Goal: Task Accomplishment & Management: Use online tool/utility

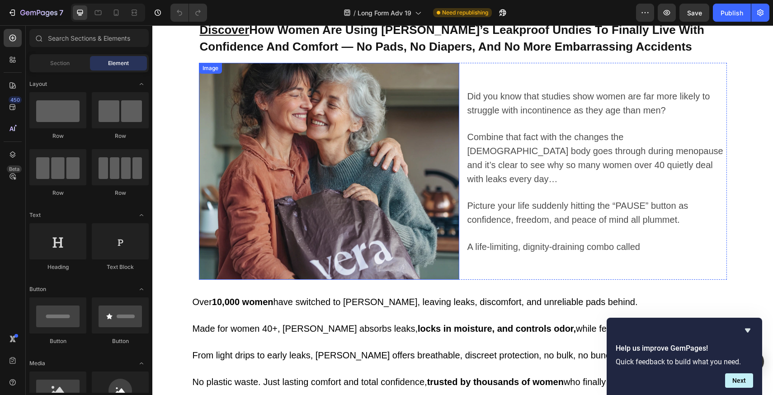
scroll to position [56, 0]
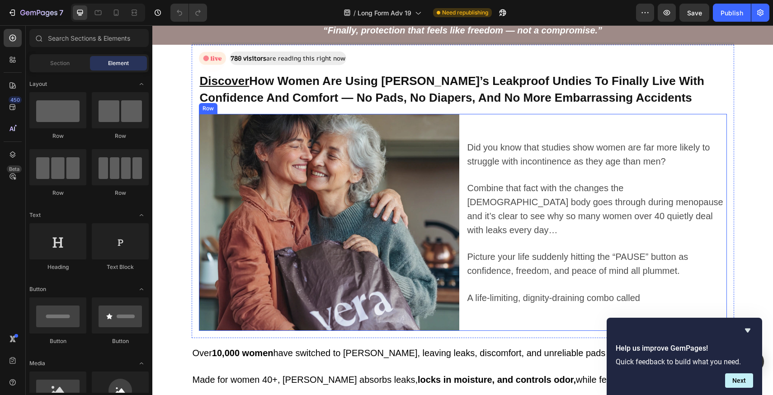
click at [466, 128] on div "Did you know that studies show women are far more likely to struggle with incon…" at bounding box center [596, 222] width 260 height 217
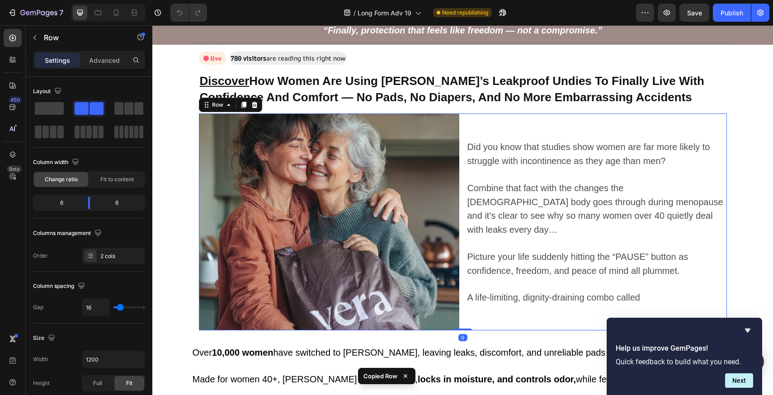
scroll to position [357, 0]
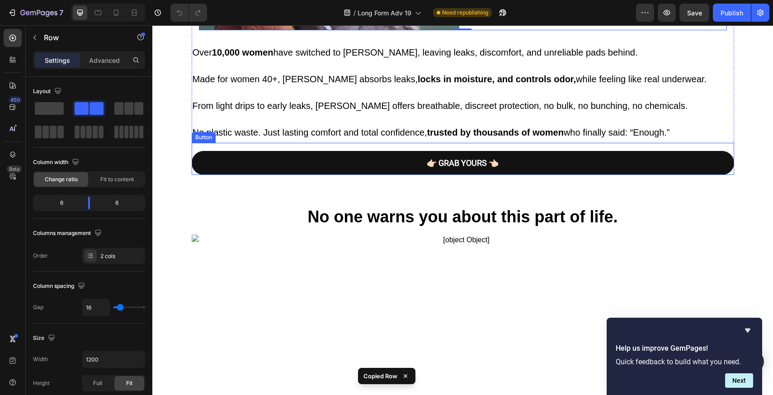
click at [545, 174] on link "👉🏻 GRAB YOURS 👈🏻" at bounding box center [463, 163] width 542 height 24
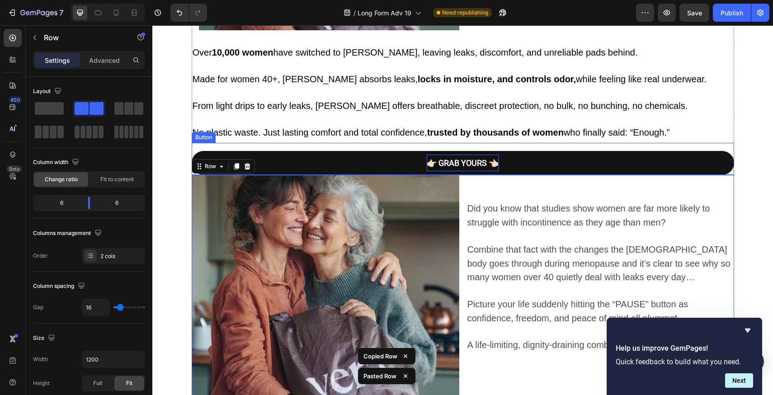
click at [485, 165] on strong "👉🏻 GRAB YOURS 👈🏻" at bounding box center [463, 162] width 72 height 9
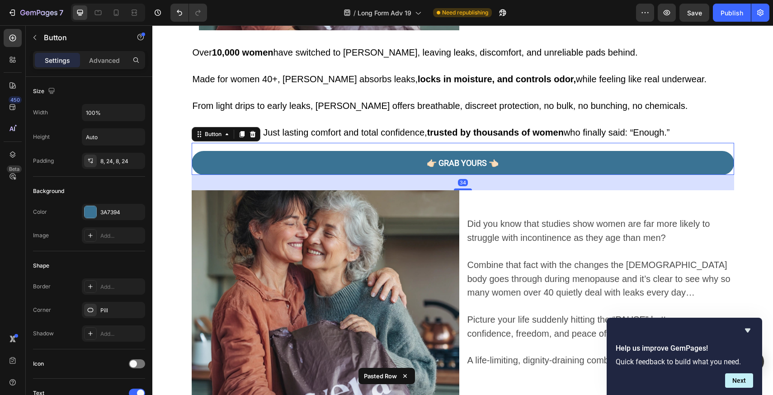
drag, startPoint x: 462, startPoint y: 174, endPoint x: 468, endPoint y: 189, distance: 16.5
click at [468, 175] on div "34" at bounding box center [463, 175] width 542 height 0
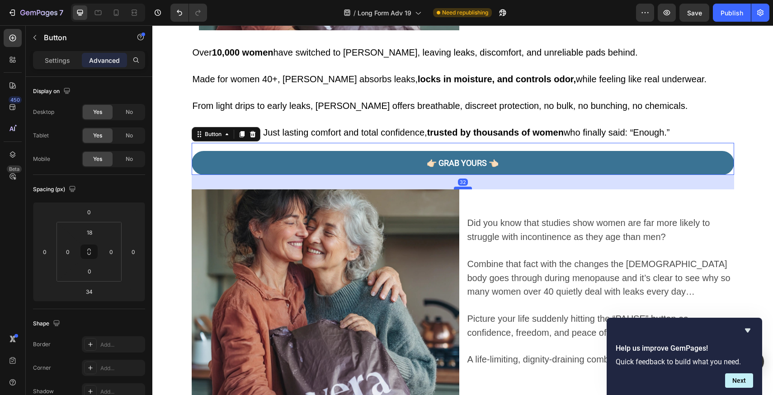
click at [465, 187] on div at bounding box center [463, 188] width 18 height 3
type input "33"
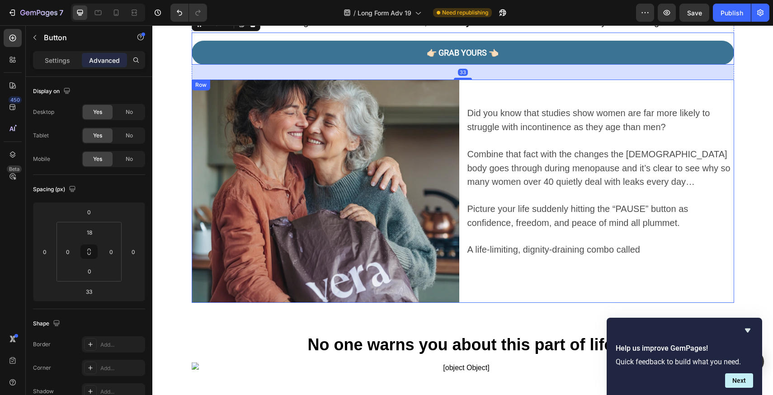
scroll to position [532, 0]
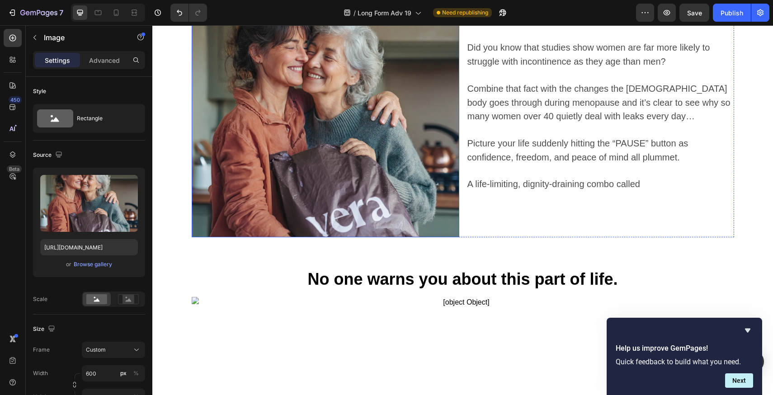
click at [378, 205] on img at bounding box center [326, 125] width 268 height 223
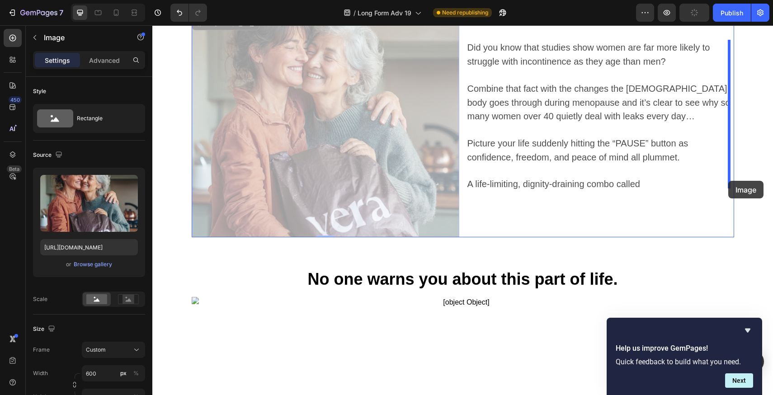
drag, startPoint x: 404, startPoint y: 195, endPoint x: 728, endPoint y: 181, distance: 324.9
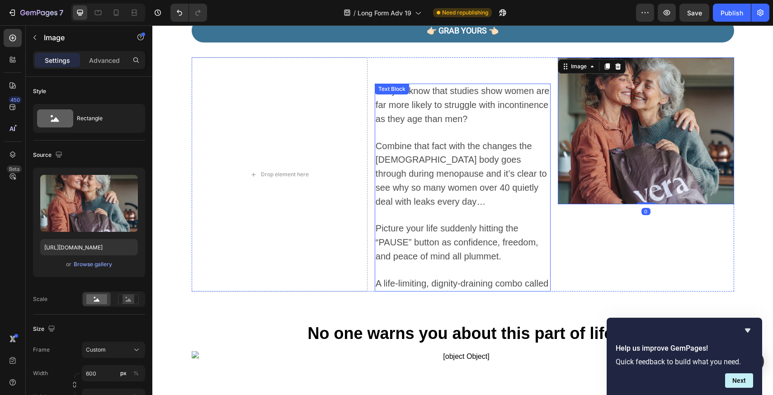
scroll to position [459, 0]
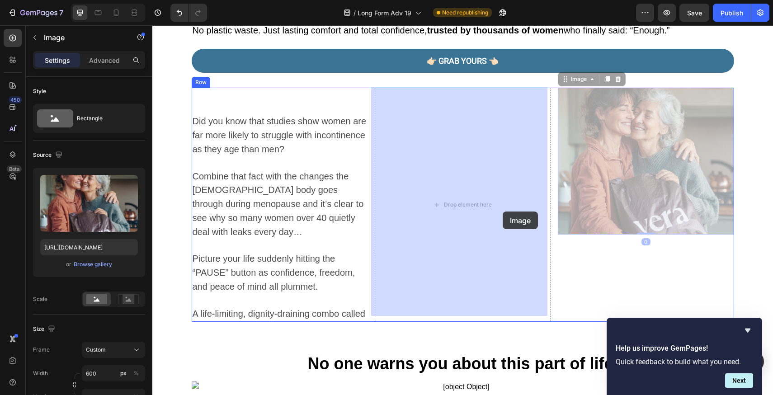
drag, startPoint x: 598, startPoint y: 190, endPoint x: 546, endPoint y: 200, distance: 53.7
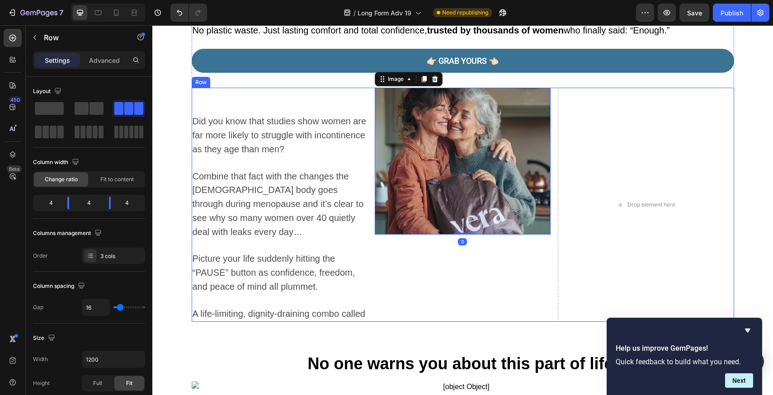
click at [409, 281] on div "Image 0" at bounding box center [463, 205] width 176 height 234
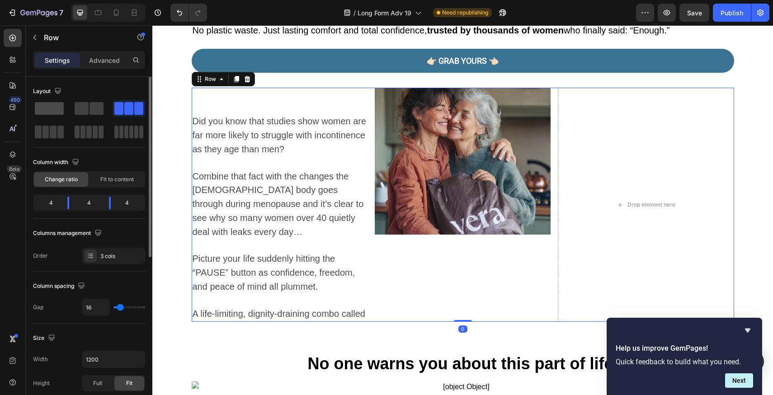
click at [55, 115] on div at bounding box center [49, 108] width 33 height 16
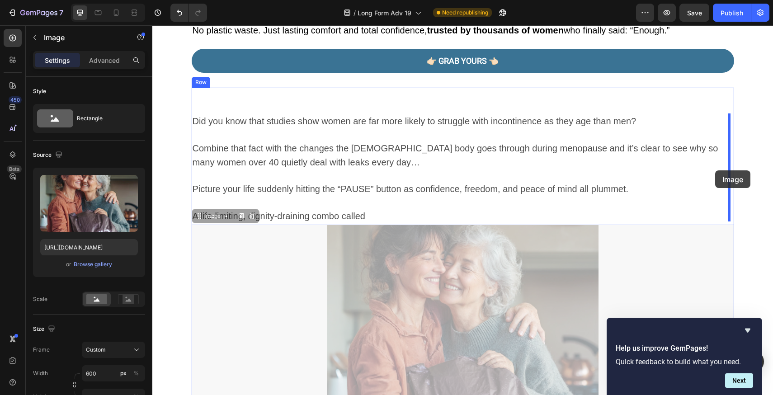
drag, startPoint x: 416, startPoint y: 306, endPoint x: 715, endPoint y: 170, distance: 328.3
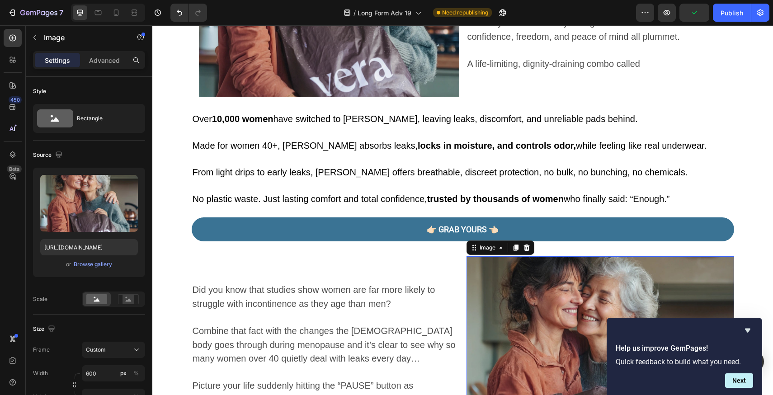
scroll to position [268, 0]
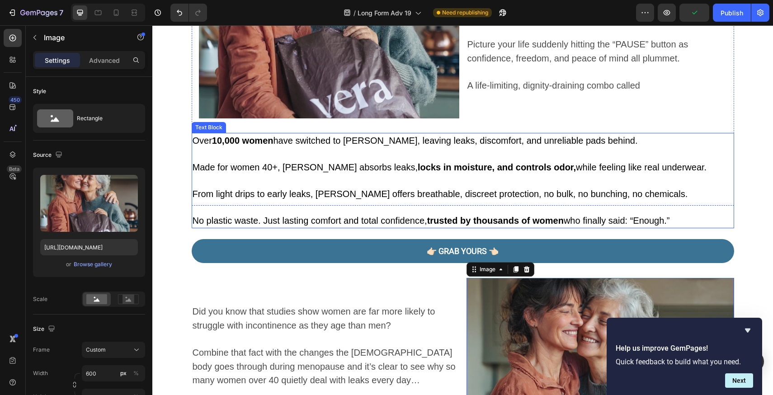
click at [461, 181] on p at bounding box center [463, 180] width 541 height 13
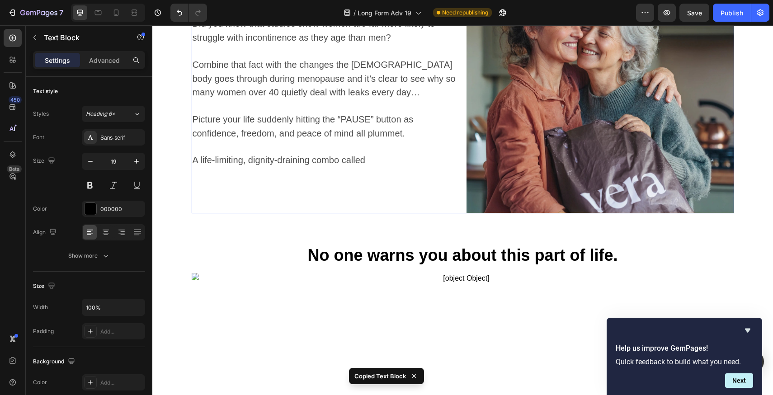
scroll to position [558, 0]
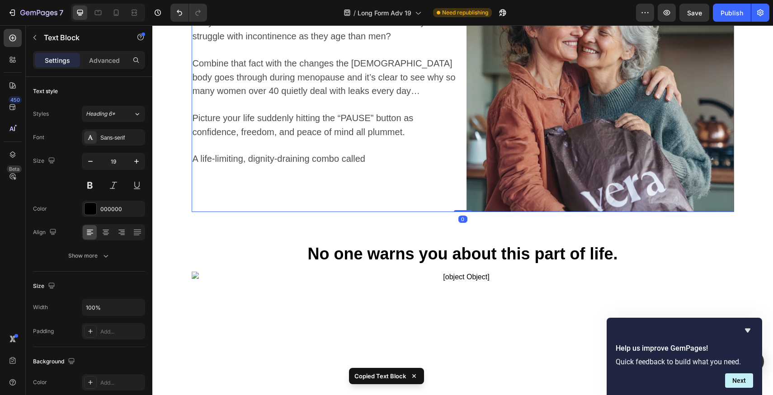
click at [448, 206] on div "Did you know that studies show women are far more likely to struggle with incon…" at bounding box center [326, 100] width 268 height 223
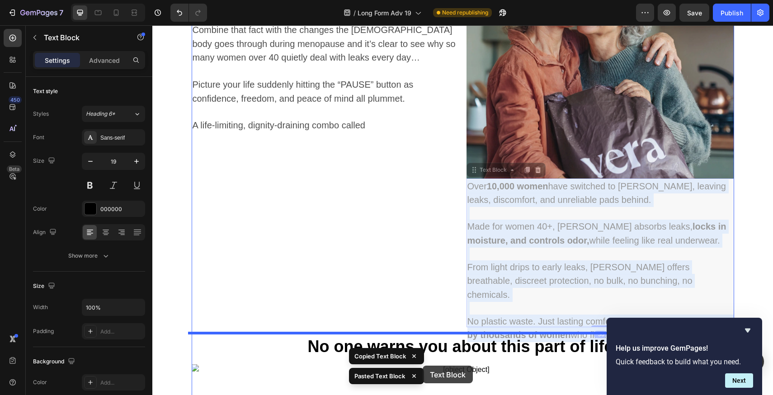
scroll to position [607, 0]
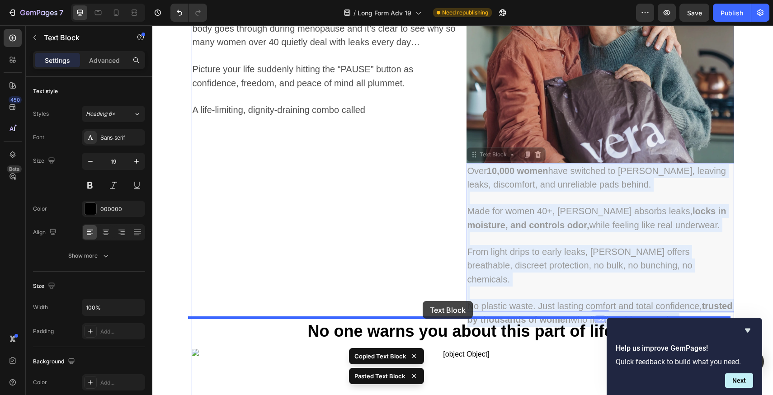
drag, startPoint x: 521, startPoint y: 264, endPoint x: 423, endPoint y: 303, distance: 105.7
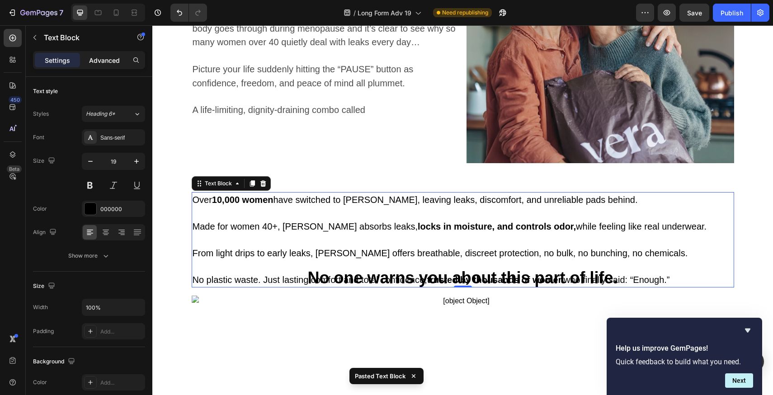
click at [105, 60] on p "Advanced" at bounding box center [104, 60] width 31 height 9
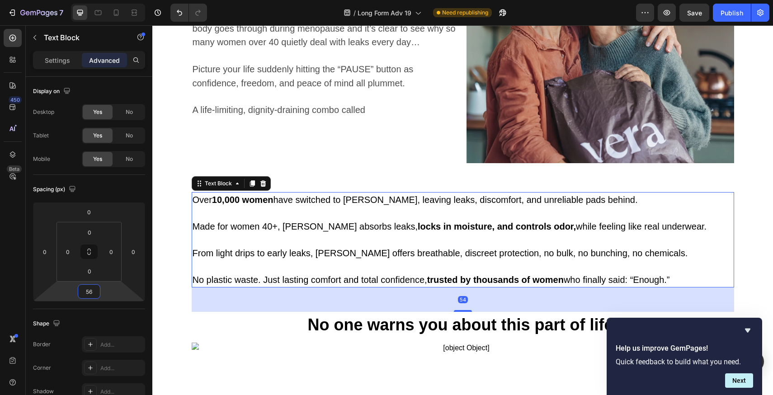
type input "58"
drag, startPoint x: 113, startPoint y: 286, endPoint x: 138, endPoint y: 256, distance: 39.5
click at [117, 0] on html "7 Version history / Long Form Adv 19 Need republishing Preview Save Publish 450…" at bounding box center [386, 0] width 773 height 0
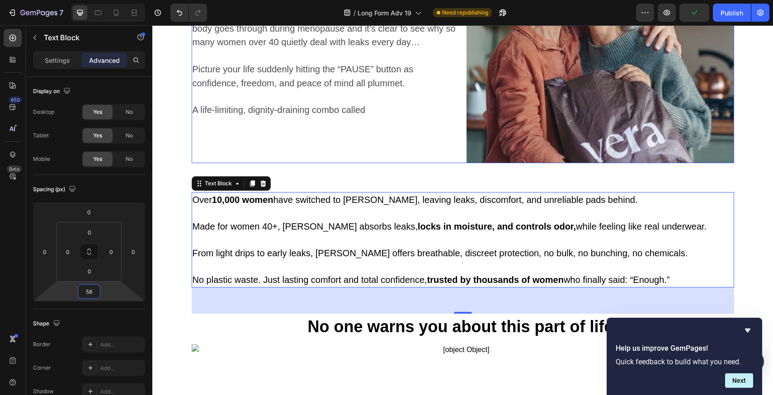
click at [391, 149] on div "Did you know that studies show women are far more likely to struggle with incon…" at bounding box center [326, 51] width 268 height 223
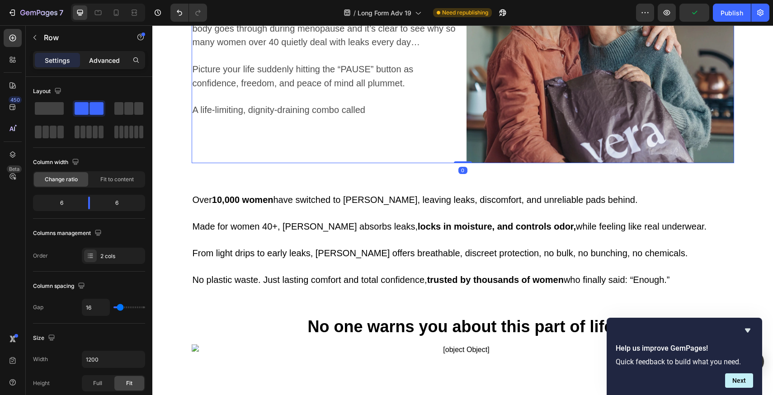
click at [110, 56] on p "Advanced" at bounding box center [104, 60] width 31 height 9
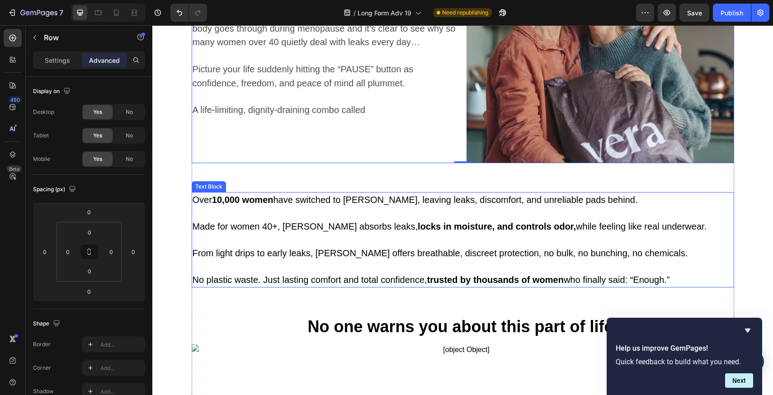
click at [395, 195] on span "Over 10,000 women have switched to Vera, leaving leaks, discomfort, and unrelia…" at bounding box center [415, 200] width 445 height 10
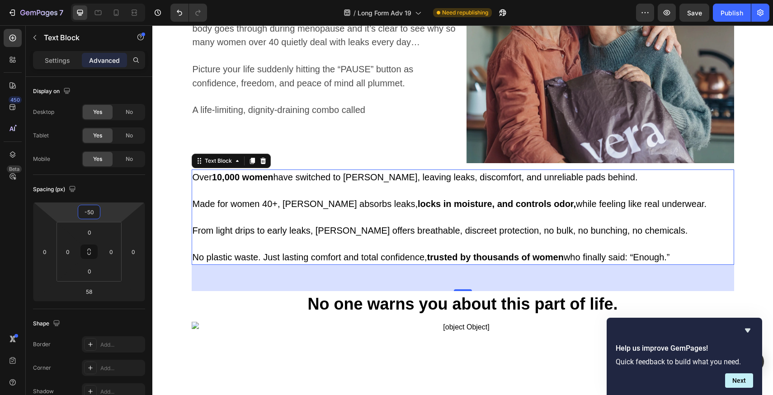
drag, startPoint x: 119, startPoint y: 212, endPoint x: 119, endPoint y: 223, distance: 11.3
click at [119, 0] on html "7 Version history / Long Form Adv 19 Need republishing Preview Save Publish 450…" at bounding box center [386, 0] width 773 height 0
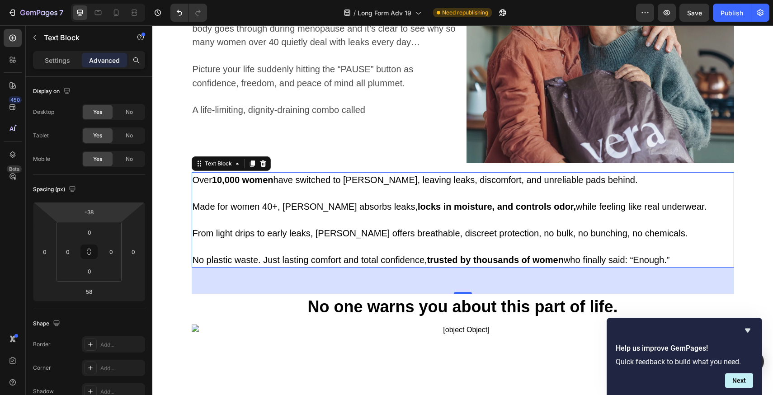
type input "-36"
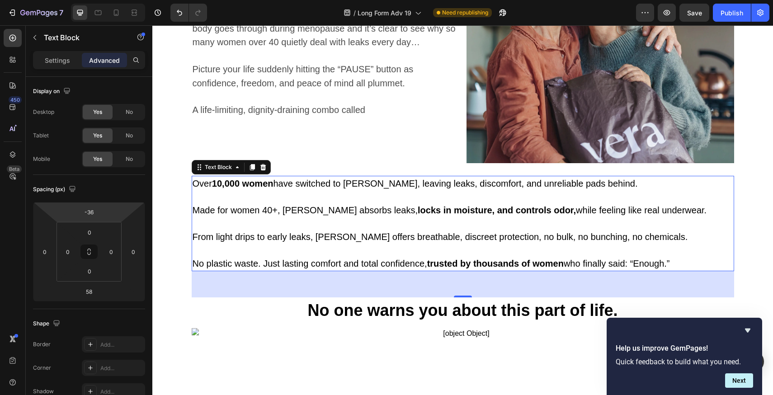
click at [121, 0] on html "7 Version history / Long Form Adv 19 Need republishing Preview Save Publish 450…" at bounding box center [386, 0] width 773 height 0
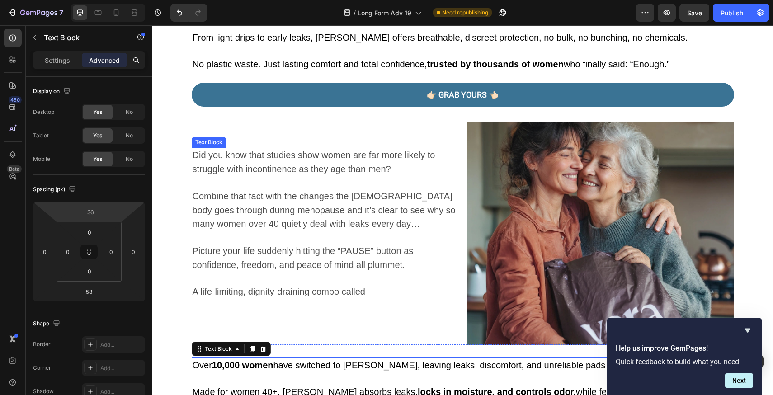
scroll to position [593, 0]
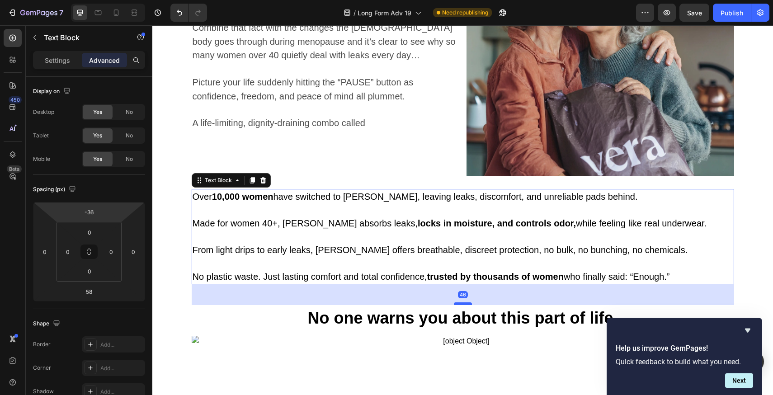
drag, startPoint x: 461, startPoint y: 307, endPoint x: 460, endPoint y: 302, distance: 5.4
click at [460, 302] on div at bounding box center [463, 303] width 18 height 3
type input "46"
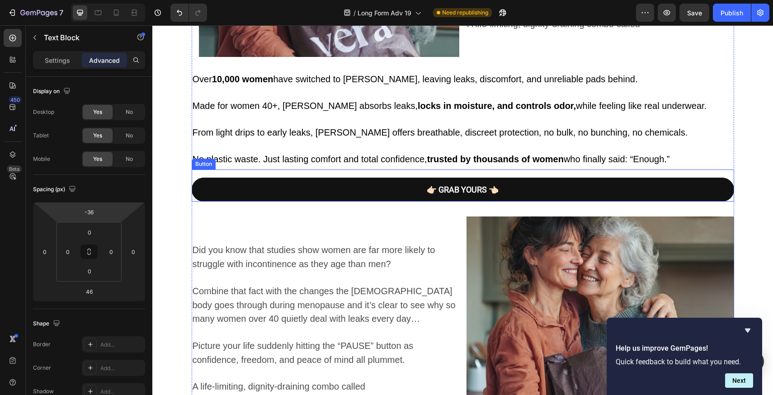
scroll to position [0, 0]
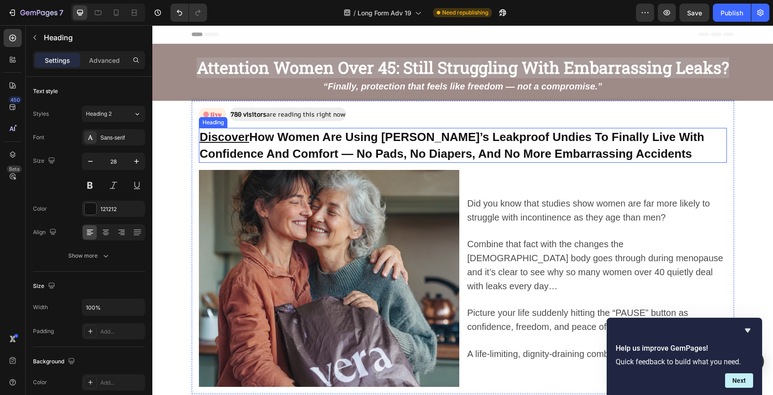
click at [404, 143] on strong "Discover How Women Are Using Vera’s Leakproof Undies To Finally Live With Confi…" at bounding box center [452, 145] width 505 height 30
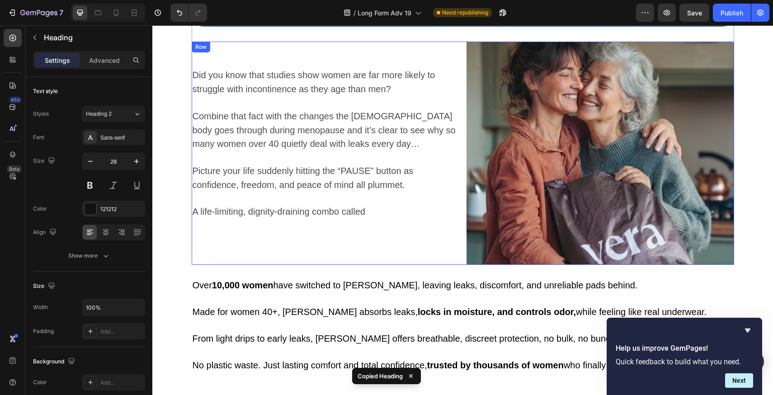
scroll to position [392, 0]
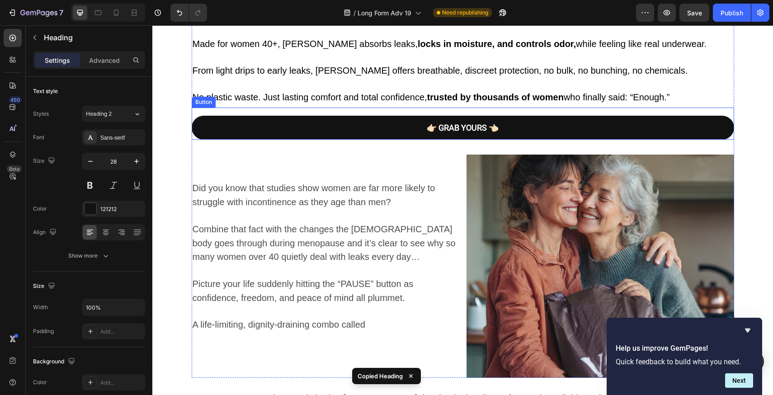
click at [435, 137] on link "👉🏻 GRAB YOURS 👈🏻" at bounding box center [463, 128] width 542 height 24
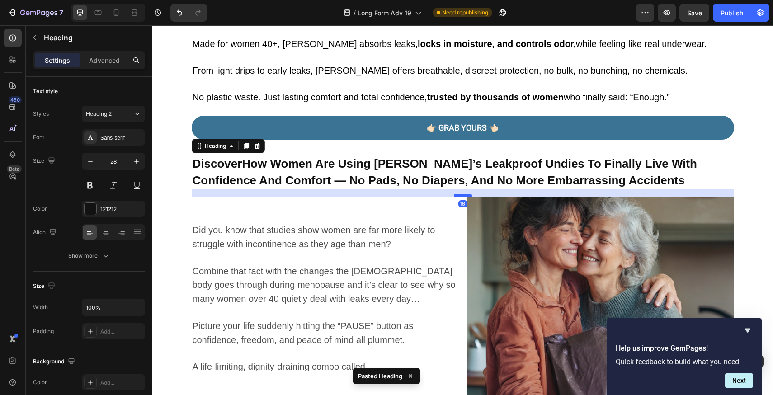
drag, startPoint x: 455, startPoint y: 202, endPoint x: 455, endPoint y: 195, distance: 7.7
click at [455, 195] on div at bounding box center [463, 195] width 18 height 3
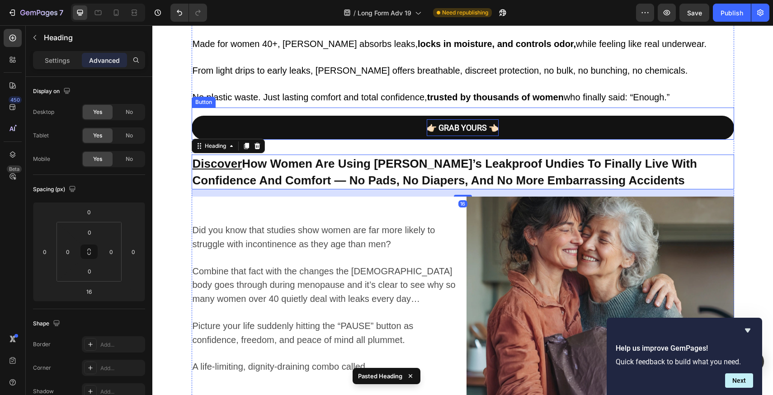
click at [449, 134] on p "👉🏻 GRAB YOURS 👈🏻" at bounding box center [463, 127] width 72 height 17
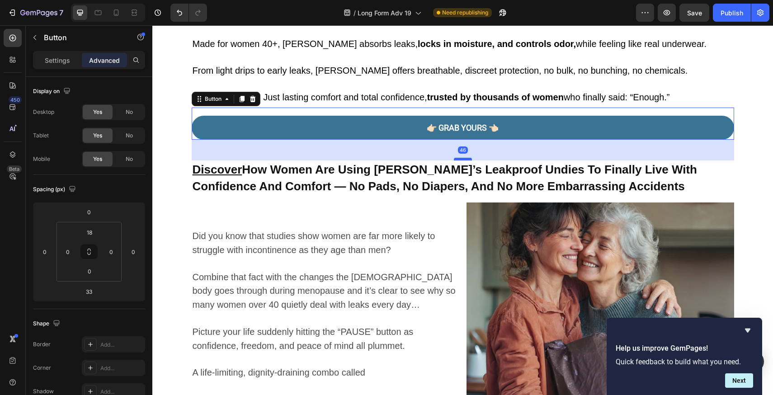
drag, startPoint x: 462, startPoint y: 152, endPoint x: 462, endPoint y: 158, distance: 5.9
click at [462, 158] on div at bounding box center [463, 159] width 18 height 3
type input "46"
click at [743, 327] on icon "Hide survey" at bounding box center [747, 330] width 11 height 11
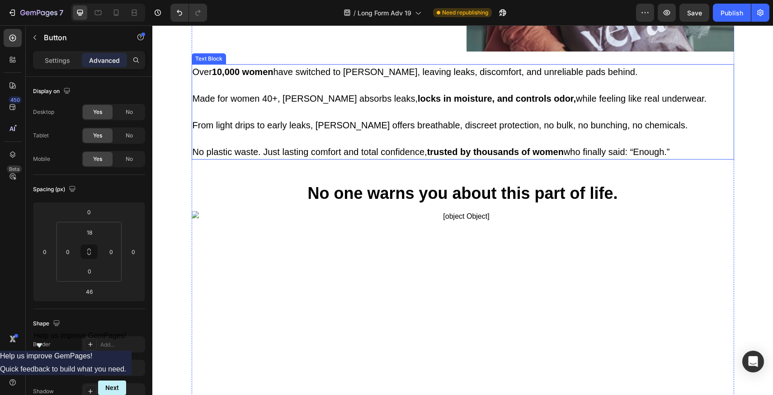
scroll to position [821, 0]
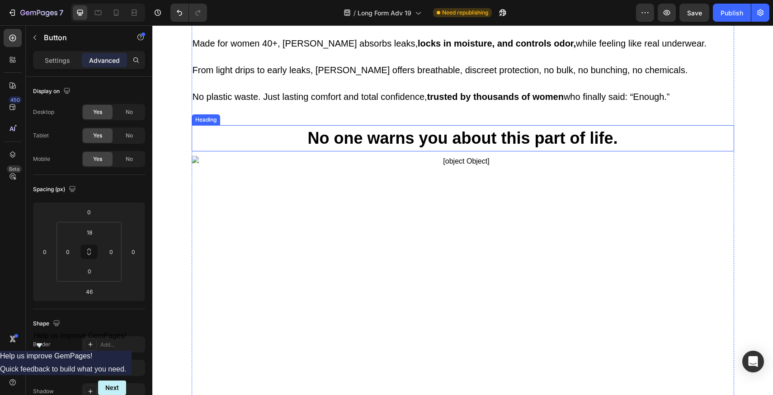
click at [438, 138] on strong "No one warns you about this part of life." at bounding box center [462, 138] width 310 height 19
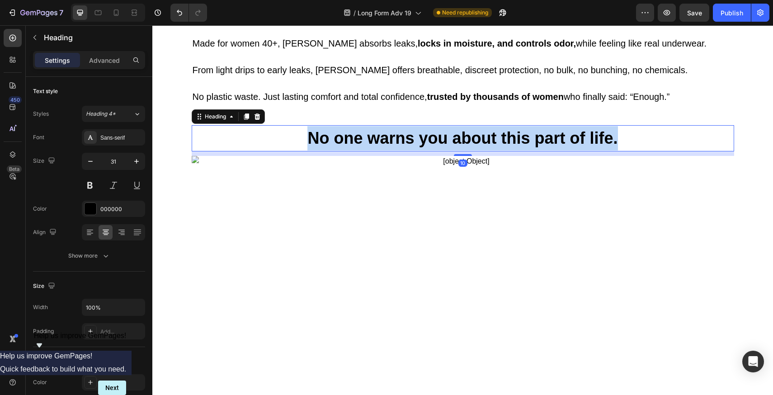
click at [438, 138] on strong "No one warns you about this part of life." at bounding box center [462, 138] width 310 height 19
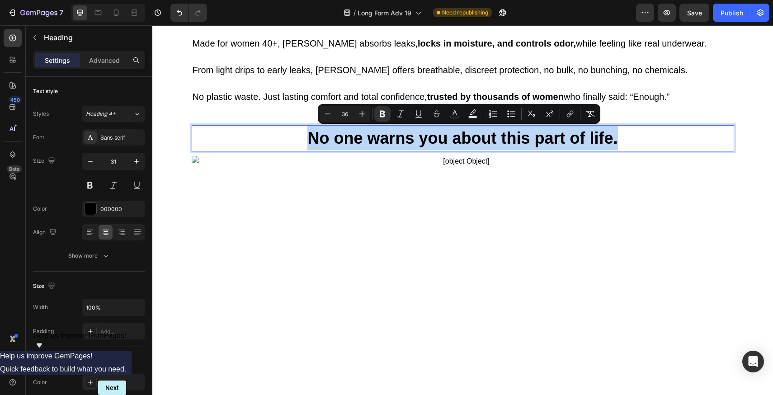
copy strong "No one warns you about this part of life."
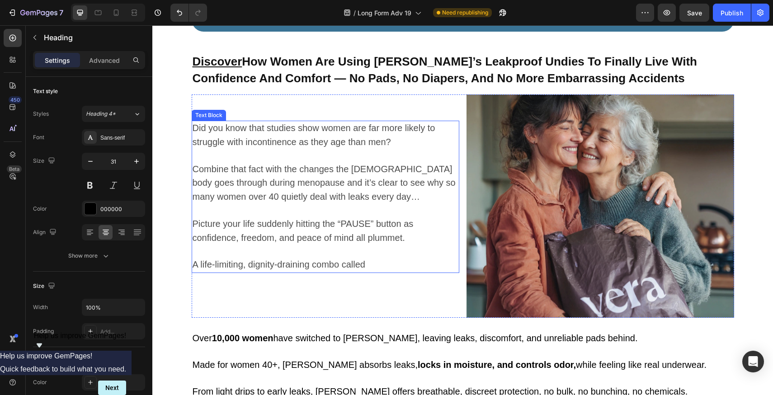
scroll to position [449, 0]
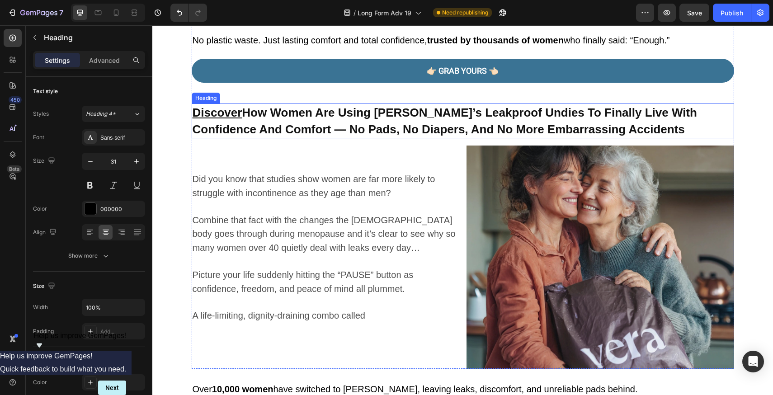
click at [424, 116] on strong "Discover How Women Are Using Vera’s Leakproof Undies To Finally Live With Confi…" at bounding box center [445, 121] width 505 height 30
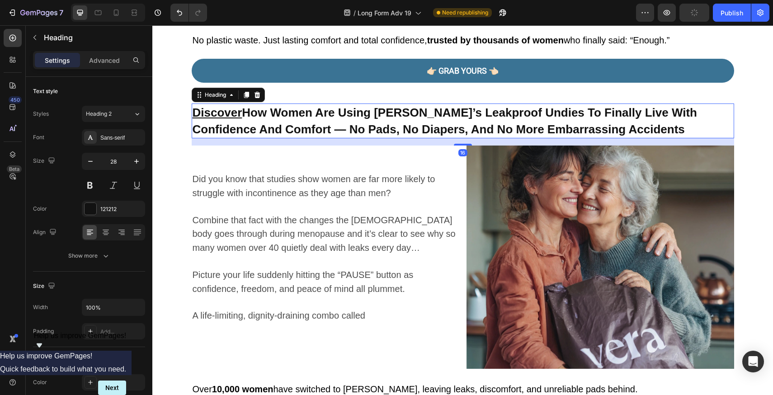
click at [424, 116] on strong "Discover How Women Are Using Vera’s Leakproof Undies To Finally Live With Confi…" at bounding box center [445, 121] width 505 height 30
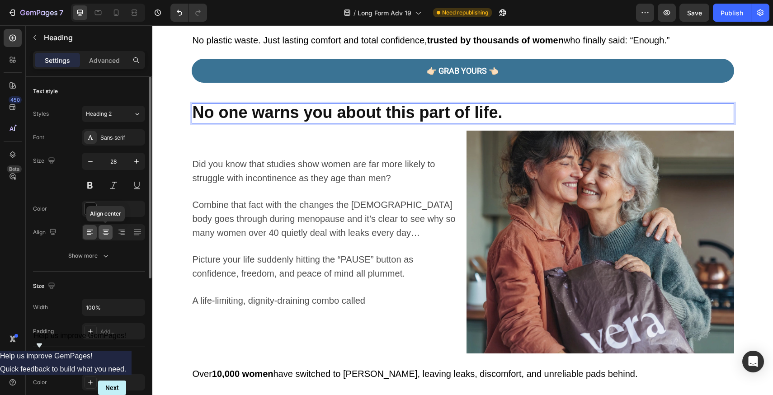
click at [106, 233] on icon at bounding box center [106, 233] width 6 height 1
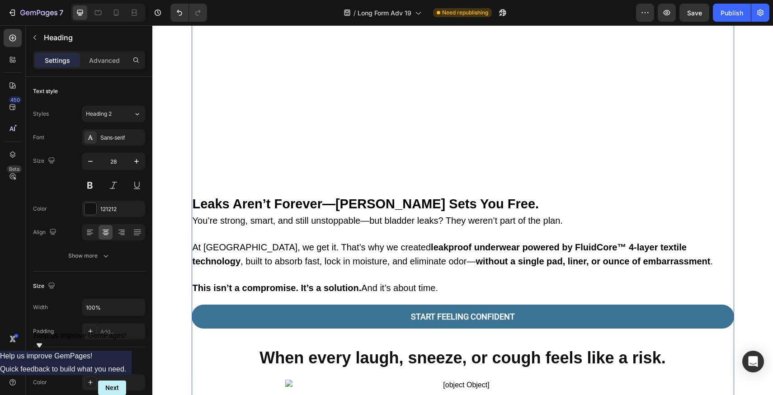
scroll to position [1184, 0]
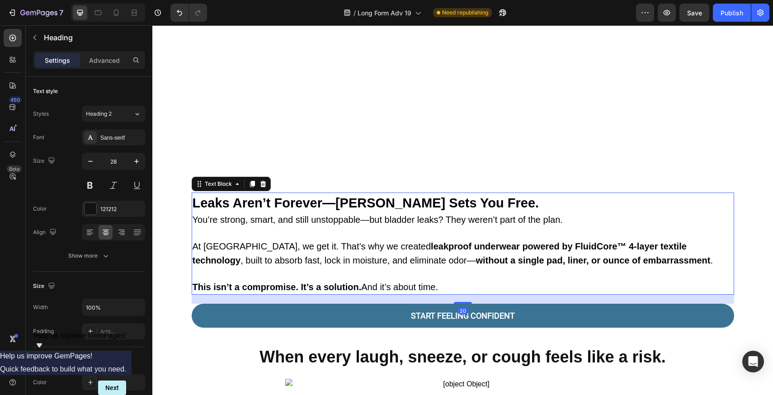
click at [368, 227] on p at bounding box center [463, 233] width 541 height 13
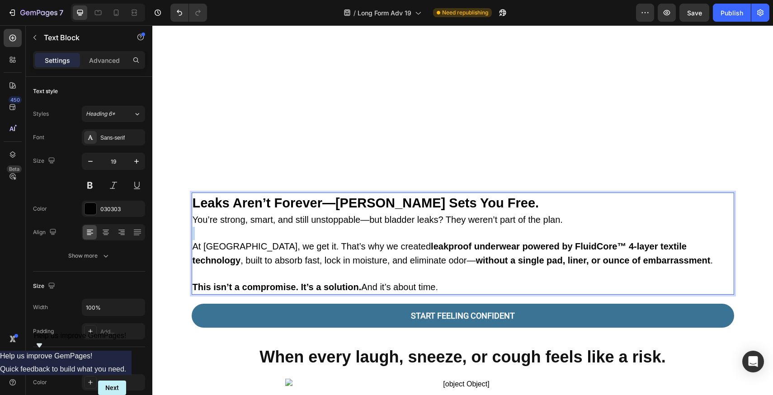
click at [368, 227] on p "Rich Text Editor. Editing area: main" at bounding box center [463, 233] width 541 height 13
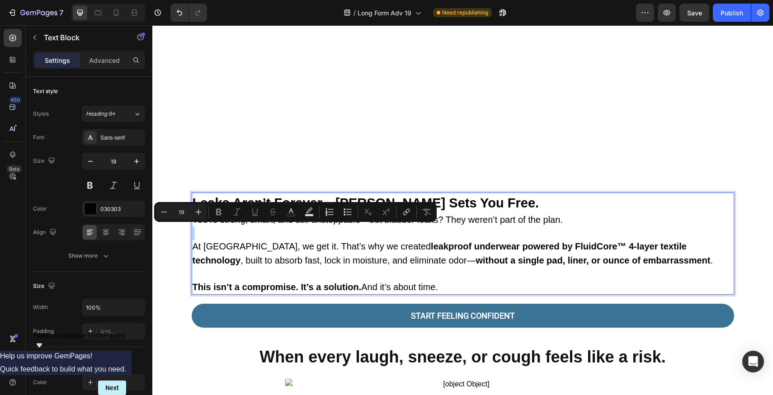
click at [368, 227] on p "Rich Text Editor. Editing area: main" at bounding box center [463, 233] width 541 height 13
click at [377, 247] on strong "leakproof underwear powered by FluidCore™ 4-layer textile technology" at bounding box center [440, 253] width 494 height 24
type input "20"
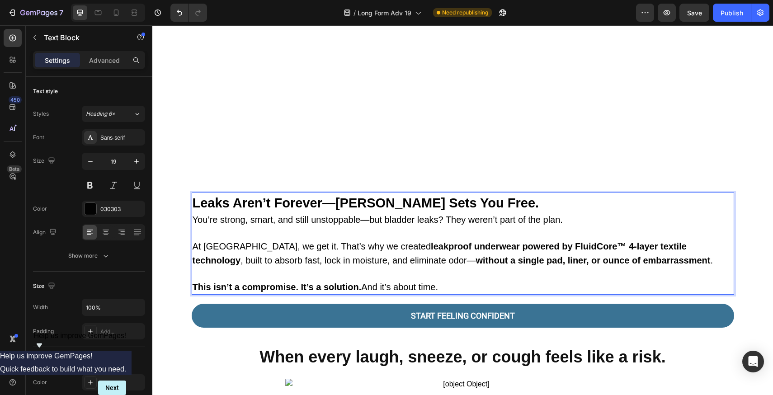
click at [378, 246] on strong "leakproof underwear powered by FluidCore™ 4-layer textile technology" at bounding box center [440, 253] width 494 height 24
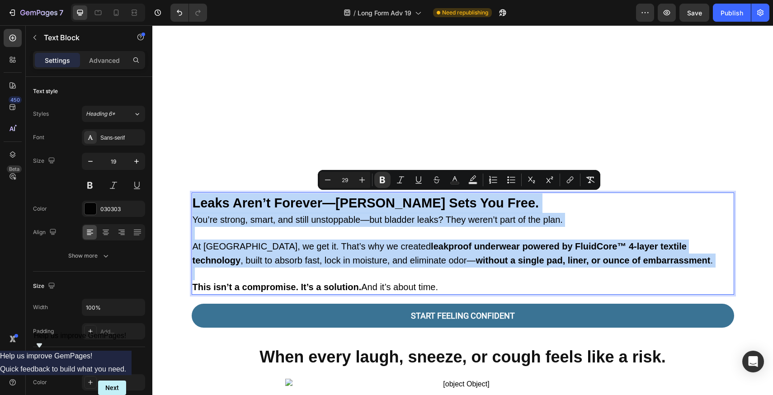
copy div "Leaks Aren’t Forever—Vera Sets You Free. You’re strong, smart, and still unstop…"
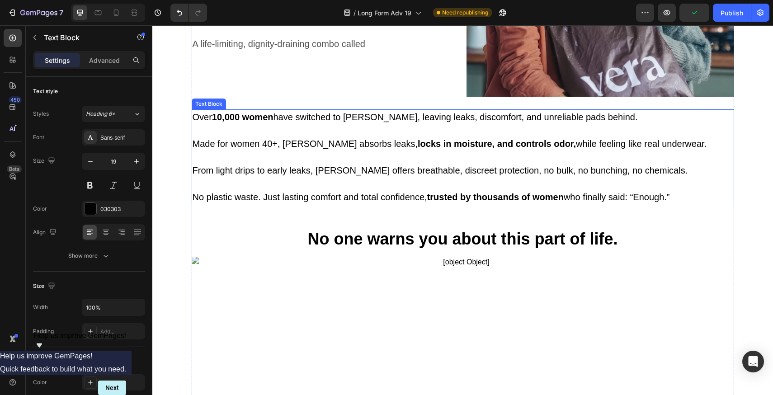
scroll to position [624, 0]
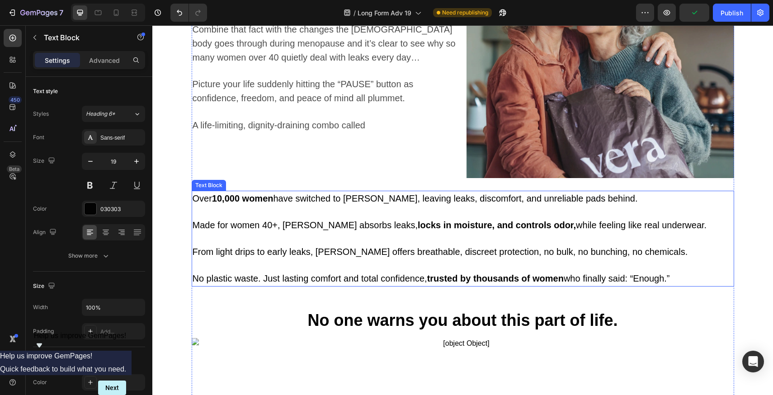
click at [367, 235] on p at bounding box center [463, 238] width 541 height 13
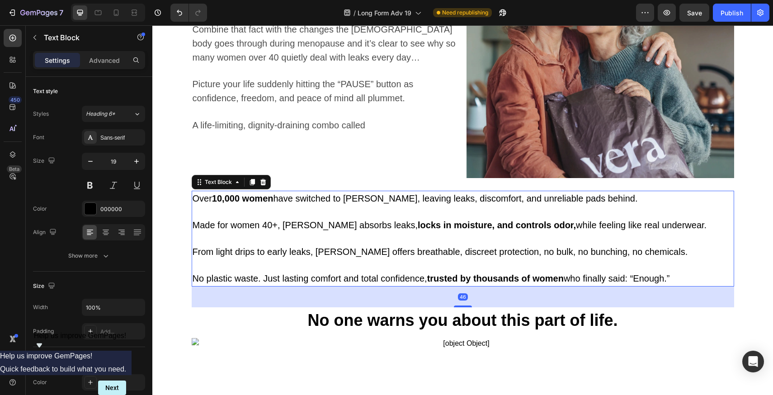
click at [418, 226] on strong "locks in moisture, and controls odor," at bounding box center [497, 225] width 158 height 10
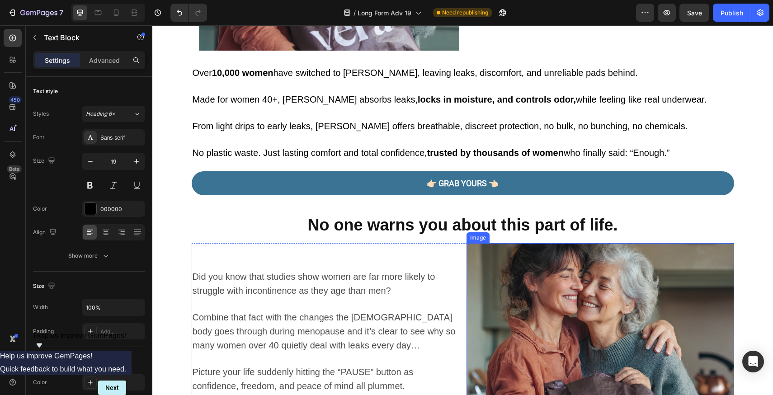
scroll to position [408, 0]
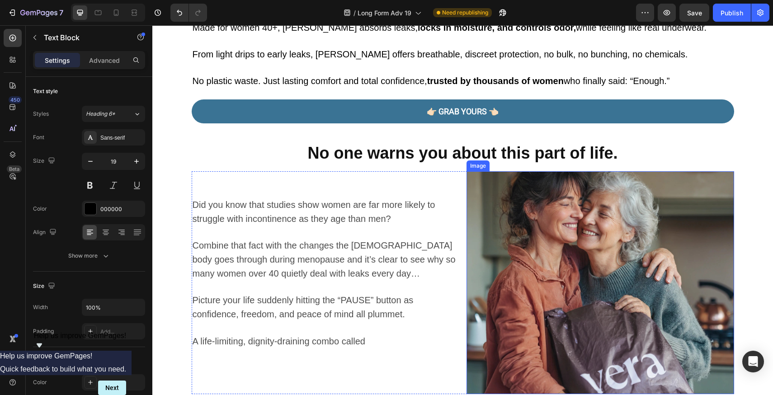
click at [488, 266] on img at bounding box center [600, 282] width 268 height 223
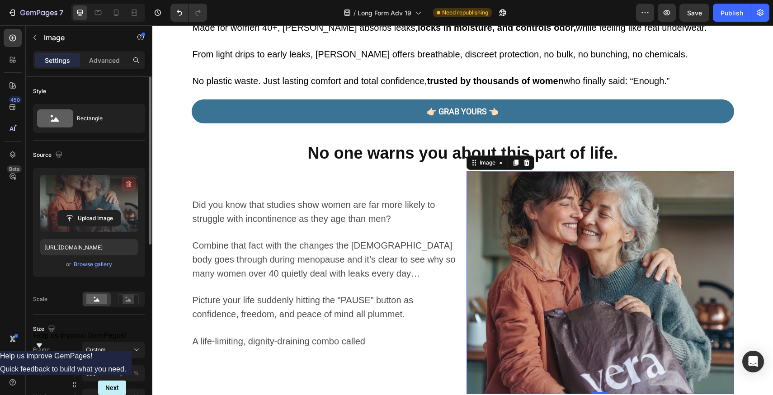
click at [127, 182] on icon "button" at bounding box center [129, 184] width 6 height 7
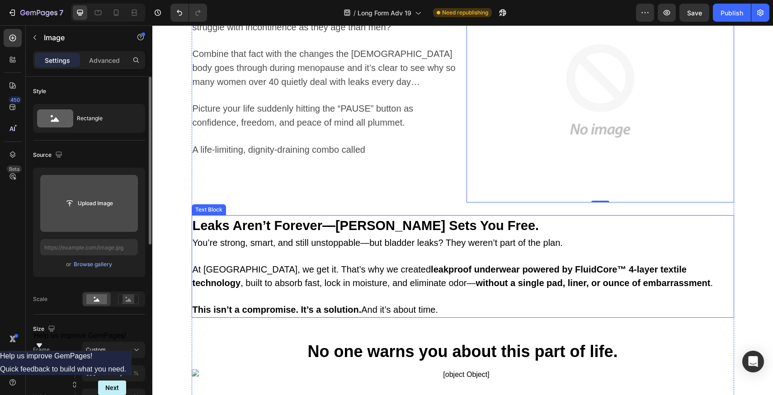
scroll to position [704, 0]
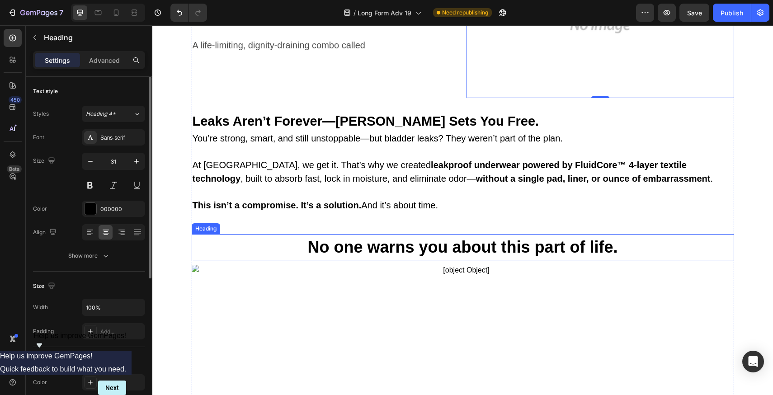
click at [645, 249] on p "⁠⁠⁠⁠⁠⁠⁠ No one warns you about this part of life." at bounding box center [463, 247] width 541 height 24
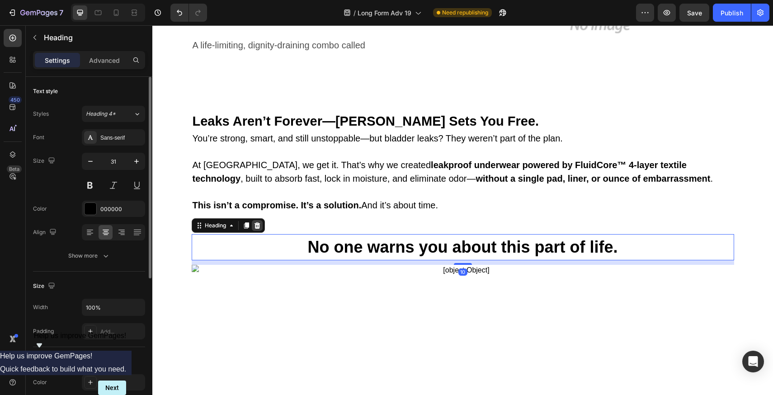
click at [256, 225] on icon at bounding box center [257, 225] width 7 height 7
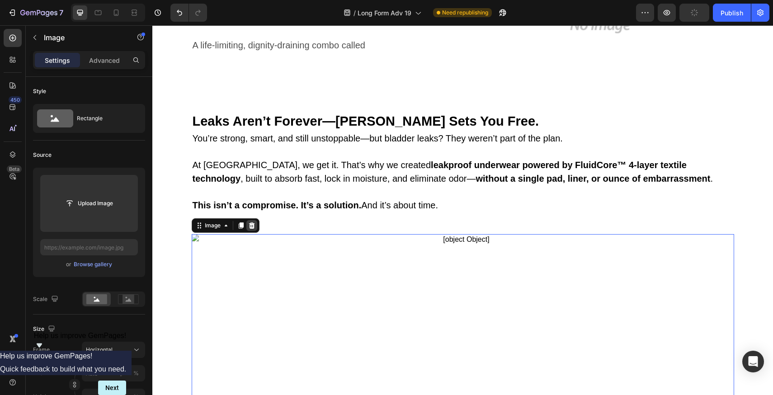
click at [249, 226] on icon at bounding box center [252, 225] width 6 height 6
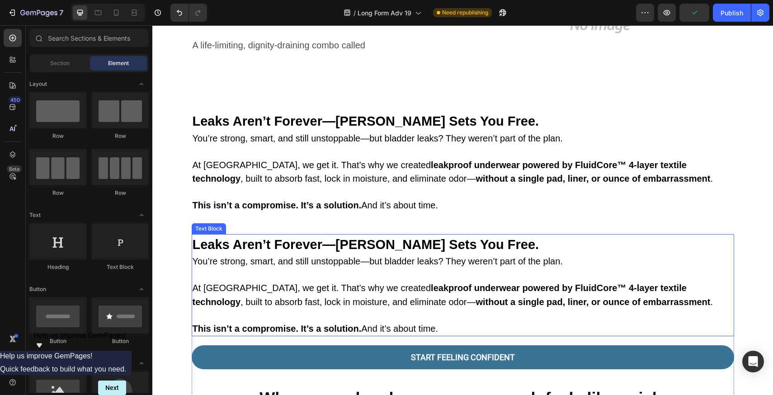
click at [354, 259] on span "You’re strong, smart, and still unstoppable—but bladder leaks? They weren’t par…" at bounding box center [378, 261] width 370 height 10
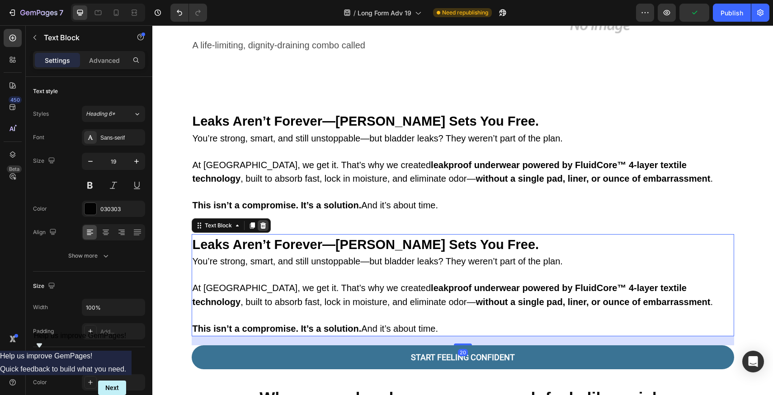
click at [262, 224] on icon at bounding box center [262, 225] width 7 height 7
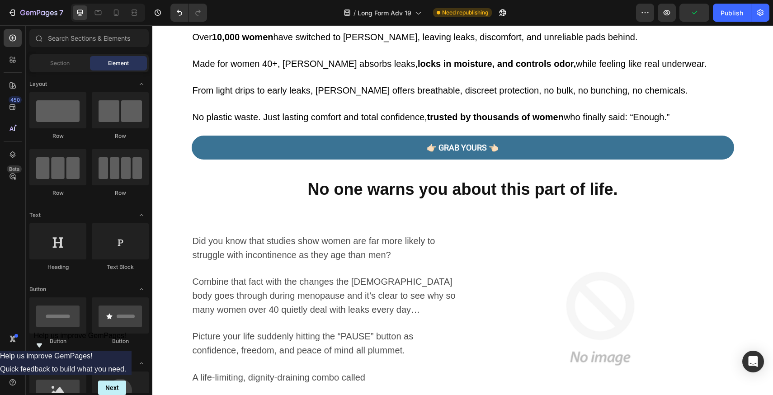
scroll to position [372, 0]
click at [322, 250] on span "Did you know that studies show women are far more likely to struggle with incon…" at bounding box center [314, 248] width 243 height 24
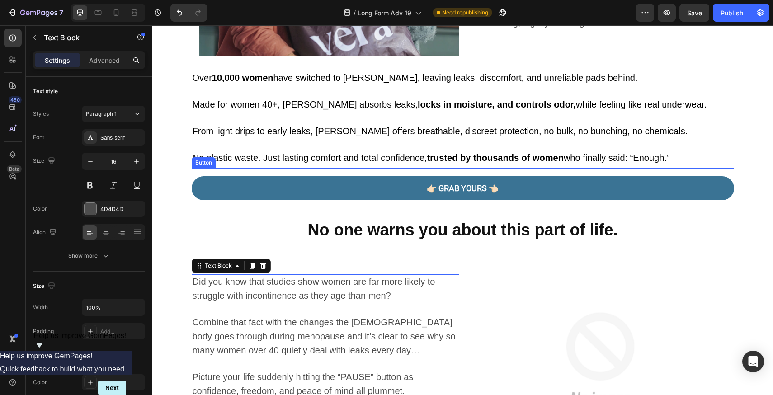
scroll to position [301, 0]
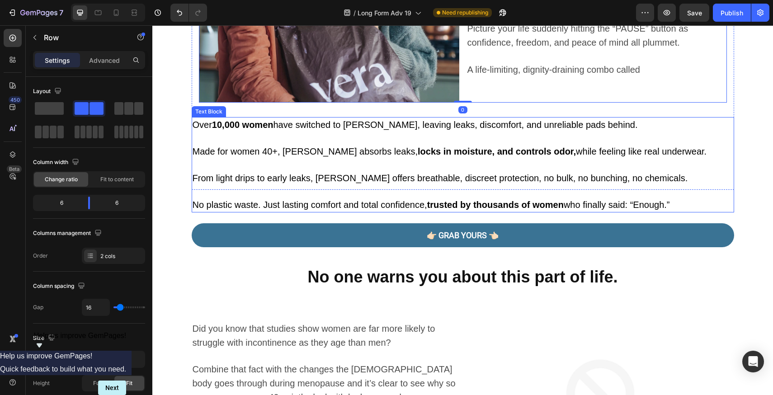
scroll to position [281, 0]
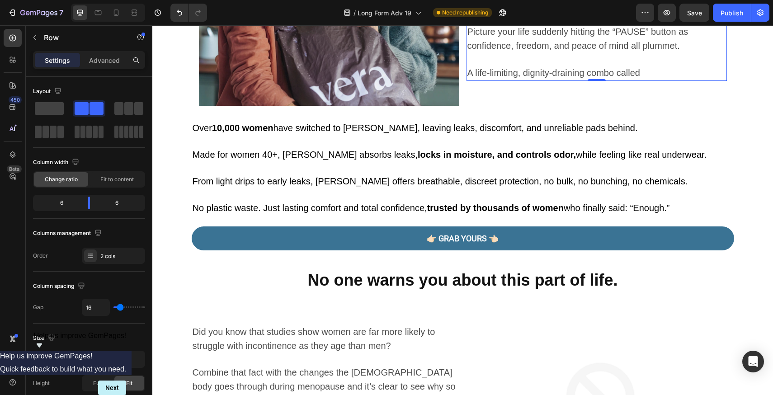
click at [532, 53] on p at bounding box center [596, 59] width 259 height 13
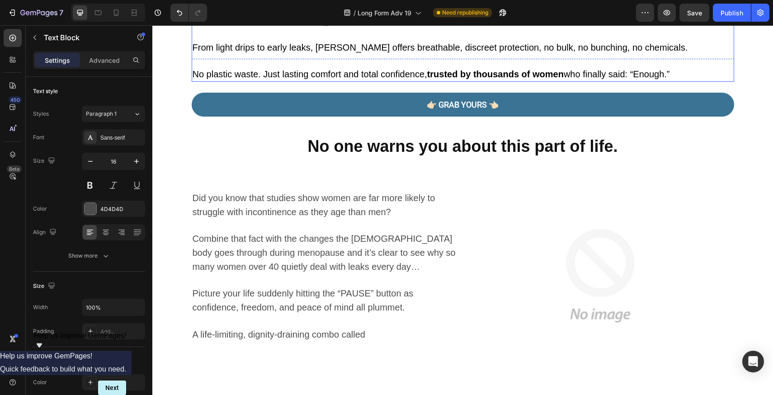
scroll to position [462, 0]
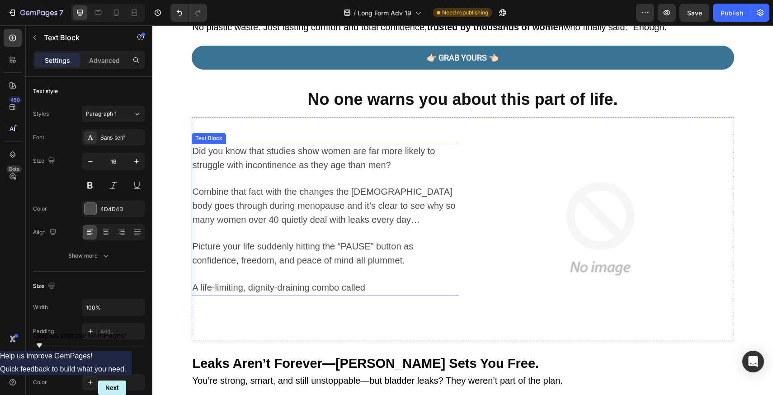
click at [309, 222] on p "Combine that fact with the changes the female body goes through during menopaus…" at bounding box center [326, 206] width 266 height 42
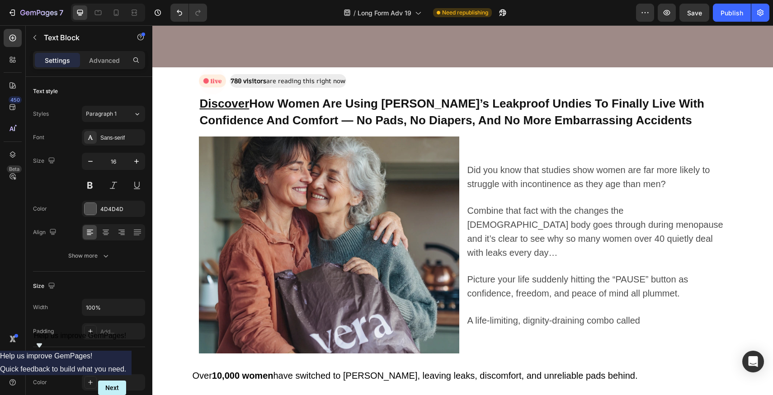
scroll to position [33, 0]
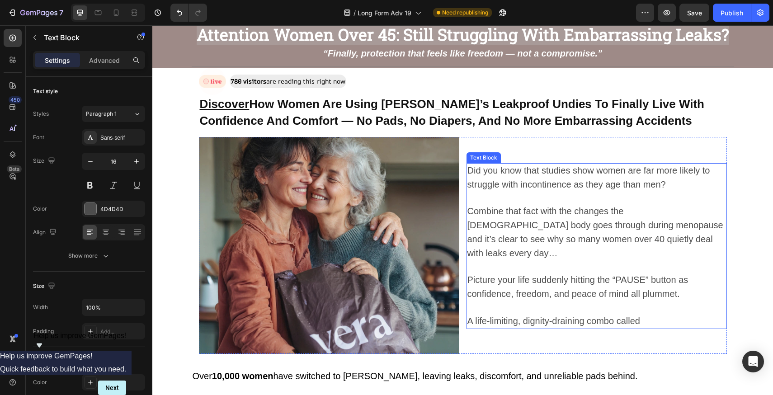
click at [573, 194] on p at bounding box center [596, 198] width 259 height 13
click at [572, 194] on p at bounding box center [596, 198] width 259 height 13
click at [572, 194] on p "Rich Text Editor. Editing area: main" at bounding box center [596, 198] width 259 height 13
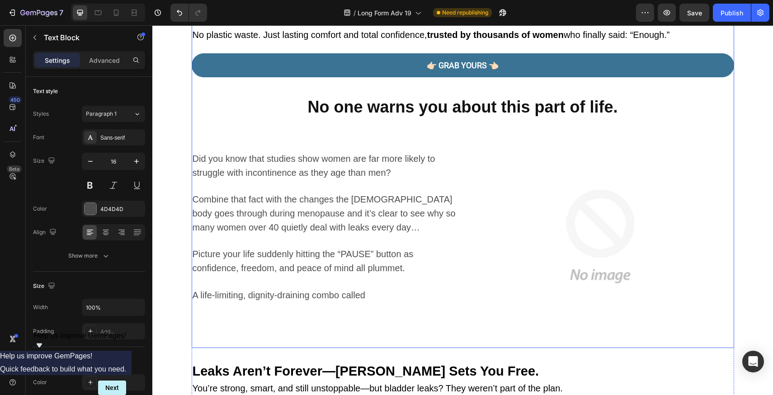
scroll to position [499, 0]
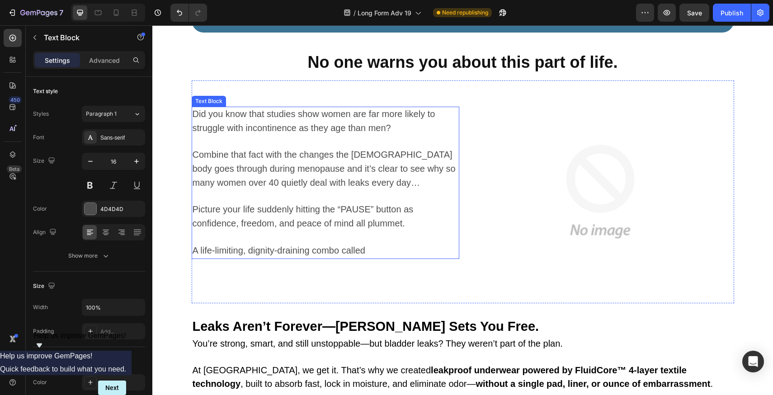
click at [322, 178] on span "Combine that fact with the changes the female body goes through during menopaus…" at bounding box center [324, 169] width 263 height 38
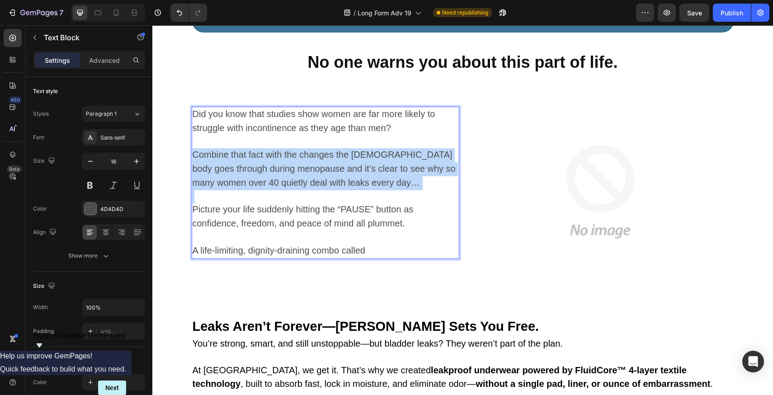
click at [322, 178] on span "Combine that fact with the changes the female body goes through during menopaus…" at bounding box center [324, 169] width 263 height 38
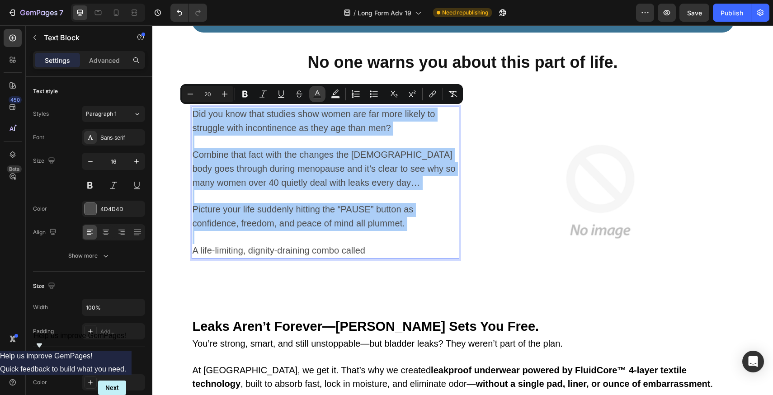
click at [311, 89] on button "Text Color" at bounding box center [317, 94] width 16 height 16
type input "4D4D4D"
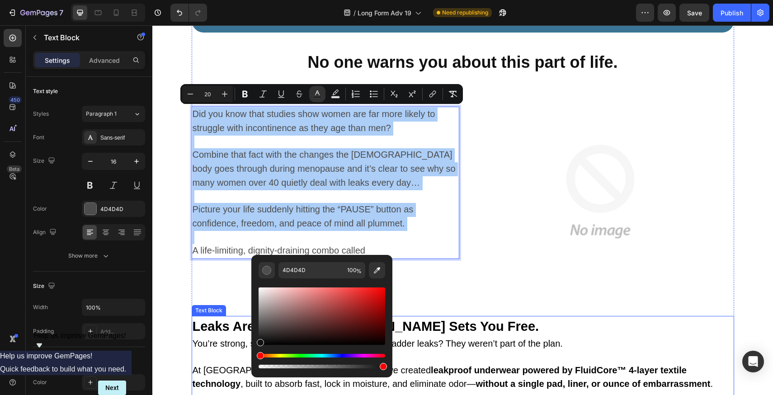
drag, startPoint x: 412, startPoint y: 360, endPoint x: 250, endPoint y: 359, distance: 162.3
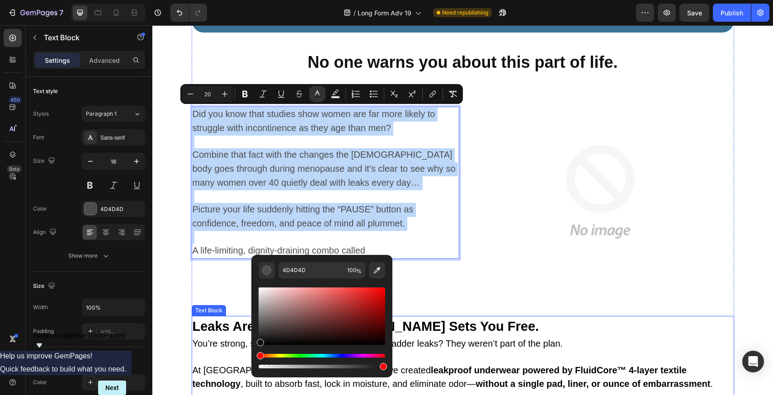
type input "000000"
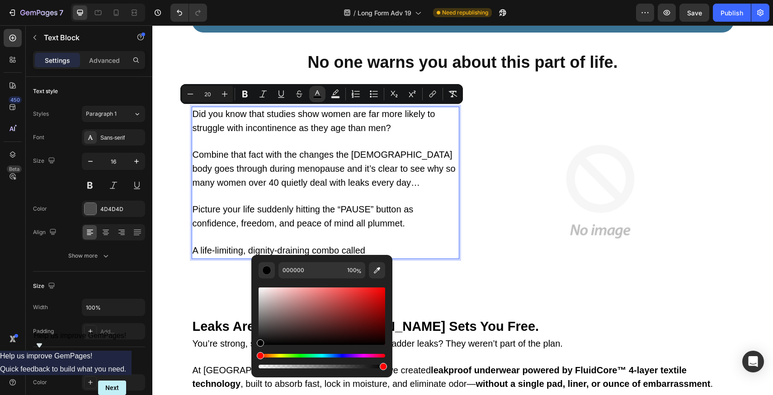
click at [408, 232] on p "Rich Text Editor. Editing area: main" at bounding box center [326, 237] width 266 height 13
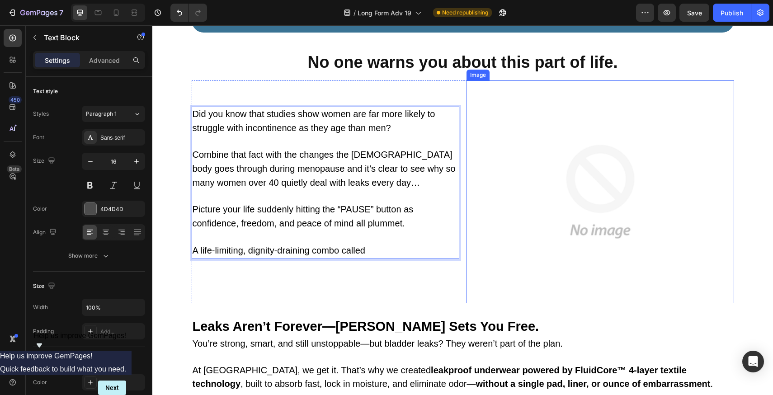
click at [522, 237] on img at bounding box center [600, 191] width 268 height 223
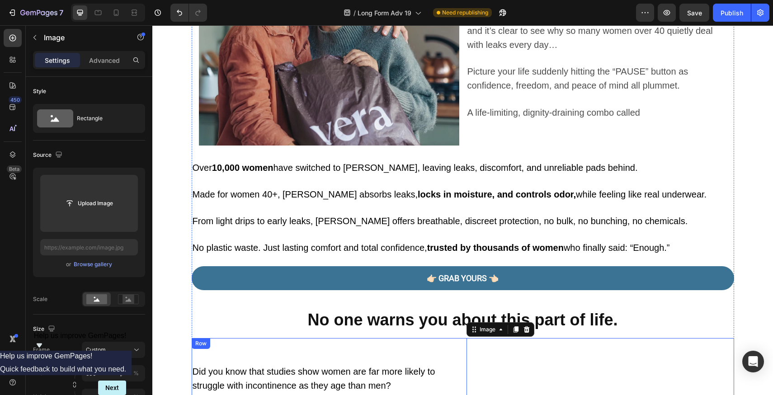
scroll to position [231, 0]
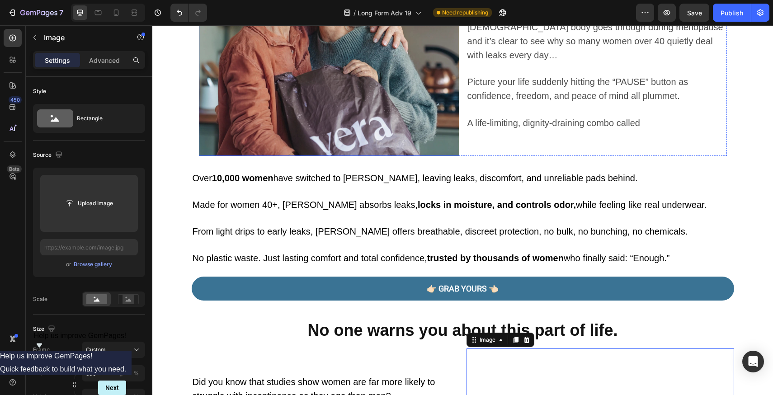
click at [355, 145] on img at bounding box center [329, 47] width 260 height 217
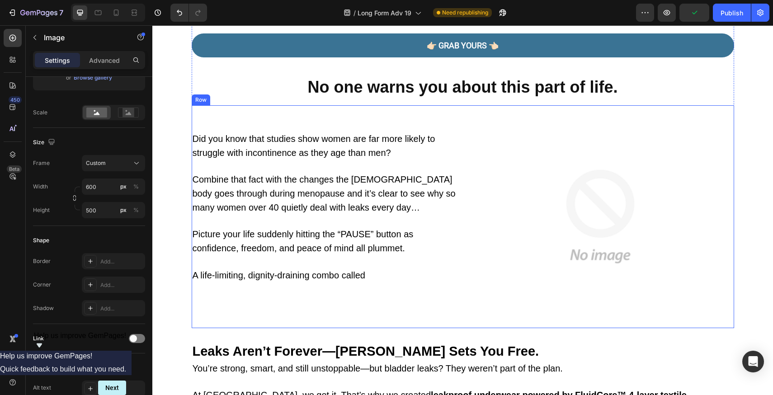
scroll to position [538, 0]
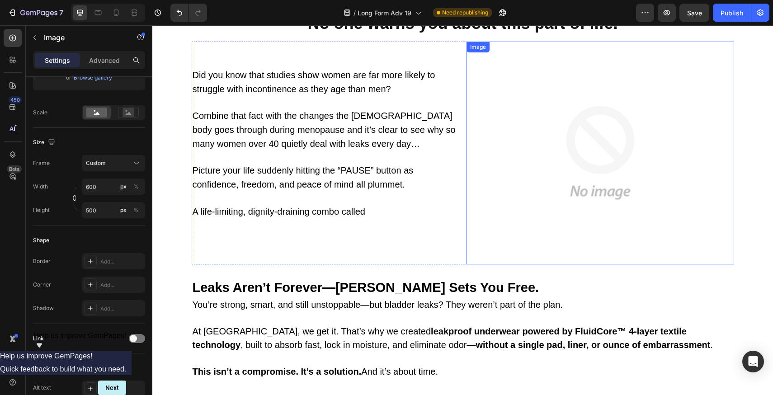
click at [512, 174] on img at bounding box center [600, 153] width 268 height 223
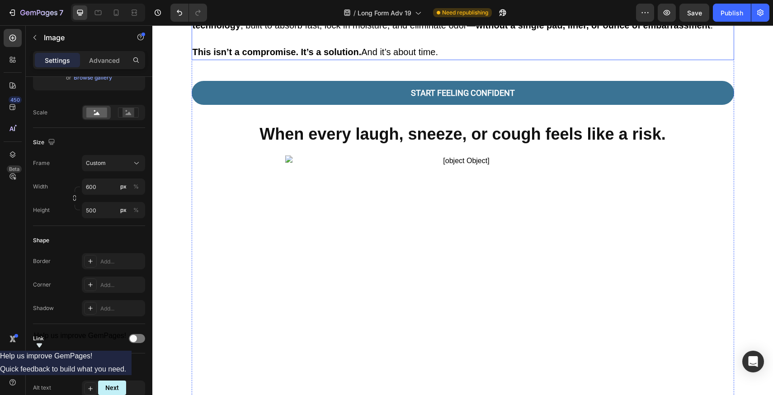
scroll to position [858, 0]
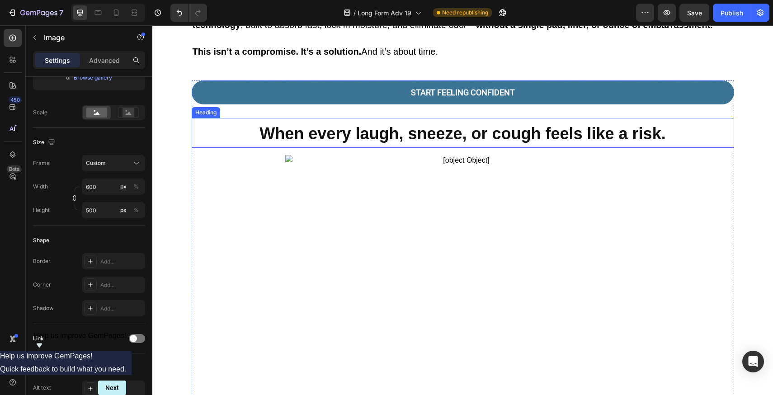
click at [415, 139] on strong "When every laugh, sneeze, or cough feels like a risk." at bounding box center [462, 133] width 406 height 19
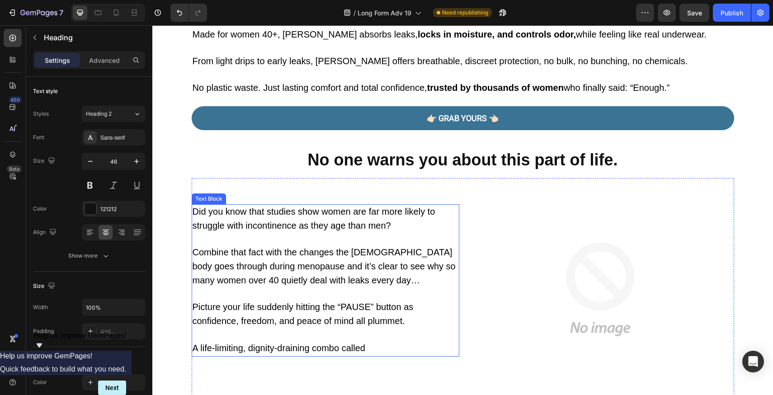
scroll to position [557, 0]
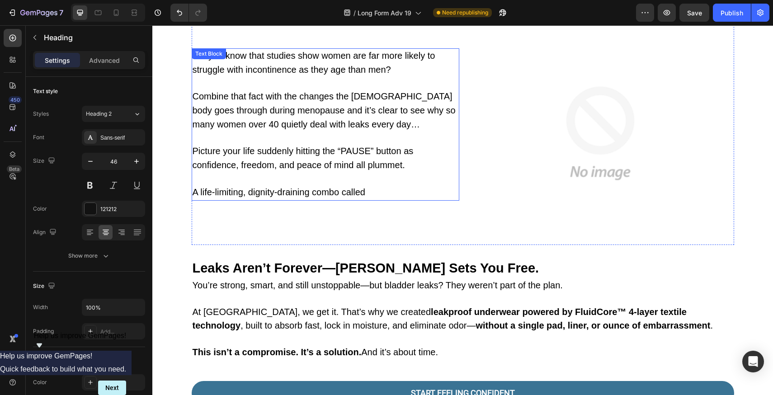
click at [351, 166] on p "Picture your life suddenly hitting the “PAUSE” button as confidence, freedom, a…" at bounding box center [326, 159] width 266 height 28
click at [353, 162] on span "Picture your life suddenly hitting the “PAUSE” button as confidence, freedom, a…" at bounding box center [303, 158] width 221 height 24
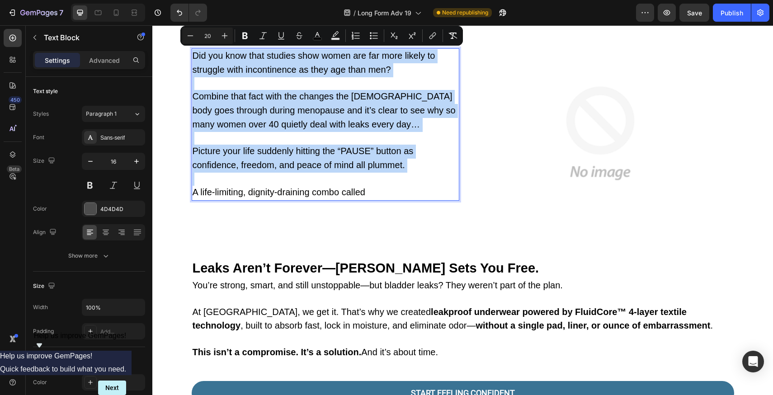
copy div "Did you know that studies show women are far more likely to struggle with incon…"
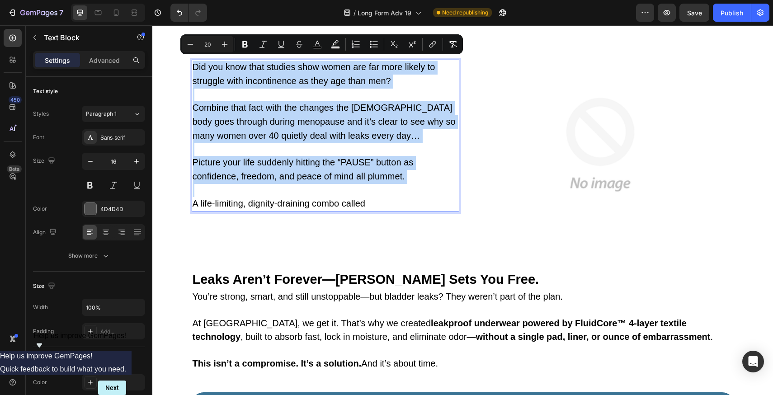
scroll to position [540, 0]
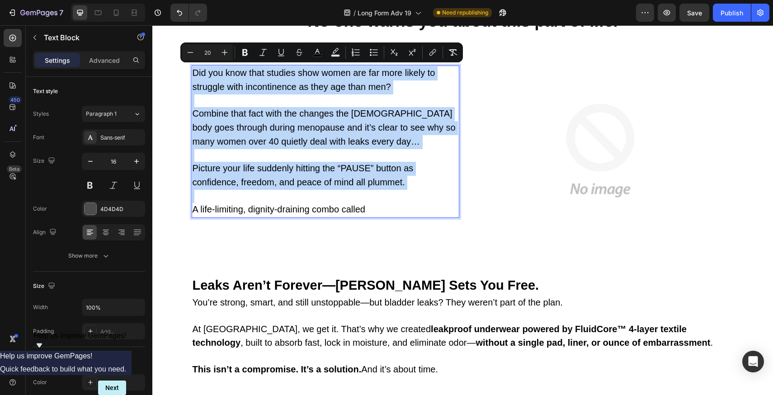
copy div "Did you know that studies show women are far more likely to struggle with incon…"
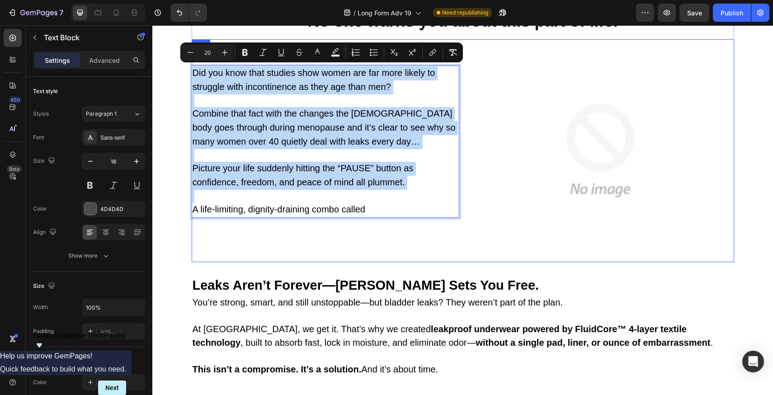
copy div "Did you know that studies show women are far more likely to struggle with incon…"
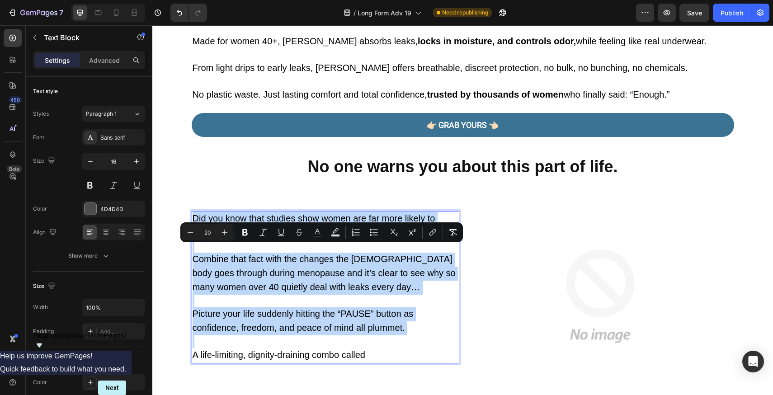
scroll to position [360, 0]
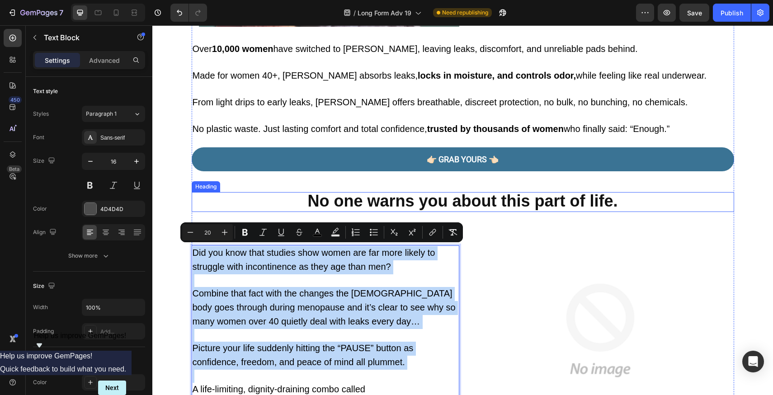
click at [412, 207] on strong "No one warns you about this part of life." at bounding box center [462, 201] width 310 height 19
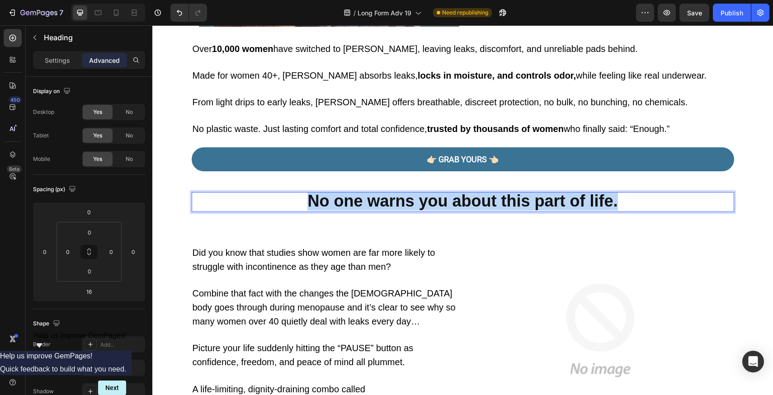
click at [412, 207] on strong "No one warns you about this part of life." at bounding box center [462, 201] width 310 height 19
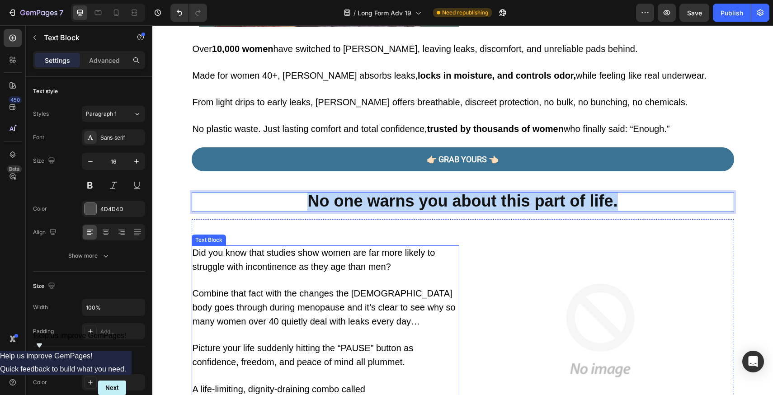
click at [269, 281] on p "Rich Text Editor. Editing area: main" at bounding box center [326, 280] width 266 height 13
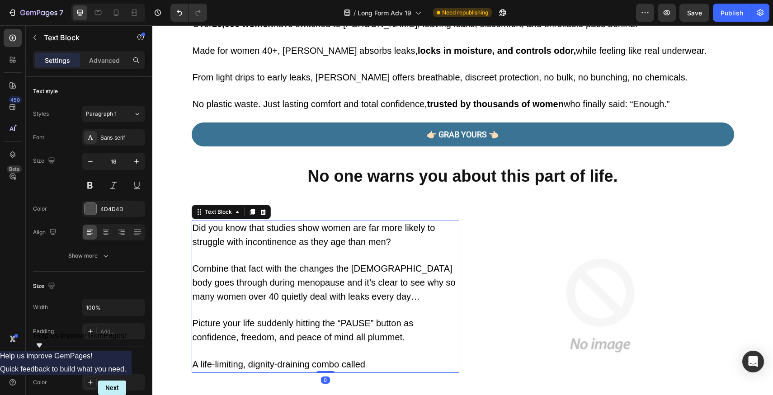
scroll to position [424, 0]
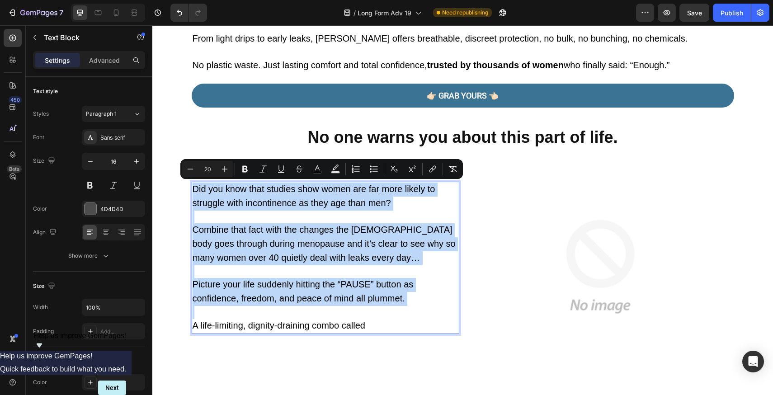
type input "16"
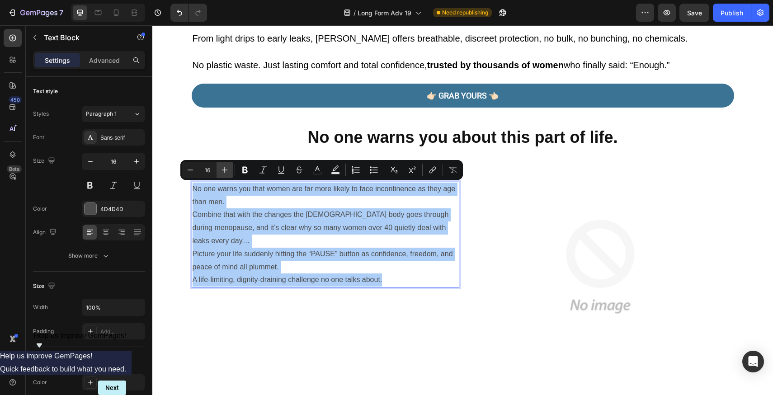
click at [231, 170] on button "Plus" at bounding box center [225, 170] width 16 height 16
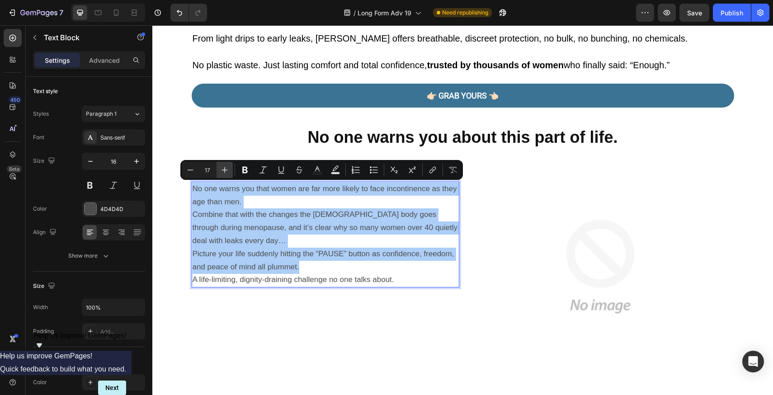
click at [231, 170] on button "Plus" at bounding box center [225, 170] width 16 height 16
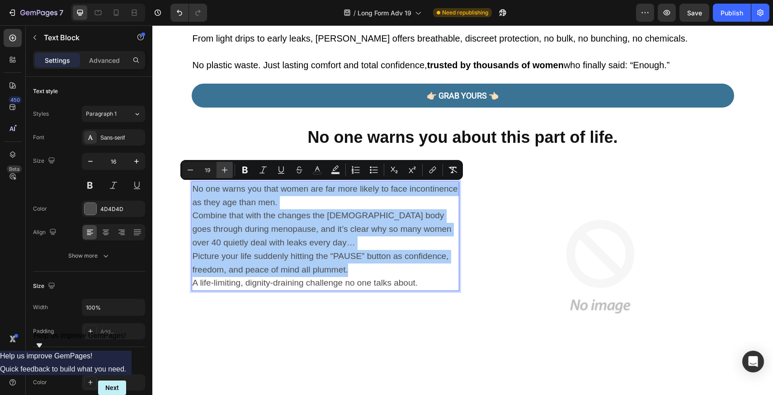
click at [231, 170] on button "Plus" at bounding box center [225, 170] width 16 height 16
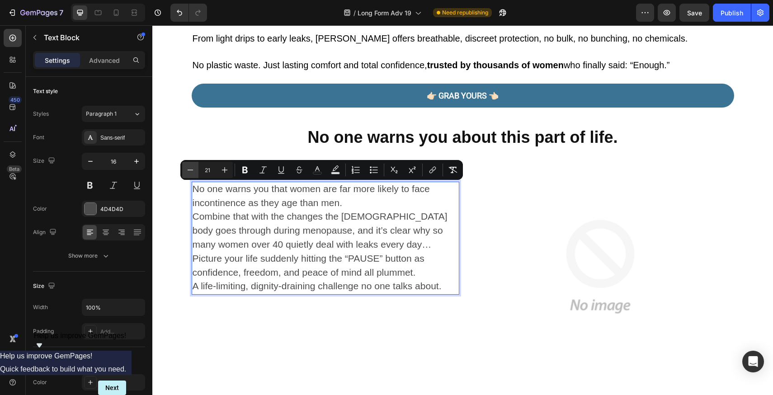
click at [188, 169] on icon "Editor contextual toolbar" at bounding box center [190, 169] width 9 height 9
type input "20"
click at [347, 198] on p "No one warns you that women are far more likely to face incontinence as they ag…" at bounding box center [326, 197] width 266 height 28
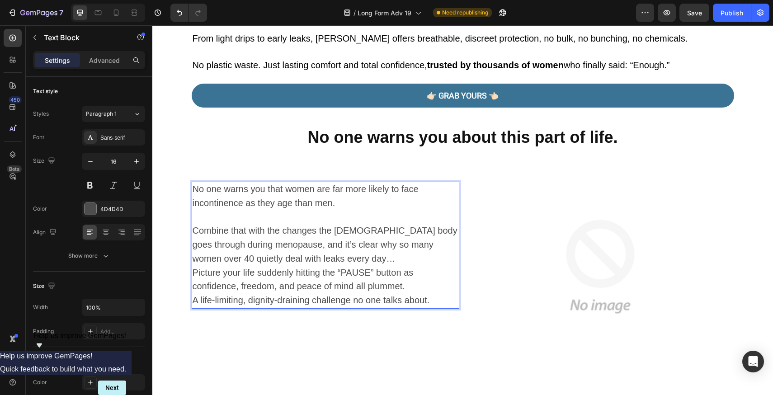
click at [339, 254] on p "Combine that with the changes the female body goes through during menopause, an…" at bounding box center [326, 245] width 266 height 42
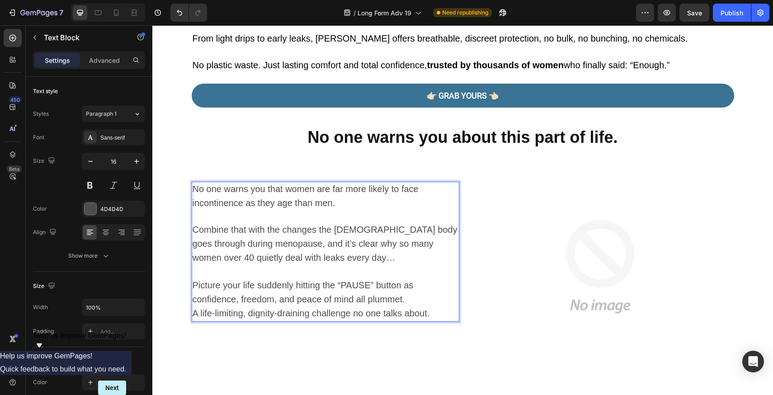
click at [407, 293] on p "Picture your life suddenly hitting the “PAUSE” button as confidence, freedom, a…" at bounding box center [326, 293] width 266 height 28
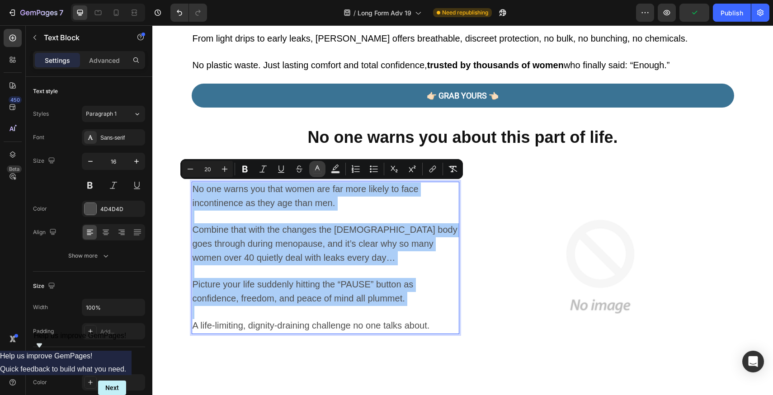
click at [320, 167] on icon "Editor contextual toolbar" at bounding box center [317, 169] width 9 height 9
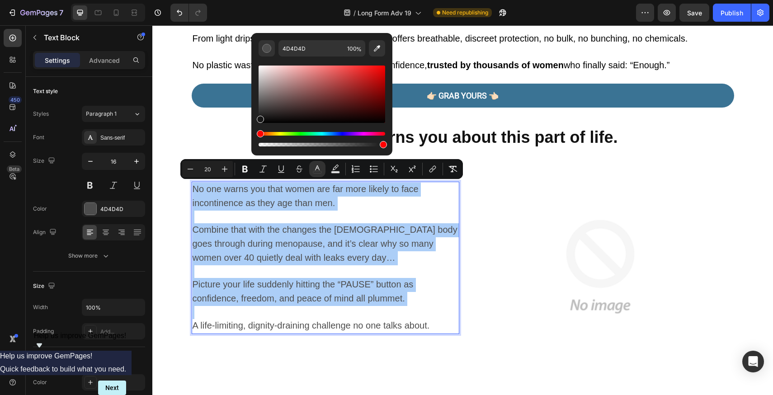
drag, startPoint x: 259, startPoint y: 118, endPoint x: 254, endPoint y: 132, distance: 14.7
click at [254, 131] on div "4D4D4D 100 %" at bounding box center [321, 90] width 141 height 115
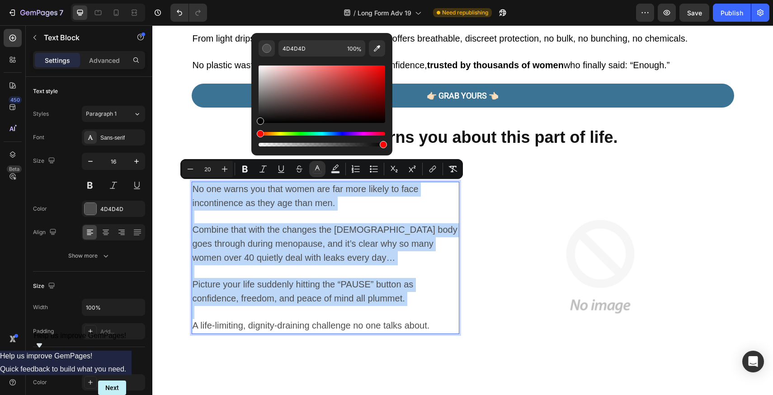
type input "000000"
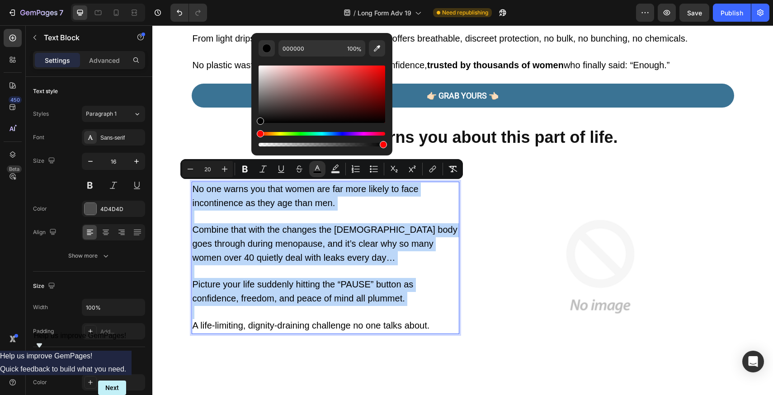
click at [336, 252] on p "Combine that with the changes the female body goes through during menopause, an…" at bounding box center [326, 244] width 266 height 42
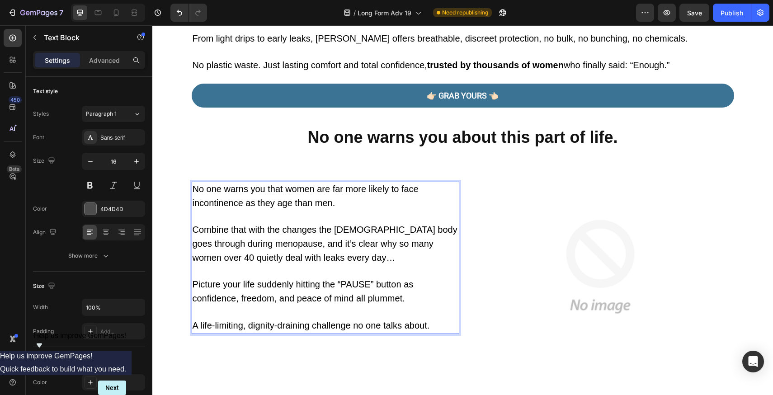
click at [231, 226] on span "Combine that with the changes the female body goes through during menopause, an…" at bounding box center [325, 244] width 265 height 38
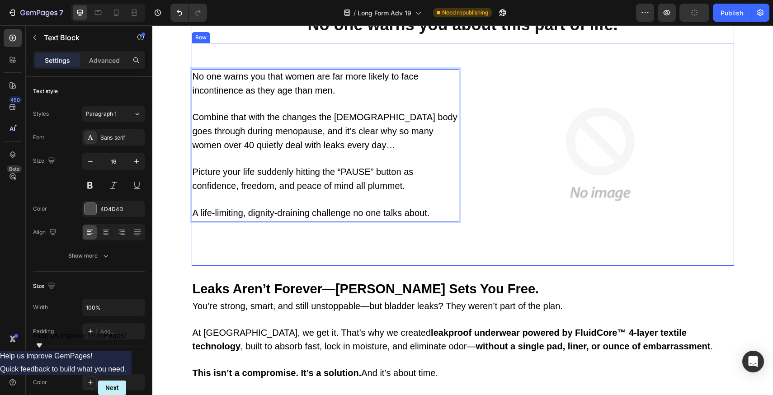
scroll to position [538, 0]
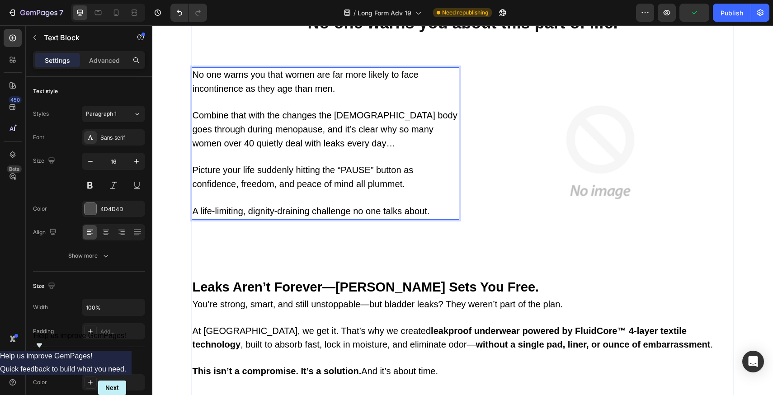
click at [378, 262] on div "No one warns you that women are far more likely to face incontinence as they ag…" at bounding box center [326, 152] width 268 height 223
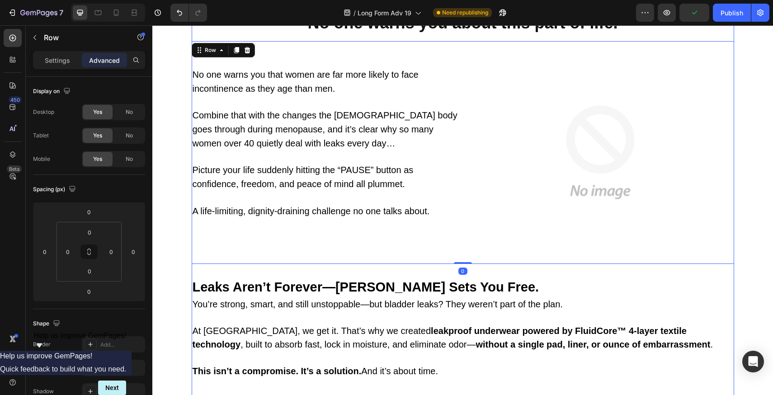
scroll to position [610, 0]
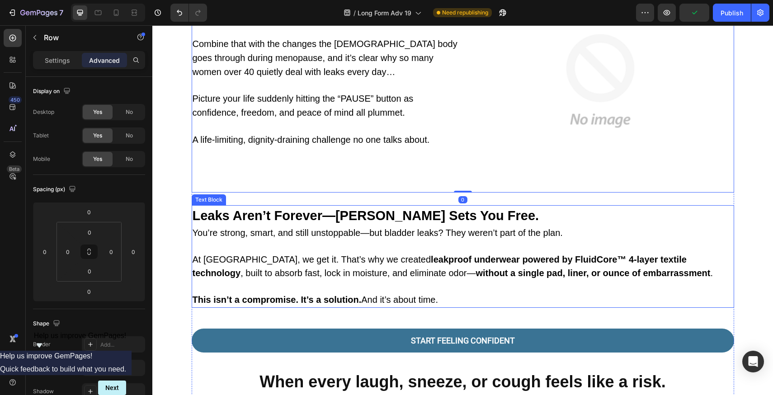
click at [293, 241] on p "Rich Text Editor. Editing area: main" at bounding box center [463, 246] width 541 height 13
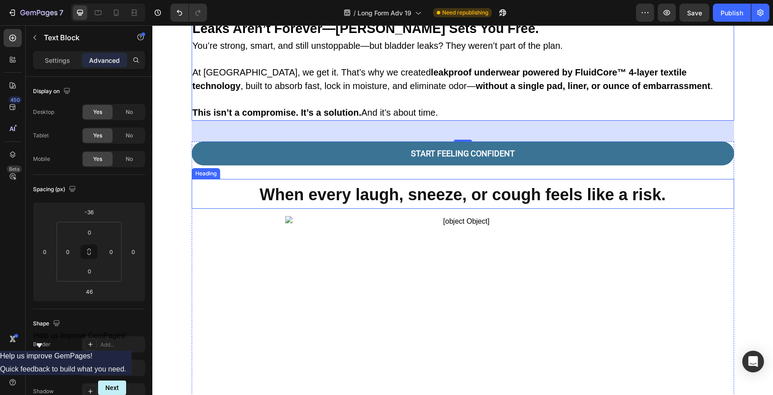
click at [364, 186] on strong "When every laugh, sneeze, or cough feels like a risk." at bounding box center [462, 194] width 406 height 19
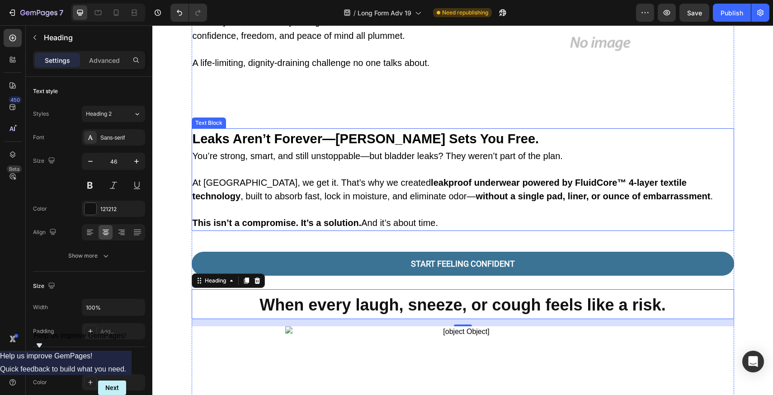
scroll to position [810, 0]
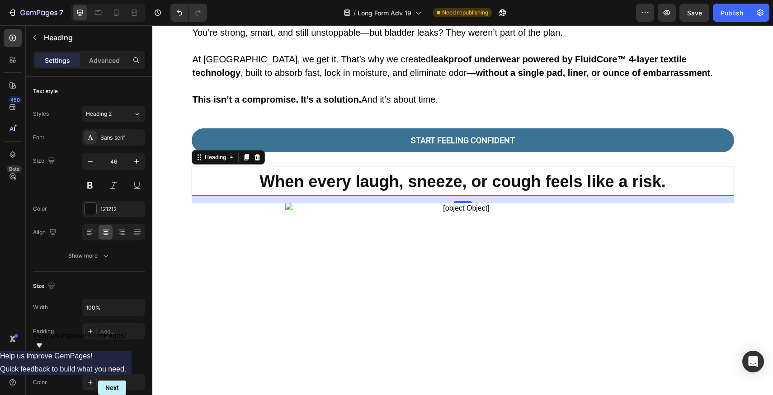
click at [54, 57] on p "Settings" at bounding box center [57, 60] width 25 height 9
click at [9, 38] on icon at bounding box center [12, 37] width 9 height 9
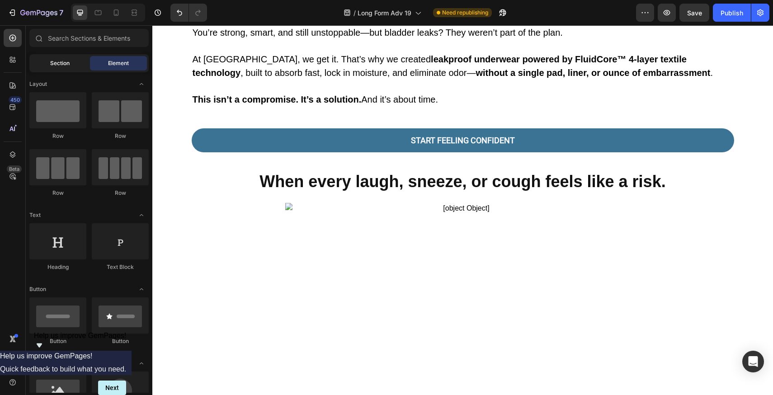
click at [74, 69] on div "Section" at bounding box center [59, 63] width 57 height 14
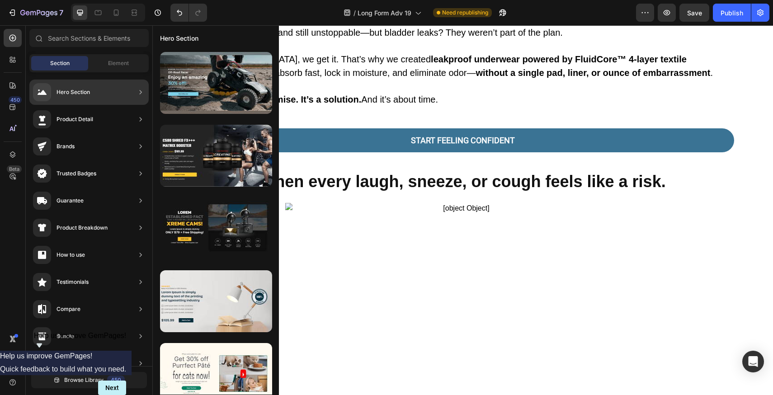
click at [103, 126] on div "Product Detail" at bounding box center [88, 119] width 119 height 25
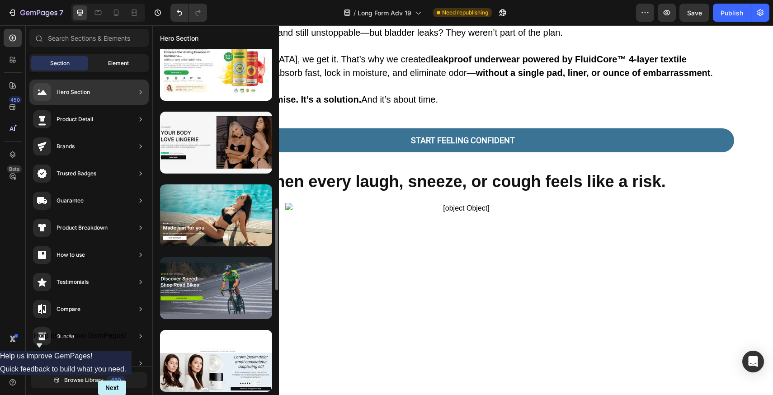
scroll to position [0, 0]
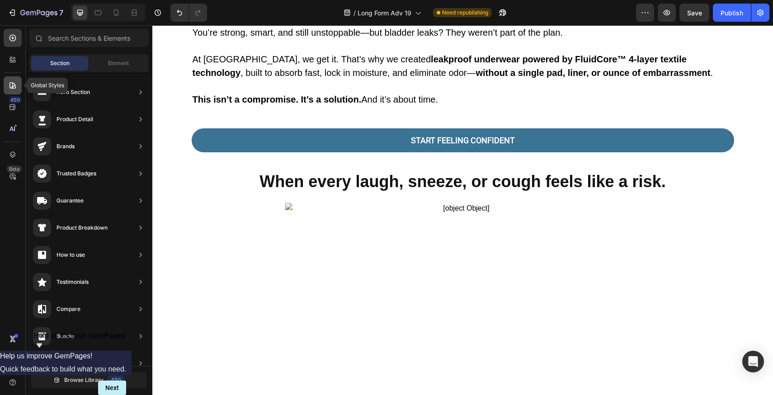
click at [15, 87] on icon at bounding box center [12, 85] width 6 height 6
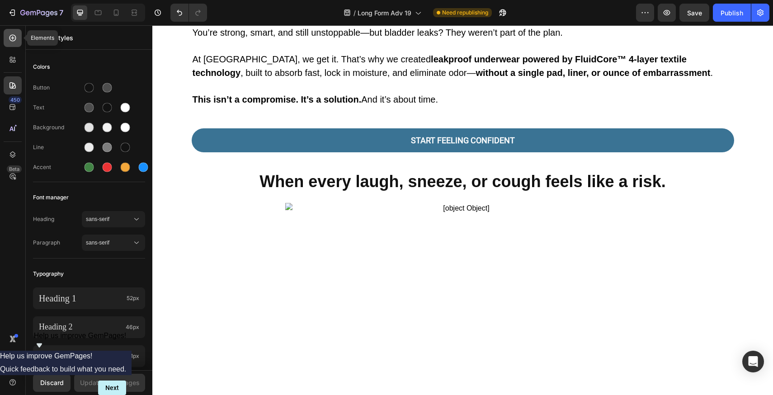
click at [17, 38] on div at bounding box center [13, 38] width 18 height 18
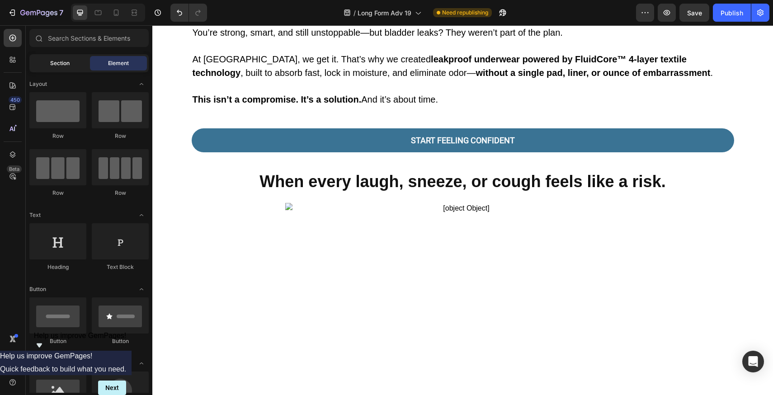
click at [60, 62] on span "Section" at bounding box center [59, 63] width 19 height 8
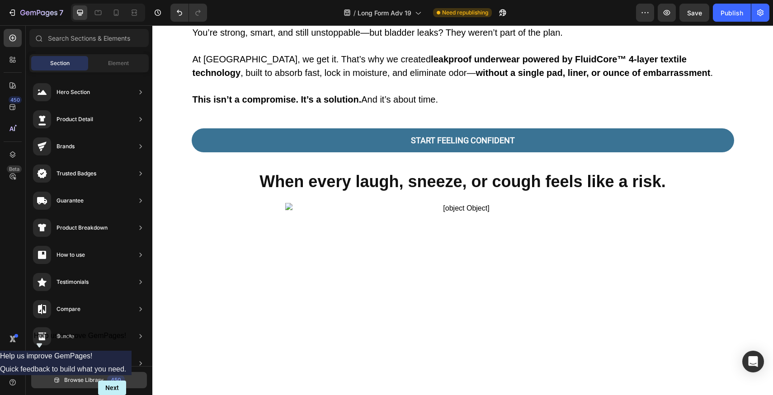
click at [65, 382] on span "Browse Library" at bounding box center [83, 380] width 39 height 8
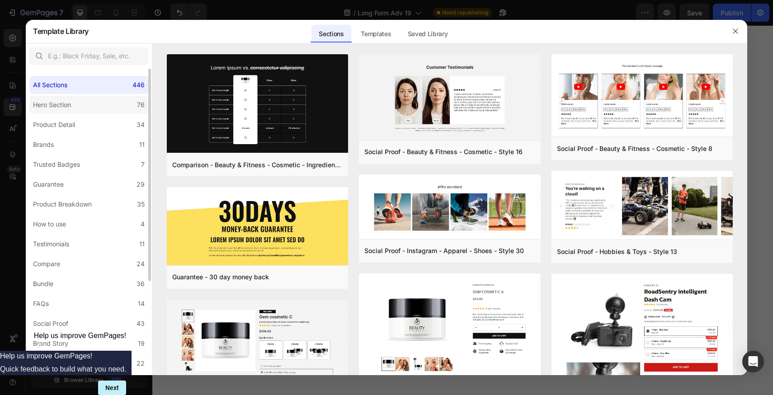
click at [85, 96] on label "Hero Section 76" at bounding box center [88, 105] width 119 height 18
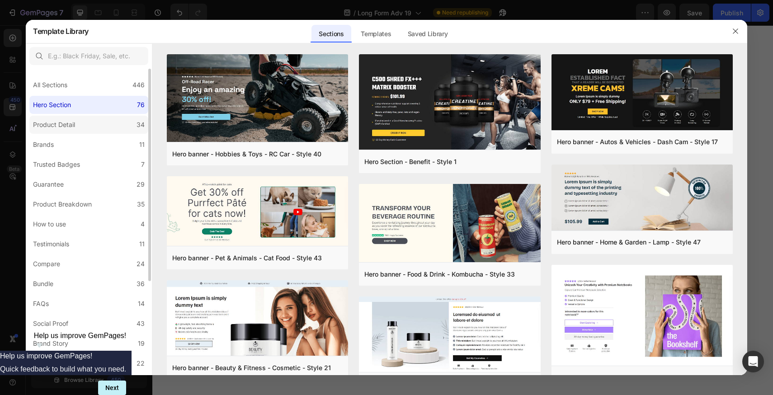
click at [83, 120] on label "Product Detail 34" at bounding box center [88, 125] width 119 height 18
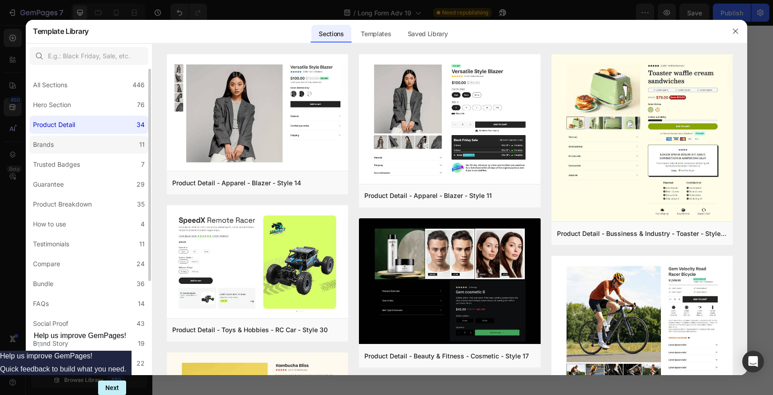
click at [89, 144] on label "Brands 11" at bounding box center [88, 145] width 119 height 18
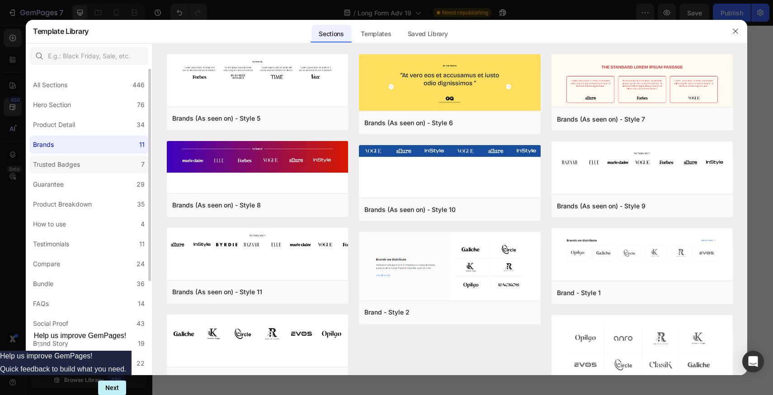
click at [89, 157] on label "Trusted Badges 7" at bounding box center [88, 164] width 119 height 18
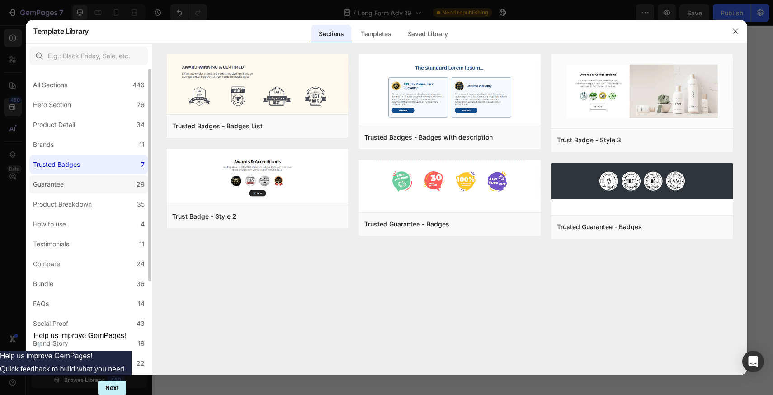
click at [100, 189] on label "Guarantee 29" at bounding box center [88, 184] width 119 height 18
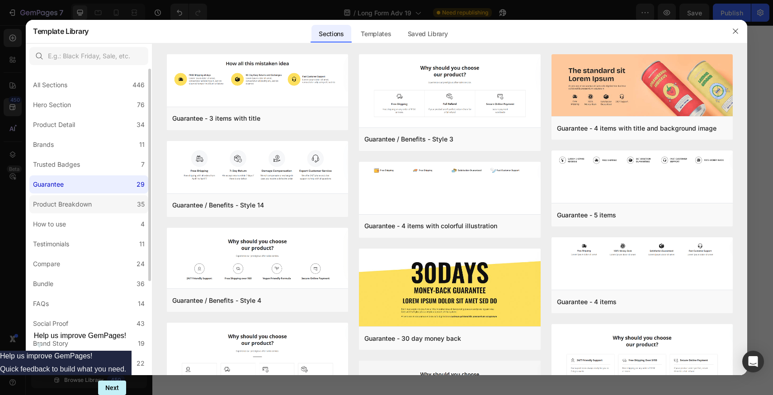
click at [99, 206] on label "Product Breakdown 35" at bounding box center [88, 204] width 119 height 18
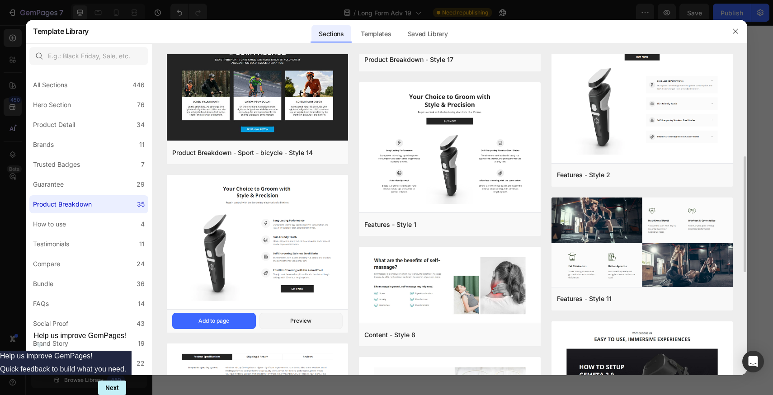
scroll to position [285, 0]
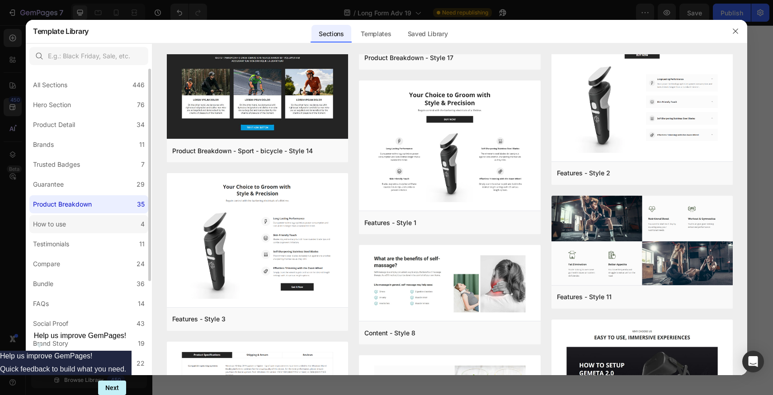
click at [99, 220] on label "How to use 4" at bounding box center [88, 224] width 119 height 18
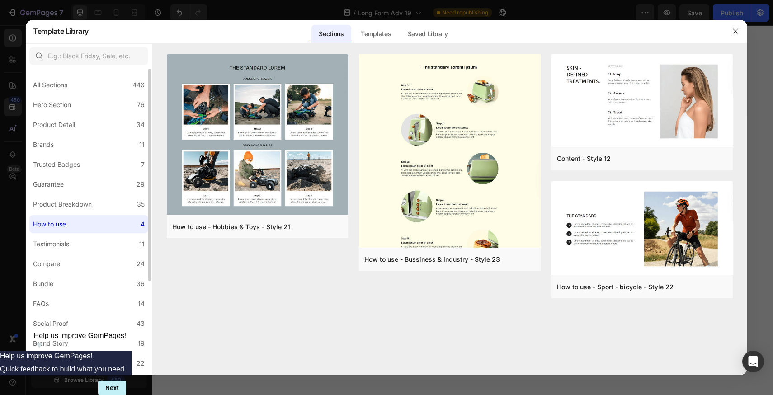
scroll to position [75, 0]
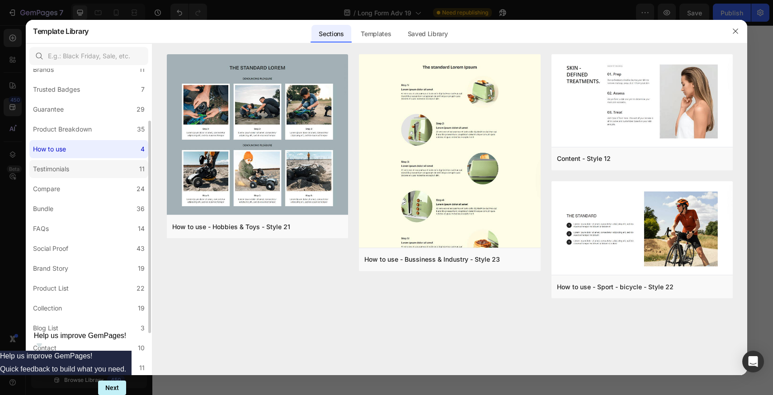
click at [99, 173] on label "Testimonials 11" at bounding box center [88, 169] width 119 height 18
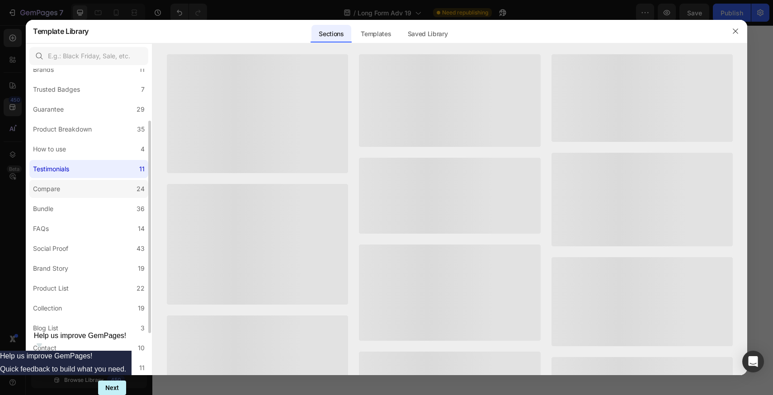
click at [99, 196] on label "Compare 24" at bounding box center [88, 189] width 119 height 18
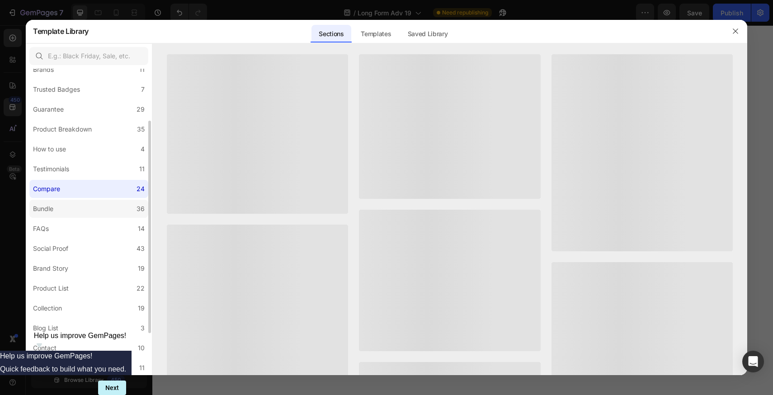
click at [100, 206] on label "Bundle 36" at bounding box center [88, 209] width 119 height 18
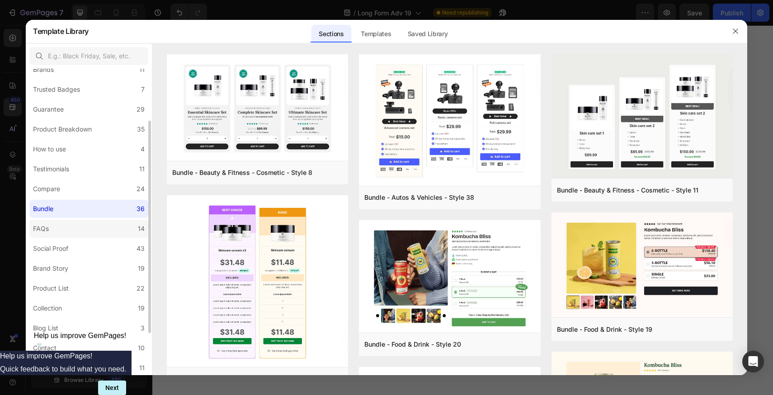
click at [99, 224] on label "FAQs 14" at bounding box center [88, 229] width 119 height 18
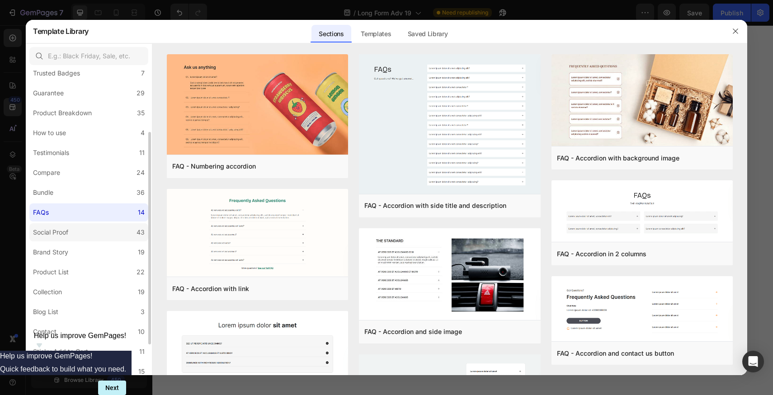
scroll to position [93, 0]
click at [84, 229] on label "Social Proof 43" at bounding box center [88, 230] width 119 height 18
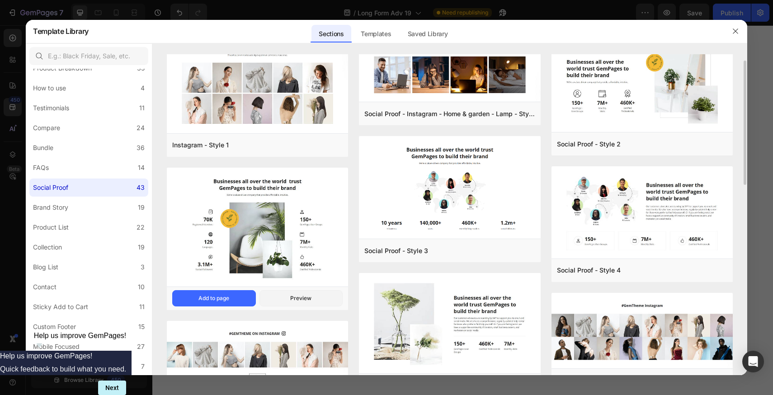
scroll to position [86, 0]
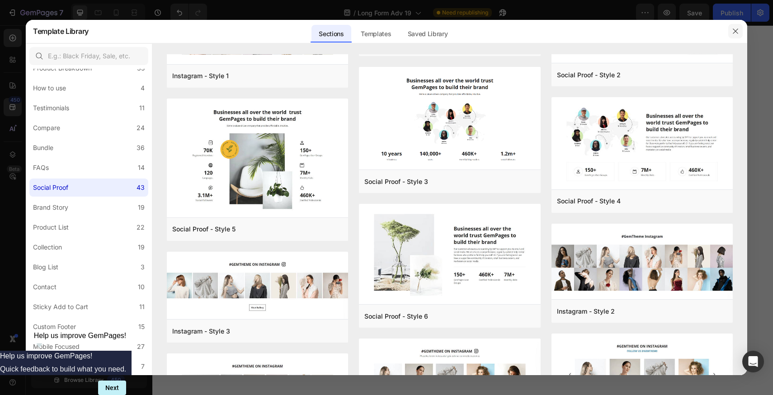
click at [734, 30] on icon "button" at bounding box center [735, 31] width 7 height 7
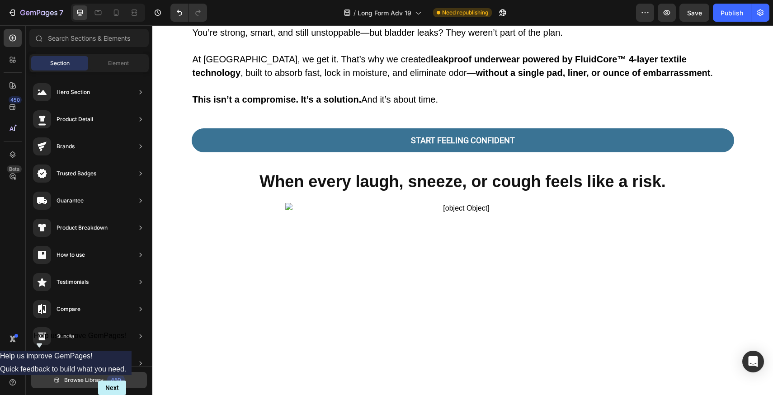
click at [79, 386] on button "Browse Library 450" at bounding box center [89, 380] width 116 height 16
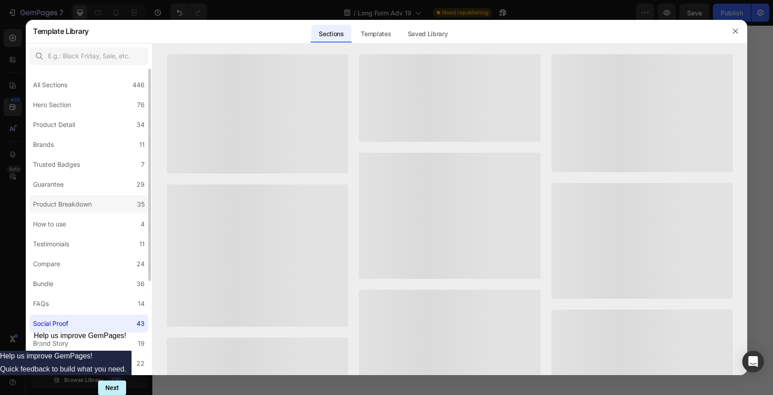
scroll to position [136, 0]
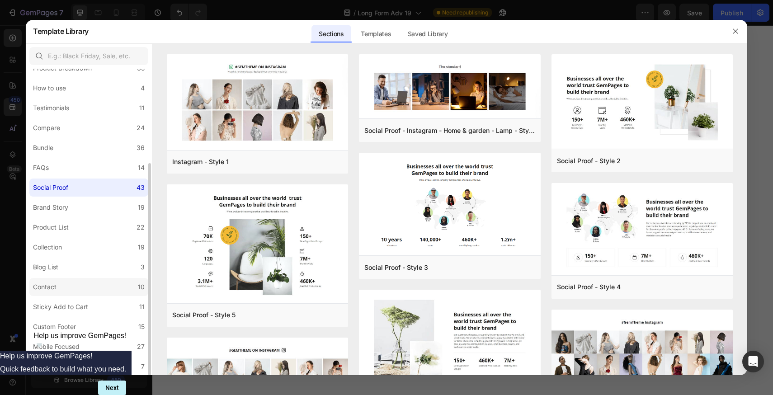
click at [73, 286] on label "Contact 10" at bounding box center [88, 287] width 119 height 18
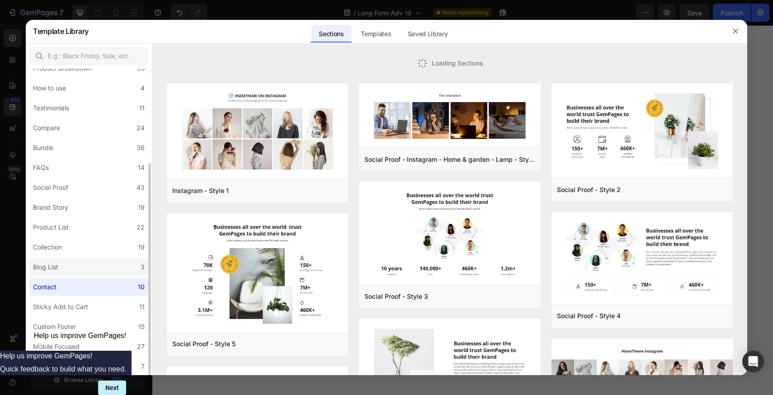
click at [69, 264] on label "Blog List 3" at bounding box center [88, 267] width 119 height 18
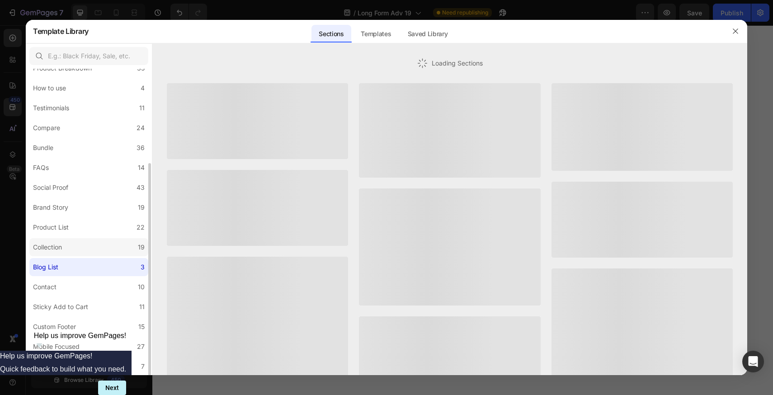
click at [73, 243] on label "Collection 19" at bounding box center [88, 247] width 119 height 18
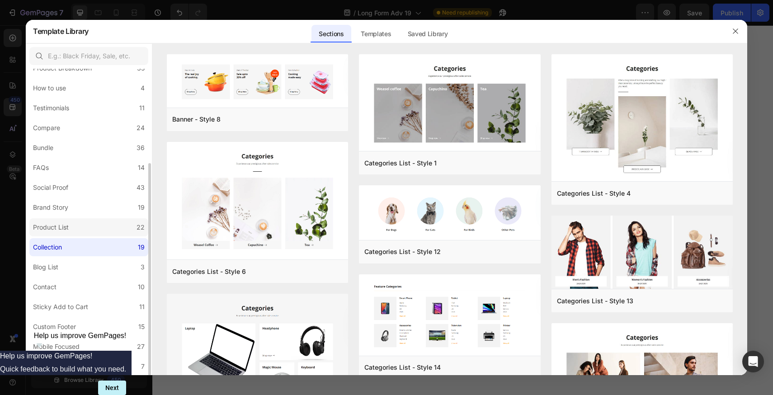
click at [80, 224] on label "Product List 22" at bounding box center [88, 227] width 119 height 18
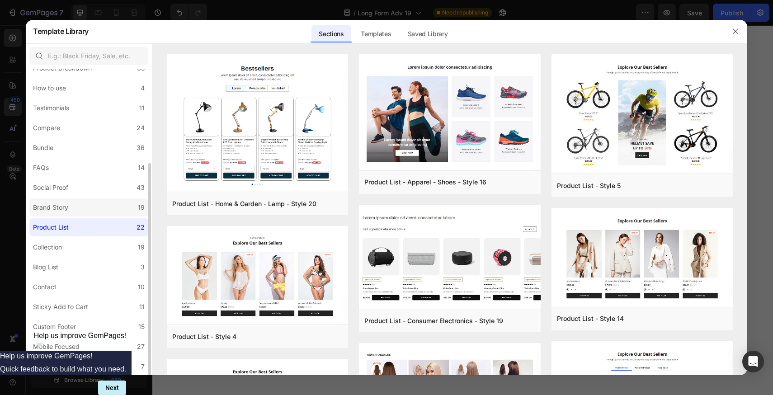
click at [77, 209] on label "Brand Story 19" at bounding box center [88, 207] width 119 height 18
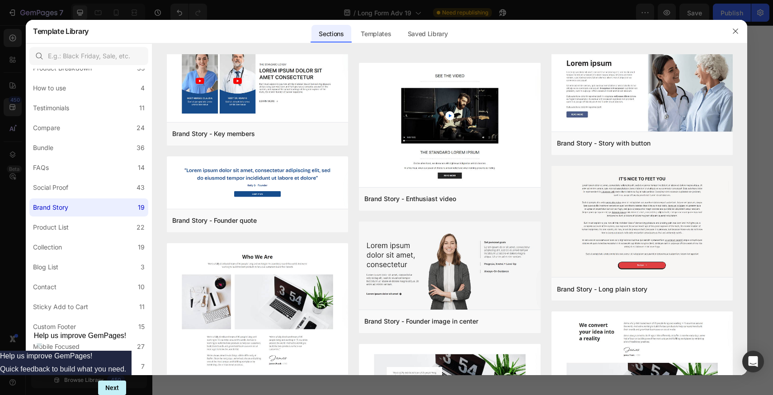
scroll to position [0, 0]
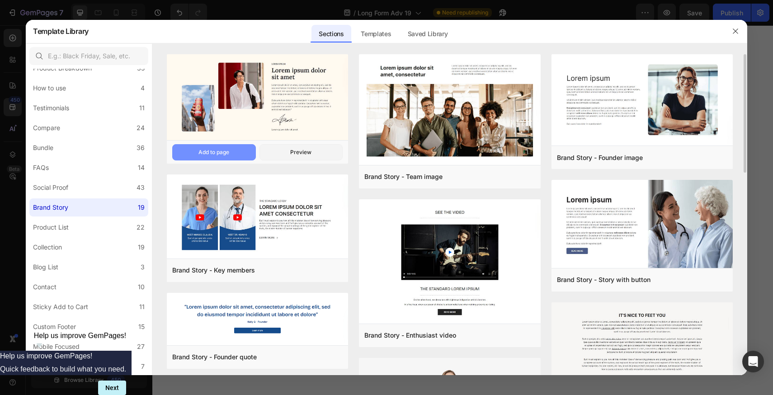
click at [228, 150] on div "Add to page" at bounding box center [213, 152] width 31 height 8
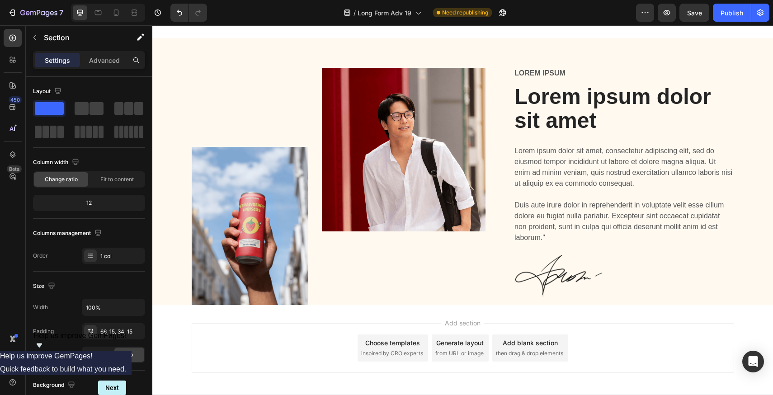
scroll to position [8848, 0]
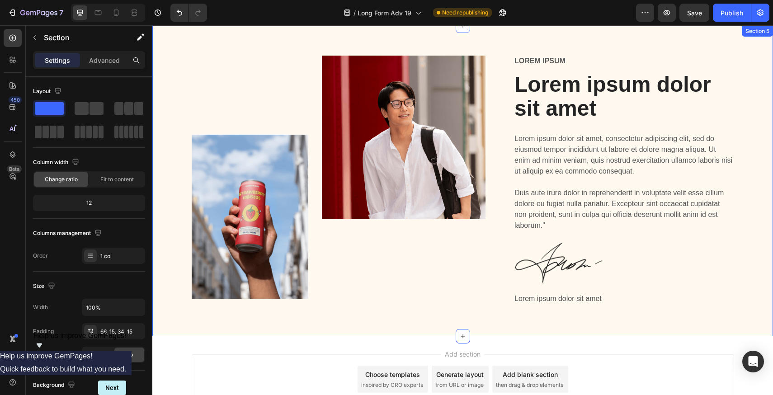
click at [741, 272] on div "Image Image Row Lorem ipsum Text Block Lorem ipsum dolor sit amet Heading Lorem…" at bounding box center [462, 188] width 607 height 265
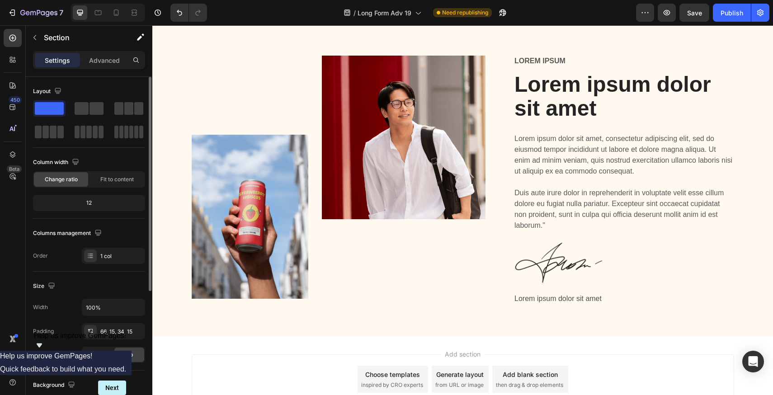
scroll to position [207, 0]
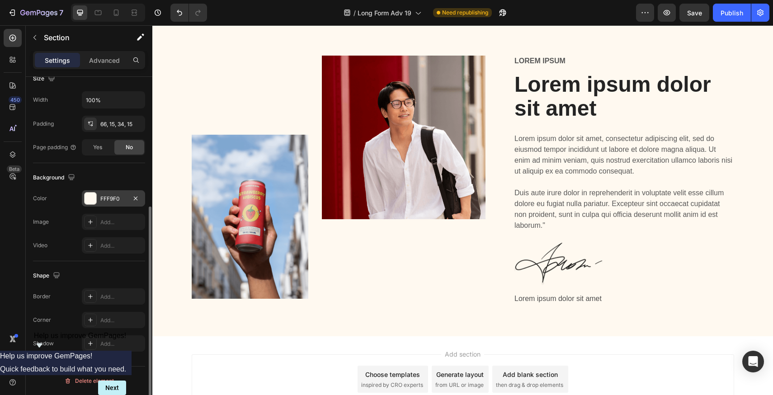
click at [108, 202] on div "FFF9F0" at bounding box center [113, 199] width 26 height 8
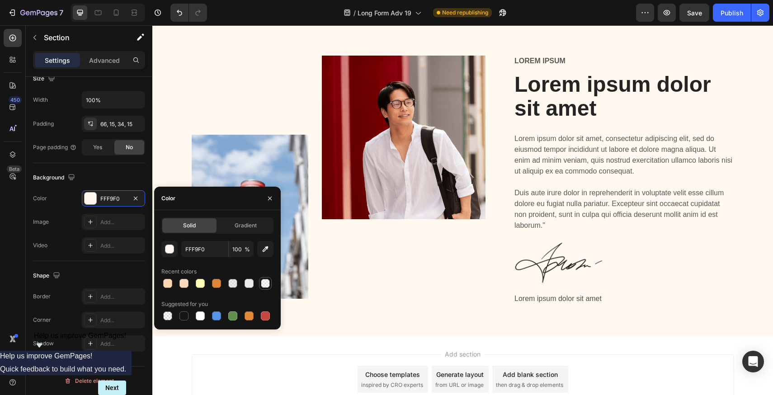
click at [262, 283] on div at bounding box center [265, 283] width 9 height 9
type input "FFF7F7"
type input "41"
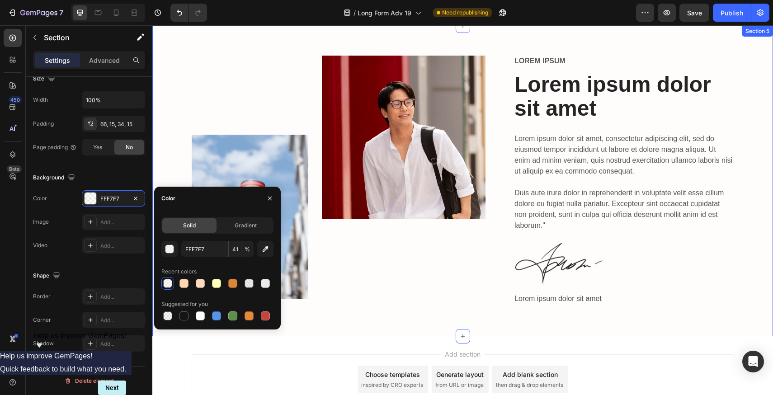
click at [732, 316] on div "Image Image Row Lorem ipsum Text Block Lorem ipsum dolor sit amet Heading Lorem…" at bounding box center [462, 188] width 607 height 265
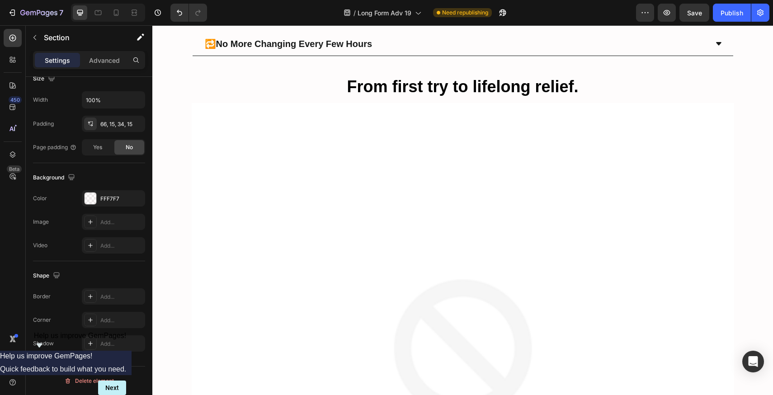
drag, startPoint x: 753, startPoint y: 307, endPoint x: 507, endPoint y: 428, distance: 274.1
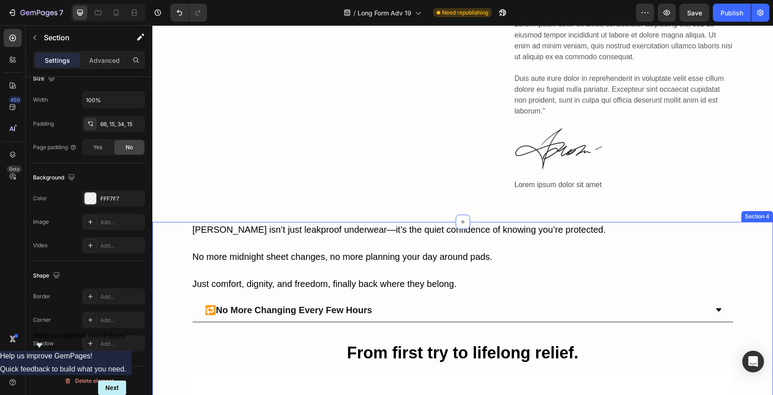
scroll to position [3741, 0]
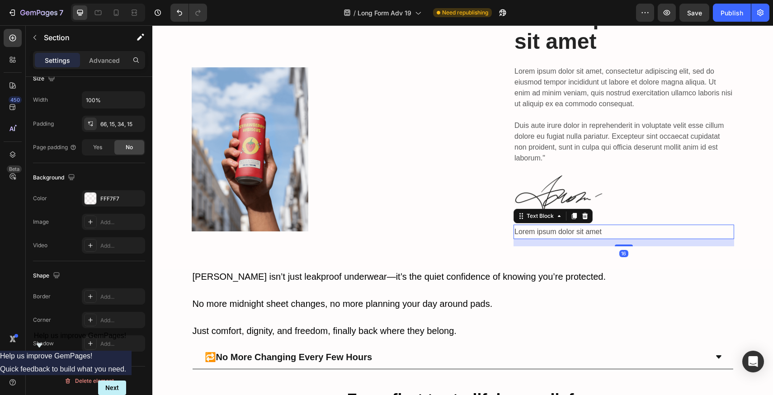
click at [714, 235] on p "Lorem ipsum dolor sit amet" at bounding box center [623, 232] width 219 height 13
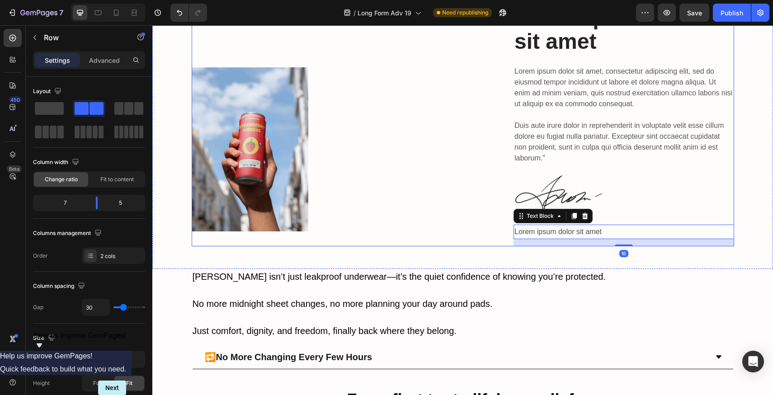
click at [494, 242] on div "Image Image Row" at bounding box center [346, 117] width 309 height 258
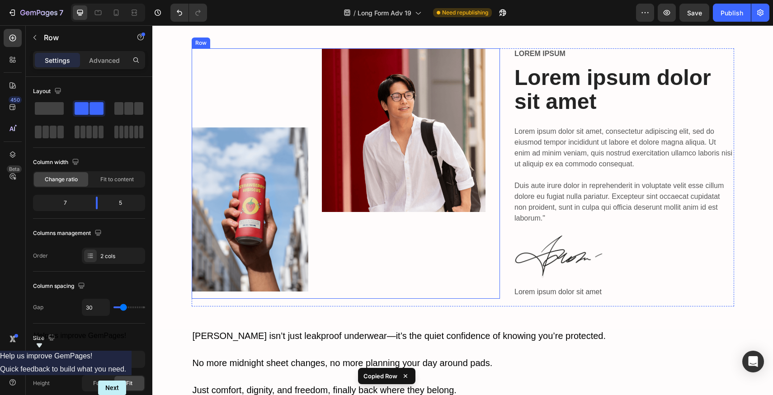
scroll to position [3627, 0]
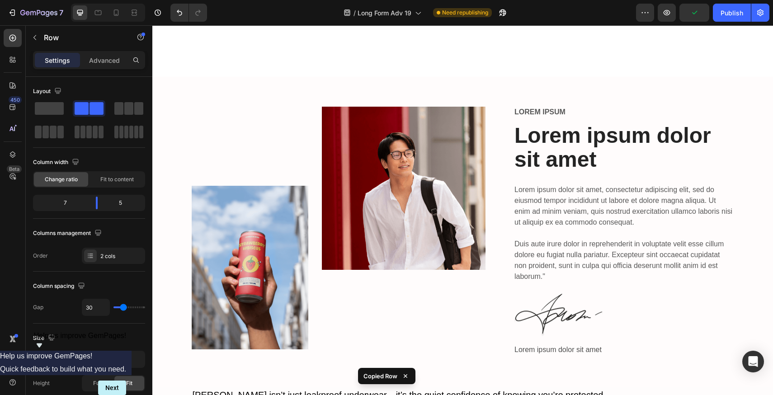
click at [494, 344] on div "Image Image Row" at bounding box center [346, 232] width 309 height 250
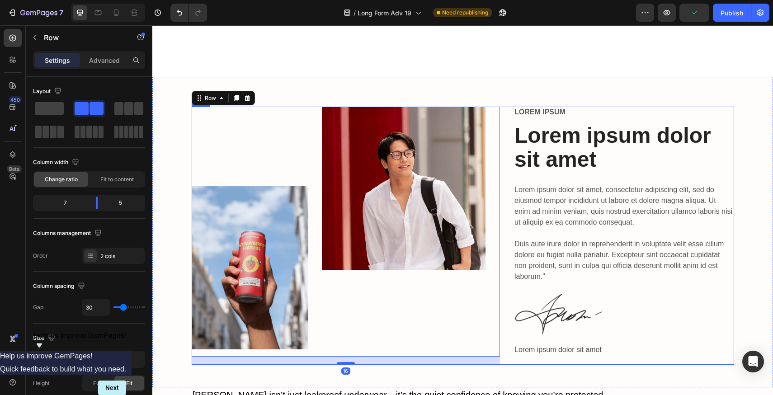
click at [500, 356] on div "Image Image Row 16 Lorem ipsum Text Block Lorem ipsum dolor sit amet Heading Lo…" at bounding box center [463, 236] width 542 height 258
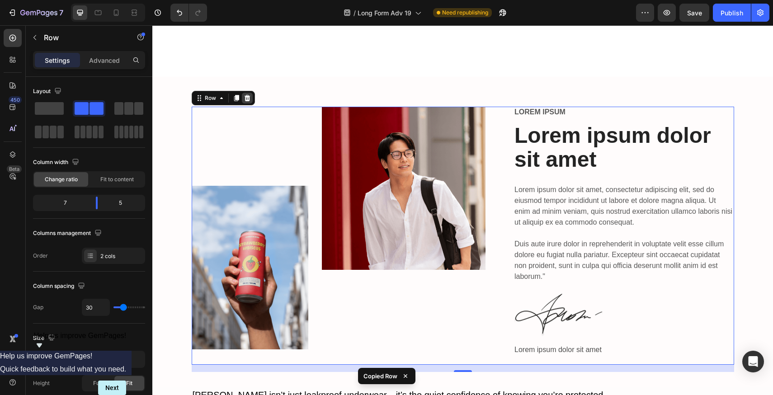
click at [245, 94] on icon at bounding box center [247, 97] width 6 height 6
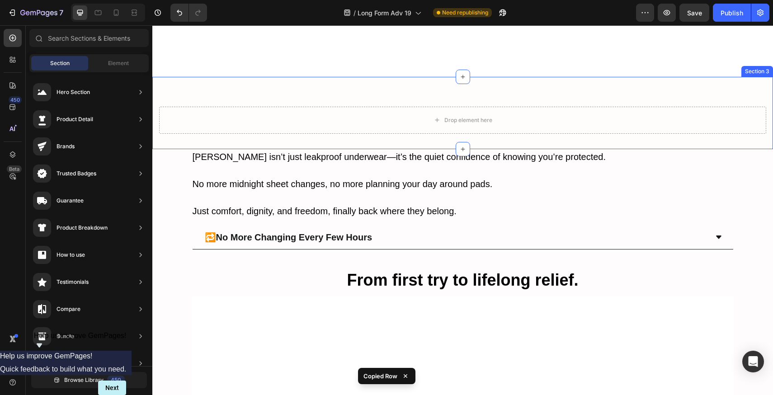
click at [372, 89] on div "Drop element here Section 3" at bounding box center [462, 113] width 621 height 72
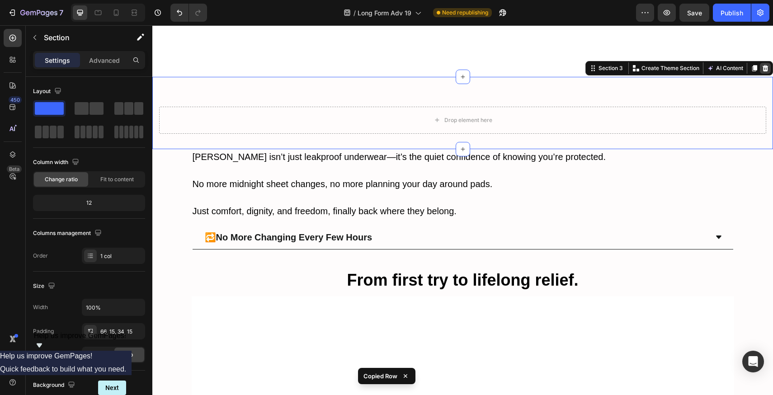
click at [762, 65] on icon at bounding box center [765, 68] width 7 height 7
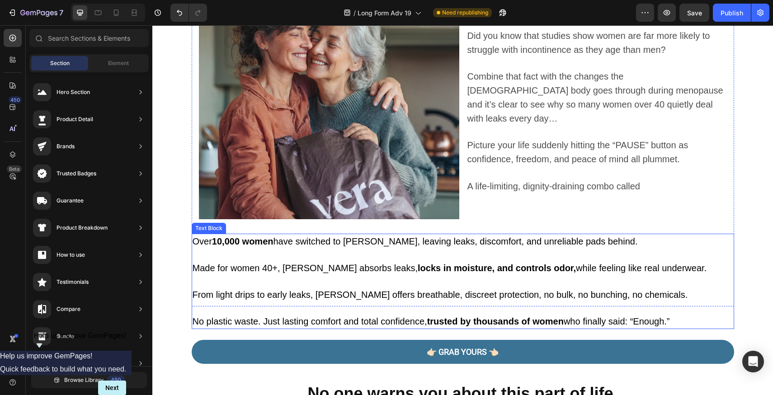
scroll to position [612, 0]
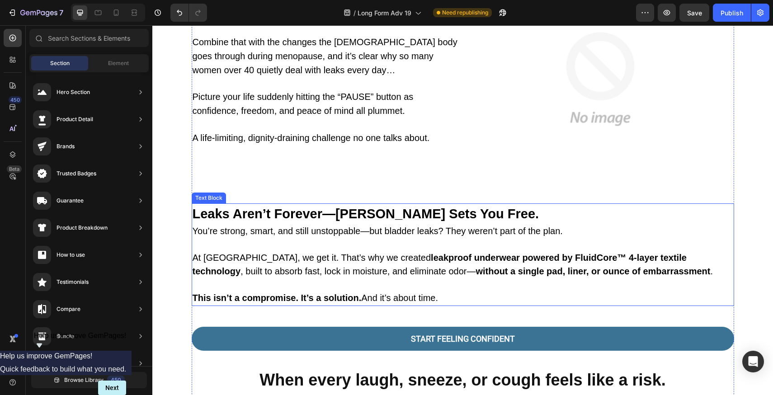
click at [495, 258] on strong "leakproof underwear powered by FluidCore™ 4-layer textile technology" at bounding box center [440, 265] width 494 height 24
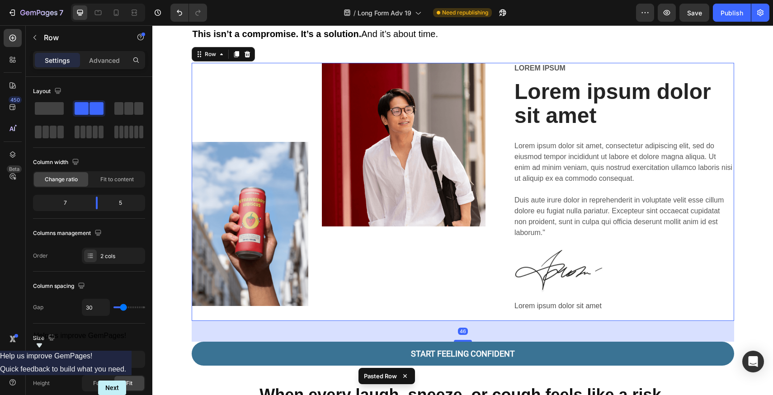
scroll to position [879, 0]
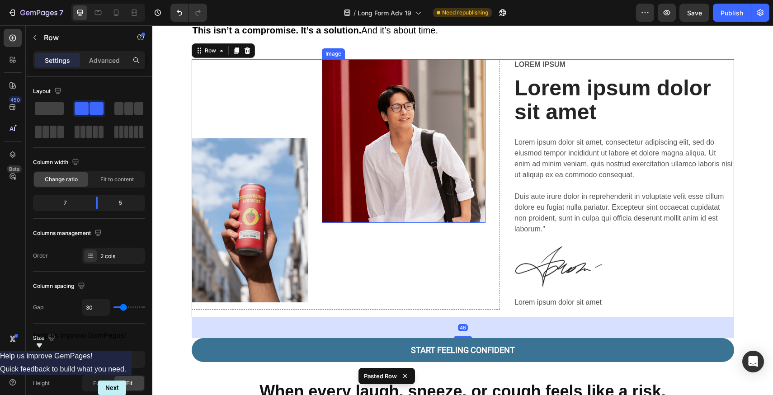
click at [423, 180] on img at bounding box center [404, 141] width 164 height 164
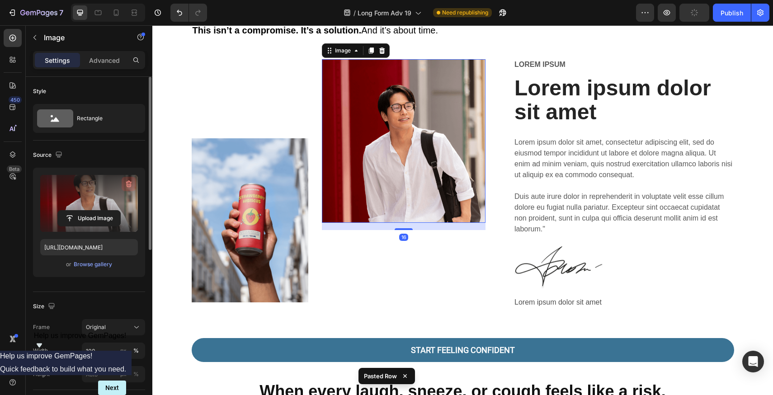
click at [127, 182] on icon "button" at bounding box center [129, 184] width 6 height 7
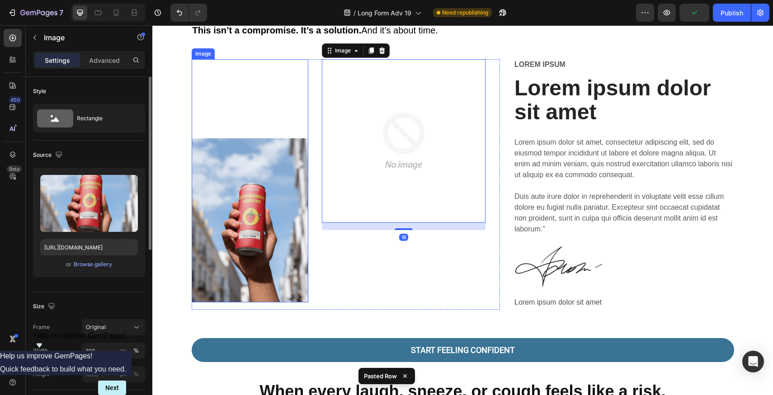
click at [244, 192] on img at bounding box center [250, 220] width 117 height 164
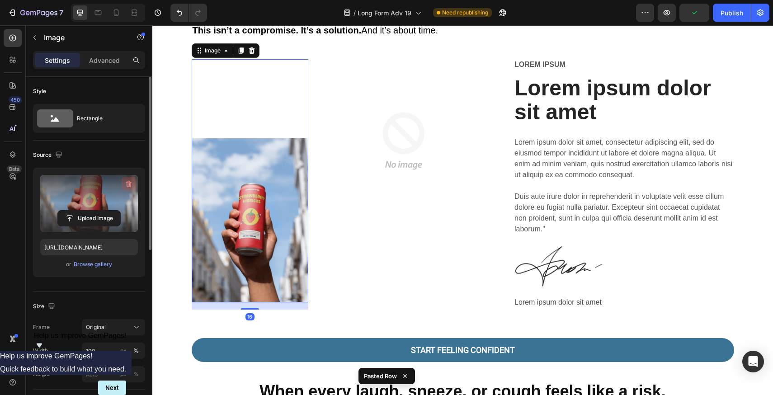
click at [131, 185] on icon "button" at bounding box center [129, 184] width 6 height 7
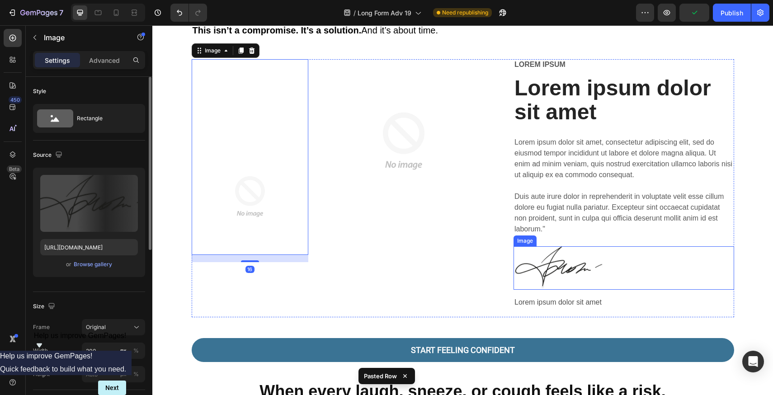
click at [577, 273] on img at bounding box center [558, 267] width 90 height 43
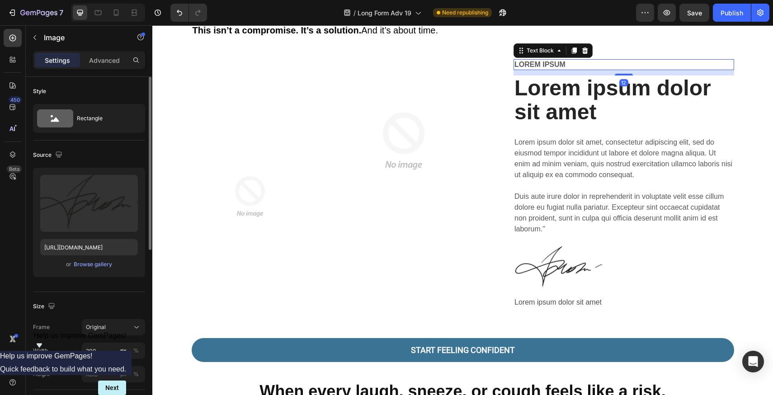
click at [554, 65] on p "Lorem ipsum" at bounding box center [623, 64] width 219 height 9
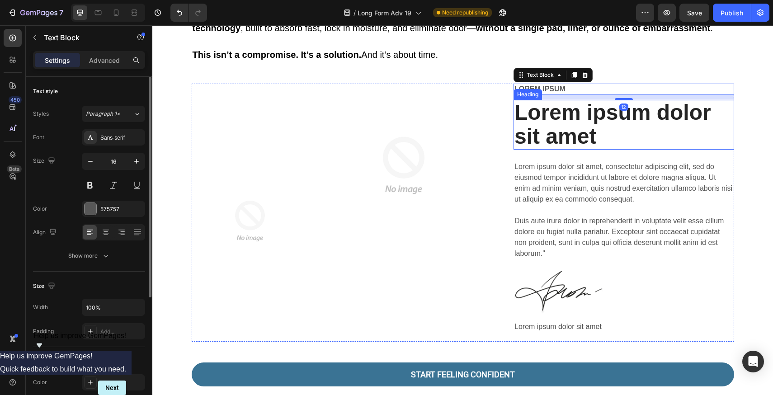
scroll to position [805, 0]
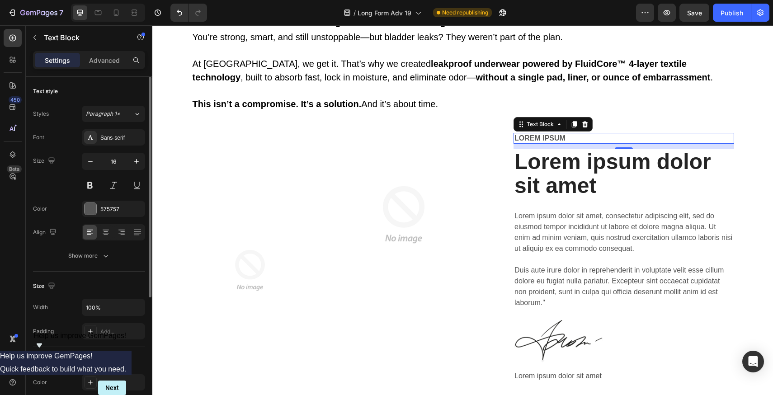
click at [554, 134] on p "Lorem ipsum" at bounding box center [623, 138] width 219 height 9
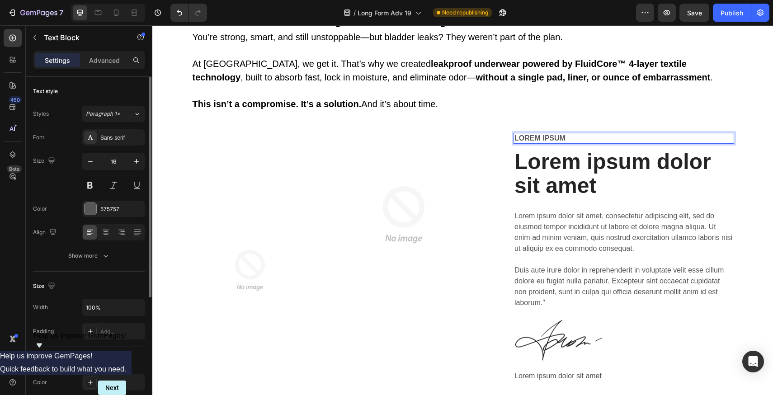
click at [554, 134] on p "Lorem ipsum" at bounding box center [623, 138] width 219 height 9
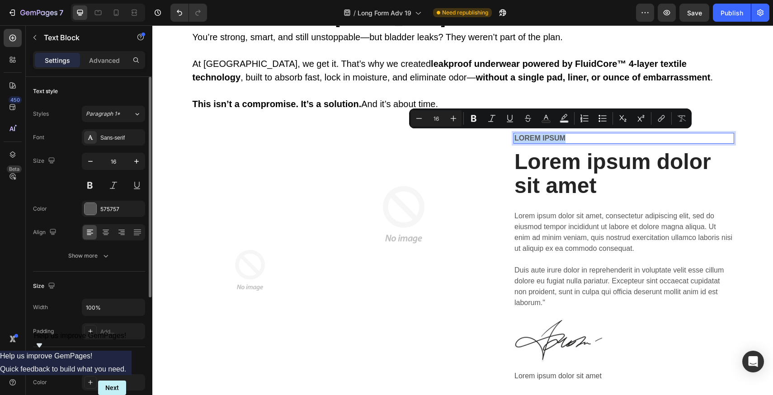
click at [554, 134] on p "Lorem ipsum" at bounding box center [623, 138] width 219 height 9
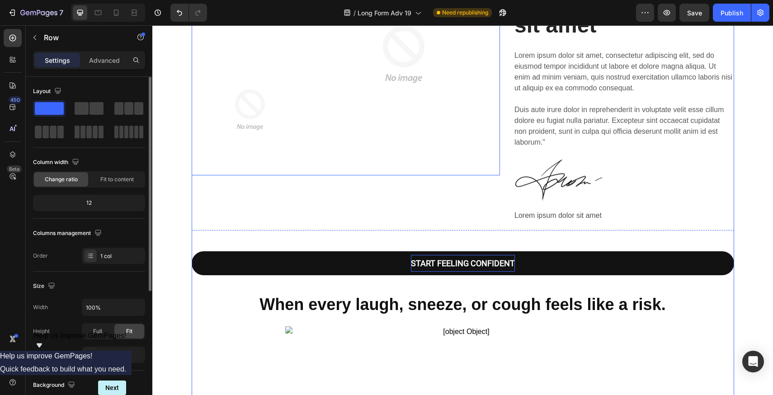
scroll to position [985, 0]
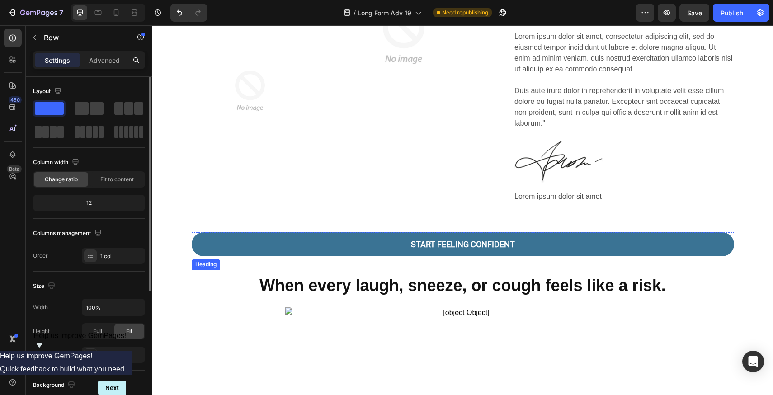
click at [441, 278] on strong "When every laugh, sneeze, or cough feels like a risk." at bounding box center [462, 285] width 406 height 19
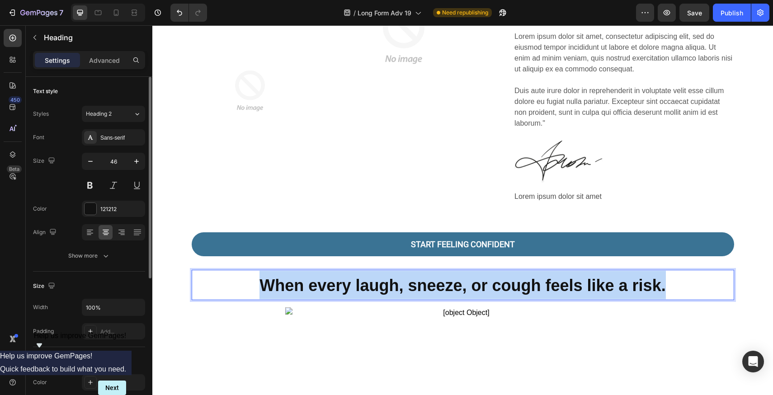
click at [441, 278] on strong "When every laugh, sneeze, or cough feels like a risk." at bounding box center [462, 285] width 406 height 19
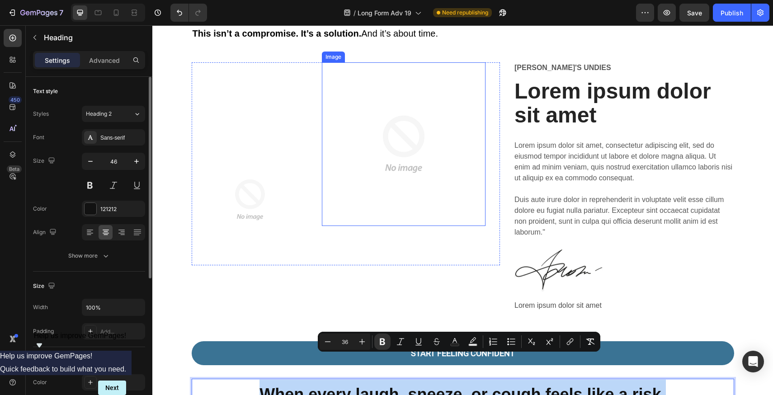
scroll to position [830, 0]
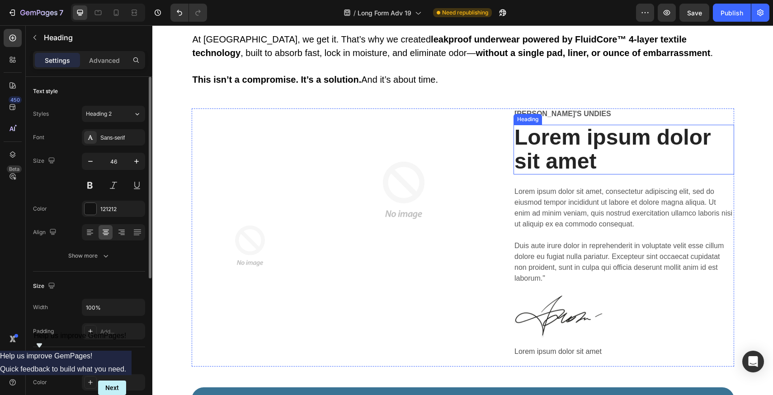
click at [548, 141] on h2 "Lorem ipsum dolor sit amet" at bounding box center [623, 150] width 221 height 50
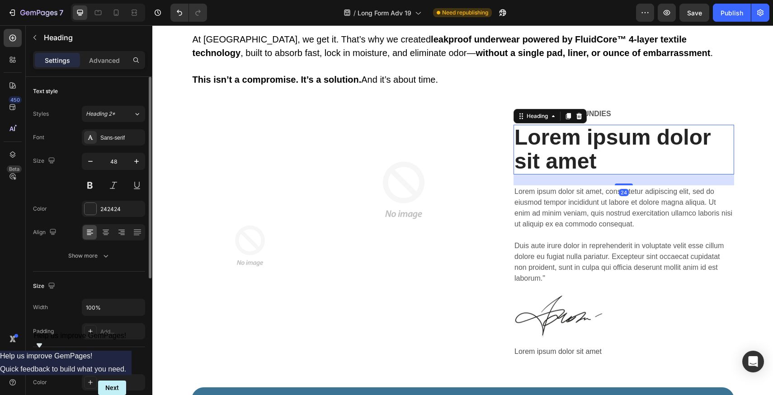
click at [548, 141] on h2 "Lorem ipsum dolor sit amet" at bounding box center [623, 150] width 221 height 50
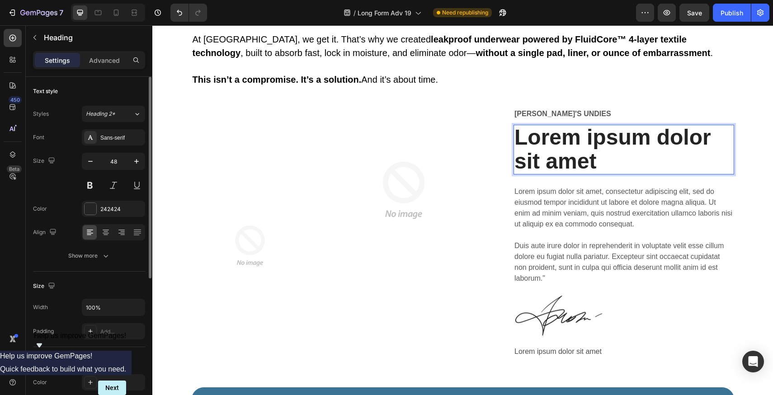
click at [548, 141] on p "Lorem ipsum dolor sit amet" at bounding box center [623, 150] width 219 height 48
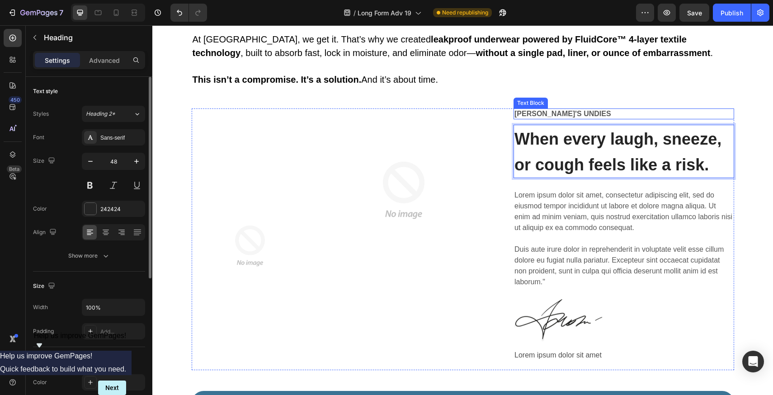
click at [582, 113] on p "Vera's Undies" at bounding box center [623, 113] width 219 height 9
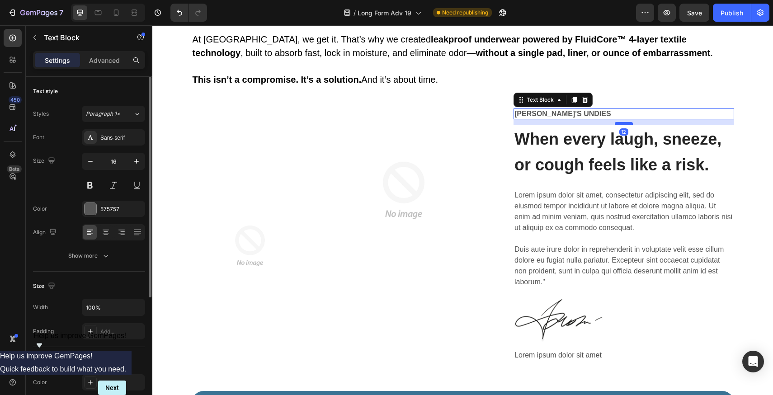
drag, startPoint x: 623, startPoint y: 122, endPoint x: 624, endPoint y: 117, distance: 5.4
click at [624, 122] on div at bounding box center [624, 123] width 18 height 3
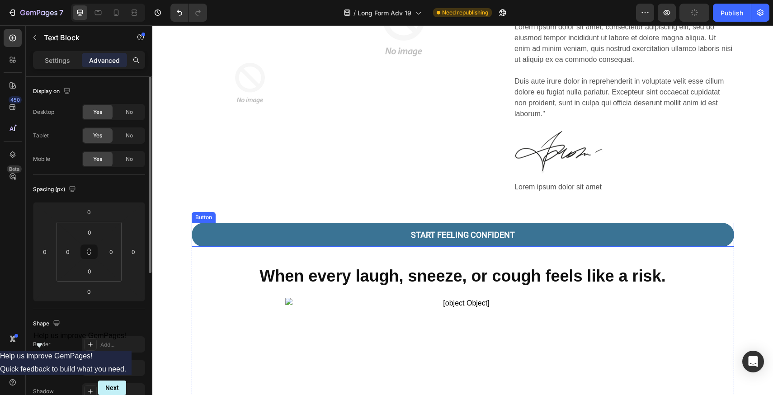
scroll to position [1054, 0]
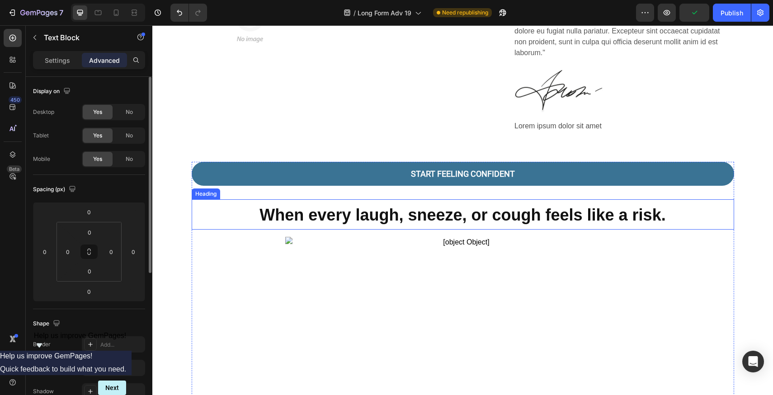
click at [435, 217] on strong "When every laugh, sneeze, or cough feels like a risk." at bounding box center [462, 215] width 406 height 19
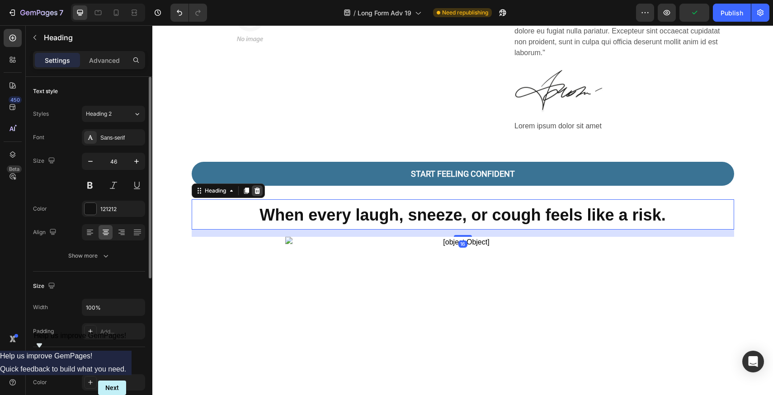
click at [256, 187] on icon at bounding box center [257, 190] width 7 height 7
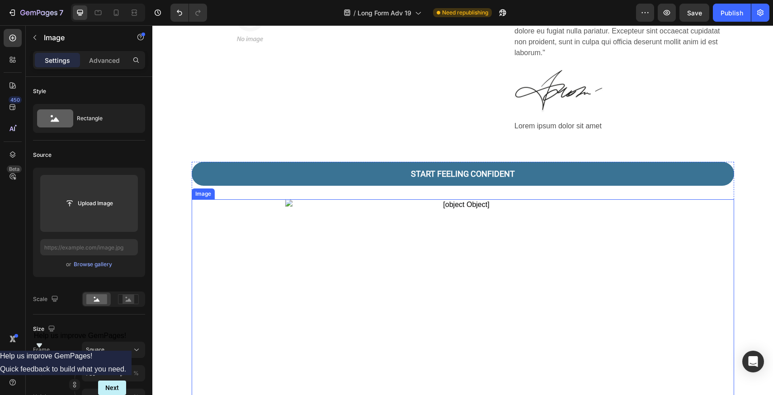
click at [407, 210] on img at bounding box center [462, 376] width 355 height 355
click at [249, 190] on icon at bounding box center [252, 191] width 6 height 6
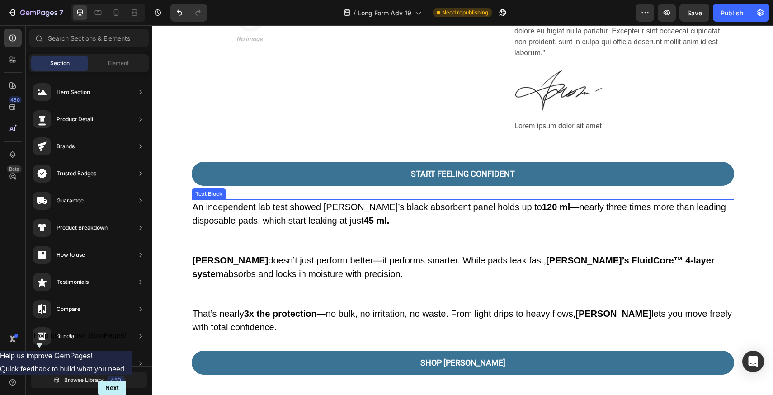
click at [375, 218] on p "An independent lab test showed Vera’s black absorbent panel holds up to 120 ml …" at bounding box center [463, 214] width 541 height 28
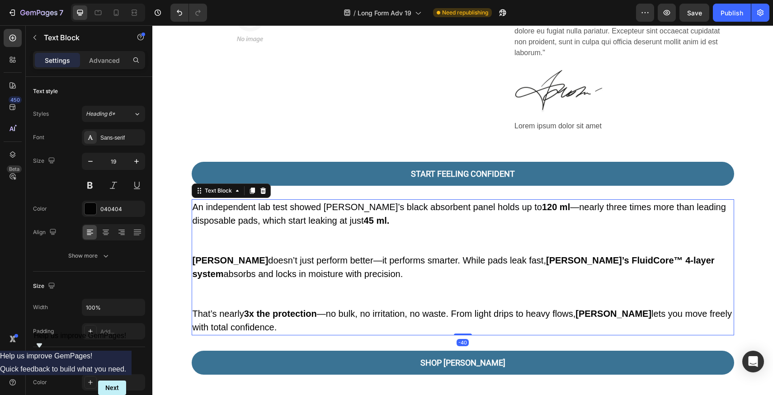
click at [311, 212] on p "An independent lab test showed Vera’s black absorbent panel holds up to 120 ml …" at bounding box center [463, 214] width 541 height 28
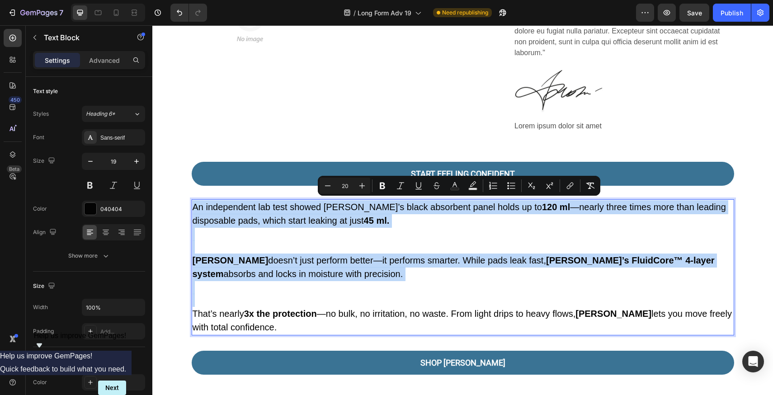
copy div "An independent lab test showed Vera’s black absorbent panel holds up to 120 ml …"
click at [630, 228] on p "Rich Text Editor. Editing area: main" at bounding box center [463, 234] width 541 height 13
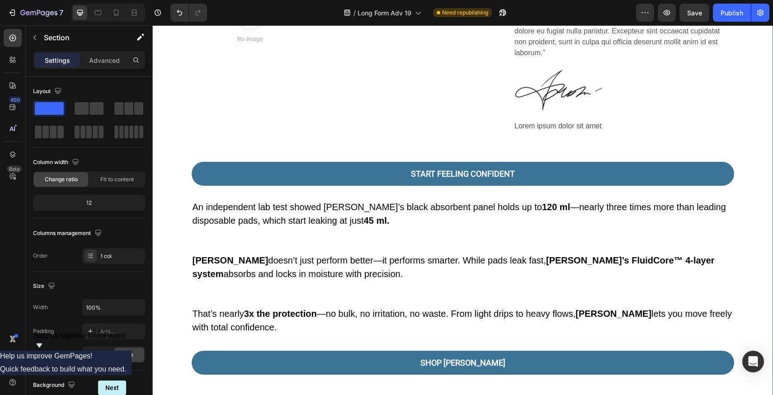
click at [689, 240] on p "Vera doesn’t just perform better—it performs smarter. While pads leak fast, Ver…" at bounding box center [463, 260] width 541 height 41
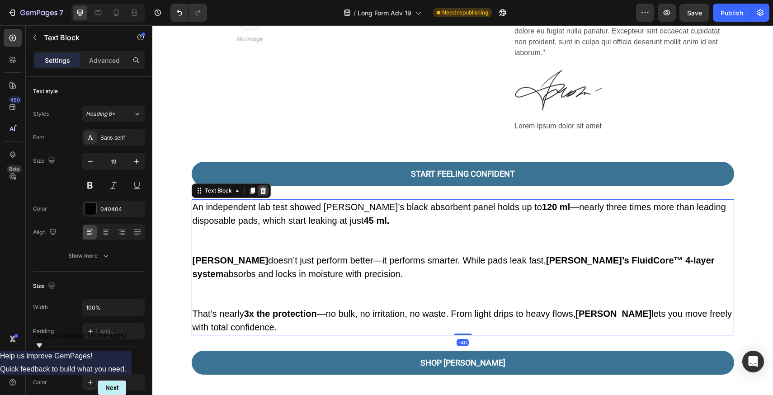
click at [259, 188] on icon at bounding box center [262, 190] width 7 height 7
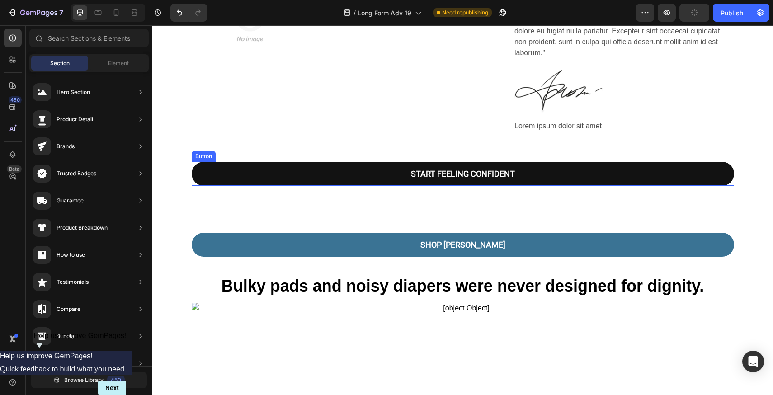
click at [361, 172] on link "START FEELING CONFIDENT" at bounding box center [463, 174] width 542 height 24
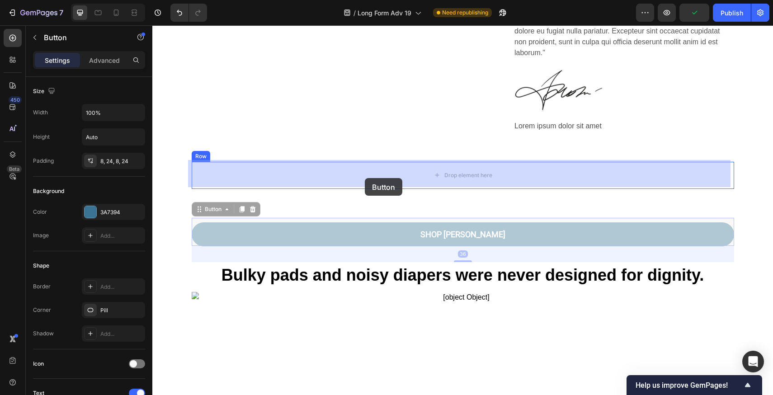
drag, startPoint x: 368, startPoint y: 234, endPoint x: 365, endPoint y: 174, distance: 59.7
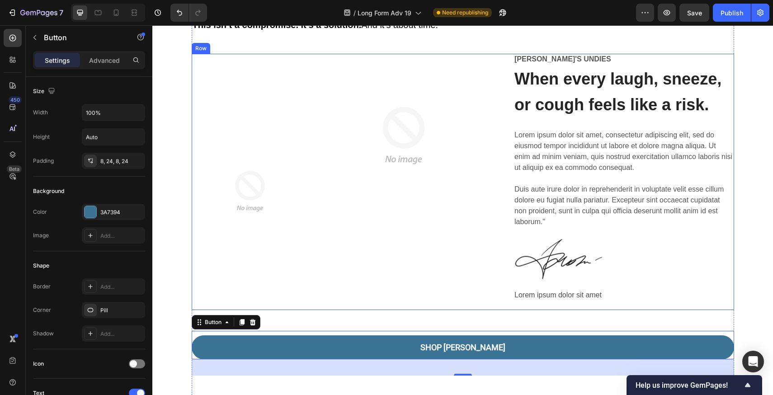
scroll to position [875, 0]
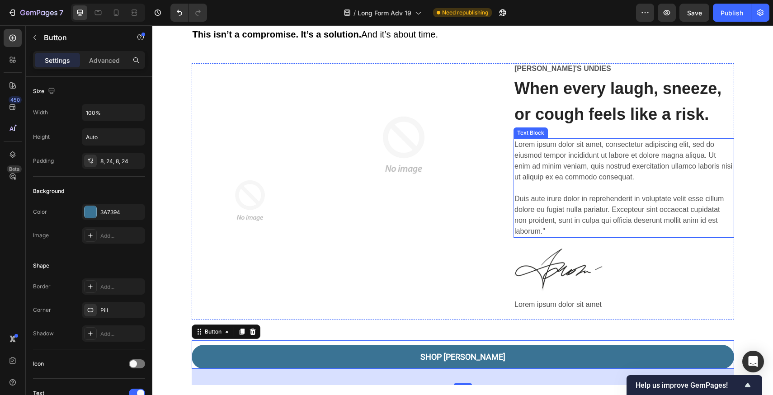
click at [590, 158] on p "Lorem ipsum dolor sit amet, consectetur adipiscing elit, sed do eiusmod tempor …" at bounding box center [623, 188] width 219 height 98
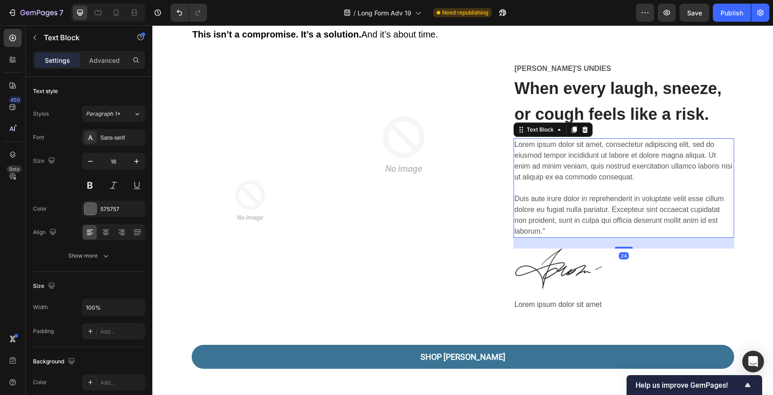
click at [588, 158] on p "Lorem ipsum dolor sit amet, consectetur adipiscing elit, sed do eiusmod tempor …" at bounding box center [623, 188] width 219 height 98
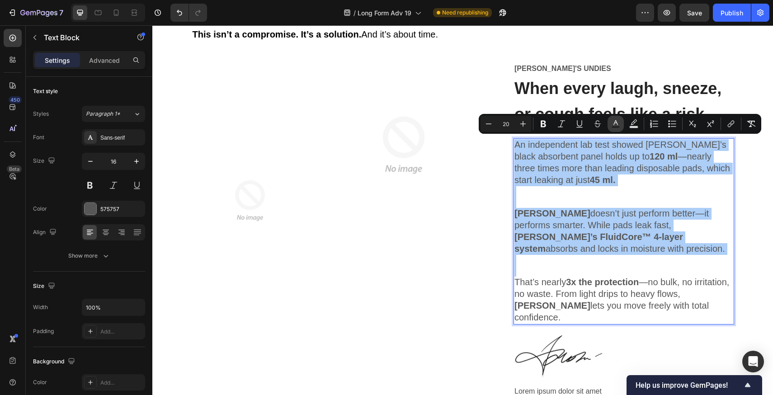
click at [612, 125] on icon "Editor contextual toolbar" at bounding box center [615, 123] width 9 height 9
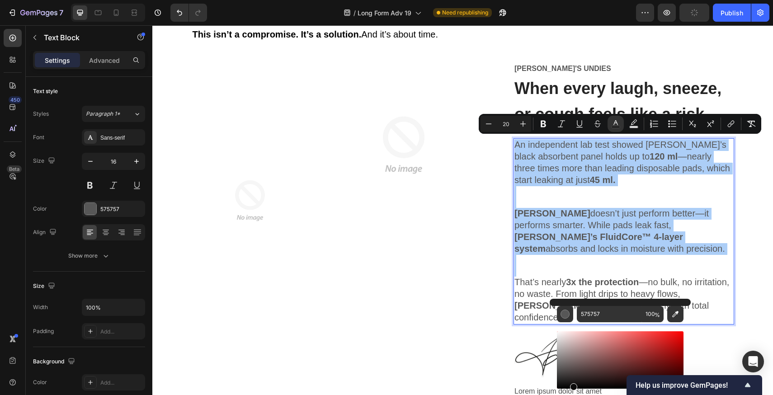
drag, startPoint x: 574, startPoint y: 384, endPoint x: 541, endPoint y: 407, distance: 40.1
click at [541, 0] on html "7 Version history / Long Form Adv 19 Need republishing Preview Publish 450 Beta…" at bounding box center [386, 0] width 773 height 0
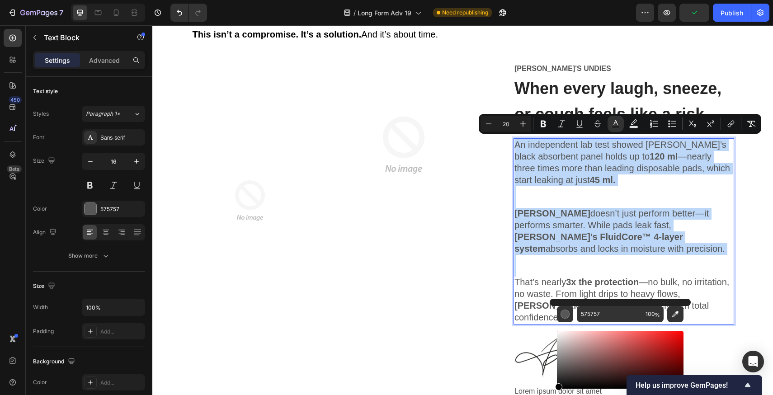
type input "000000"
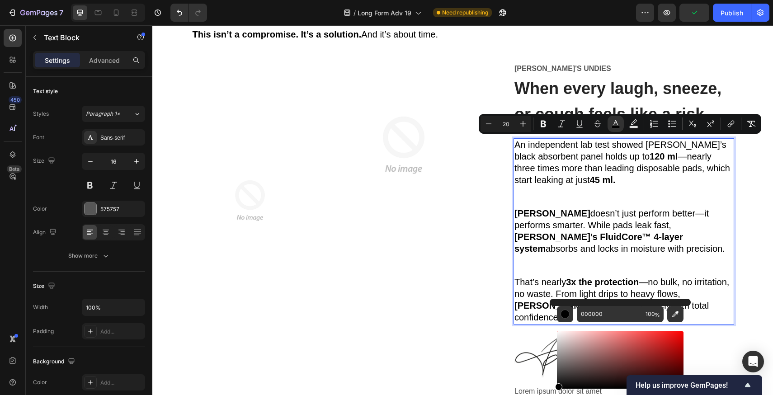
click at [519, 266] on p "Rich Text Editor. Editing area: main" at bounding box center [623, 271] width 219 height 11
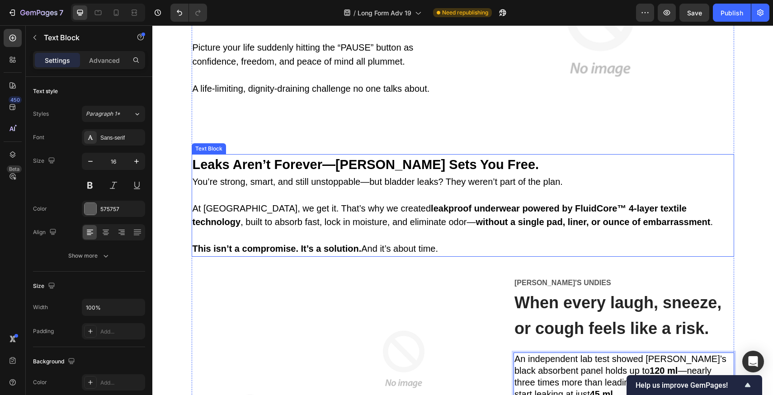
scroll to position [641, 0]
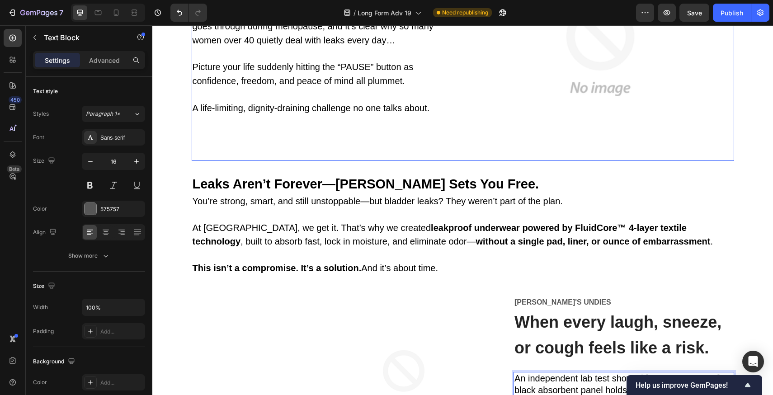
click at [440, 110] on p "A life-limiting, dignity-draining challenge no one talks about." at bounding box center [326, 109] width 266 height 14
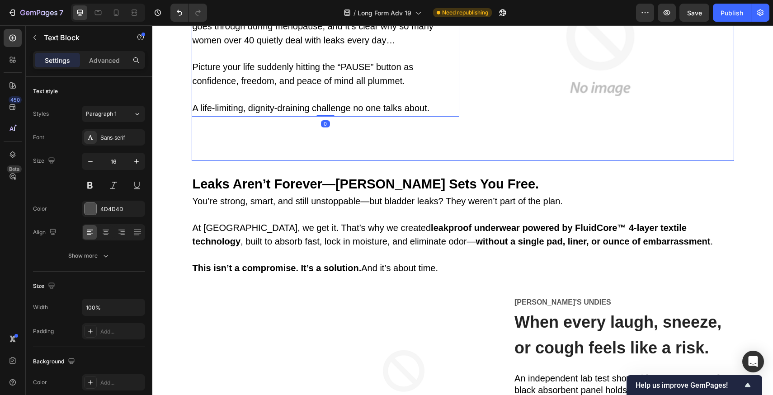
click at [447, 159] on div "No one warns you that women are far more likely to face incontinence as they ag…" at bounding box center [326, 49] width 268 height 223
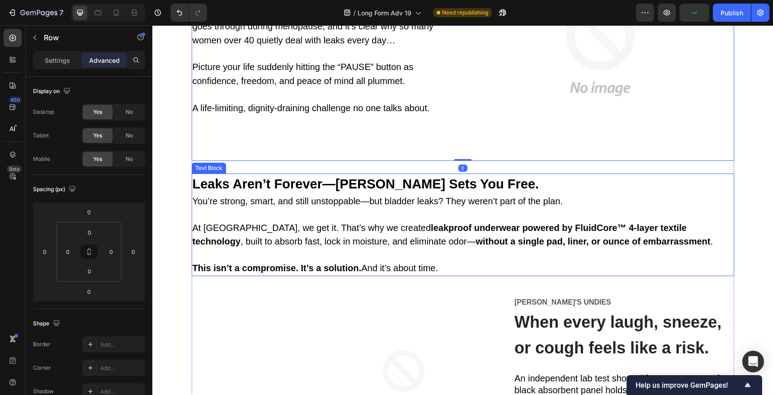
click at [397, 198] on span "You’re strong, smart, and still unstoppable—but bladder leaks? They weren’t par…" at bounding box center [378, 201] width 370 height 10
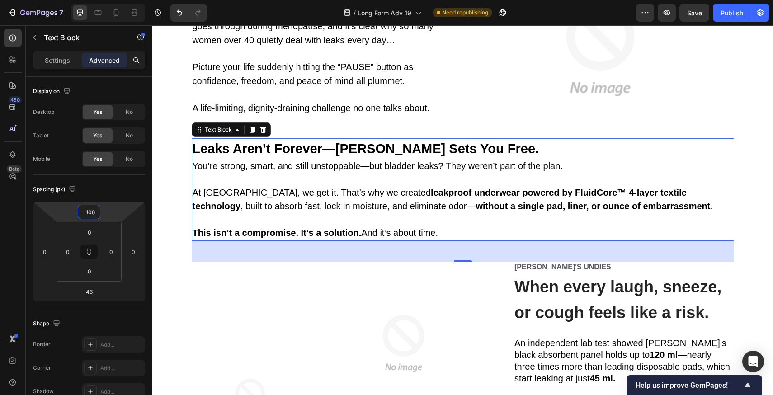
type input "-104"
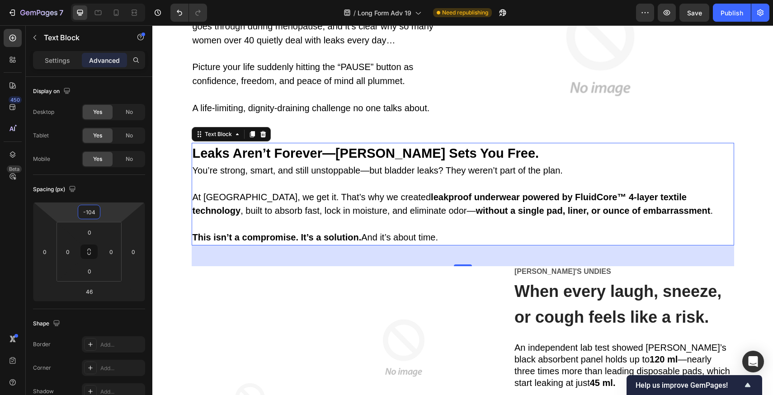
drag, startPoint x: 112, startPoint y: 208, endPoint x: 116, endPoint y: 224, distance: 15.8
click at [116, 0] on html "7 Version history / Long Form Adv 19 Need republishing Preview Save Publish 450…" at bounding box center [386, 0] width 773 height 0
click at [118, 10] on icon at bounding box center [116, 12] width 9 height 9
type input "40"
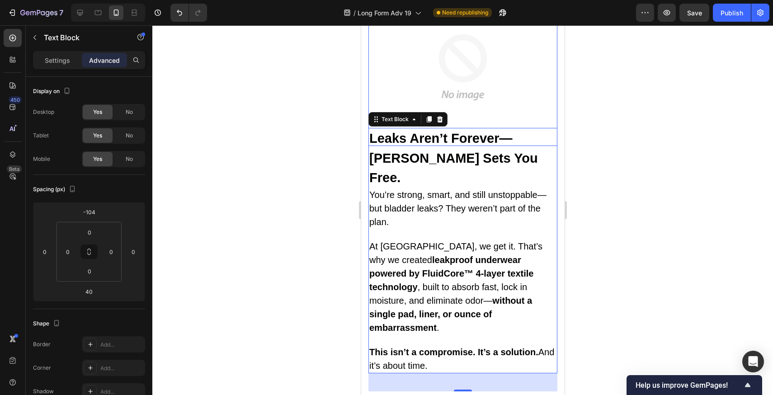
scroll to position [1258, 0]
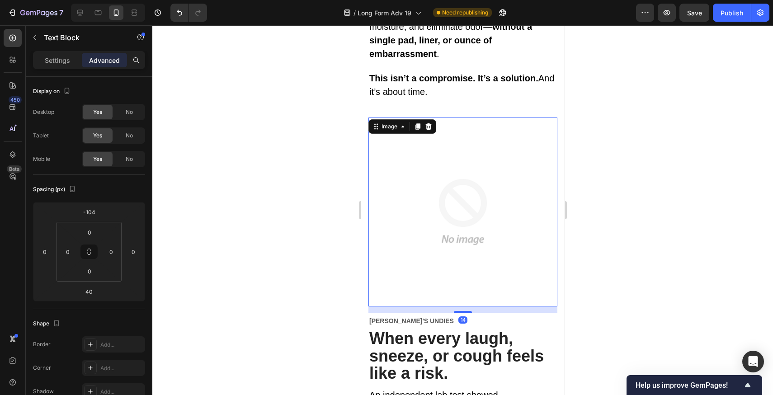
click at [476, 180] on img at bounding box center [462, 212] width 189 height 189
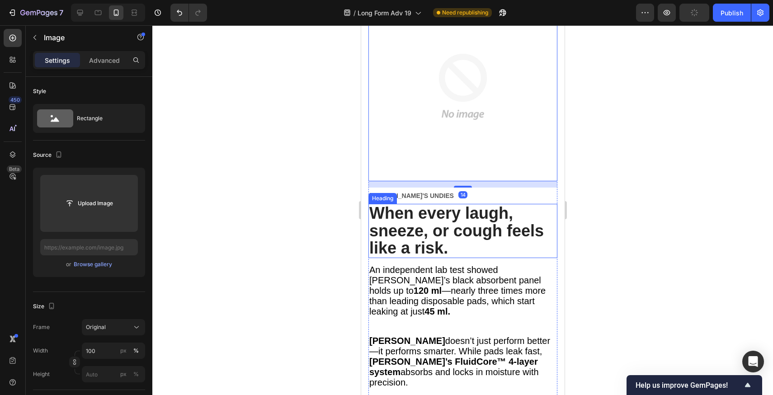
scroll to position [1649, 0]
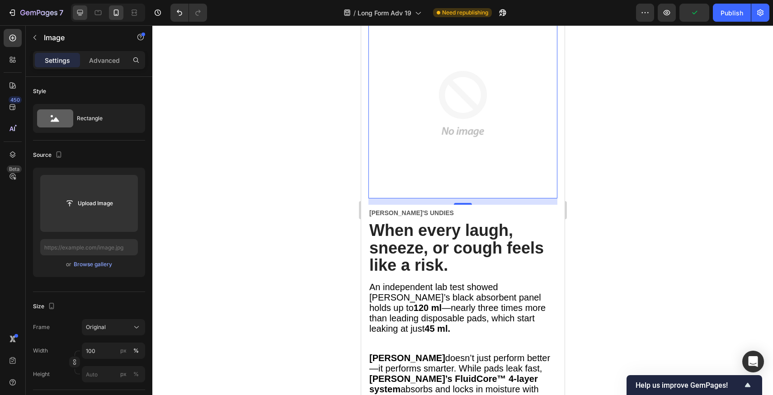
click at [76, 12] on icon at bounding box center [79, 12] width 9 height 9
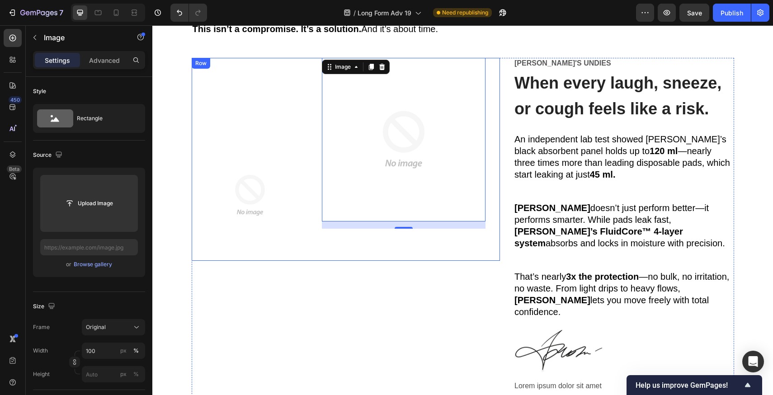
scroll to position [848, 0]
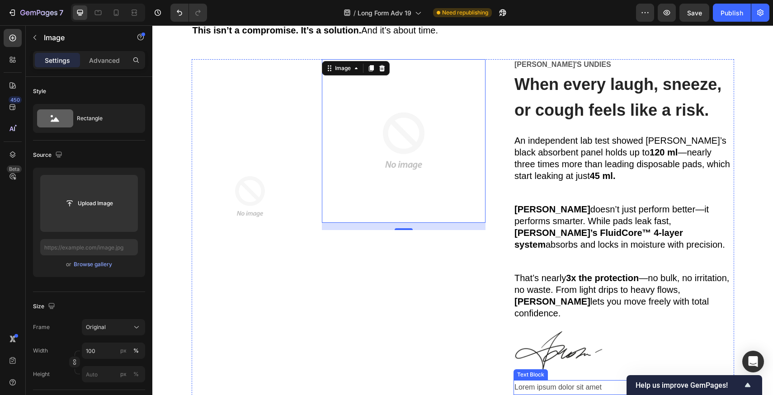
click at [665, 381] on p "Lorem ipsum dolor sit amet" at bounding box center [623, 387] width 219 height 13
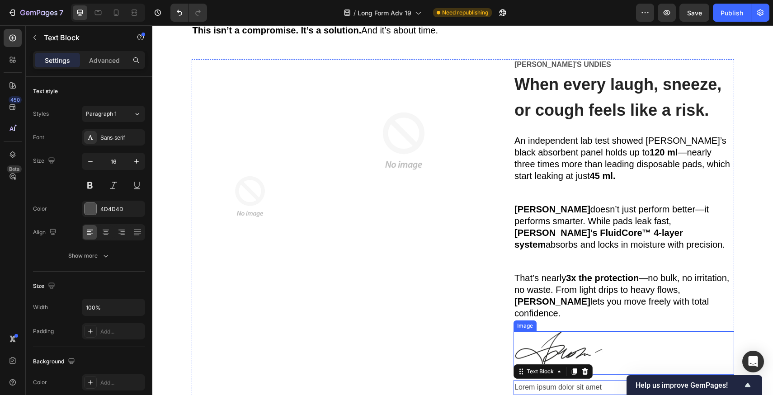
click at [609, 331] on div at bounding box center [623, 352] width 221 height 43
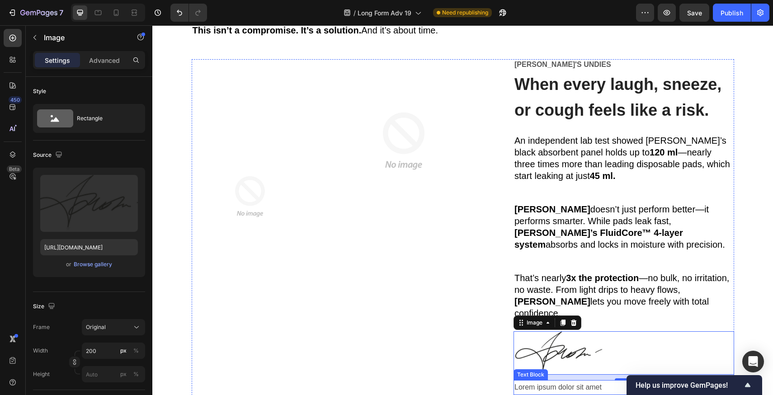
click at [568, 381] on p "Lorem ipsum dolor sit amet" at bounding box center [623, 387] width 219 height 13
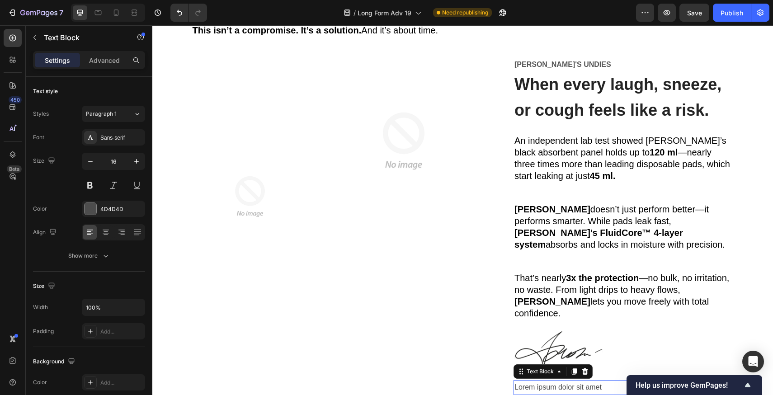
click at [568, 381] on p "Lorem ipsum dolor sit amet" at bounding box center [623, 387] width 219 height 13
click at [597, 379] on strong "Urogynecologist" at bounding box center [649, 387] width 111 height 16
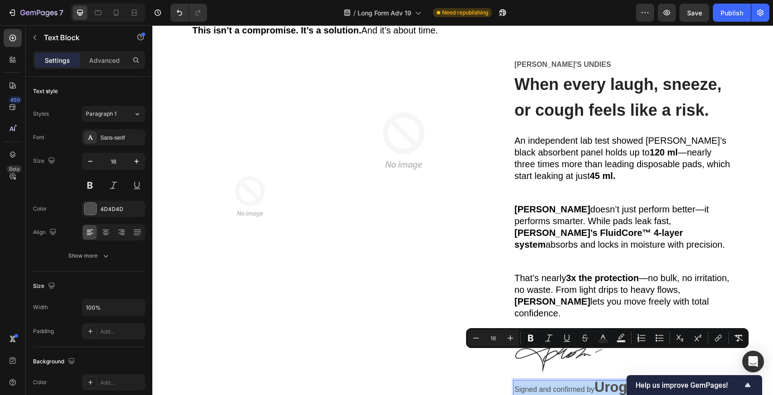
click at [622, 379] on strong "Urogynecologist" at bounding box center [649, 387] width 111 height 16
type input "31"
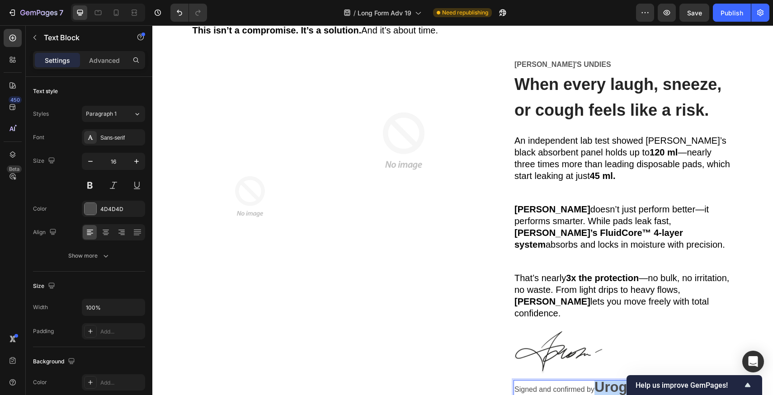
click at [622, 379] on strong "Urogynecologist" at bounding box center [649, 387] width 111 height 16
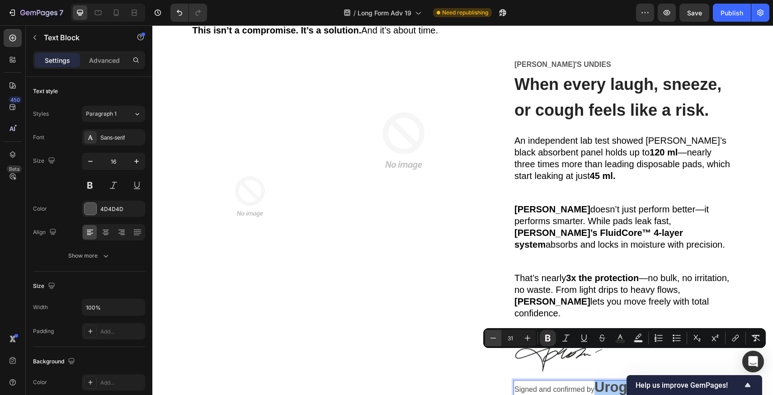
click at [490, 339] on icon "Editor contextual toolbar" at bounding box center [493, 338] width 9 height 9
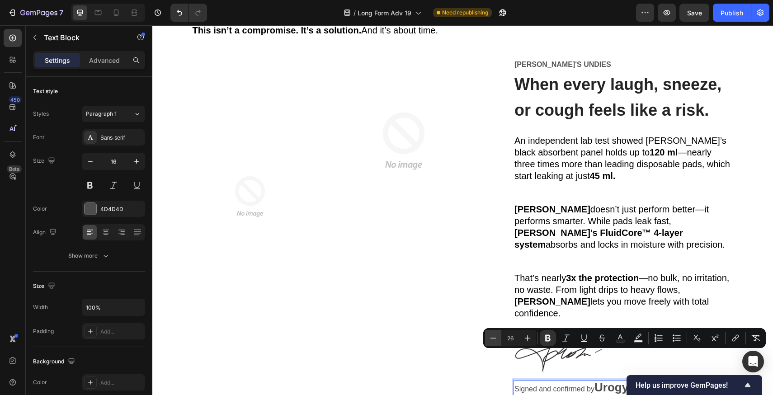
click at [490, 339] on icon "Editor contextual toolbar" at bounding box center [493, 338] width 9 height 9
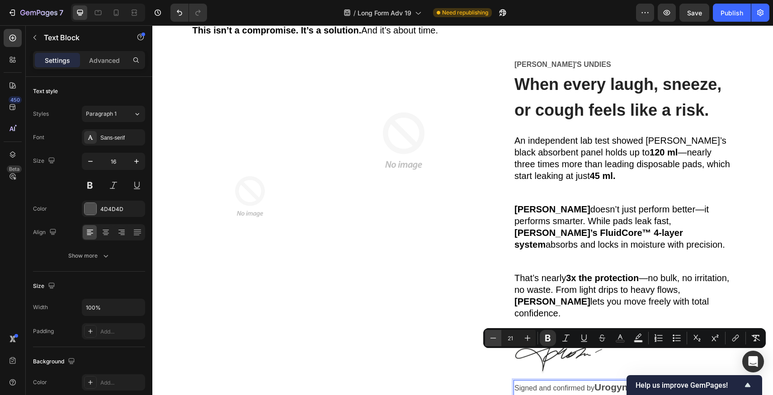
click at [490, 339] on icon "Editor contextual toolbar" at bounding box center [493, 338] width 9 height 9
type input "20"
click at [546, 339] on icon "Editor contextual toolbar" at bounding box center [547, 338] width 5 height 7
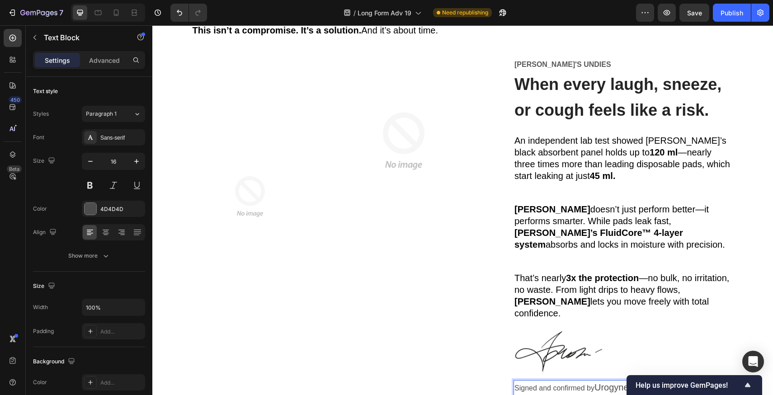
click at [601, 382] on span "Urogynecologist" at bounding box center [626, 387] width 65 height 10
click at [604, 382] on span "Urogynecologist" at bounding box center [626, 387] width 65 height 10
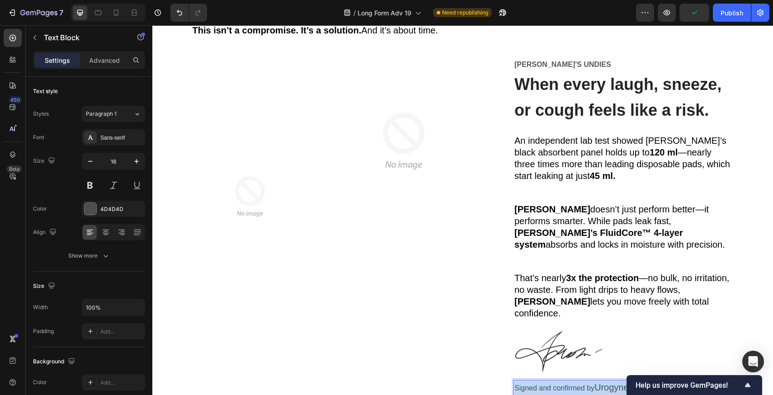
click at [640, 382] on span "Urogynecologist" at bounding box center [626, 387] width 65 height 10
click at [556, 381] on p "Signed and confirmed by Urogynecologist" at bounding box center [623, 388] width 219 height 14
click at [560, 301] on div "Vera's Undies Text Block ⁠⁠⁠⁠⁠⁠⁠ When every laugh, sneeze, or cough feels like …" at bounding box center [623, 231] width 221 height 344
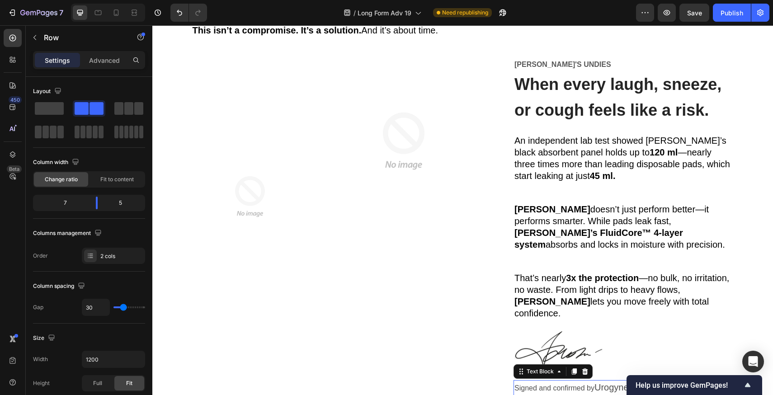
click at [562, 381] on p "Signed and confirmed by Urogynecologist" at bounding box center [623, 388] width 219 height 14
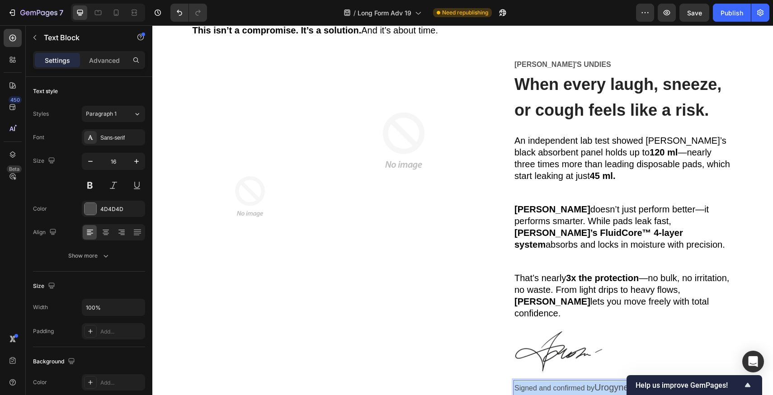
click at [562, 381] on p "Signed and confirmed by Urogynecologist" at bounding box center [623, 388] width 219 height 14
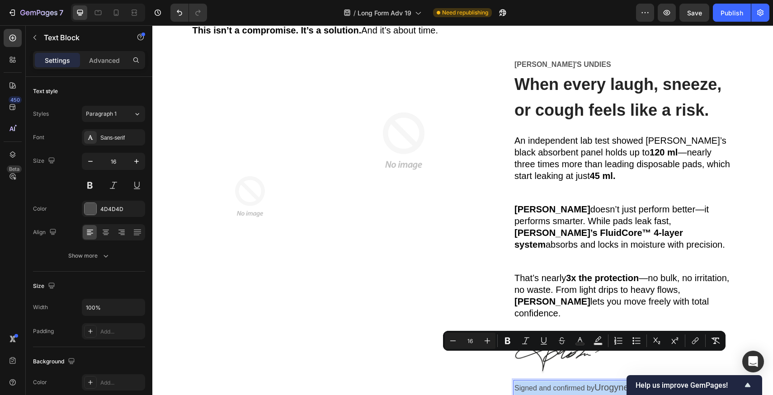
click at [562, 381] on p "Signed and confirmed by Urogynecologist" at bounding box center [623, 388] width 219 height 14
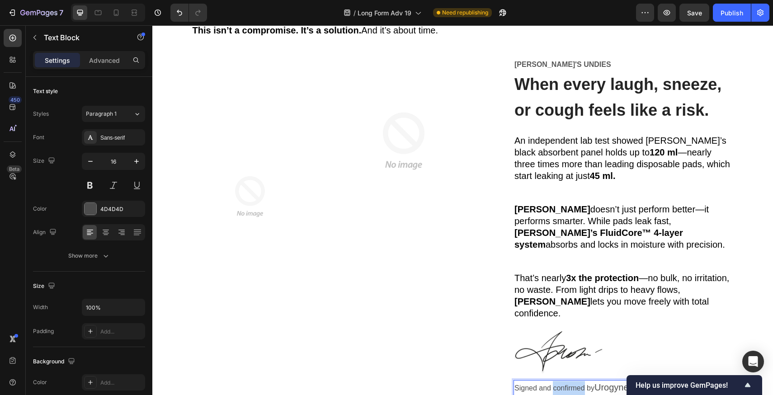
click at [561, 381] on p "Signed and confirmed by Urogynecologist" at bounding box center [623, 388] width 219 height 14
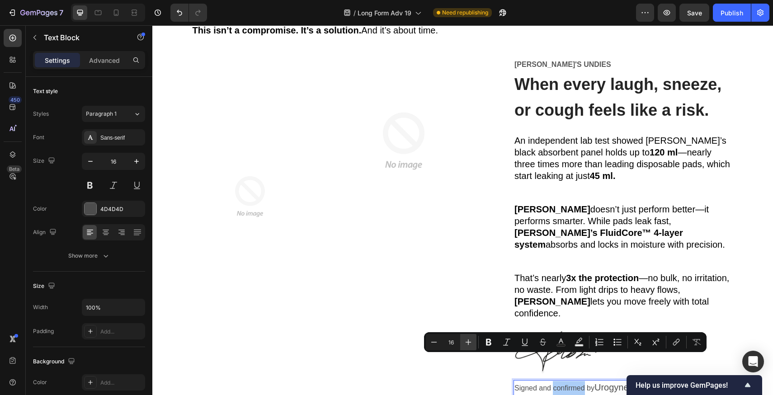
click at [468, 344] on icon "Editor contextual toolbar" at bounding box center [469, 342] width 6 height 6
type input "16"
click at [516, 381] on p "Signed and confirmed by Urogynecologist" at bounding box center [623, 388] width 219 height 14
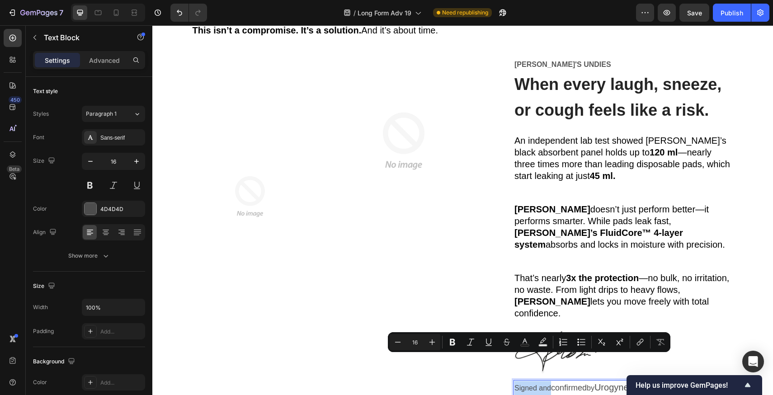
drag, startPoint x: 516, startPoint y: 360, endPoint x: 542, endPoint y: 358, distance: 26.3
click at [542, 381] on p "Signed and confirmed by Urogynecologist" at bounding box center [623, 388] width 219 height 14
click at [435, 342] on icon "Editor contextual toolbar" at bounding box center [432, 342] width 9 height 9
type input "16"
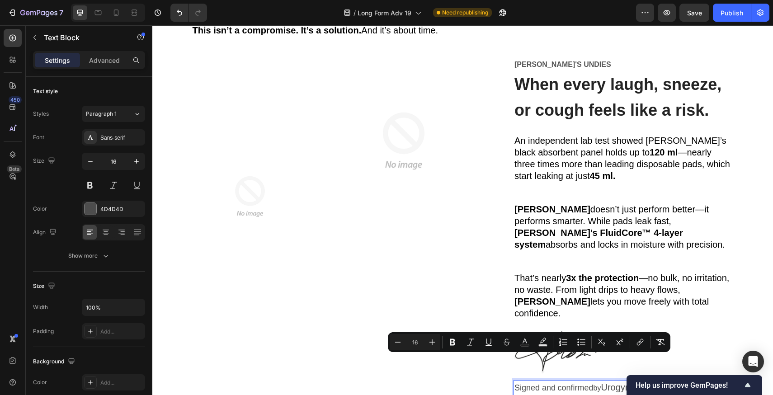
click at [596, 381] on p "Signed and confirmed by Urogynecologist" at bounding box center [623, 388] width 219 height 14
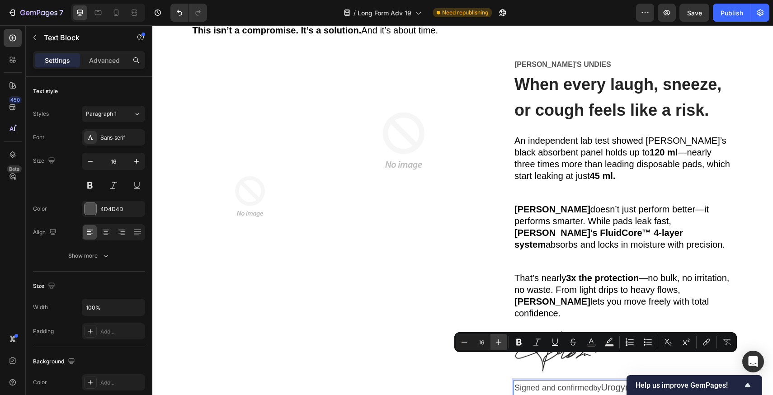
click at [504, 345] on button "Plus" at bounding box center [498, 342] width 16 height 16
type input "18"
click at [684, 381] on p "Signed and confirmed by Urogynecologist" at bounding box center [623, 388] width 219 height 14
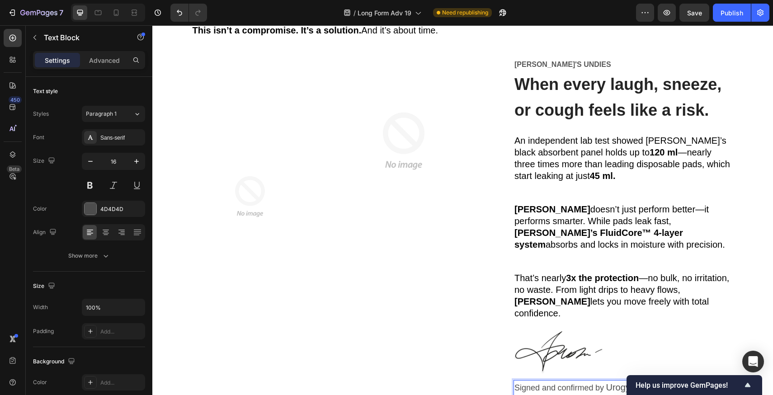
click at [673, 382] on span "Urogynecologist: Emily Ross" at bounding box center [593, 394] width 159 height 24
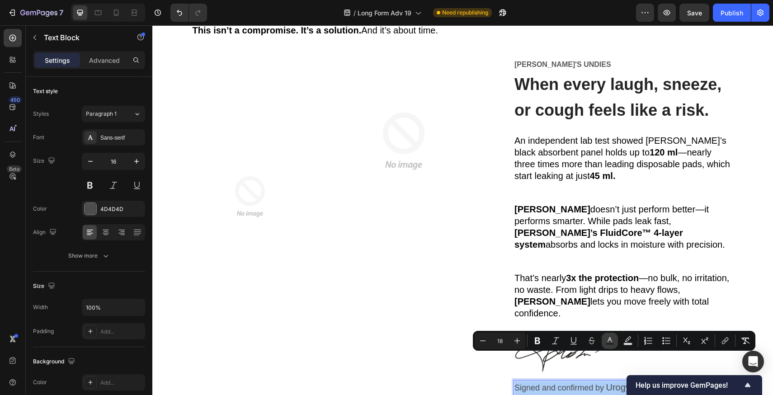
click at [608, 339] on icon "Editor contextual toolbar" at bounding box center [609, 339] width 5 height 5
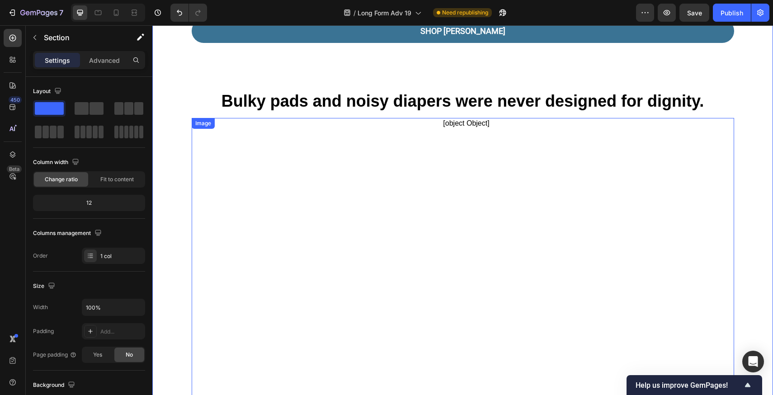
scroll to position [1237, 0]
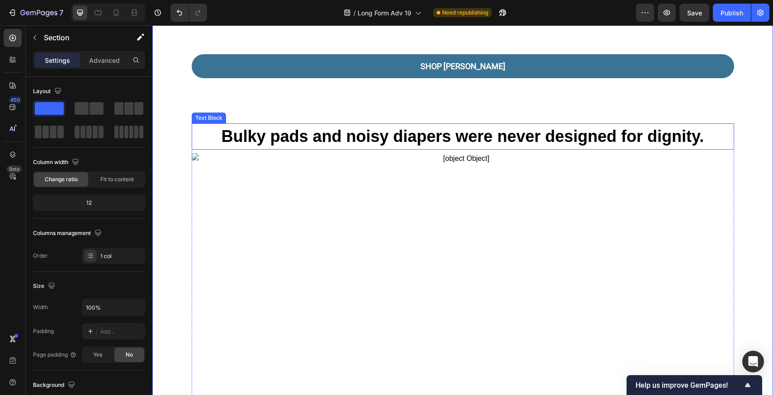
click at [358, 127] on strong "Bulky pads and noisy diapers were never designed for dignity." at bounding box center [462, 136] width 483 height 19
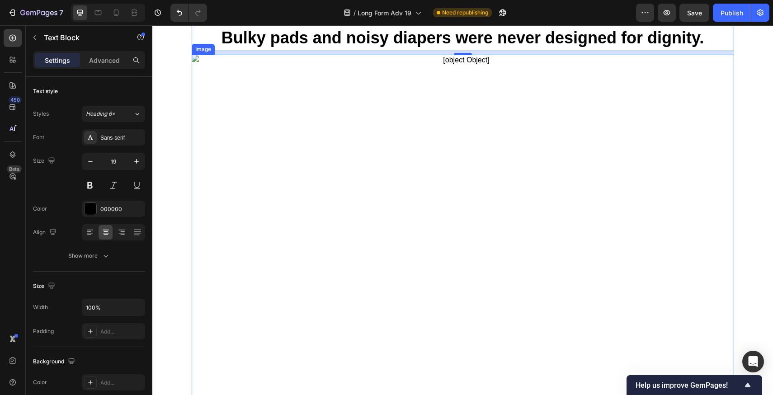
click at [405, 166] on img at bounding box center [463, 326] width 542 height 542
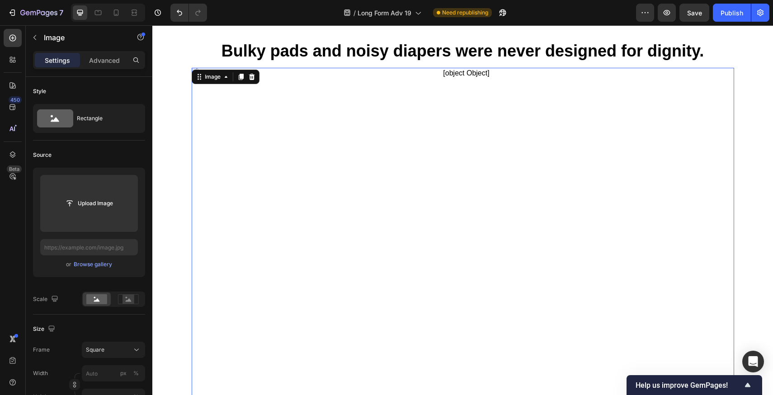
scroll to position [1315, 0]
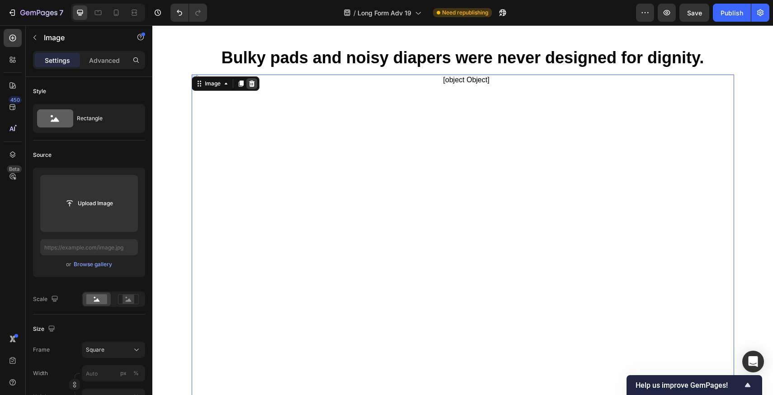
click at [250, 78] on div at bounding box center [251, 83] width 11 height 11
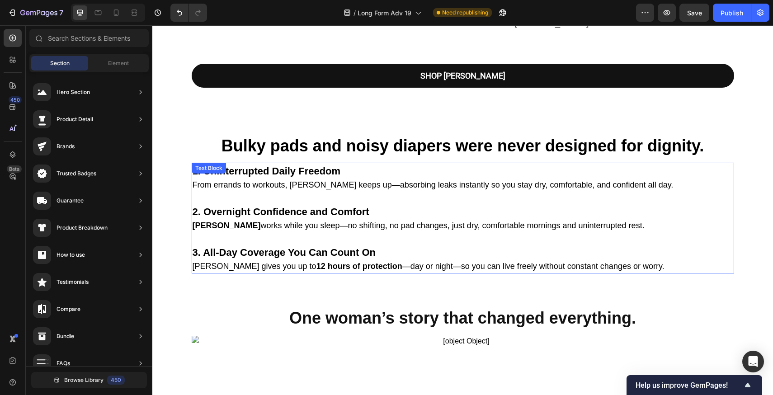
scroll to position [1138, 0]
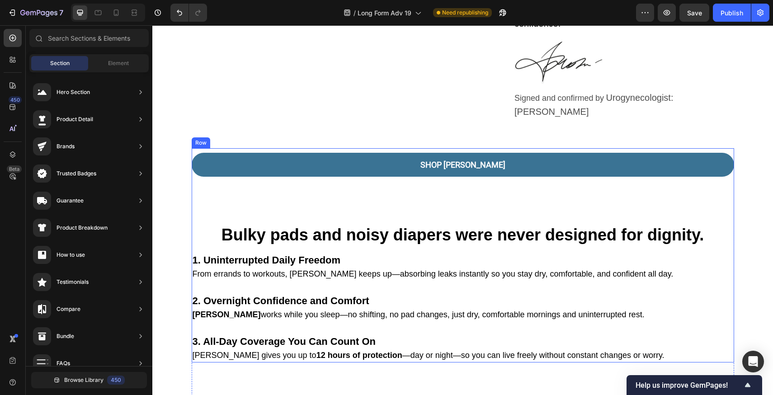
click at [424, 152] on div "SHOP VERA Button Row Bulky pads and noisy diapers were never designed for digni…" at bounding box center [463, 255] width 542 height 215
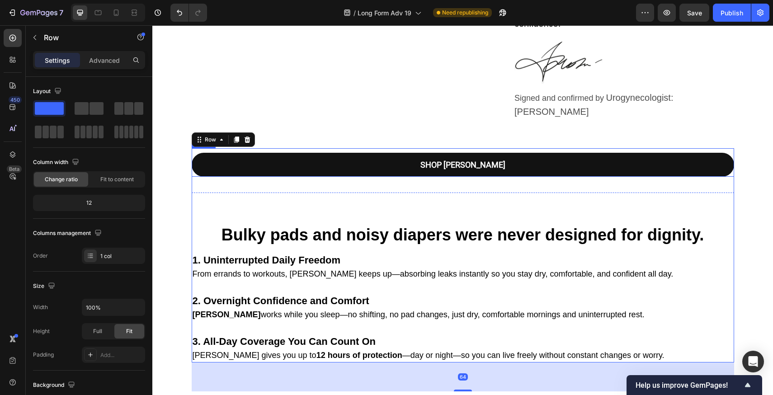
click at [564, 153] on link "SHOP VERA" at bounding box center [463, 165] width 542 height 24
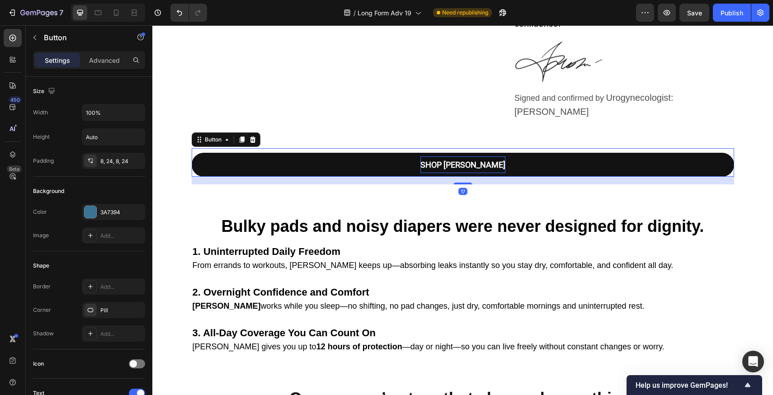
drag, startPoint x: 459, startPoint y: 148, endPoint x: 459, endPoint y: 114, distance: 33.4
click at [459, 148] on div "SHOP VERA Button 17" at bounding box center [463, 162] width 542 height 28
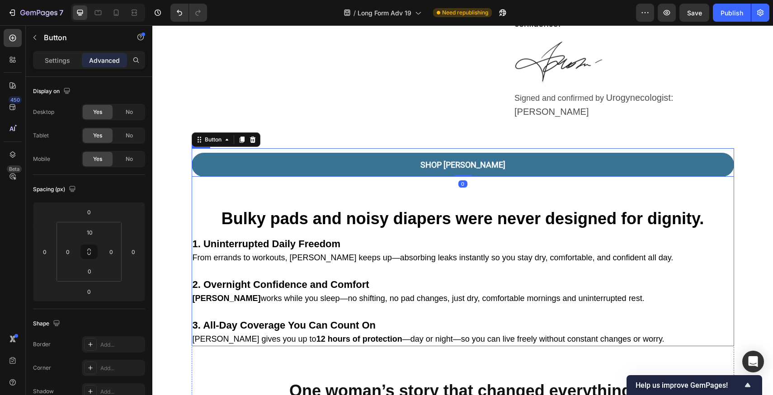
click at [494, 153] on div "SHOP VERA Button 0 Row Bulky pads and noisy diapers were never designed for dig…" at bounding box center [463, 247] width 542 height 198
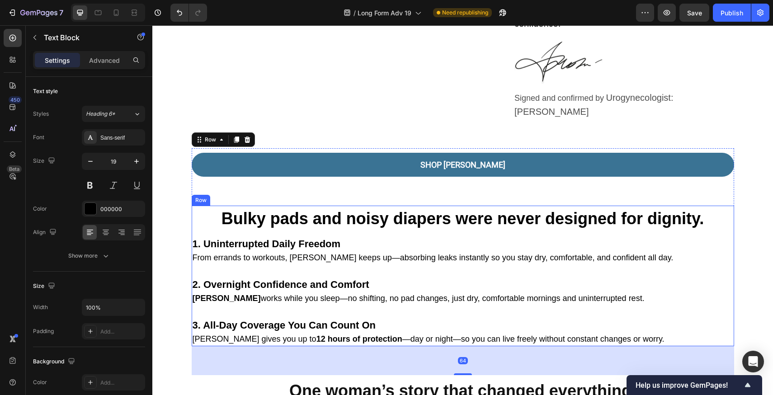
click at [219, 235] on div "1. Uninterrupted Daily Freedom From errands to workouts, Vera keeps up—absorbin…" at bounding box center [463, 290] width 542 height 111
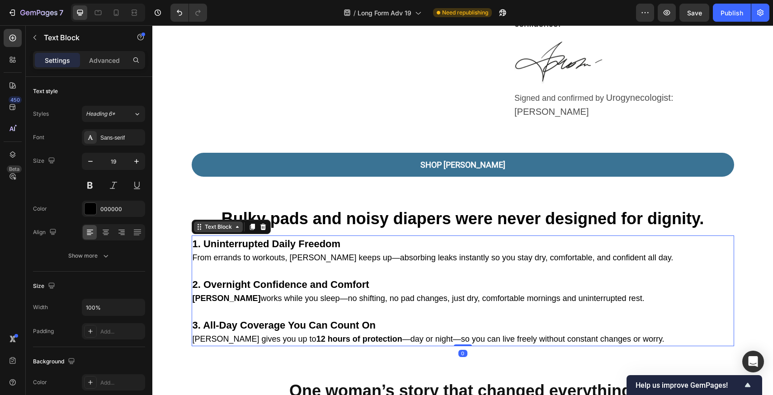
click at [194, 221] on div "Text Block" at bounding box center [218, 226] width 49 height 11
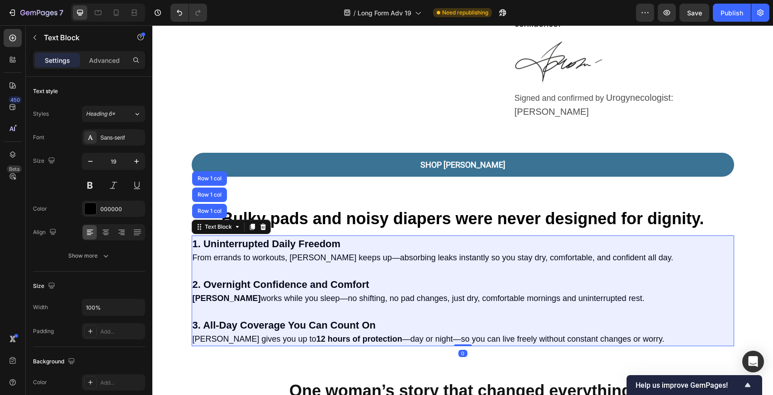
click at [287, 209] on strong "Bulky pads and noisy diapers were never designed for dignity." at bounding box center [462, 218] width 483 height 19
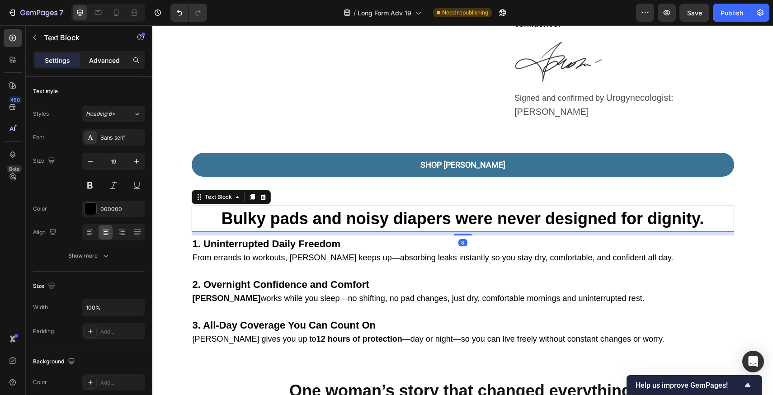
click at [107, 65] on div "Advanced" at bounding box center [104, 60] width 45 height 14
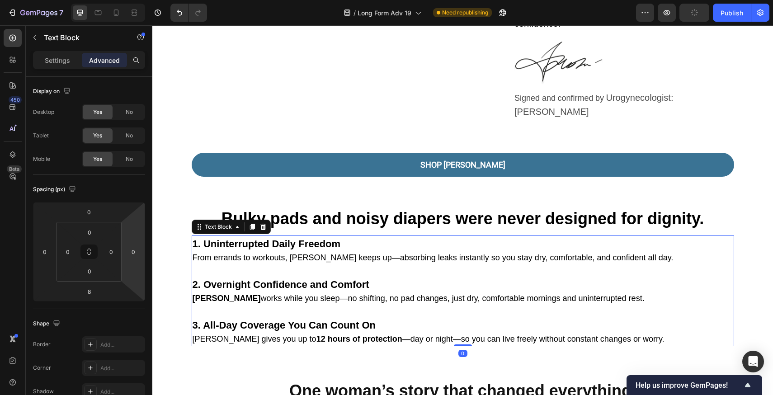
click at [399, 236] on p "1. Uninterrupted Daily Freedom From errands to workouts, Vera keeps up—absorbin…" at bounding box center [463, 250] width 541 height 28
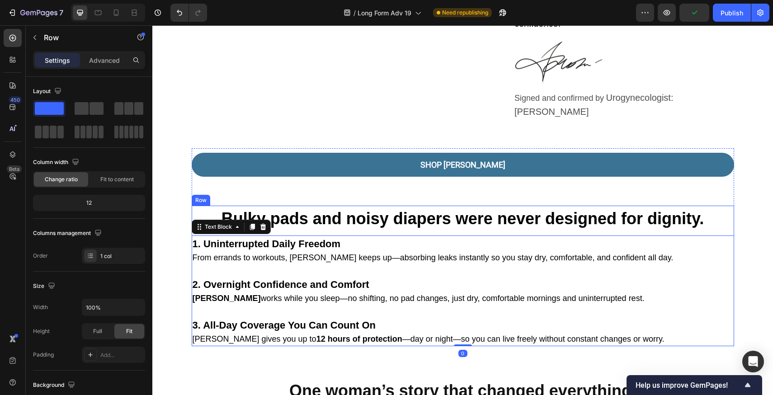
click at [400, 206] on div "Bulky pads and noisy diapers were never designed for dignity. Text Block 1. Uni…" at bounding box center [463, 276] width 542 height 141
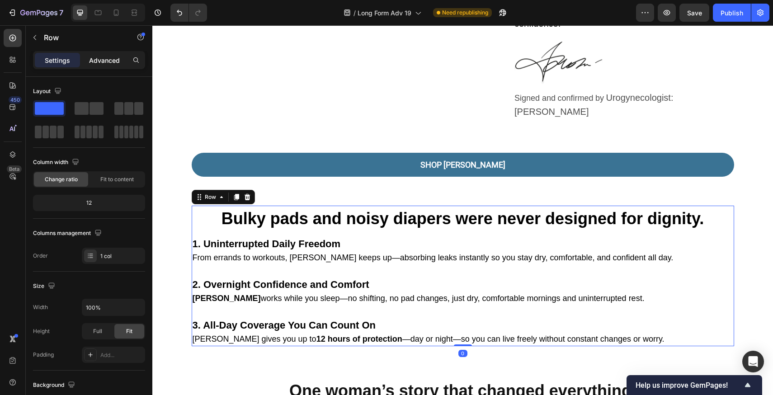
click at [102, 61] on p "Advanced" at bounding box center [104, 60] width 31 height 9
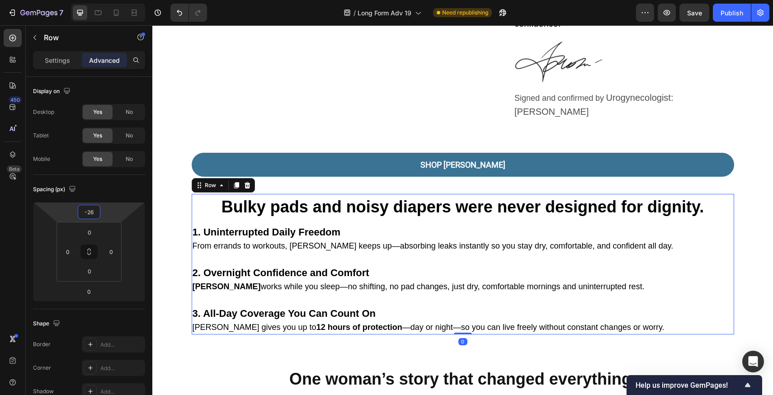
drag, startPoint x: 122, startPoint y: 211, endPoint x: 123, endPoint y: 217, distance: 6.1
click at [123, 0] on html "7 Version history / Long Form Adv 19 Need republishing Preview Save Publish 450…" at bounding box center [386, 0] width 773 height 0
type input "-20"
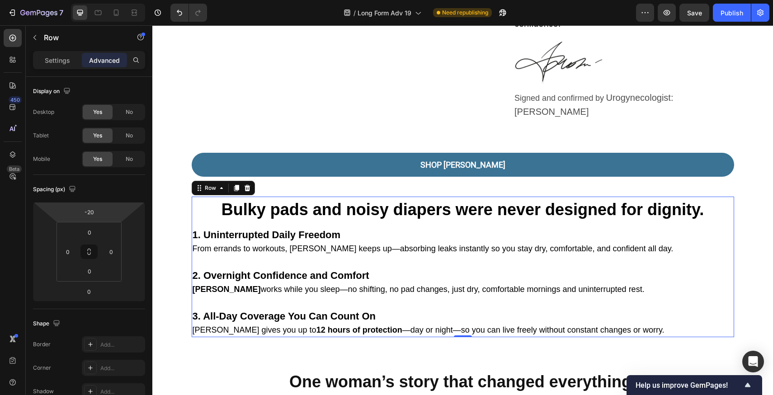
click at [124, 0] on html "7 Version history / Long Form Adv 19 Need republishing Preview Save Publish 450…" at bounding box center [386, 0] width 773 height 0
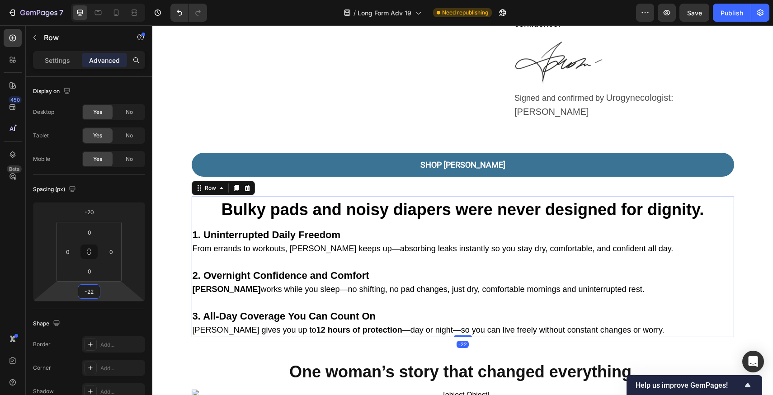
type input "-20"
drag, startPoint x: 101, startPoint y: 289, endPoint x: 103, endPoint y: 293, distance: 4.7
click at [103, 0] on html "7 Version history / Long Form Adv 19 Need republishing Preview Save Publish 450…" at bounding box center [386, 0] width 773 height 0
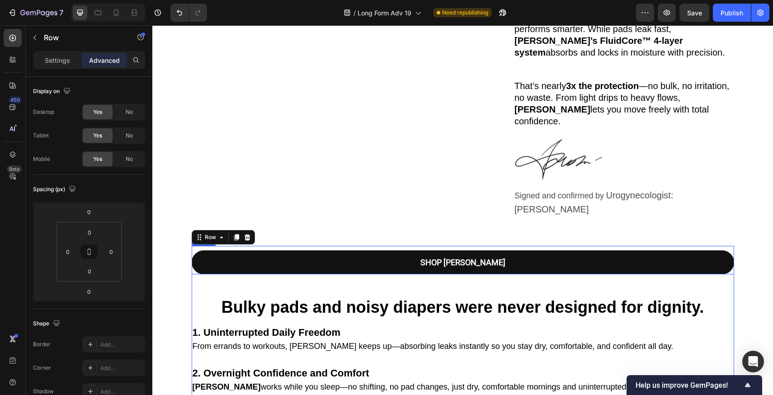
scroll to position [1169, 0]
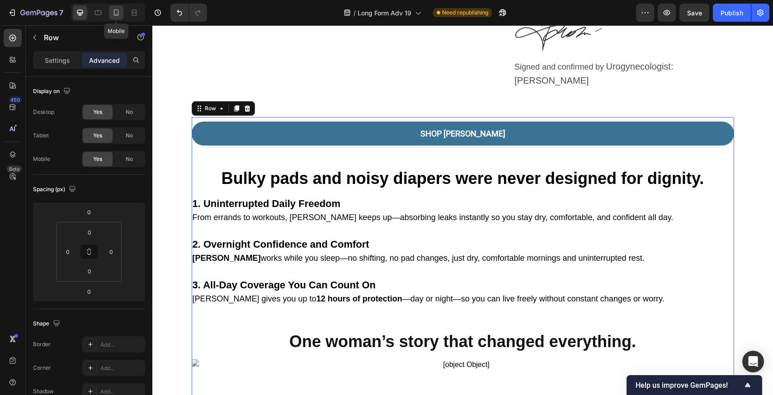
click at [119, 12] on icon at bounding box center [116, 12] width 9 height 9
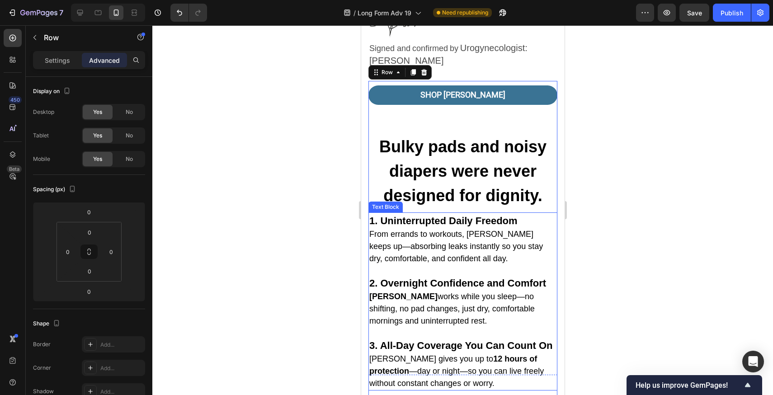
scroll to position [2308, 0]
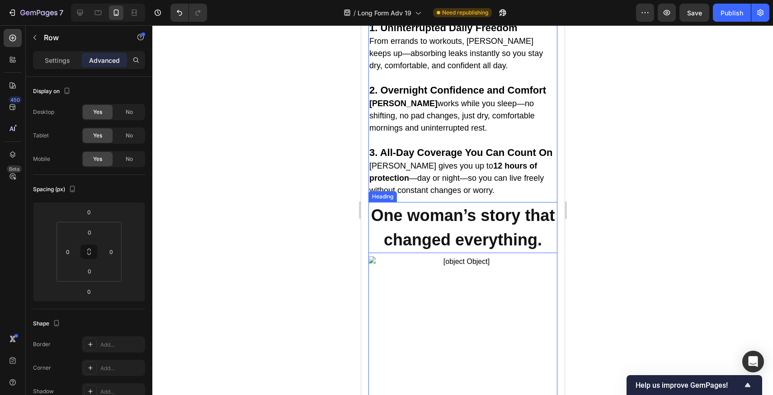
click at [471, 206] on strong "One woman’s story that changed everything." at bounding box center [463, 227] width 184 height 43
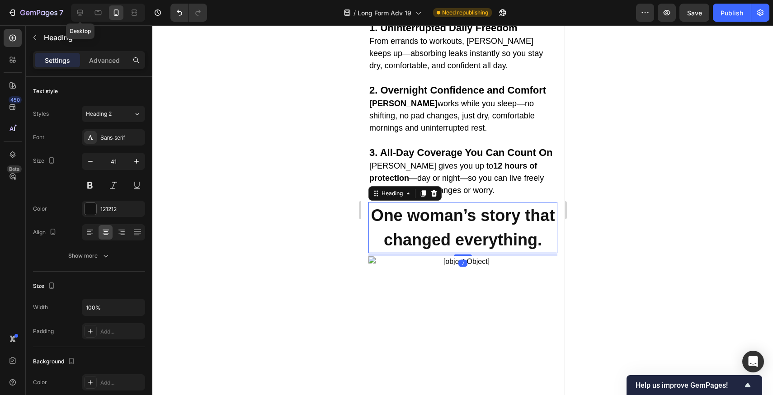
click at [87, 14] on div at bounding box center [80, 12] width 14 height 14
click at [81, 8] on icon at bounding box center [79, 12] width 9 height 9
type input "46"
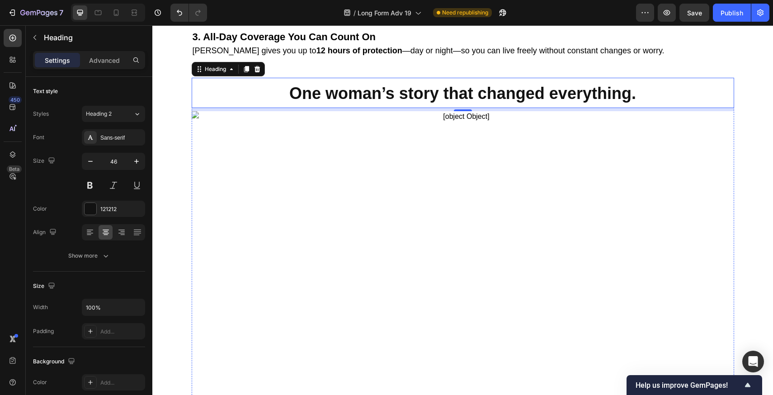
scroll to position [1282, 0]
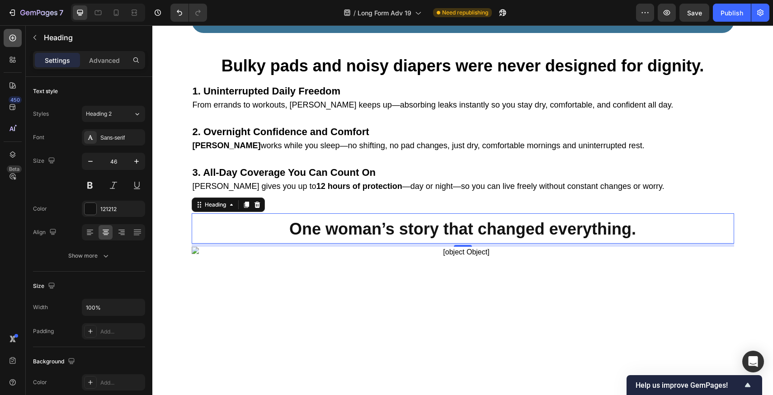
click at [9, 37] on icon at bounding box center [12, 38] width 7 height 7
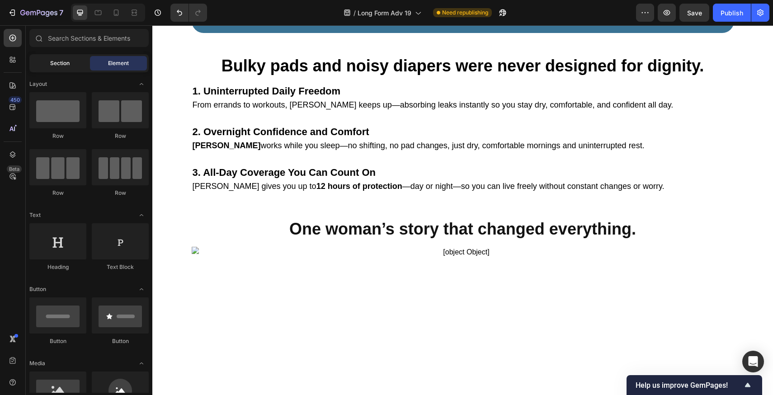
click at [61, 62] on span "Section" at bounding box center [59, 63] width 19 height 8
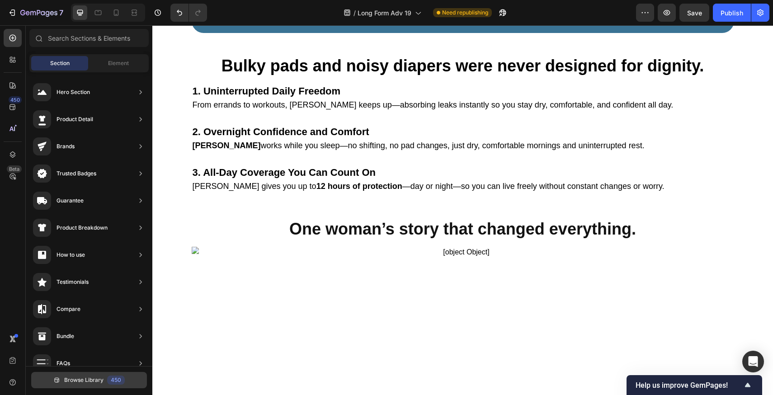
click at [76, 387] on button "Browse Library 450" at bounding box center [89, 380] width 116 height 16
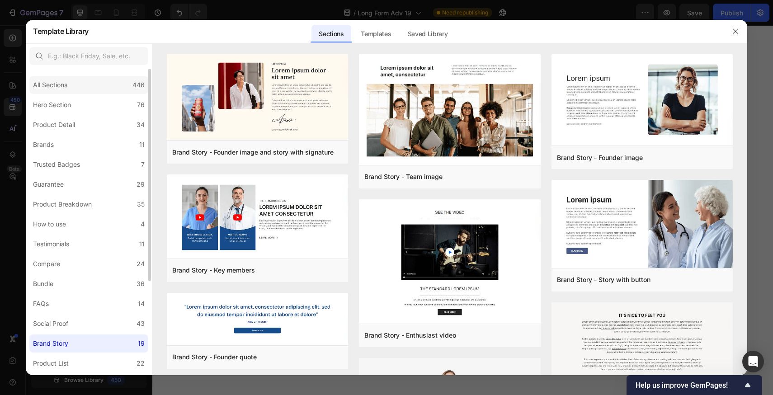
click at [39, 93] on div "All Sections 446" at bounding box center [88, 85] width 119 height 18
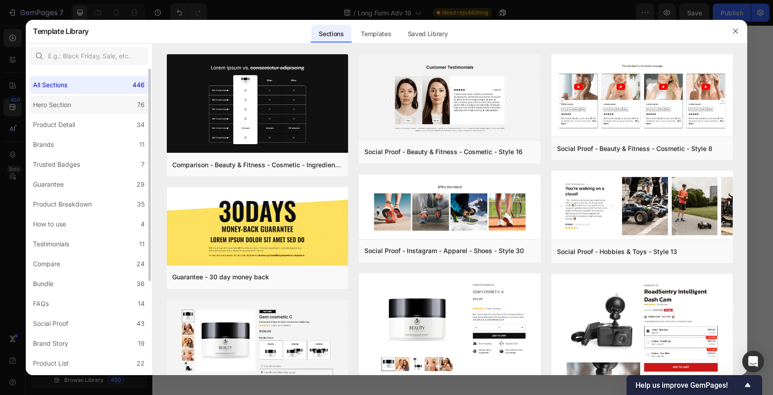
click at [47, 101] on div "Hero Section" at bounding box center [52, 104] width 38 height 11
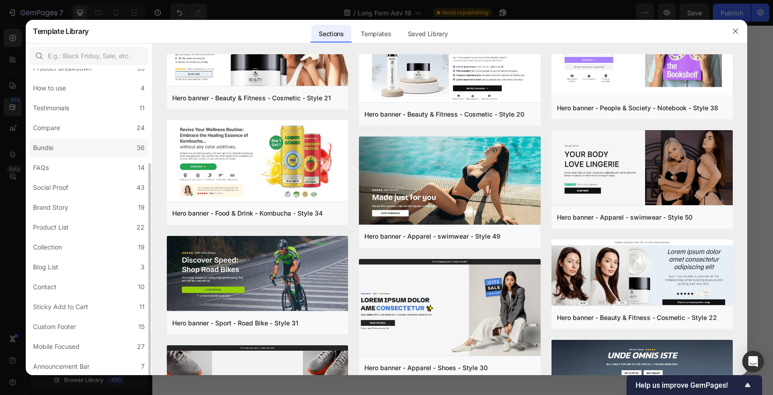
scroll to position [0, 0]
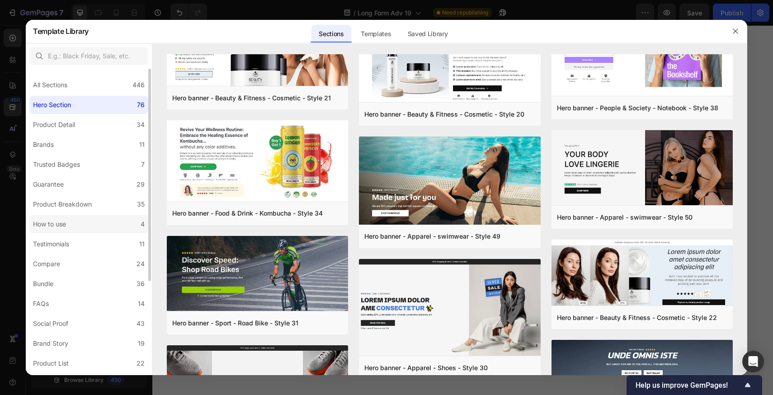
click at [75, 233] on label "How to use 4" at bounding box center [88, 224] width 119 height 18
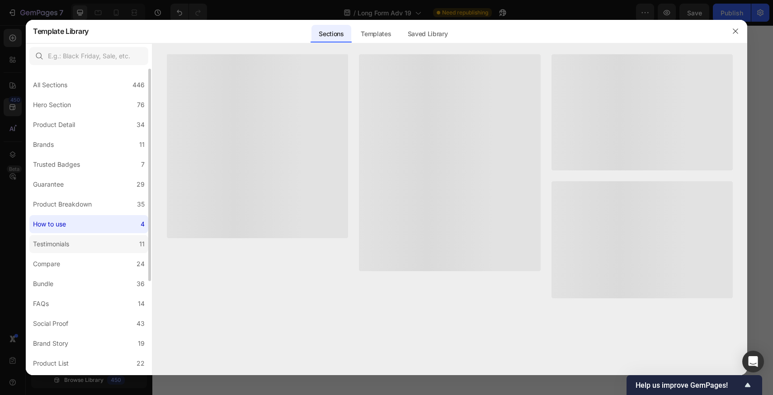
click at [71, 251] on label "Testimonials 11" at bounding box center [88, 244] width 119 height 18
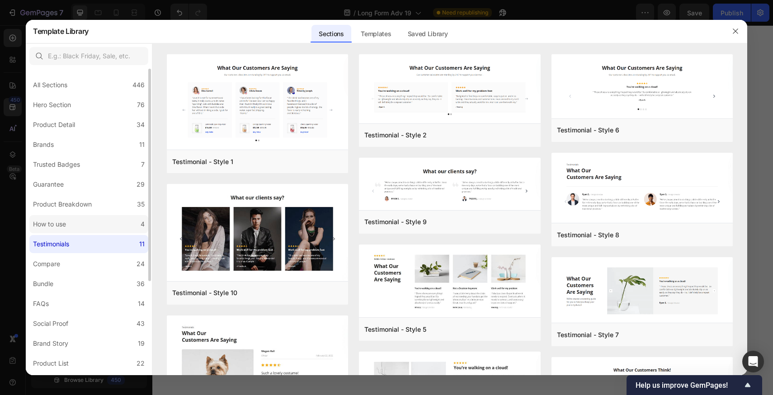
click at [94, 224] on label "How to use 4" at bounding box center [88, 224] width 119 height 18
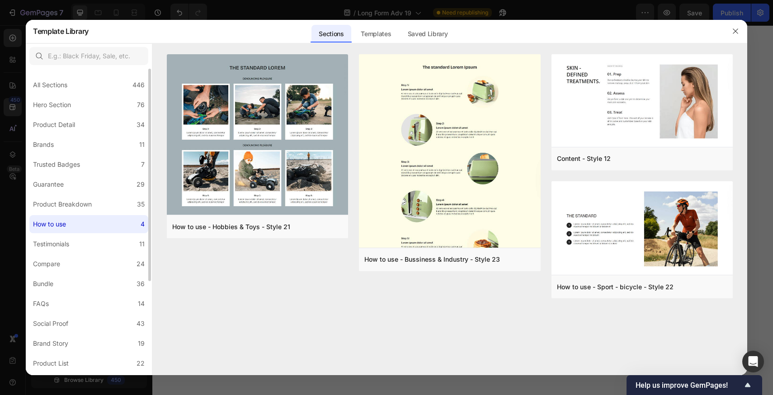
click at [94, 234] on div "All Sections 446 Hero Section 76 Product Detail 34 Brands 11 Trusted Badges 7 G…" at bounding box center [89, 290] width 126 height 443
click at [98, 243] on label "Testimonials 11" at bounding box center [88, 244] width 119 height 18
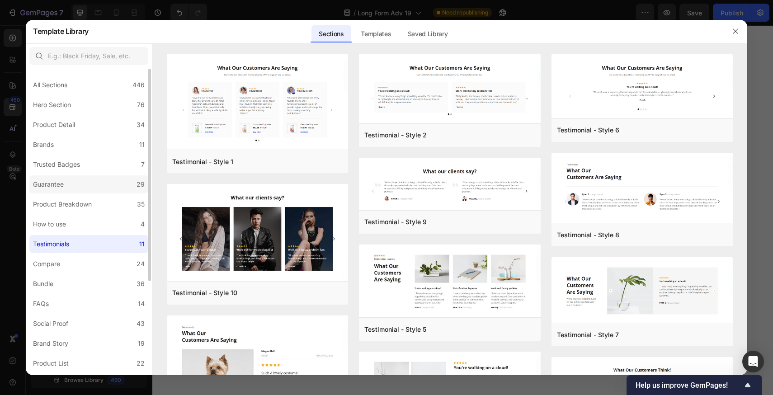
click at [72, 182] on label "Guarantee 29" at bounding box center [88, 184] width 119 height 18
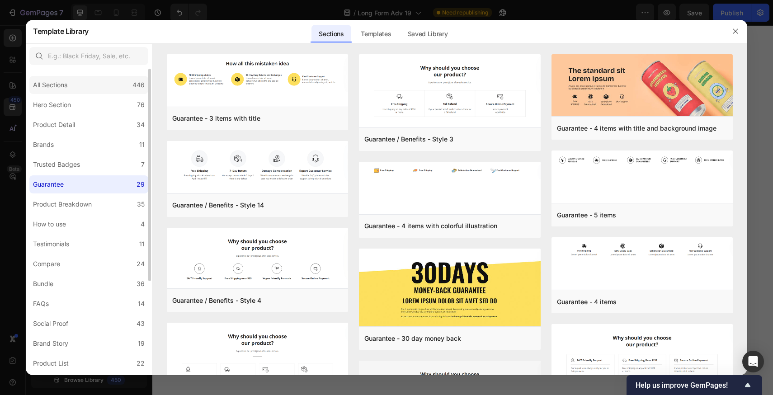
click at [72, 80] on div "All Sections 446" at bounding box center [88, 85] width 119 height 18
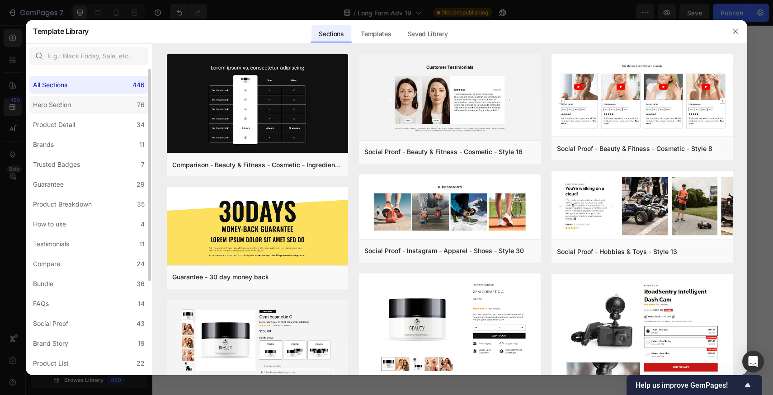
click at [72, 108] on div "Hero Section" at bounding box center [54, 104] width 42 height 11
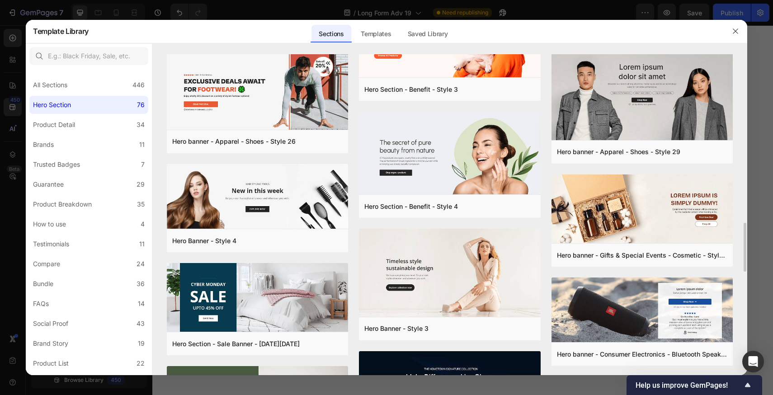
scroll to position [1252, 0]
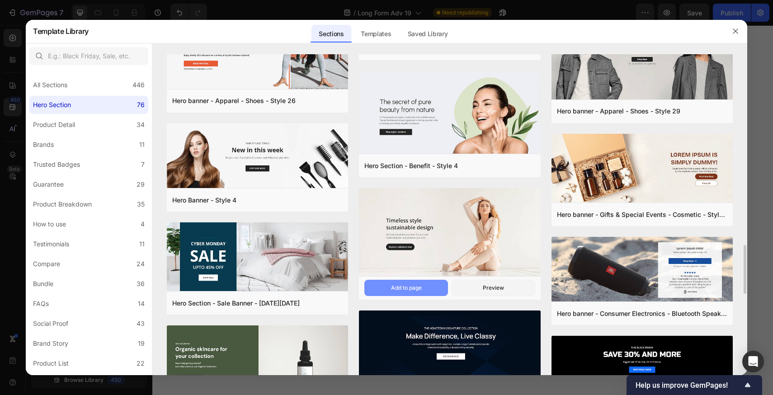
click at [382, 290] on button "Add to page" at bounding box center [406, 288] width 84 height 16
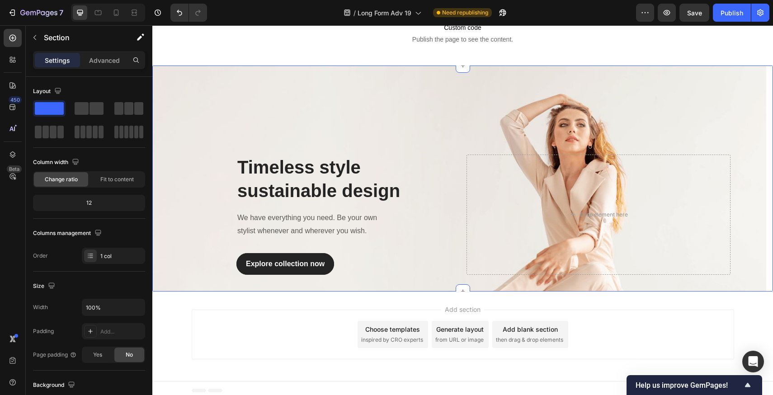
scroll to position [7984, 0]
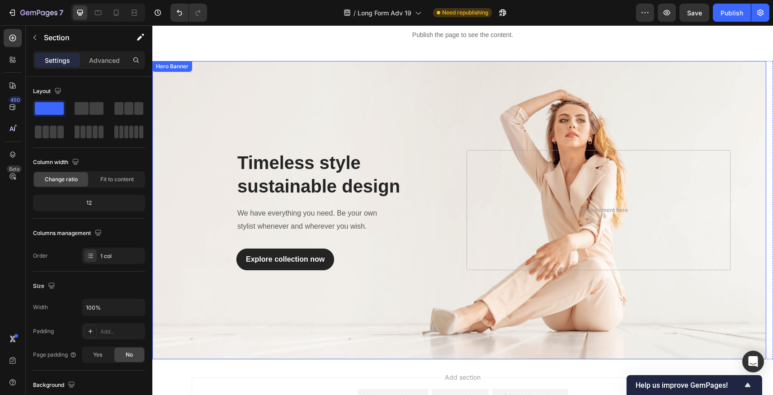
click at [741, 130] on div "Overlay" at bounding box center [459, 210] width 614 height 298
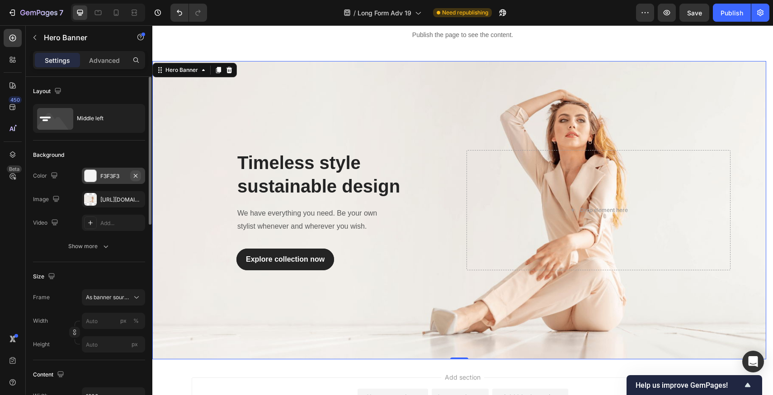
click at [134, 176] on icon "button" at bounding box center [135, 175] width 7 height 7
click at [94, 172] on icon at bounding box center [90, 175] width 7 height 7
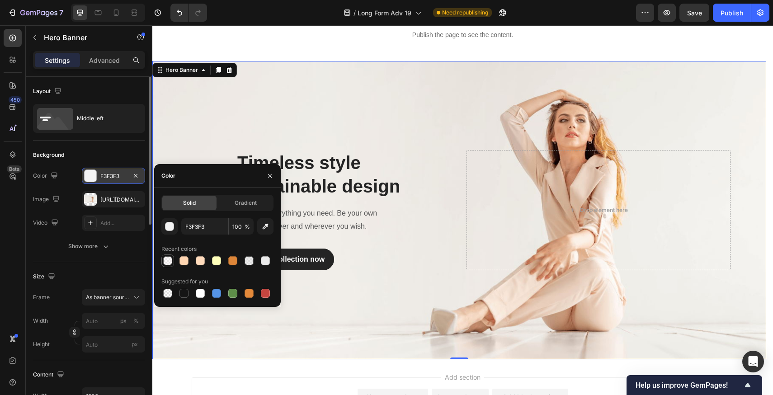
click at [166, 261] on div at bounding box center [167, 260] width 9 height 9
type input "FFF7F7"
type input "41"
click at [120, 147] on div "Background The changes might be hidden by the image and the video. Color FFF7F7…" at bounding box center [89, 202] width 112 height 122
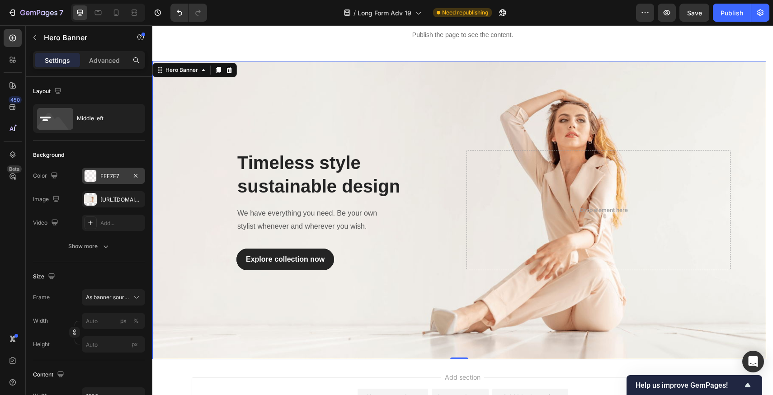
click at [433, 252] on div "Timeless style sustainable design Heading We have everything you need. Be your …" at bounding box center [320, 210] width 264 height 120
click at [230, 72] on icon at bounding box center [229, 69] width 7 height 7
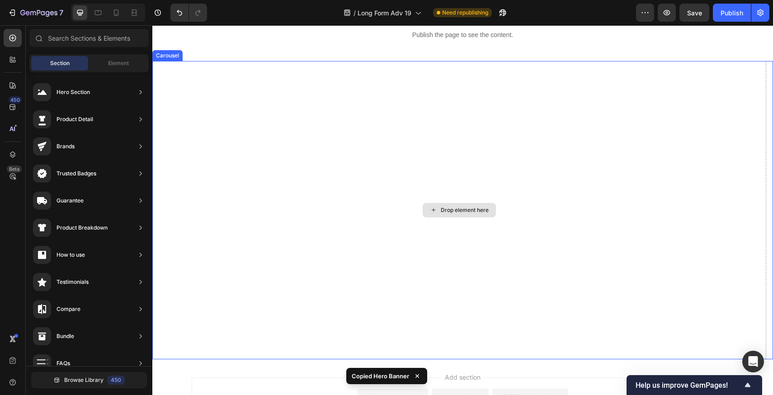
click at [370, 220] on div "Drop element here" at bounding box center [459, 210] width 614 height 298
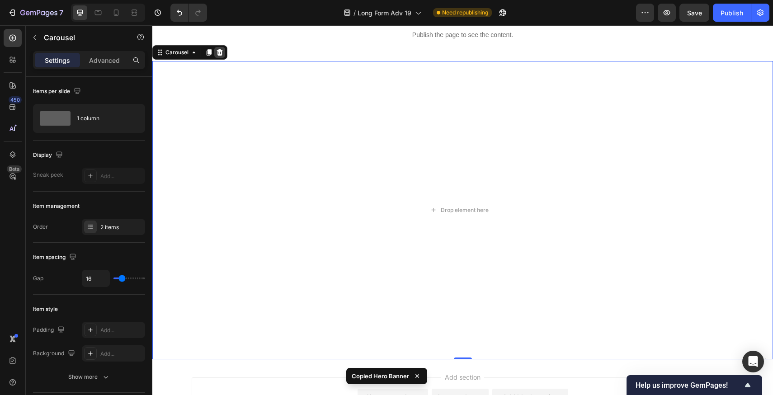
click at [217, 52] on icon at bounding box center [220, 52] width 6 height 6
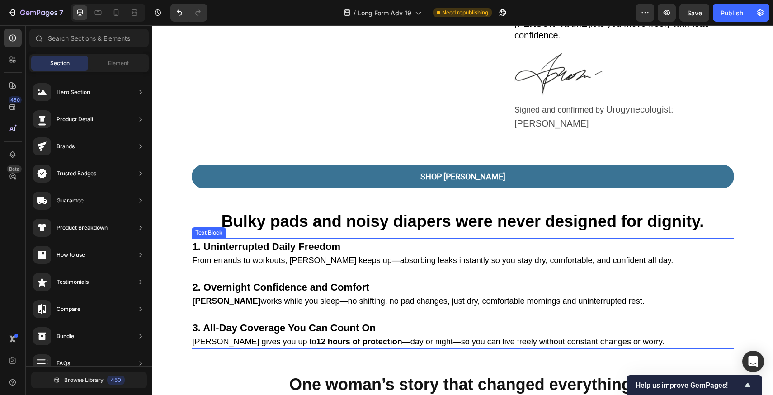
scroll to position [1199, 0]
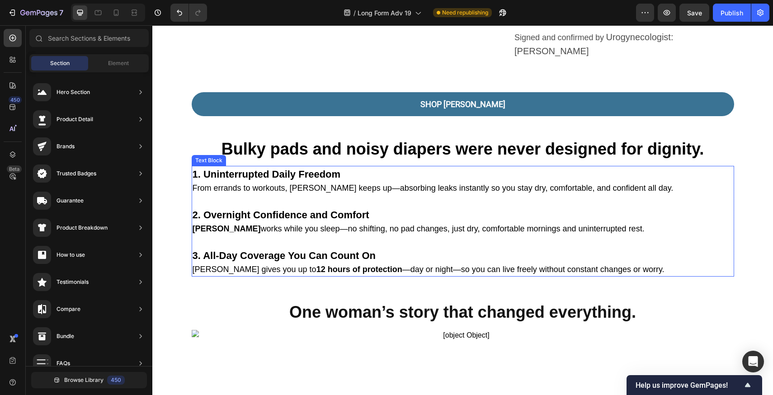
click at [379, 248] on p "3. All-Day Coverage You Can Count On Vera gives you up to 12 hours of protectio…" at bounding box center [463, 262] width 541 height 28
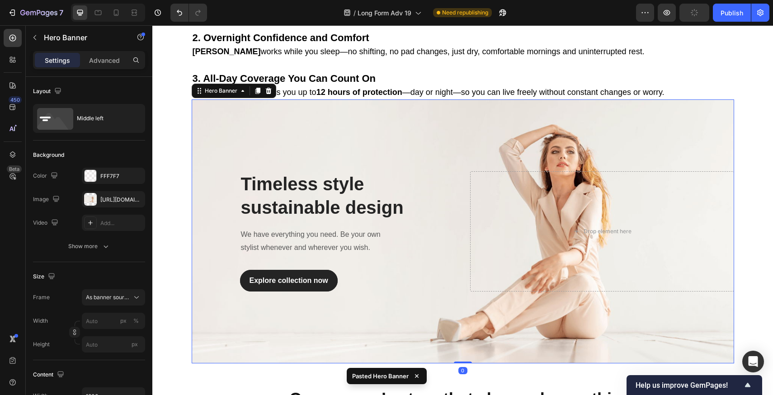
scroll to position [1376, 0]
click at [409, 71] on p "3. All-Day Coverage You Can Count On Vera gives you up to 12 hours of protectio…" at bounding box center [463, 85] width 541 height 28
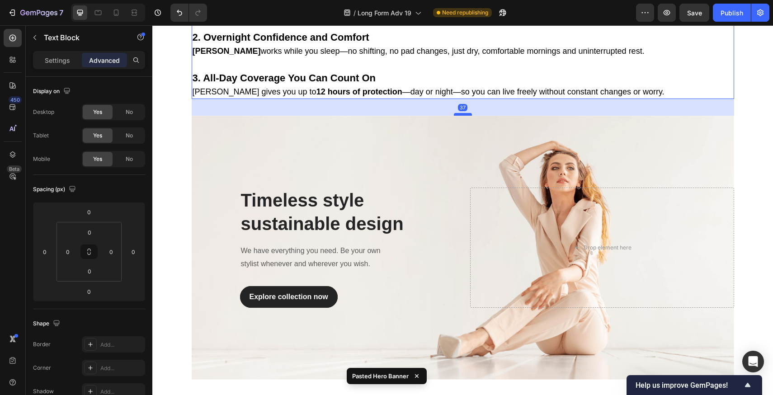
drag, startPoint x: 457, startPoint y: 56, endPoint x: 456, endPoint y: 73, distance: 16.7
click at [456, 113] on div at bounding box center [463, 114] width 18 height 3
type input "37"
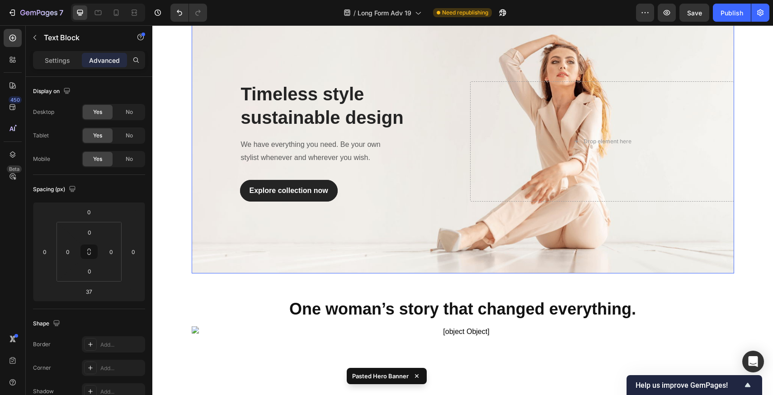
scroll to position [1566, 0]
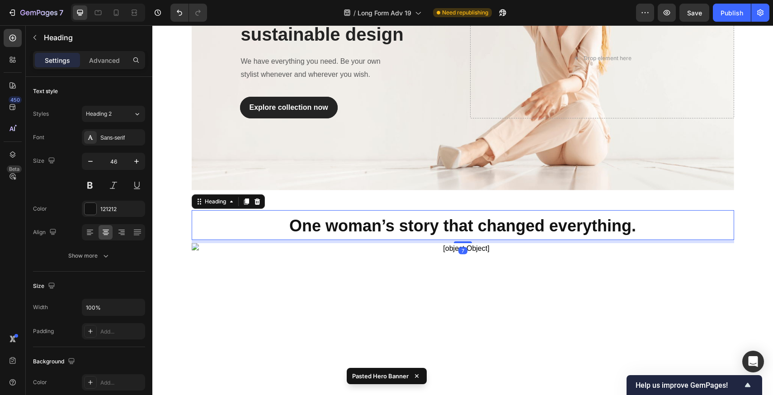
click at [433, 217] on strong "One woman’s story that changed everything." at bounding box center [462, 226] width 347 height 19
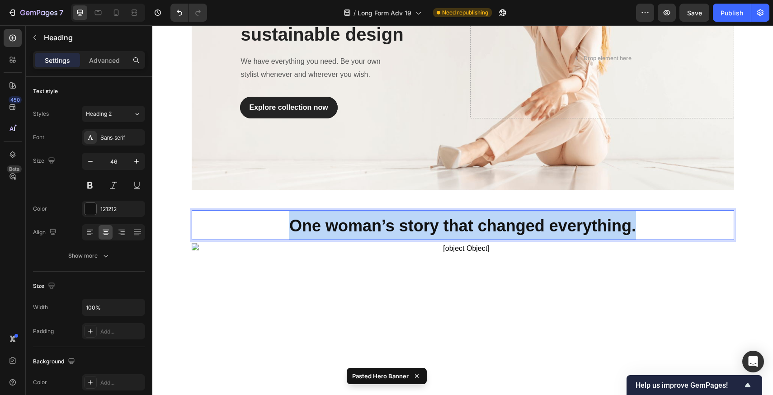
click at [433, 217] on strong "One woman’s story that changed everything." at bounding box center [462, 226] width 347 height 19
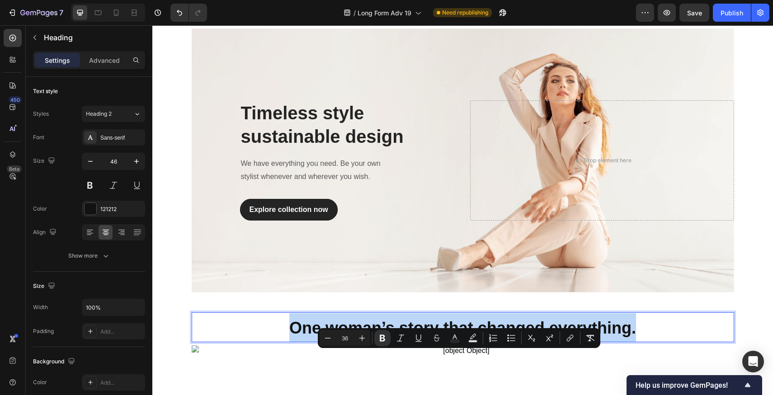
scroll to position [1388, 0]
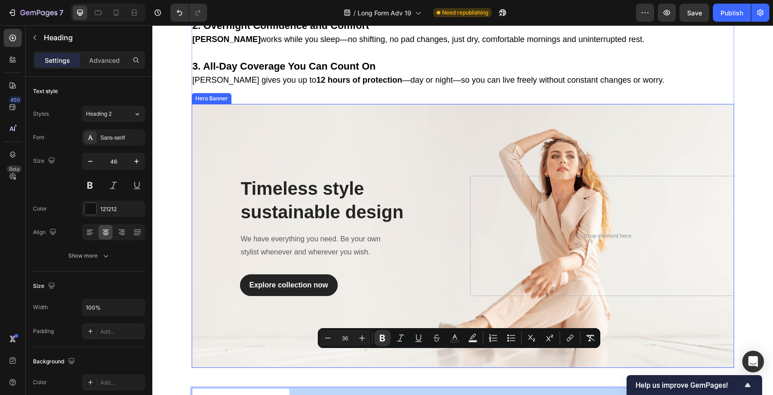
click at [312, 177] on p "Timeless style sustainable design" at bounding box center [323, 200] width 165 height 47
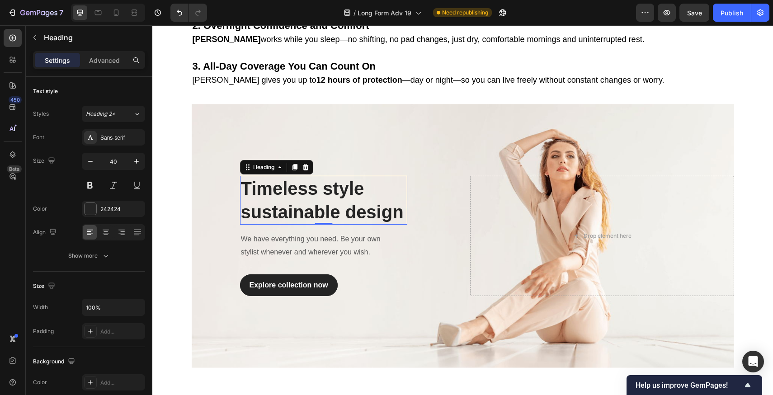
click at [312, 177] on p "Timeless style sustainable design" at bounding box center [323, 200] width 165 height 47
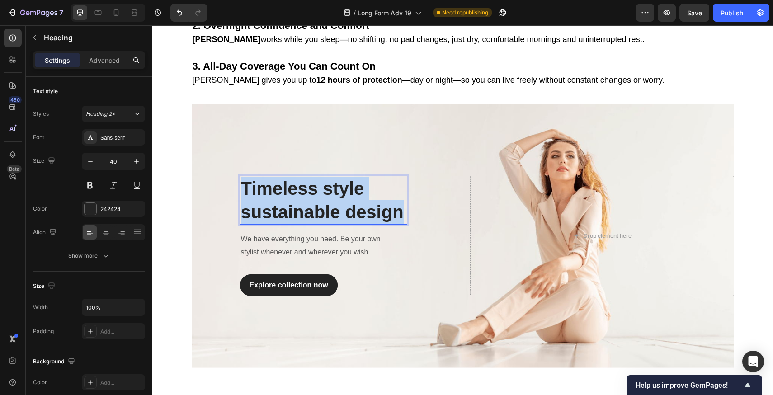
click at [312, 177] on p "Timeless style sustainable design" at bounding box center [323, 200] width 165 height 47
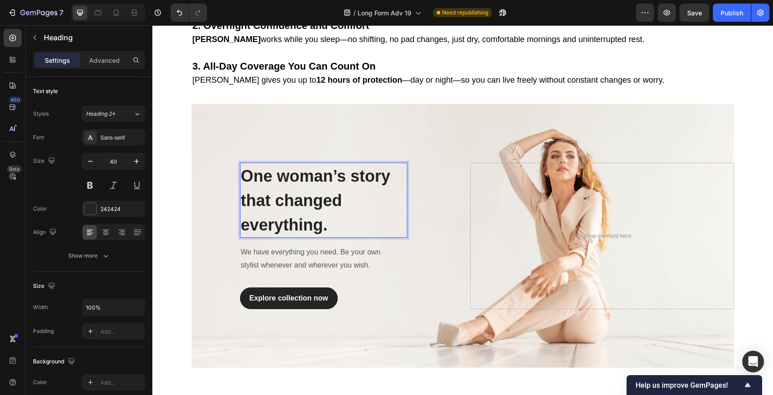
scroll to position [1375, 0]
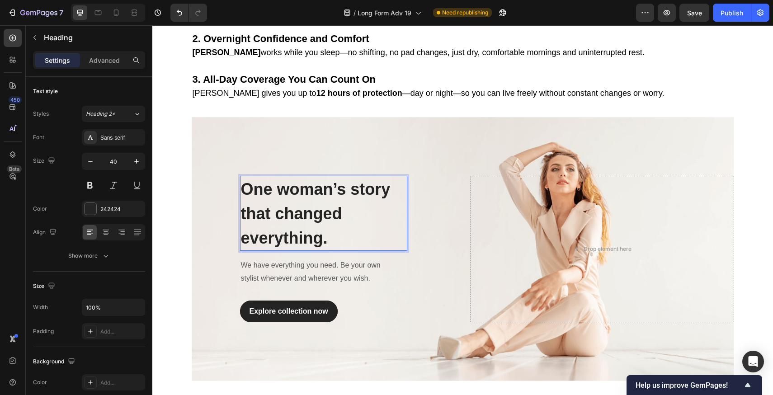
click at [298, 180] on strong "One woman’s story that changed everything." at bounding box center [316, 213] width 150 height 67
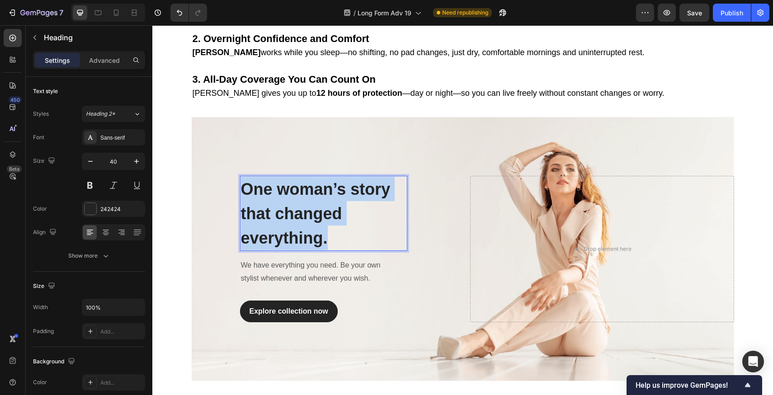
click at [298, 180] on strong "One woman’s story that changed everything." at bounding box center [316, 213] width 150 height 67
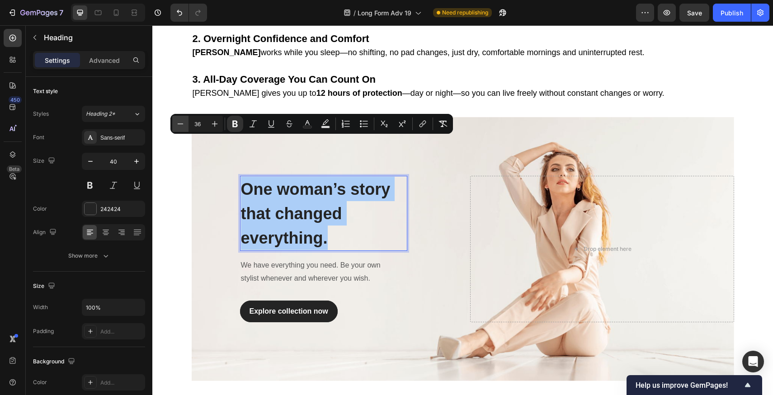
click at [185, 123] on button "Minus" at bounding box center [180, 124] width 16 height 16
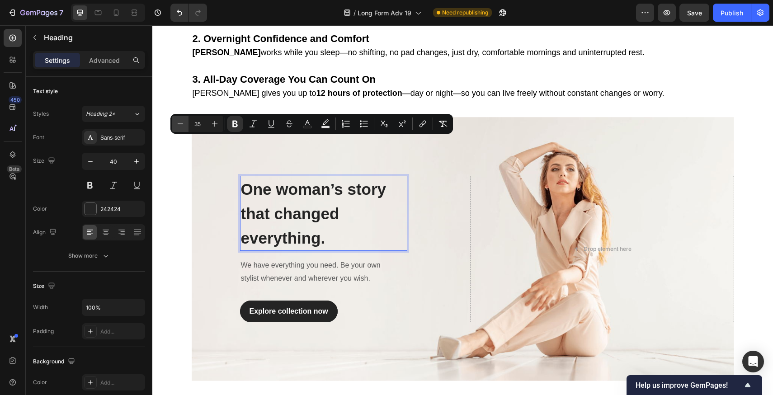
click at [185, 123] on button "Minus" at bounding box center [180, 124] width 16 height 16
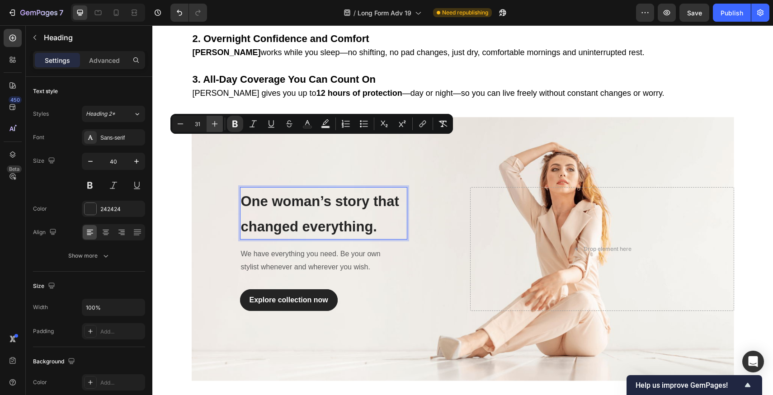
click at [212, 126] on icon "Editor contextual toolbar" at bounding box center [214, 123] width 9 height 9
type input "32"
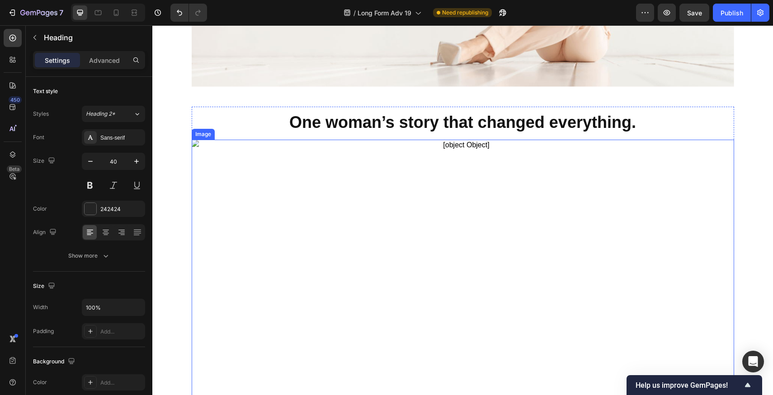
scroll to position [1644, 0]
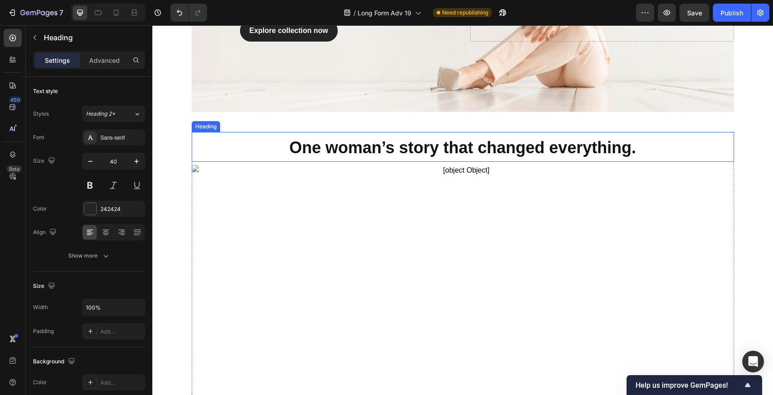
click at [383, 133] on p "⁠⁠⁠⁠⁠⁠⁠ One woman’s story that changed everything." at bounding box center [463, 147] width 541 height 28
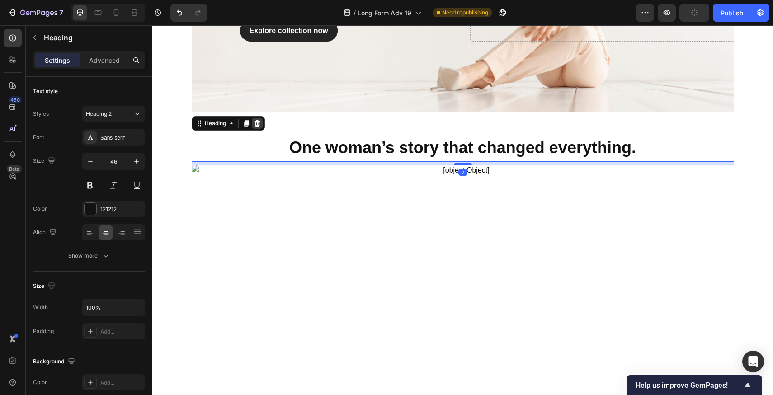
click at [259, 118] on div at bounding box center [257, 123] width 11 height 11
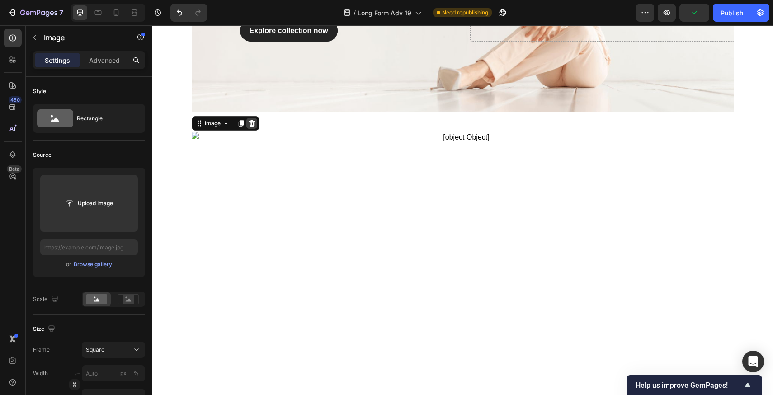
click at [249, 120] on icon at bounding box center [252, 123] width 6 height 6
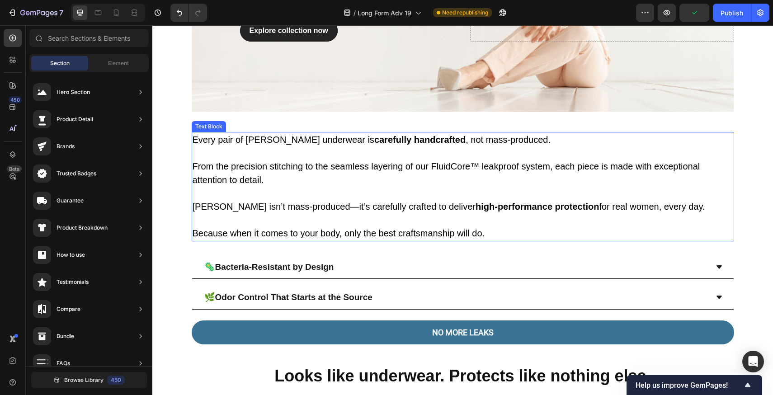
click at [407, 202] on span "Vera isn’t mass-produced—it’s carefully crafted to deliver high-performance pro…" at bounding box center [449, 207] width 513 height 10
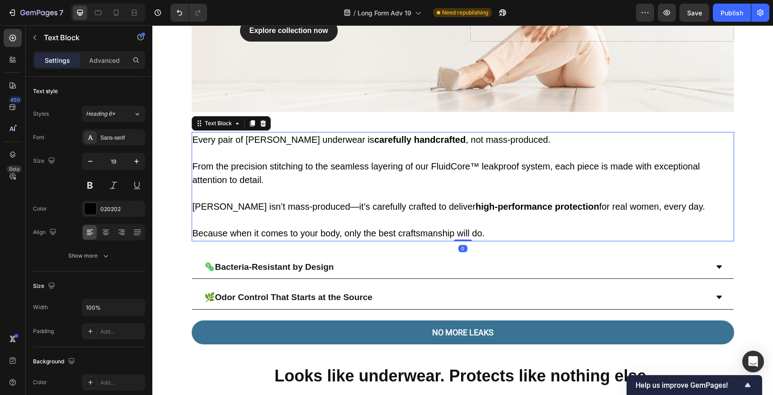
click at [407, 200] on p "Vera isn’t mass-produced—it’s carefully crafted to deliver high-performance pro…" at bounding box center [463, 207] width 541 height 14
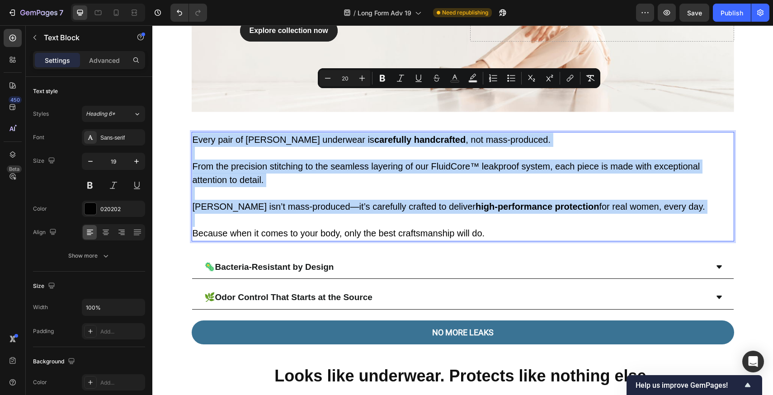
copy div "Every pair of Vera underwear is carefully handcrafted , not mass-produced. From…"
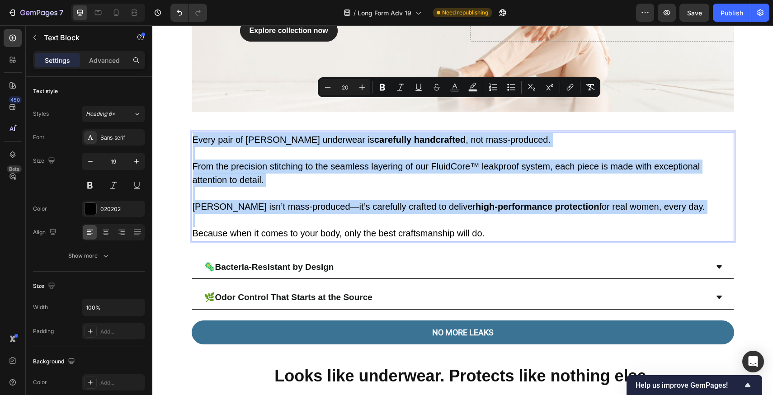
scroll to position [1466, 0]
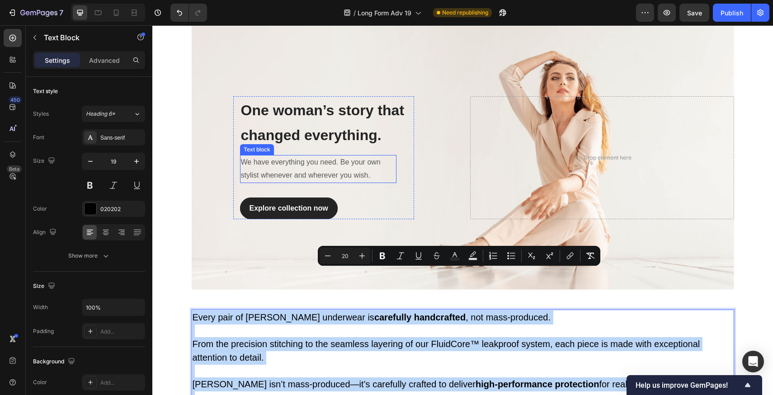
click at [304, 156] on p "We have everything you need. Be your own stylist whenever and wherever you wish." at bounding box center [318, 169] width 155 height 26
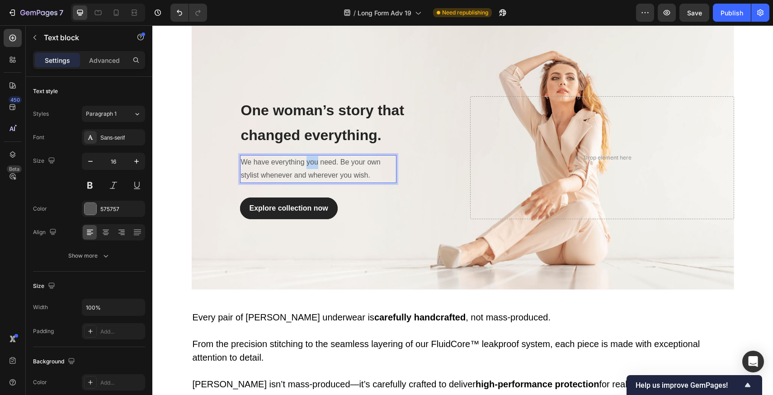
click at [304, 156] on p "We have everything you need. Be your own stylist whenever and wherever you wish." at bounding box center [318, 169] width 155 height 26
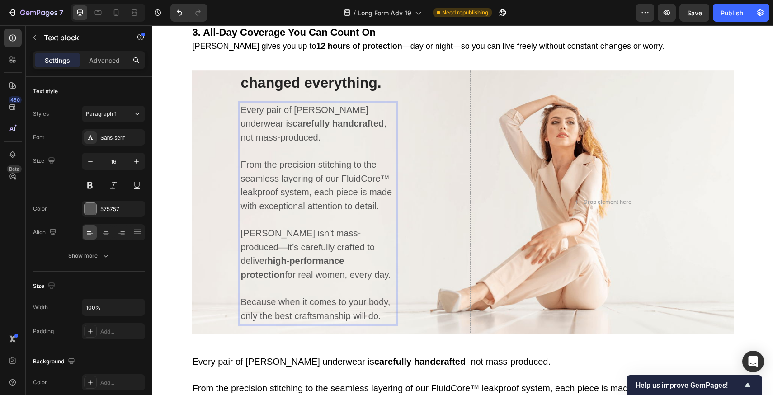
scroll to position [1384, 0]
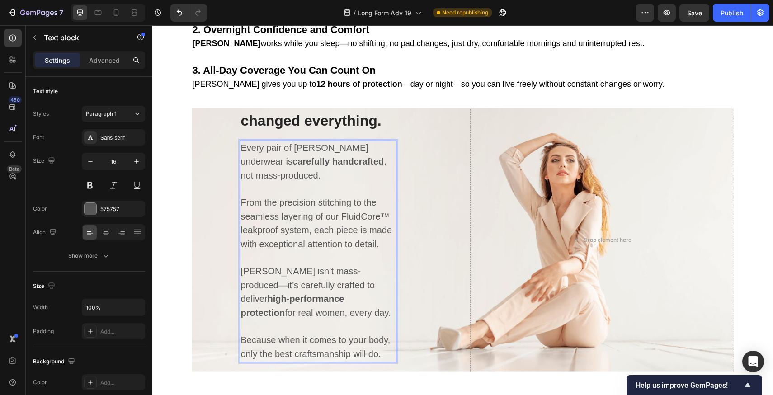
click at [331, 252] on p "Rich Text Editor. Editing area: main" at bounding box center [318, 258] width 155 height 13
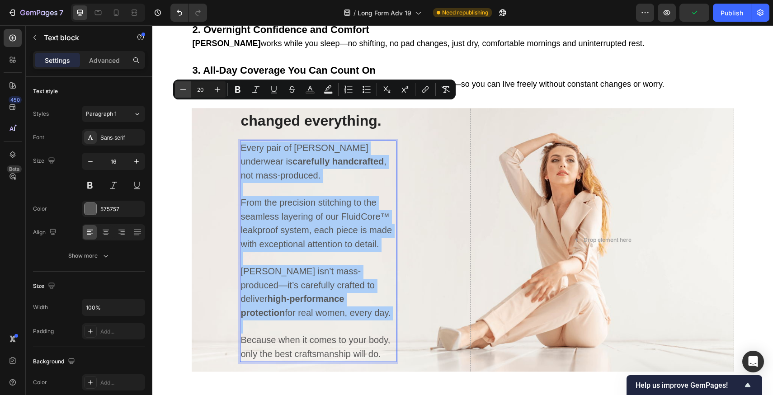
click at [177, 91] on button "Minus" at bounding box center [183, 89] width 16 height 16
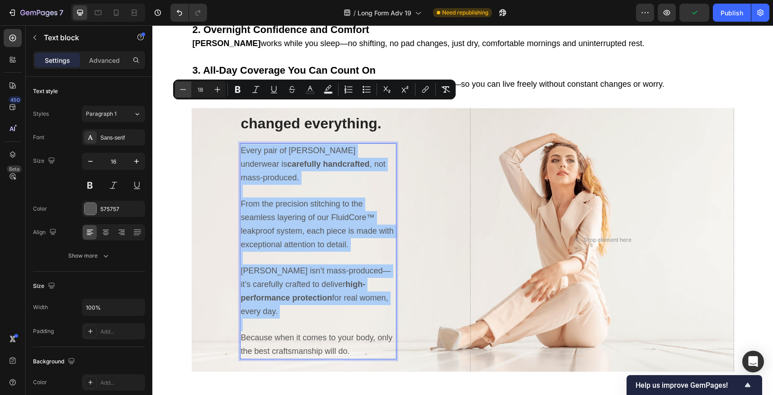
click at [178, 91] on button "Minus" at bounding box center [183, 89] width 16 height 16
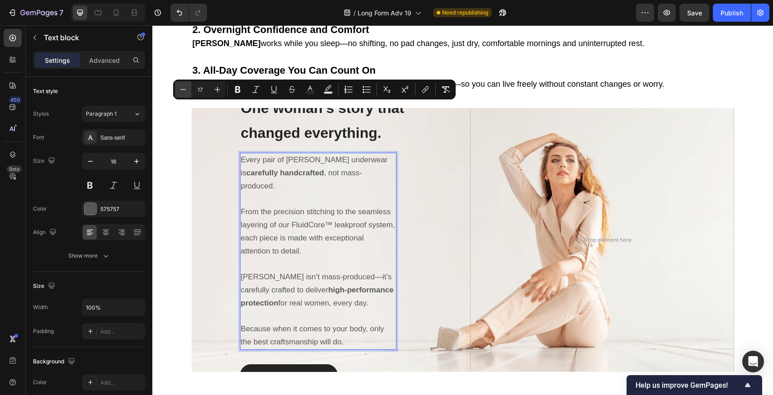
click at [178, 91] on button "Minus" at bounding box center [183, 89] width 16 height 16
type input "16"
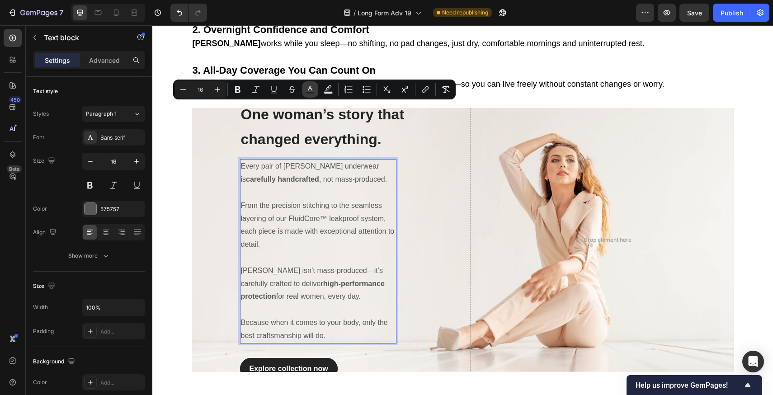
click at [310, 93] on rect "Editor contextual toolbar" at bounding box center [310, 93] width 9 height 2
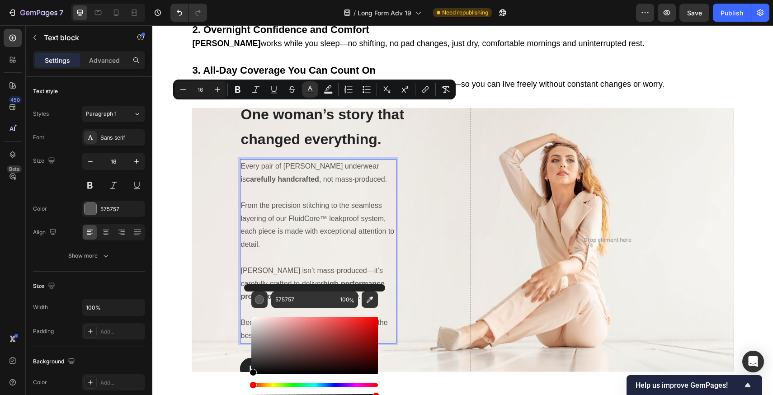
drag, startPoint x: 251, startPoint y: 365, endPoint x: 250, endPoint y: 380, distance: 15.4
click at [250, 380] on div "575757 100 %" at bounding box center [314, 341] width 141 height 115
type input "000000"
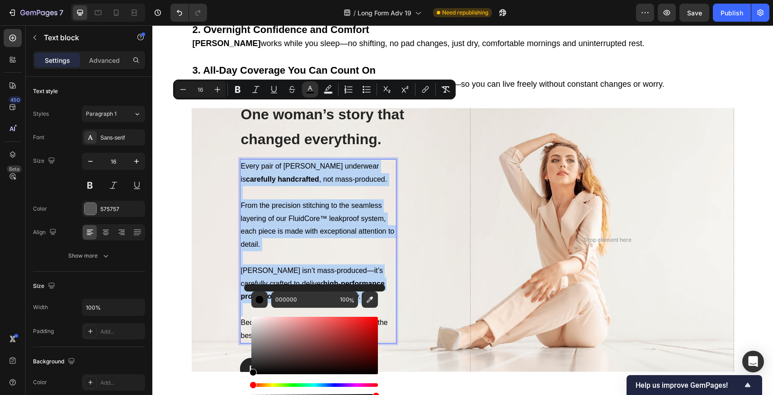
click at [365, 264] on p "Vera isn’t mass-produced—it’s carefully crafted to deliver high-performance pro…" at bounding box center [318, 283] width 155 height 39
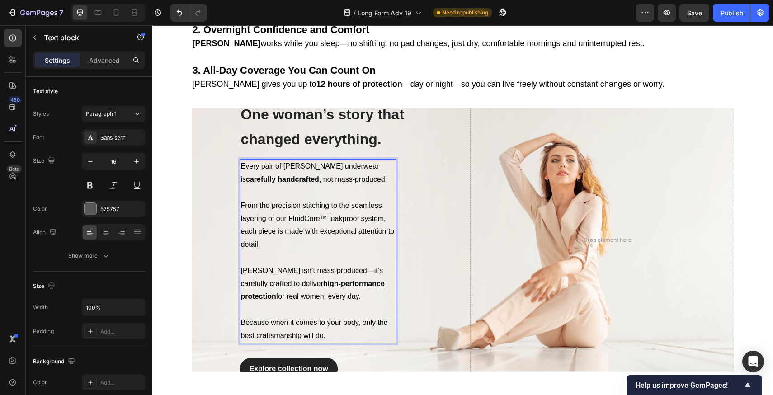
click at [284, 251] on p "Rich Text Editor. Editing area: main" at bounding box center [318, 257] width 155 height 13
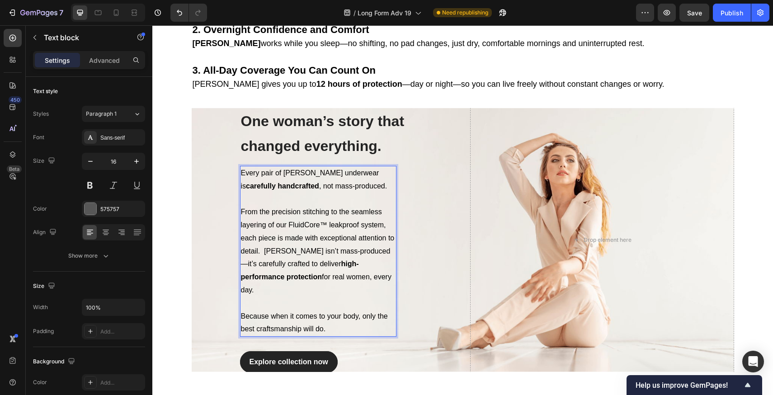
click at [241, 297] on p "Rich Text Editor. Editing area: main" at bounding box center [318, 303] width 155 height 13
click at [431, 260] on div "⁠⁠⁠⁠⁠⁠⁠ One woman’s story that changed everything. Heading Every pair of Vera u…" at bounding box center [324, 240] width 264 height 266
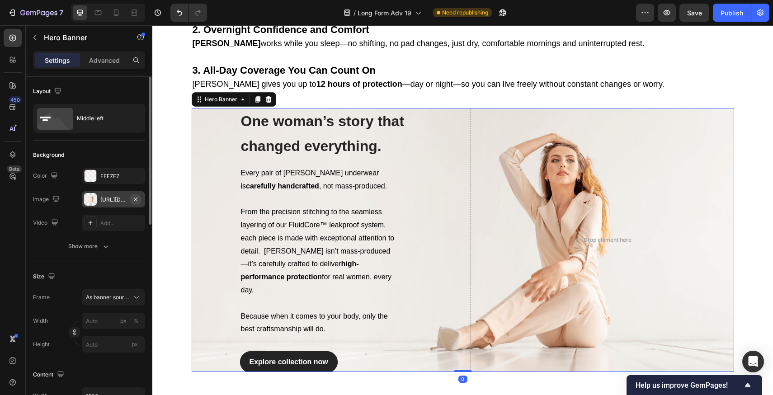
click at [135, 197] on icon "button" at bounding box center [135, 199] width 7 height 7
type input "100"
type input "Auto"
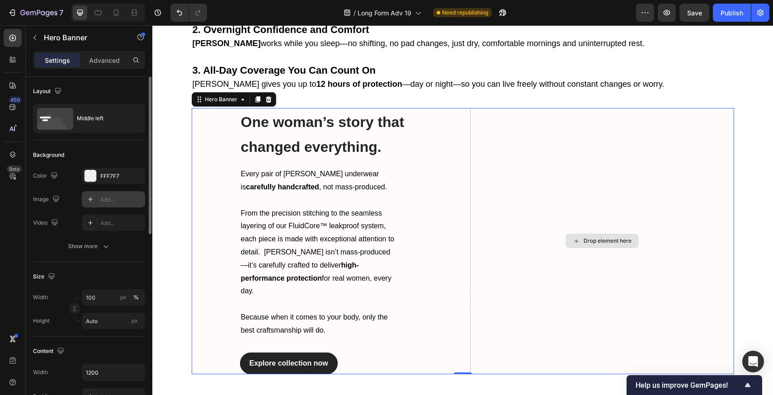
click at [506, 213] on div "Drop element here" at bounding box center [602, 241] width 264 height 266
click at [13, 42] on div at bounding box center [13, 38] width 18 height 18
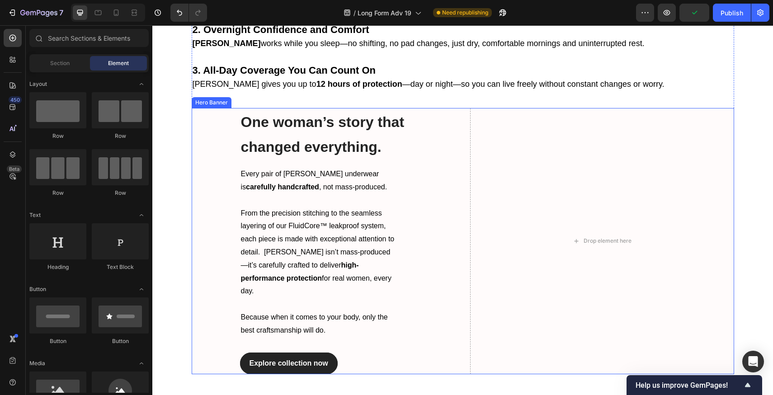
click at [450, 296] on div "⁠⁠⁠⁠⁠⁠⁠ One woman’s story that changed everything. Heading Every pair of Vera u…" at bounding box center [324, 241] width 264 height 266
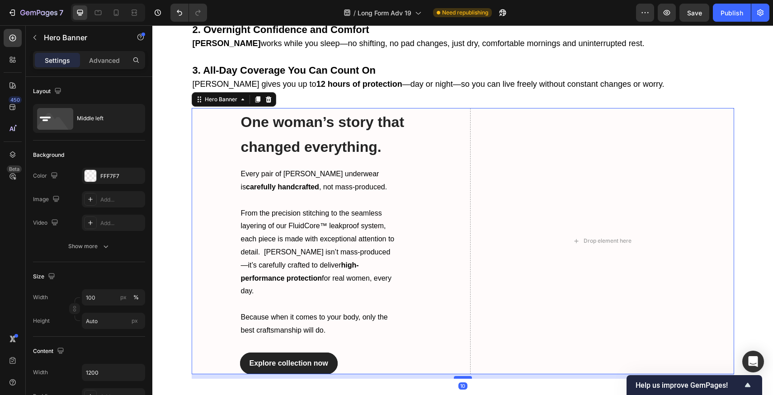
click at [459, 376] on div at bounding box center [463, 377] width 18 height 3
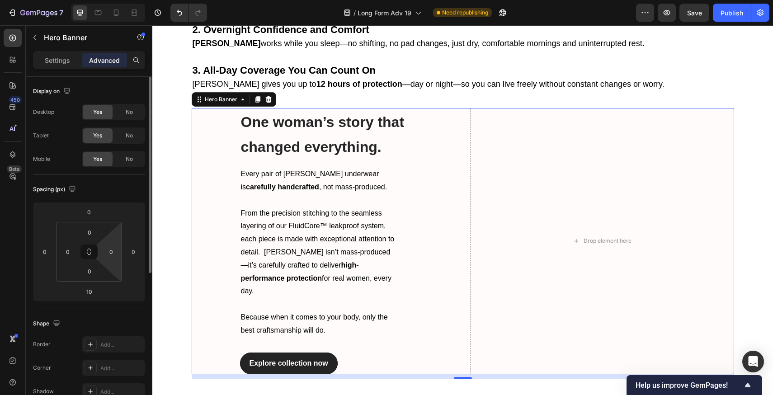
drag, startPoint x: 100, startPoint y: 270, endPoint x: 104, endPoint y: 262, distance: 8.9
click at [104, 262] on div "0 0 0 0" at bounding box center [89, 252] width 65 height 60
click at [99, 273] on div "0" at bounding box center [89, 271] width 23 height 14
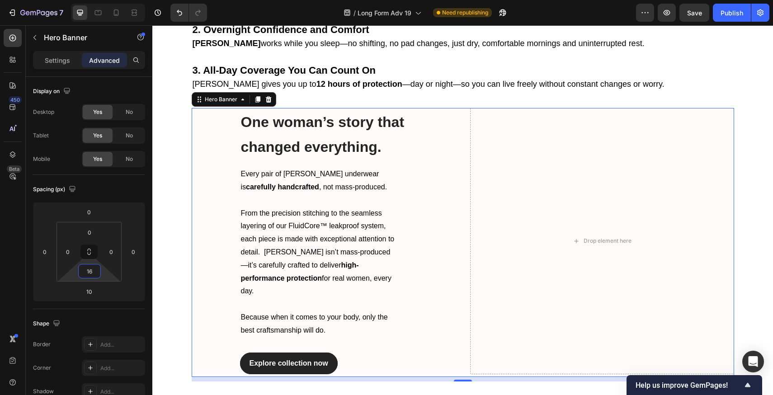
type input "18"
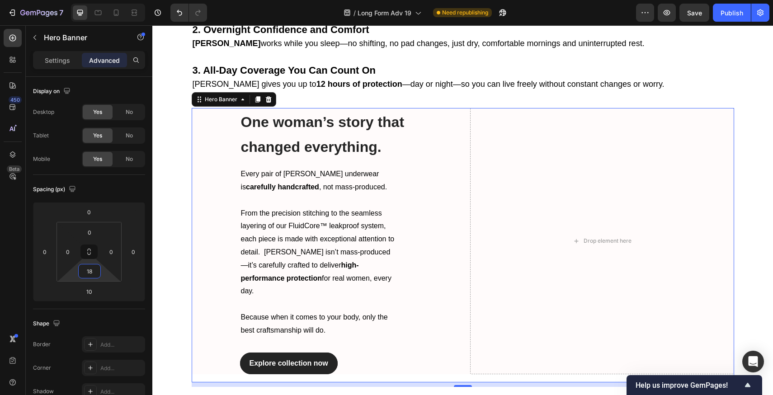
click at [103, 0] on html "7 Version history / Long Form Adv 19 Need republishing Preview Save Publish 450…" at bounding box center [386, 0] width 773 height 0
drag, startPoint x: 108, startPoint y: 293, endPoint x: 106, endPoint y: 315, distance: 22.7
click at [106, 0] on html "7 Version history / Long Form Adv 19 Need republishing Preview Save Publish 450…" at bounding box center [386, 0] width 773 height 0
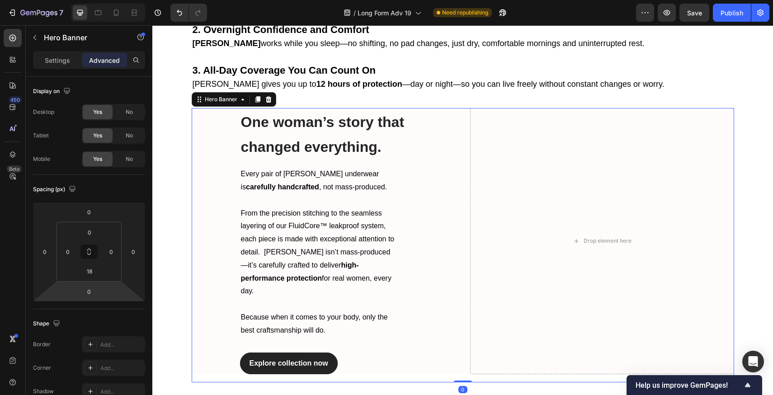
type input "-2"
drag, startPoint x: 107, startPoint y: 294, endPoint x: 108, endPoint y: 276, distance: 18.6
click at [108, 0] on html "7 Version history / Long Form Adv 19 Need republishing Preview Publish 450 Beta…" at bounding box center [386, 0] width 773 height 0
type input "22"
click at [108, 0] on html "7 Version history / Long Form Adv 19 Need republishing Preview Publish 450 Beta…" at bounding box center [386, 0] width 773 height 0
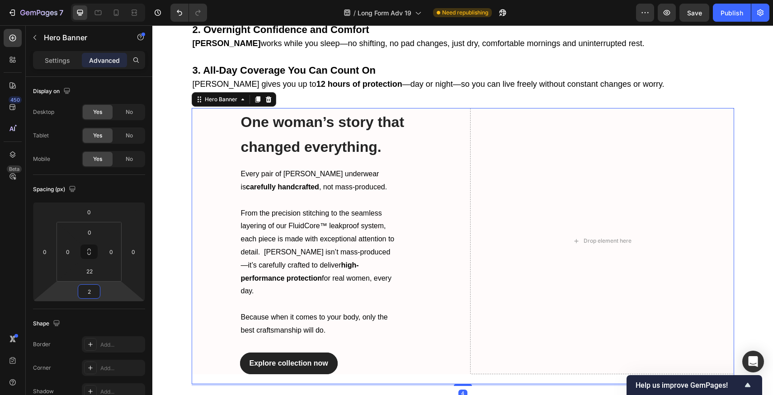
type input "0"
click at [108, 0] on html "7 Version history / Long Form Adv 19 Need republishing Preview Save Publish 450…" at bounding box center [386, 0] width 773 height 0
click at [106, 0] on html "7 Version history / Long Form Adv 19 Need republishing Preview Save Publish 450…" at bounding box center [386, 0] width 773 height 0
click at [542, 265] on div "Drop element here" at bounding box center [602, 241] width 264 height 266
click at [12, 37] on icon at bounding box center [12, 37] width 9 height 9
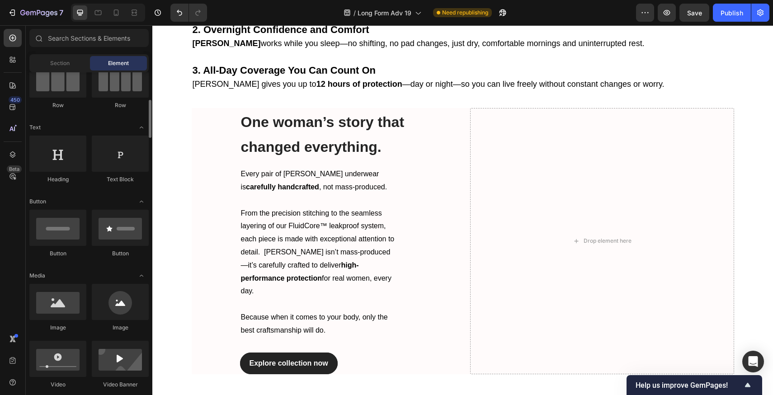
scroll to position [103, 0]
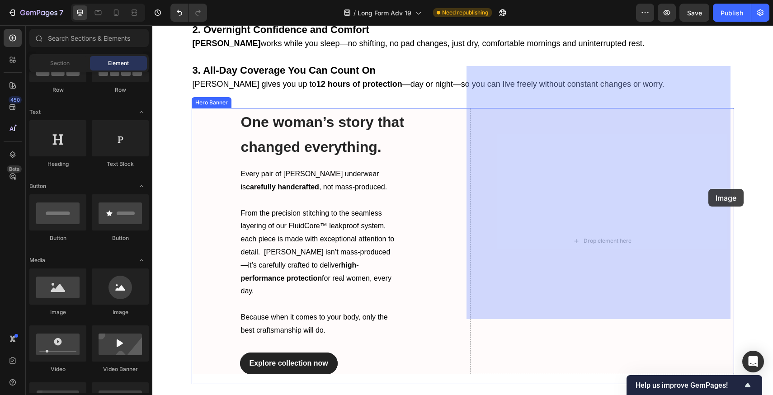
drag, startPoint x: 224, startPoint y: 306, endPoint x: 691, endPoint y: 193, distance: 480.8
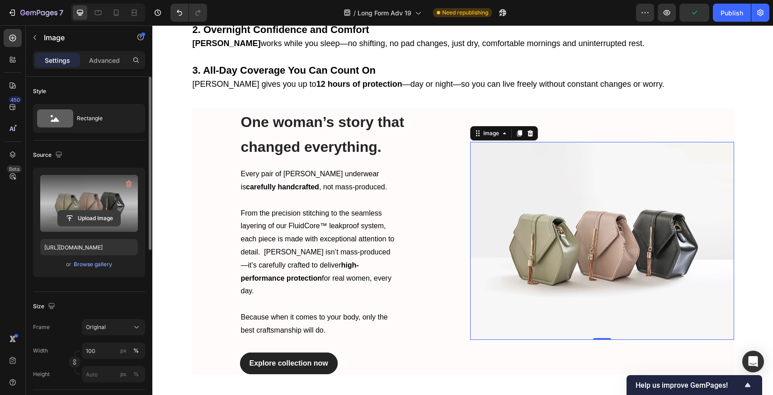
click at [76, 218] on input "file" at bounding box center [89, 218] width 62 height 15
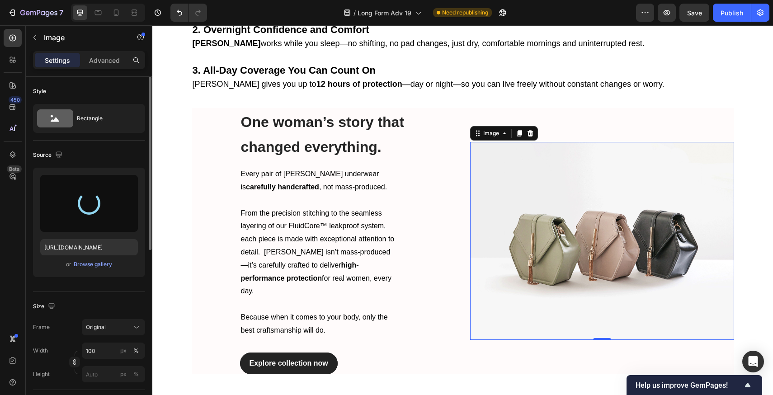
type input "https://cdn.shopify.com/s/files/1/0658/5303/0470/files/gempages_566422077242868…"
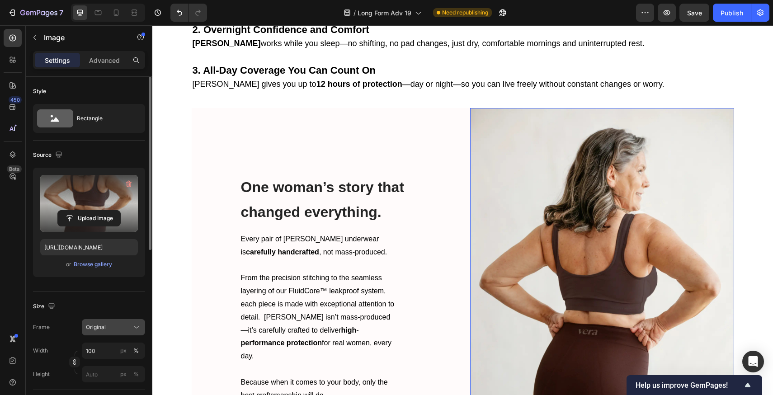
click at [111, 333] on button "Original" at bounding box center [113, 327] width 63 height 16
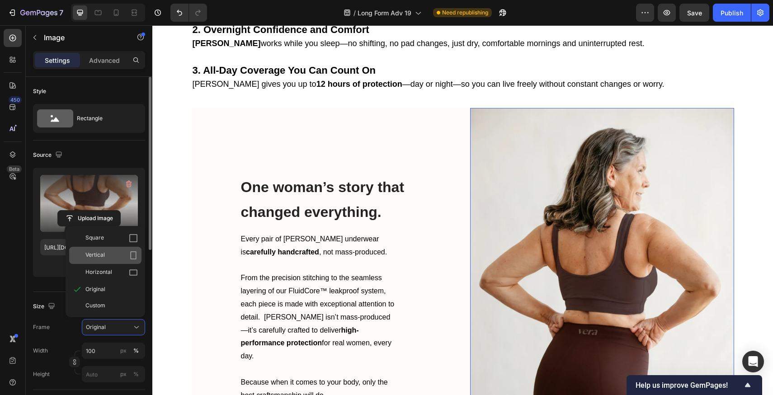
click at [119, 251] on div "Vertical" at bounding box center [111, 255] width 52 height 9
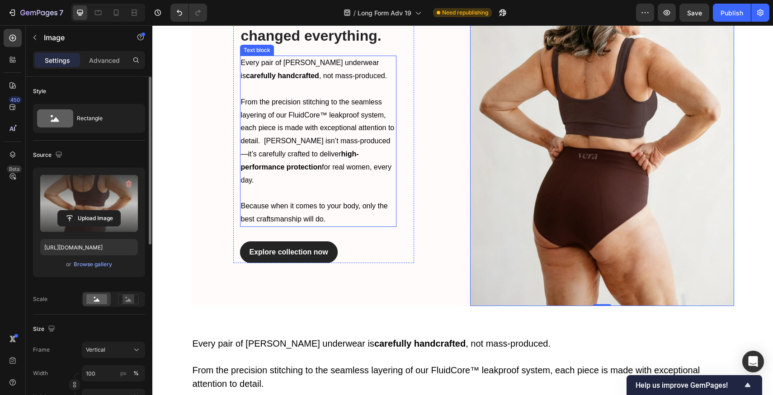
scroll to position [1537, 0]
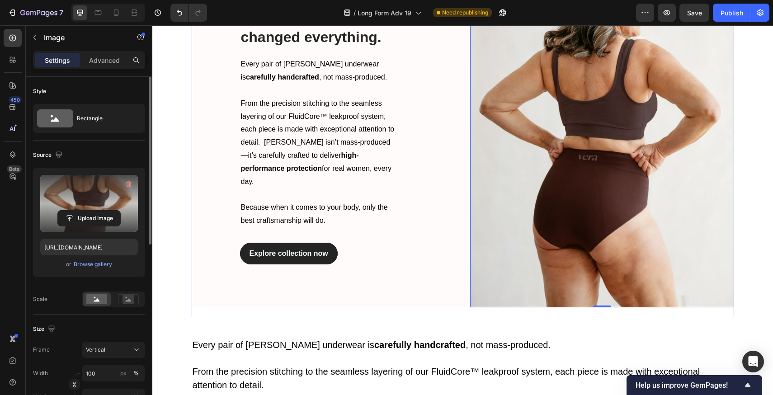
click at [457, 238] on div "⁠⁠⁠⁠⁠⁠⁠ One woman’s story that changed everything. Heading Every pair of Vera u…" at bounding box center [463, 131] width 542 height 352
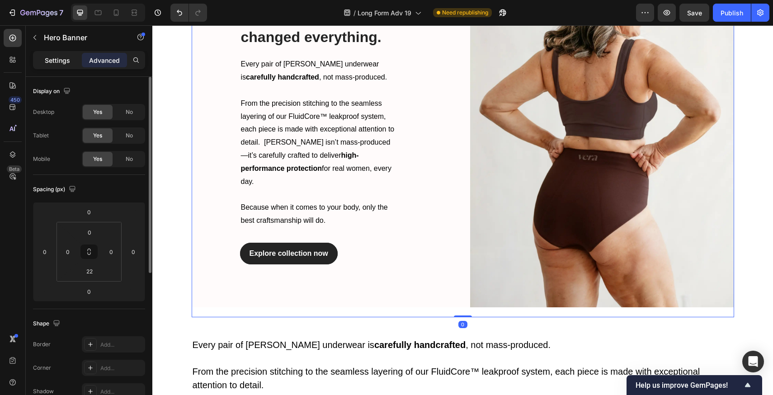
click at [46, 59] on p "Settings" at bounding box center [57, 60] width 25 height 9
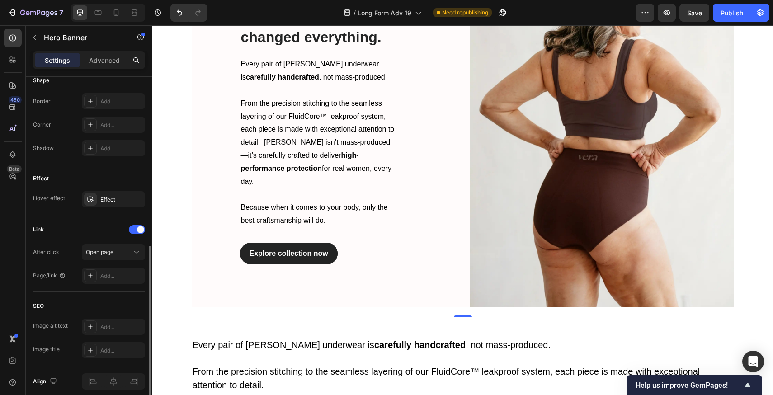
click at [400, 243] on div "Explore collection now Button" at bounding box center [323, 254] width 167 height 22
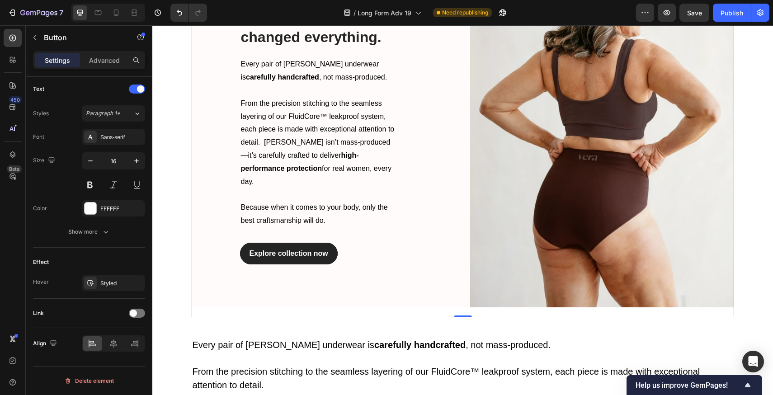
scroll to position [0, 0]
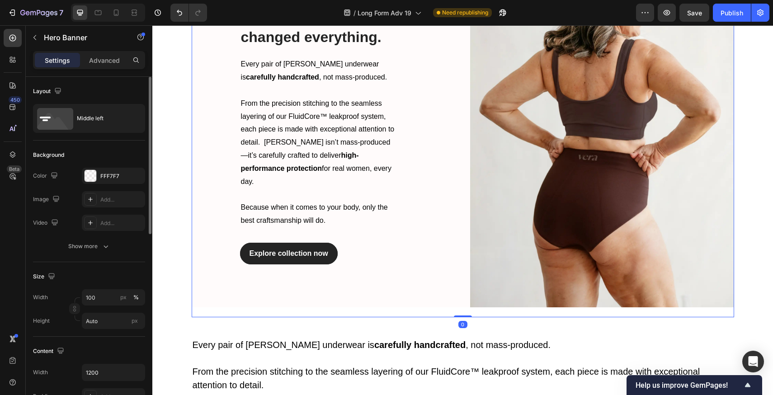
click at [423, 234] on div "⁠⁠⁠⁠⁠⁠⁠ One woman’s story that changed everything. Heading Every pair of Vera u…" at bounding box center [324, 131] width 264 height 352
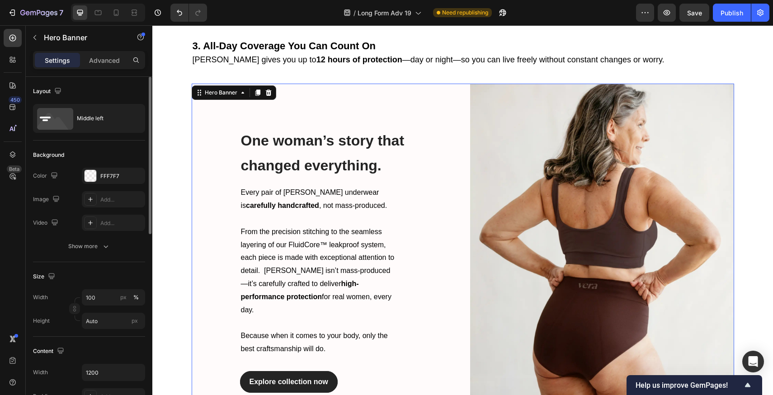
scroll to position [1341, 0]
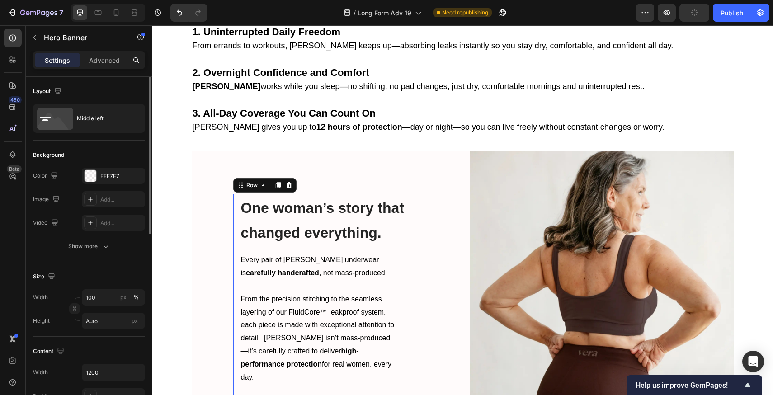
click at [406, 194] on div "⁠⁠⁠⁠⁠⁠⁠ One woman’s story that changed everything. Heading Every pair of Vera u…" at bounding box center [323, 327] width 181 height 266
click at [417, 182] on div "⁠⁠⁠⁠⁠⁠⁠ One woman’s story that changed everything. Heading Every pair of Vera u…" at bounding box center [324, 327] width 264 height 352
click at [394, 215] on div "⁠⁠⁠⁠⁠⁠⁠ One woman’s story that changed everything. Heading Every pair of Vera u…" at bounding box center [323, 327] width 167 height 266
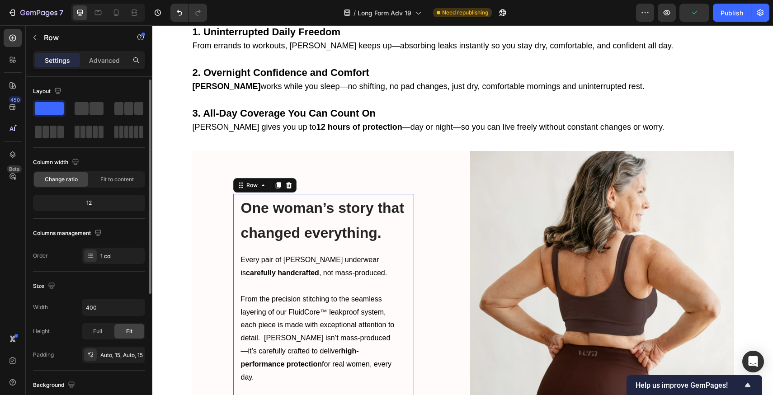
scroll to position [207, 0]
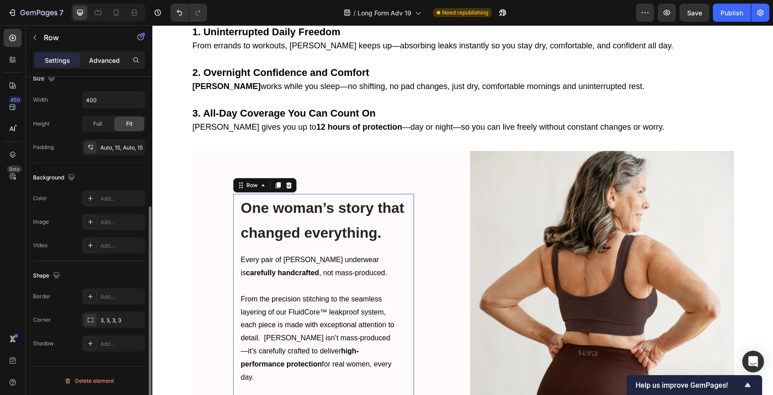
click at [90, 65] on p "Advanced" at bounding box center [104, 60] width 31 height 9
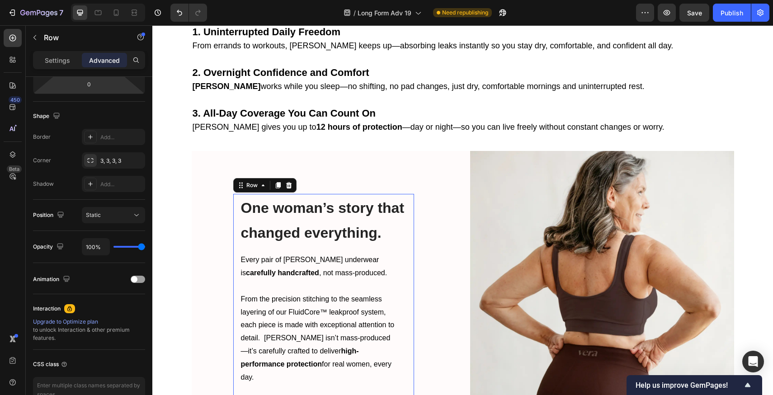
scroll to position [0, 0]
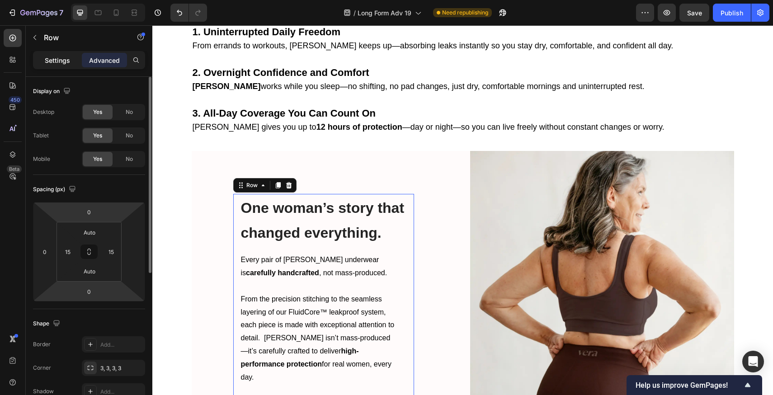
click at [45, 61] on div "Settings" at bounding box center [57, 60] width 45 height 14
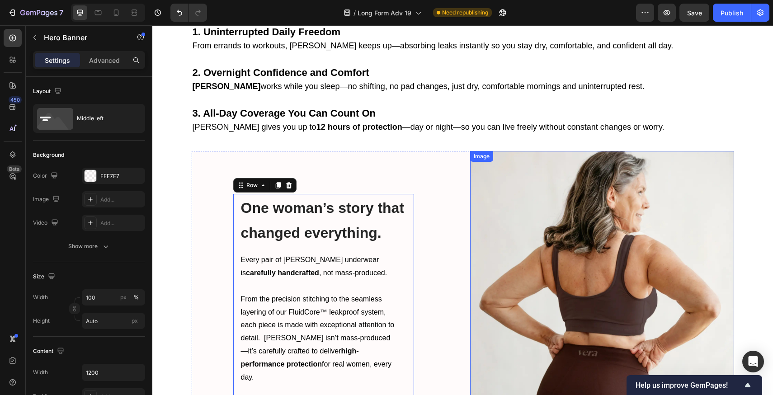
click at [454, 155] on div "⁠⁠⁠⁠⁠⁠⁠ One woman’s story that changed everything. Heading Every pair of Vera u…" at bounding box center [463, 327] width 542 height 352
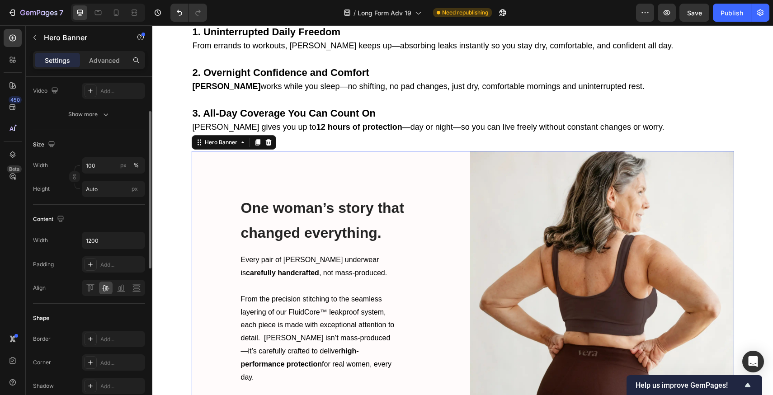
scroll to position [114, 0]
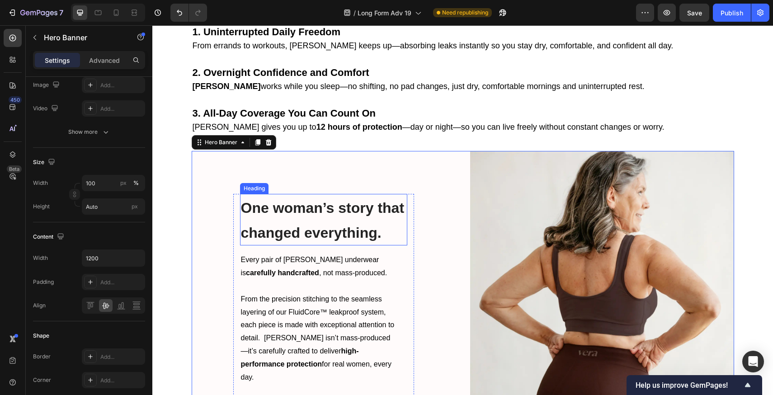
click at [340, 200] on strong "One woman’s story that changed everything." at bounding box center [323, 220] width 164 height 41
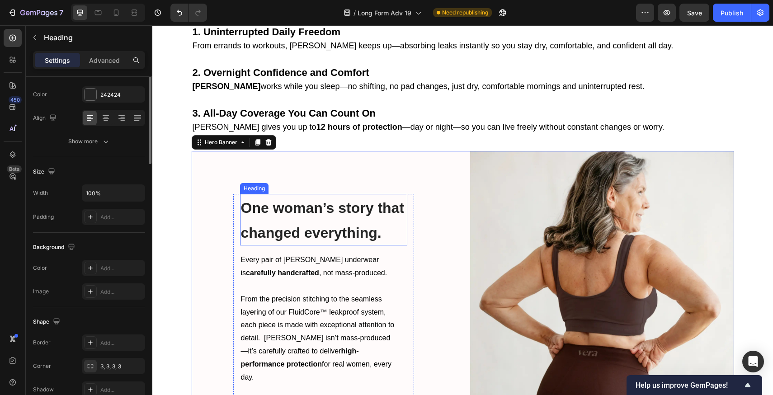
scroll to position [0, 0]
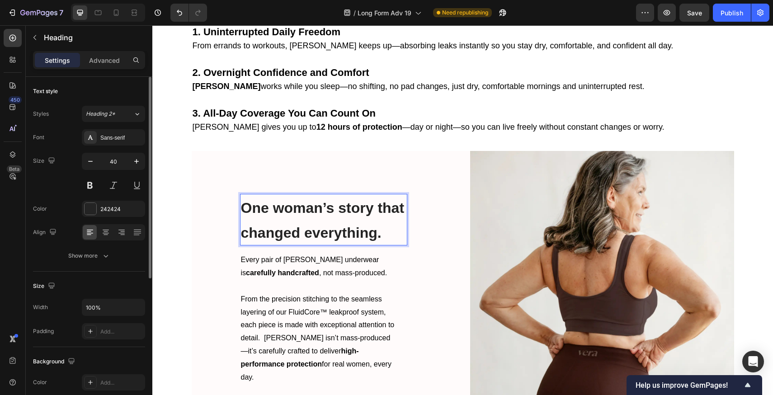
click at [340, 200] on strong "One woman’s story that changed everything." at bounding box center [323, 220] width 164 height 41
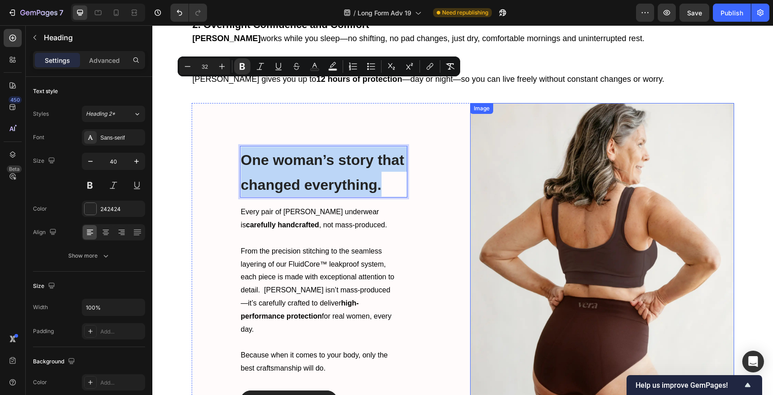
scroll to position [1426, 0]
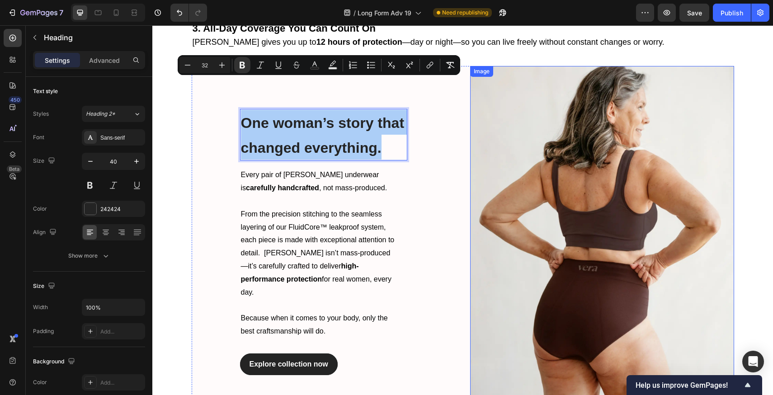
click at [478, 202] on img at bounding box center [602, 242] width 264 height 352
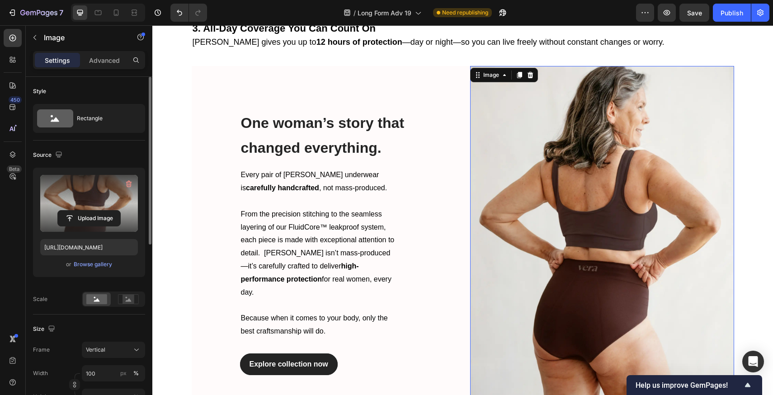
click at [55, 219] on div "Upload Image" at bounding box center [89, 218] width 98 height 16
click at [94, 229] on label at bounding box center [89, 203] width 98 height 57
click at [94, 226] on input "file" at bounding box center [89, 218] width 62 height 15
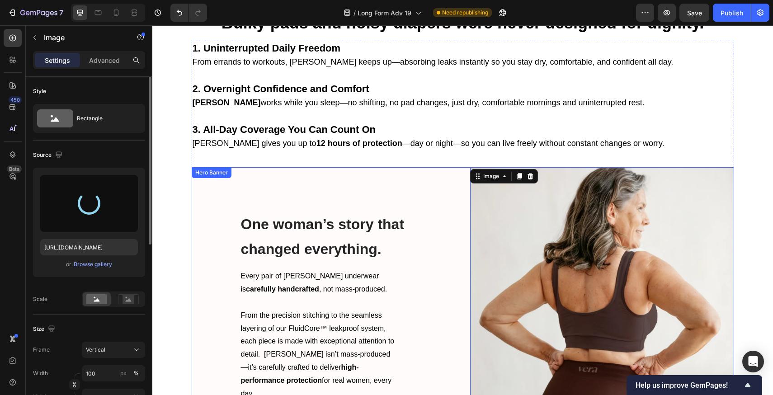
scroll to position [1432, 0]
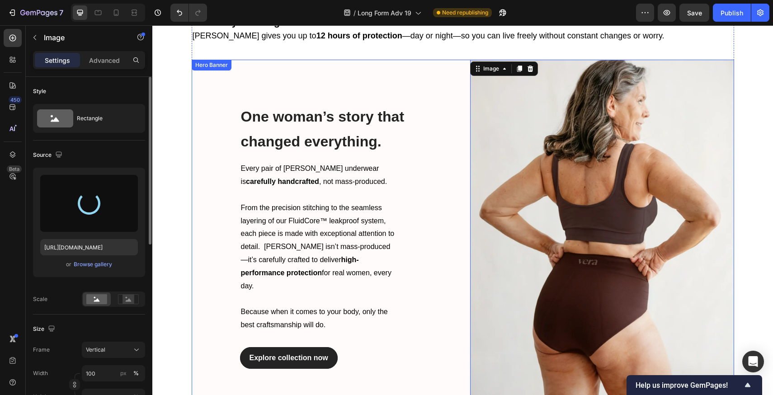
type input "https://cdn.shopify.com/s/files/1/0658/5303/0470/files/gempages_566422077242868…"
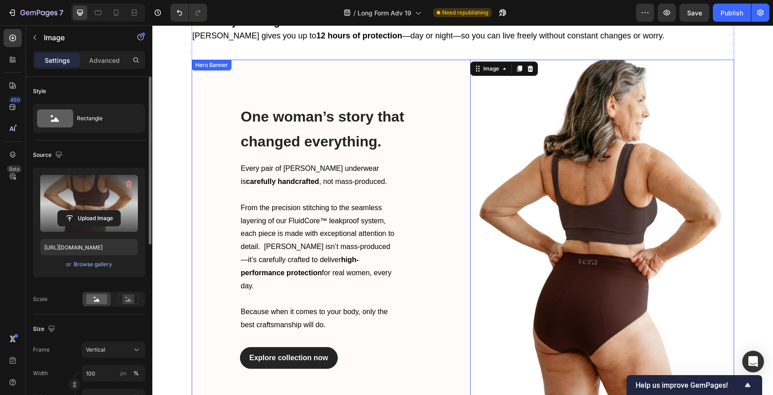
click at [441, 259] on div "⁠⁠⁠⁠⁠⁠⁠ One woman’s story that changed everything. Heading Every pair of Vera u…" at bounding box center [324, 236] width 264 height 352
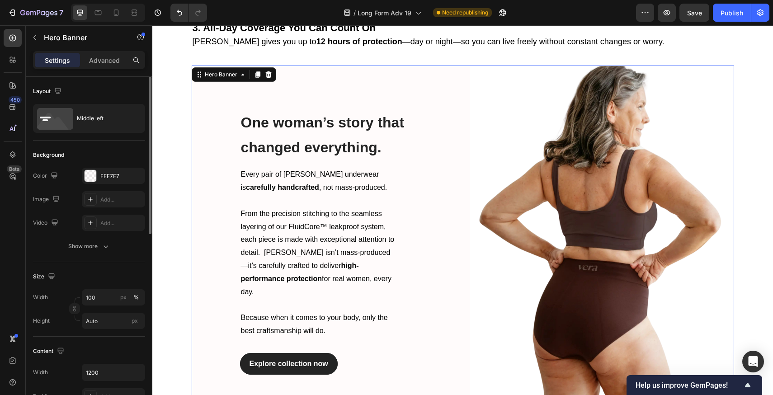
scroll to position [1417, 0]
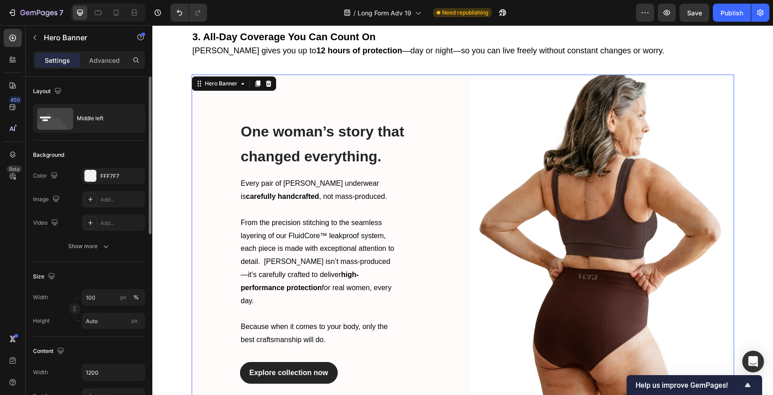
click at [446, 259] on div "⁠⁠⁠⁠⁠⁠⁠ One woman’s story that changed everything. Heading Every pair of Vera u…" at bounding box center [324, 251] width 264 height 352
click at [297, 203] on p "Rich Text Editor. Editing area: main" at bounding box center [318, 209] width 155 height 13
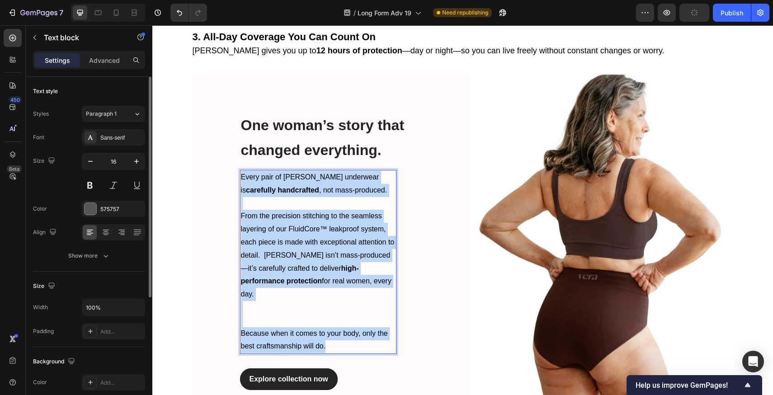
drag, startPoint x: 331, startPoint y: 297, endPoint x: 237, endPoint y: 146, distance: 178.9
click at [240, 170] on div "Every pair of Vera underwear is carefully handcrafted , not mass-produced. From…" at bounding box center [318, 262] width 156 height 184
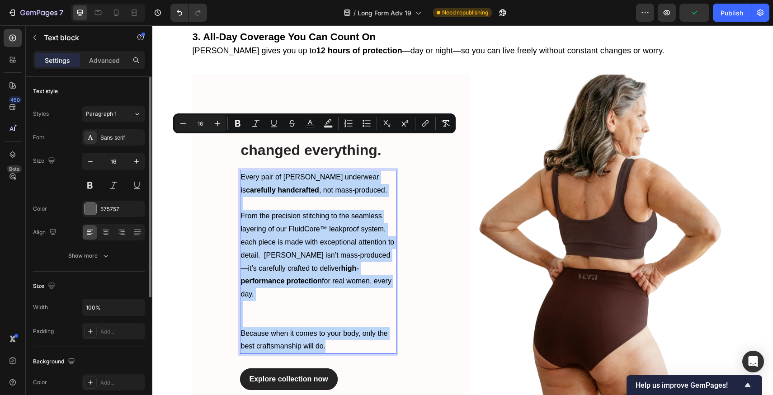
copy div "Every pair of Vera underwear is carefully handcrafted , not mass-produced. From…"
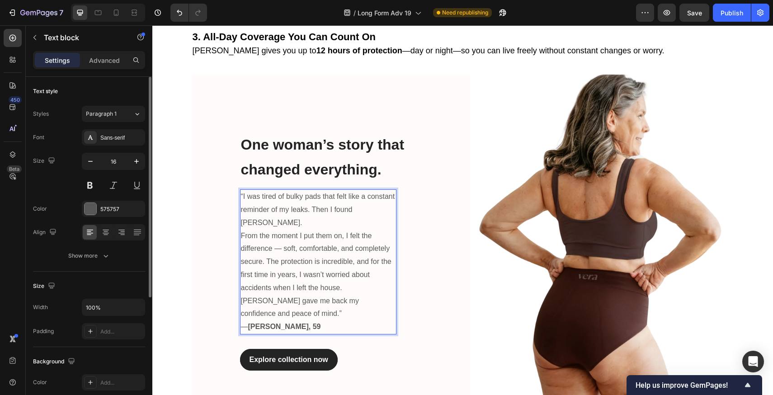
click at [287, 295] on p "Vera gave me back my confidence and peace of mind.” — Laura S., 59" at bounding box center [318, 314] width 155 height 39
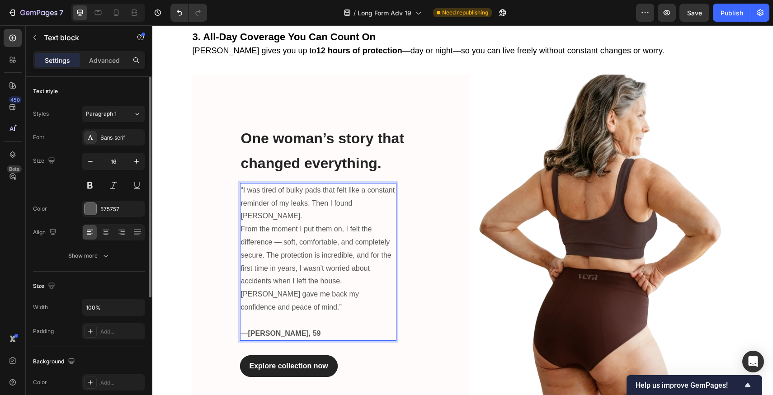
scroll to position [1411, 0]
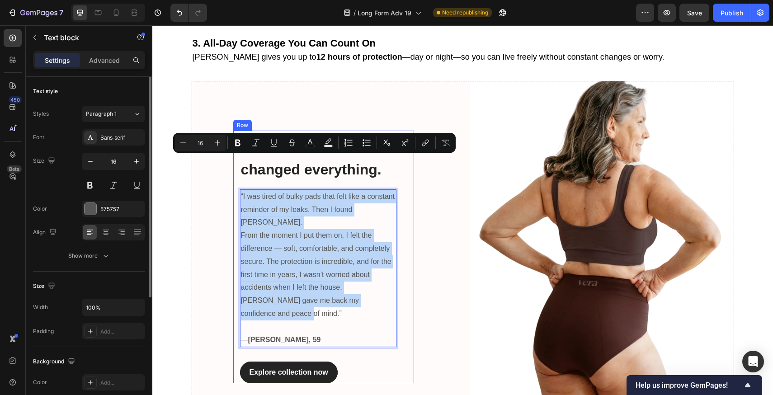
drag, startPoint x: 282, startPoint y: 261, endPoint x: 236, endPoint y: 162, distance: 109.2
click at [236, 162] on div "⁠⁠⁠⁠⁠⁠⁠ One woman’s story that changed everything. Heading “I was tired of bulk…" at bounding box center [323, 257] width 181 height 253
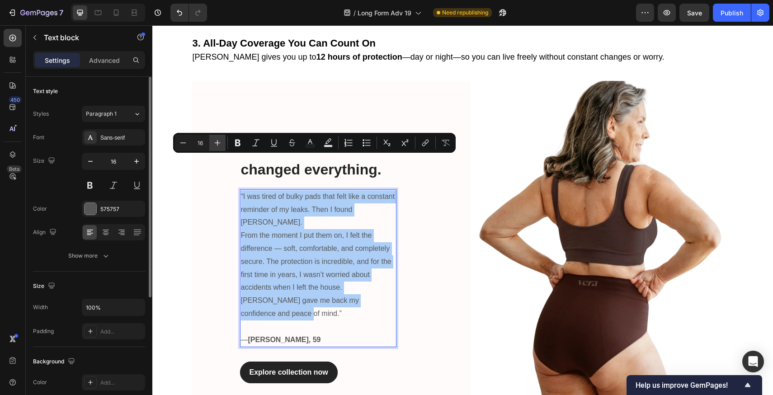
click at [216, 141] on icon "Editor contextual toolbar" at bounding box center [217, 142] width 9 height 9
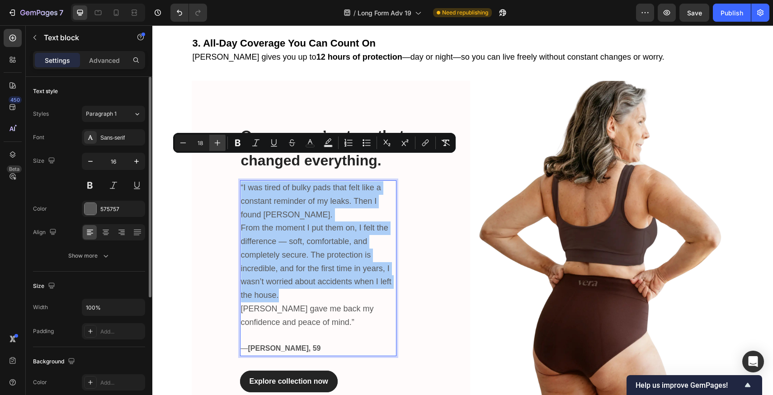
click at [216, 141] on icon "Editor contextual toolbar" at bounding box center [217, 142] width 9 height 9
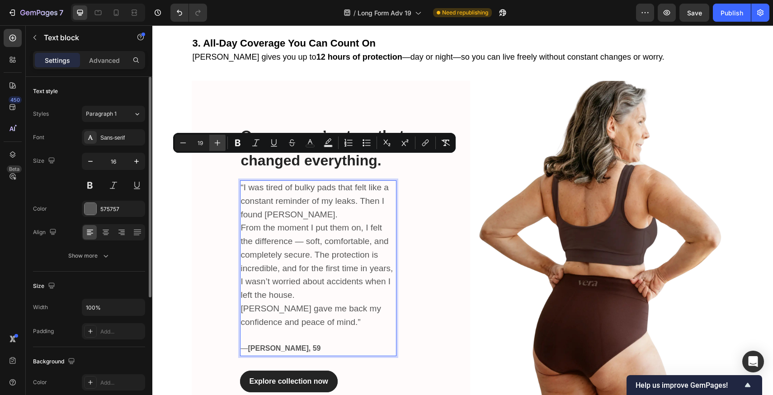
click at [216, 141] on icon "Editor contextual toolbar" at bounding box center [217, 142] width 9 height 9
type input "20"
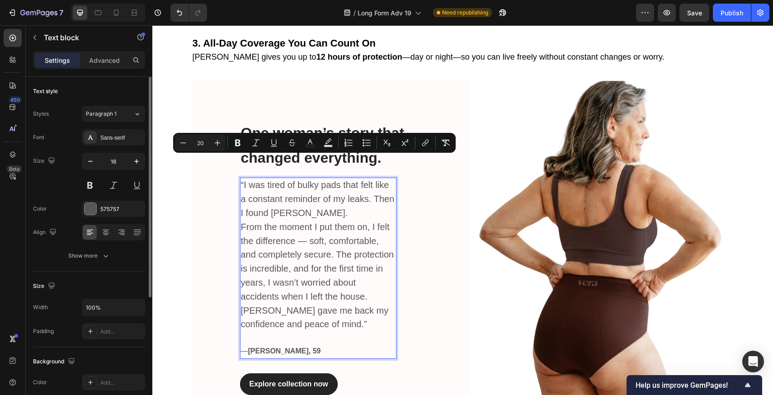
click at [288, 179] on p "“I was tired of bulky pads that felt like a constant reminder of my leaks. Then…" at bounding box center [318, 200] width 155 height 42
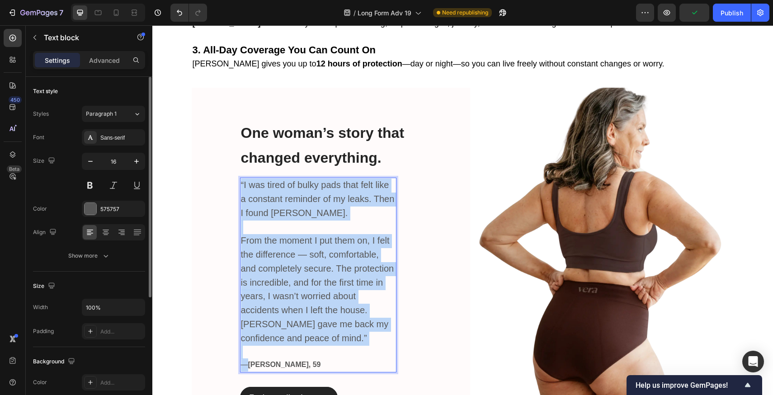
scroll to position [1404, 0]
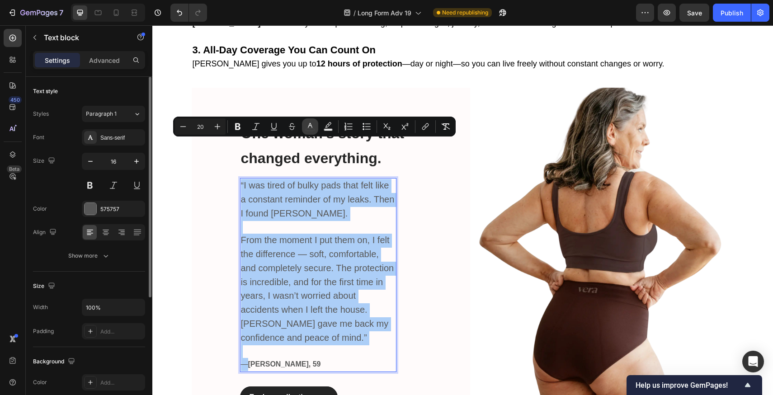
click at [305, 126] on button "color" at bounding box center [310, 126] width 16 height 16
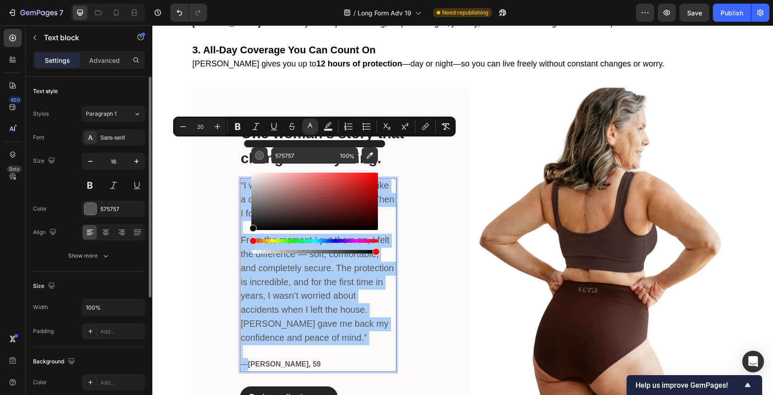
drag, startPoint x: 259, startPoint y: 214, endPoint x: 246, endPoint y: 240, distance: 28.7
click at [246, 240] on div "575757 100 %" at bounding box center [314, 197] width 141 height 115
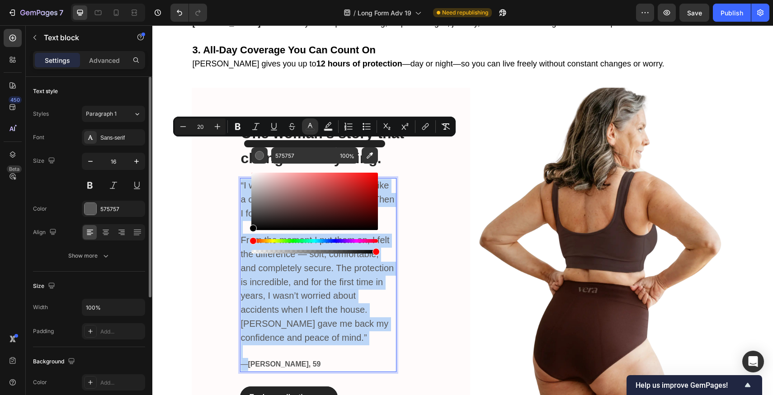
type input "000000"
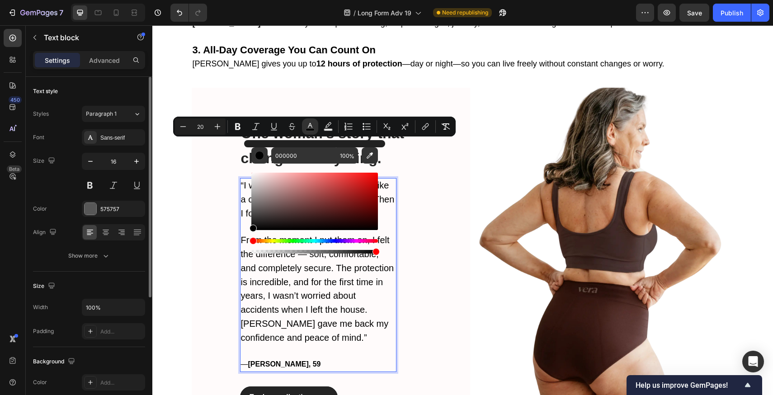
click at [264, 360] on strong "Laura S., 59" at bounding box center [284, 364] width 73 height 8
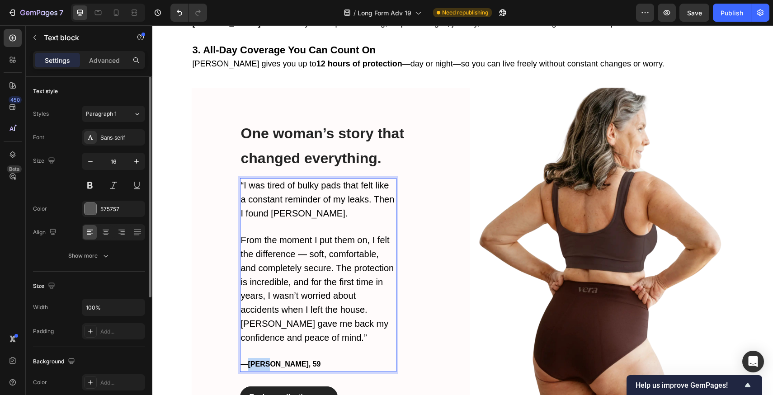
click at [264, 360] on strong "Laura S., 59" at bounding box center [284, 364] width 73 height 8
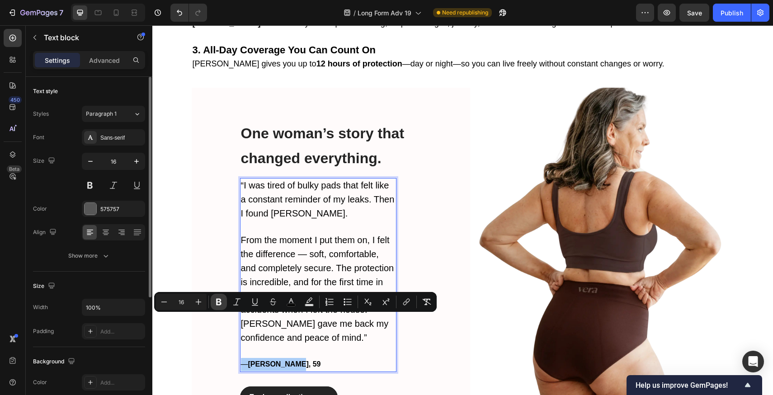
click at [220, 306] on icon "Editor contextual toolbar" at bounding box center [218, 301] width 9 height 9
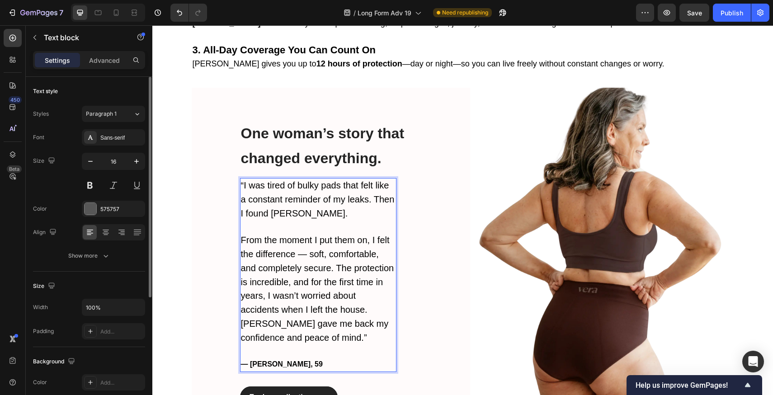
click at [268, 360] on strong "— Laura S., 59" at bounding box center [282, 364] width 82 height 8
click at [287, 317] on p "Vera gave me back my confidence and peace of mind.”" at bounding box center [318, 331] width 155 height 28
click at [442, 311] on div "⁠⁠⁠⁠⁠⁠⁠ One woman’s story that changed everything. Heading “I was tired of bulk…" at bounding box center [324, 264] width 264 height 352
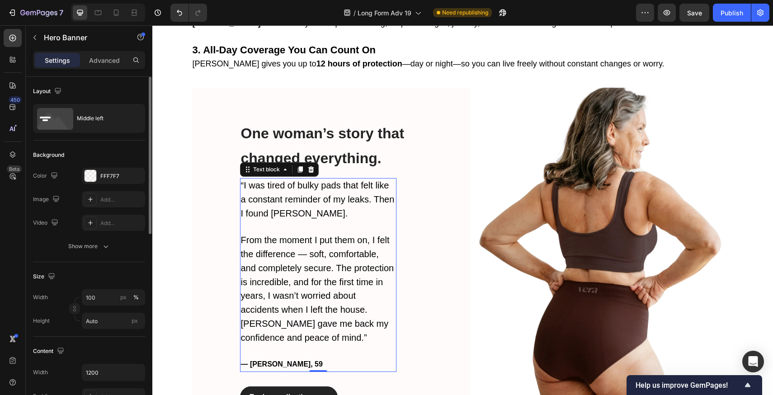
click at [270, 345] on p "— Laura S., 59" at bounding box center [318, 358] width 155 height 26
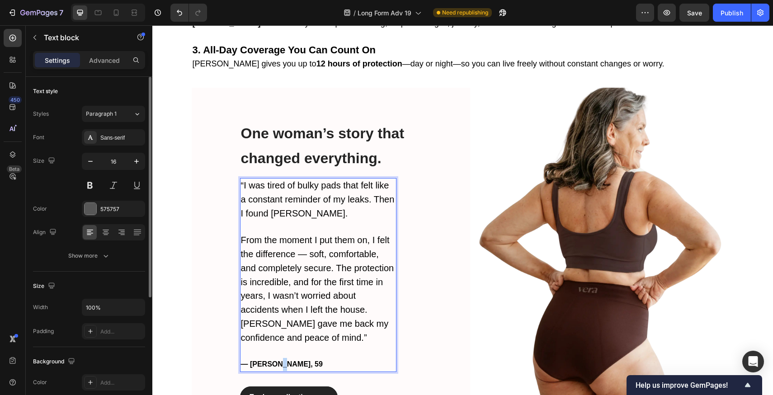
click at [271, 360] on strong "— Laura S., 59" at bounding box center [282, 364] width 82 height 8
click at [309, 239] on span "From the moment I put them on, I felt the difference — soft, comfortable, and c…" at bounding box center [317, 275] width 153 height 80
click at [297, 240] on span "From the moment I put them on, I felt the difference — soft, comfortable, and c…" at bounding box center [317, 275] width 153 height 80
click at [361, 254] on p "From the moment I put them on, I felt the difference — soft, comfortable, and c…" at bounding box center [318, 276] width 155 height 84
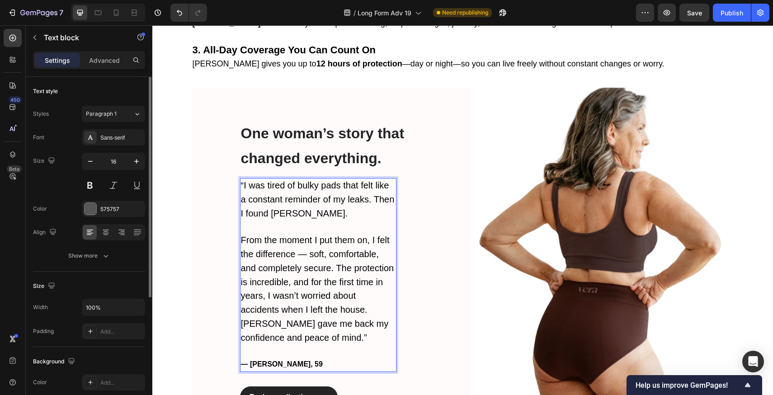
click at [333, 235] on span "From the moment I put them on, I felt the difference — soft, comfortable, and c…" at bounding box center [317, 275] width 153 height 80
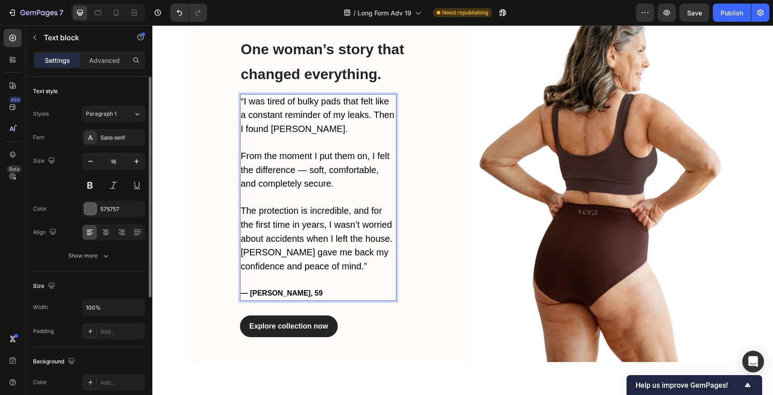
scroll to position [1468, 0]
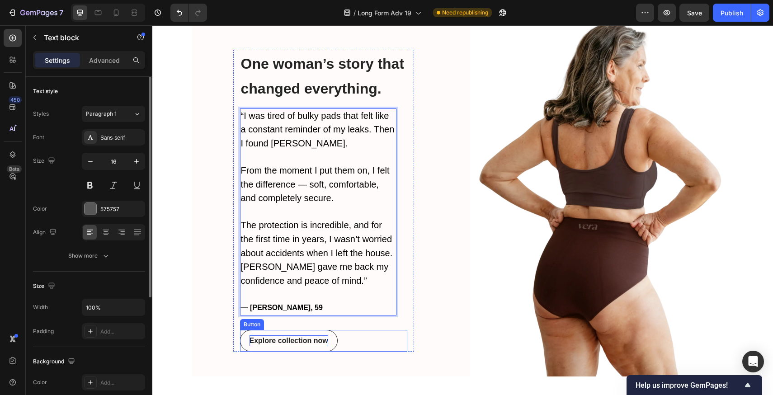
click at [287, 335] on div "Explore collection now" at bounding box center [289, 340] width 79 height 11
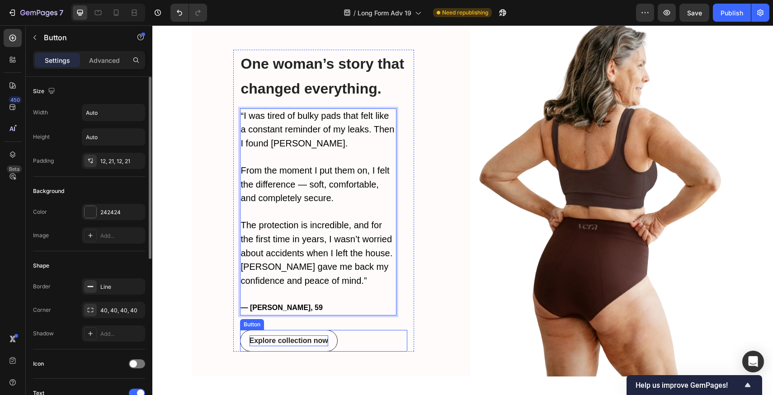
click at [287, 335] on div "Explore collection now" at bounding box center [289, 340] width 79 height 11
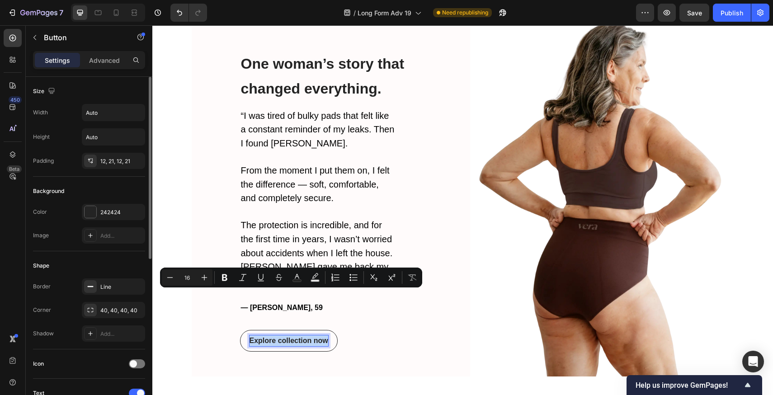
click at [287, 335] on p "Explore collection now" at bounding box center [289, 340] width 79 height 11
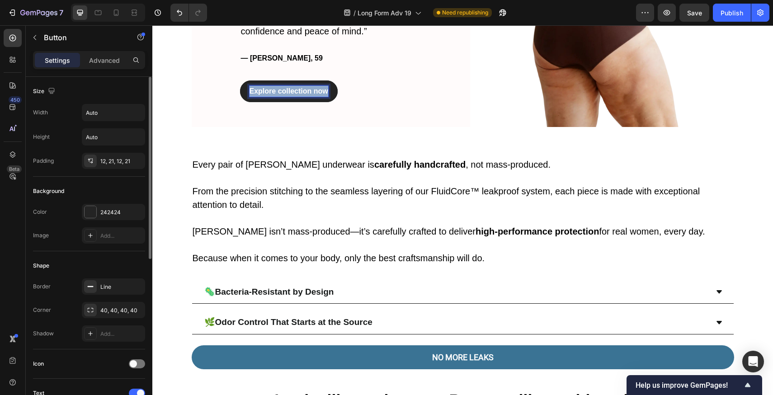
scroll to position [1777, 0]
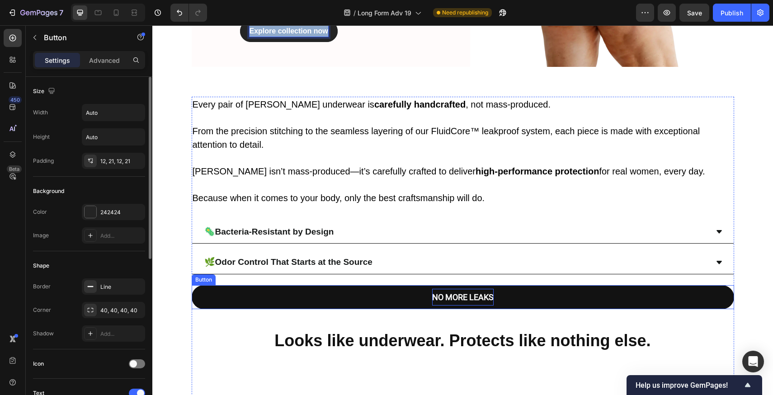
click at [470, 292] on strong "NO MORE LEAKS" at bounding box center [462, 296] width 61 height 9
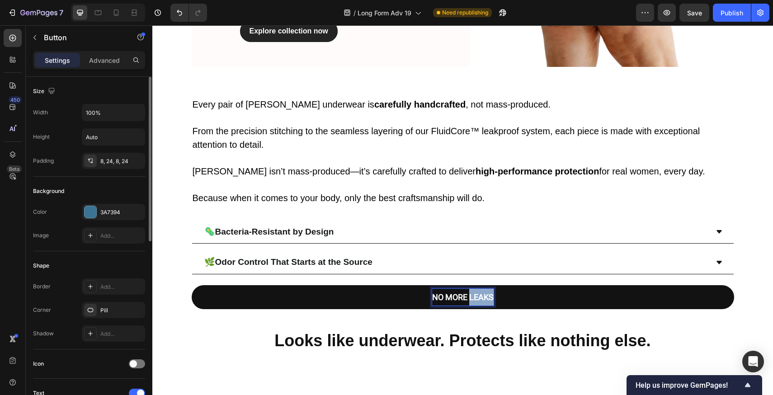
click at [470, 292] on strong "NO MORE LEAKS" at bounding box center [462, 296] width 61 height 9
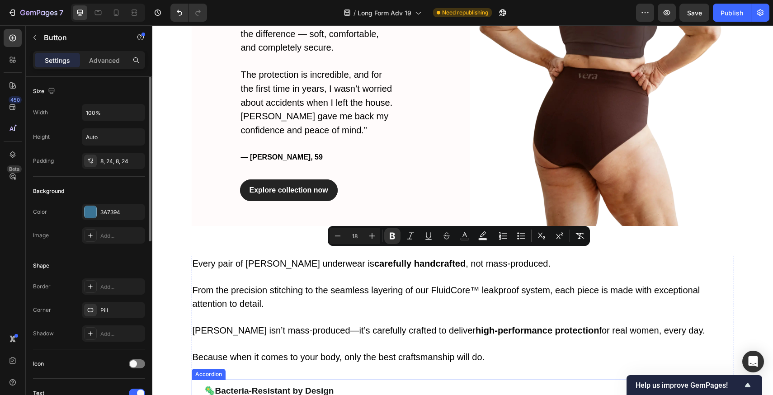
scroll to position [1483, 0]
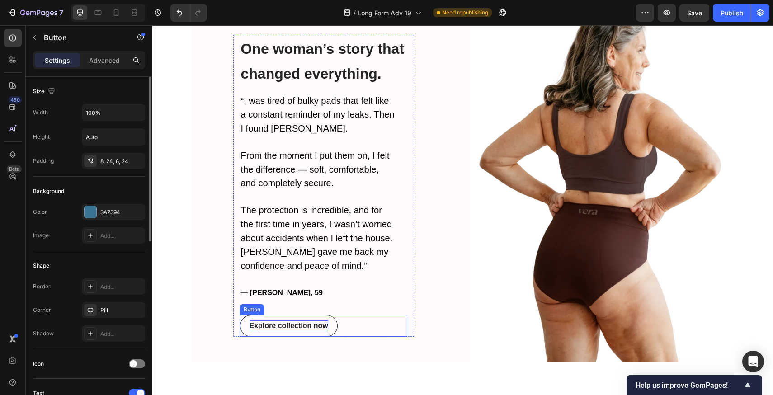
click at [281, 320] on p "Explore collection now" at bounding box center [289, 325] width 79 height 11
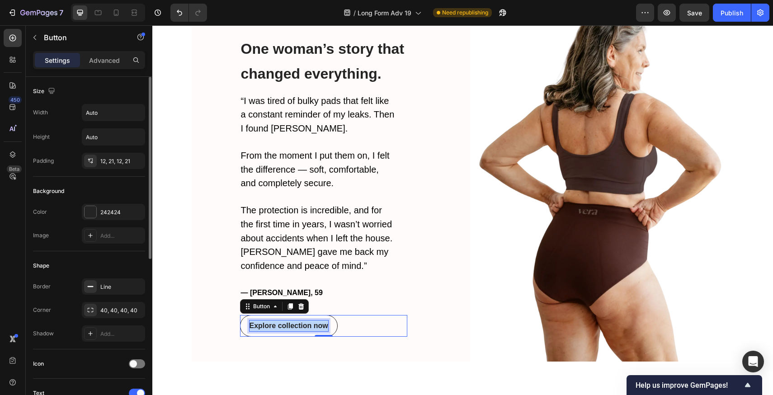
click at [281, 320] on p "Explore collection now" at bounding box center [289, 325] width 79 height 11
click at [320, 315] on button "NO MORE LEAKS" at bounding box center [284, 326] width 88 height 22
click at [276, 315] on button "NO MORE LEAKS" at bounding box center [284, 326] width 88 height 22
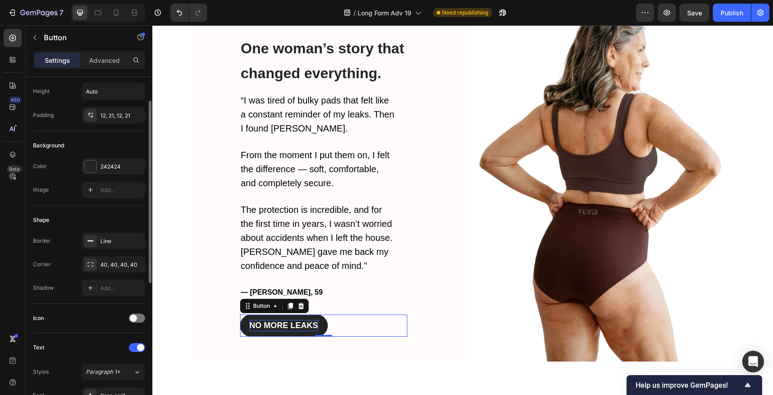
scroll to position [0, 0]
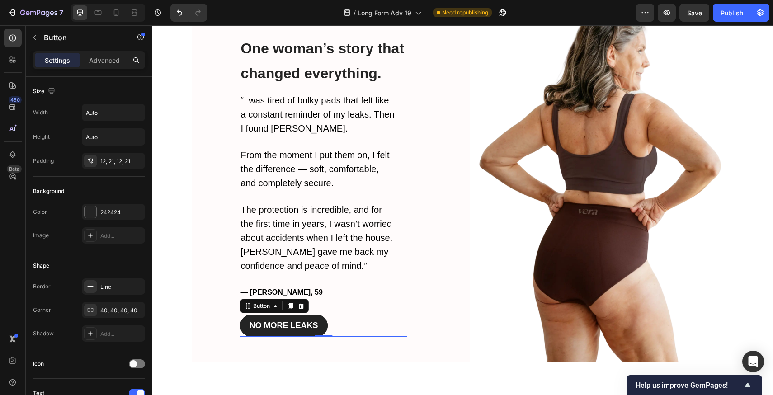
click at [284, 321] on strong "NO MORE LEAKS" at bounding box center [284, 325] width 69 height 9
click at [289, 315] on button "NO MORE LEAKS" at bounding box center [284, 326] width 88 height 22
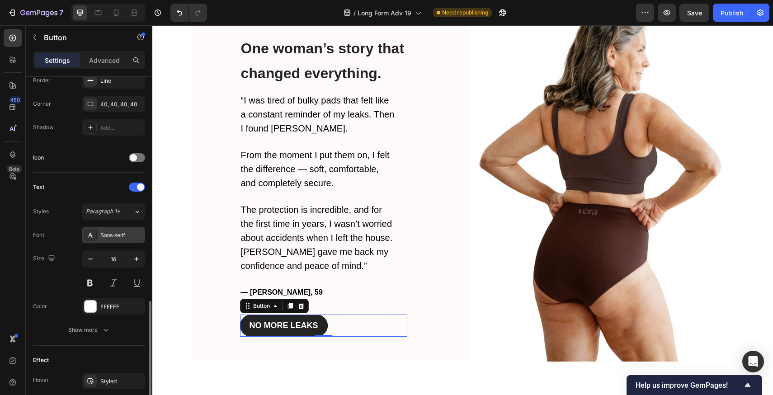
scroll to position [281, 0]
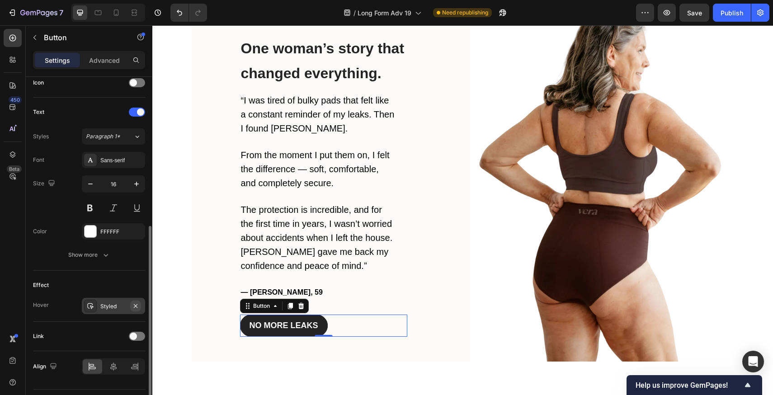
click at [135, 306] on icon "button" at bounding box center [135, 305] width 7 height 7
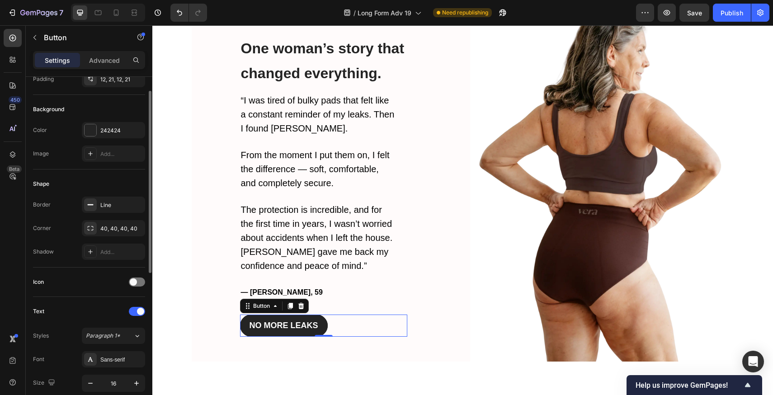
scroll to position [0, 0]
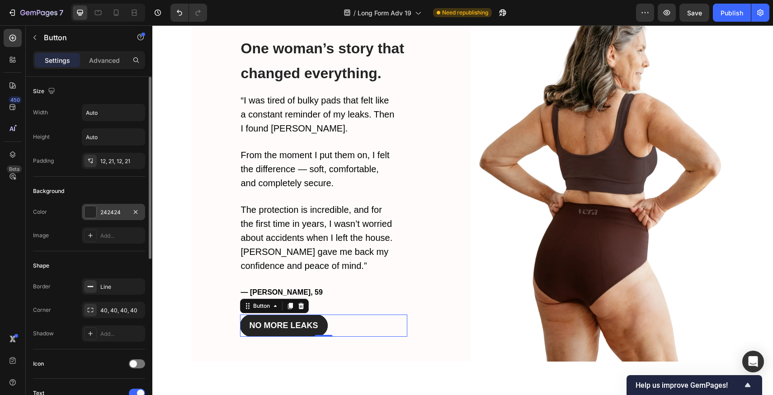
click at [99, 209] on div "242424" at bounding box center [113, 212] width 63 height 16
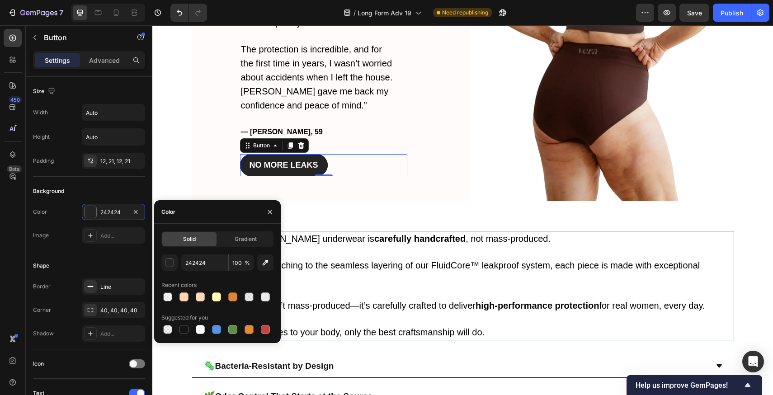
scroll to position [1629, 0]
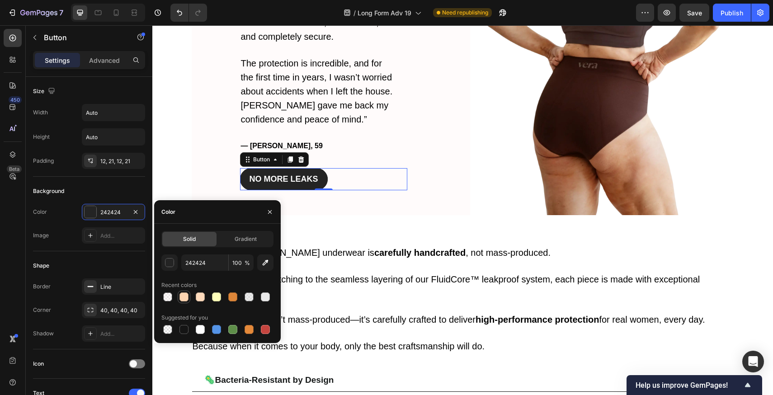
click at [185, 299] on div at bounding box center [183, 296] width 9 height 9
click at [247, 299] on div at bounding box center [249, 296] width 9 height 9
type input "DDDDDD"
type input "55"
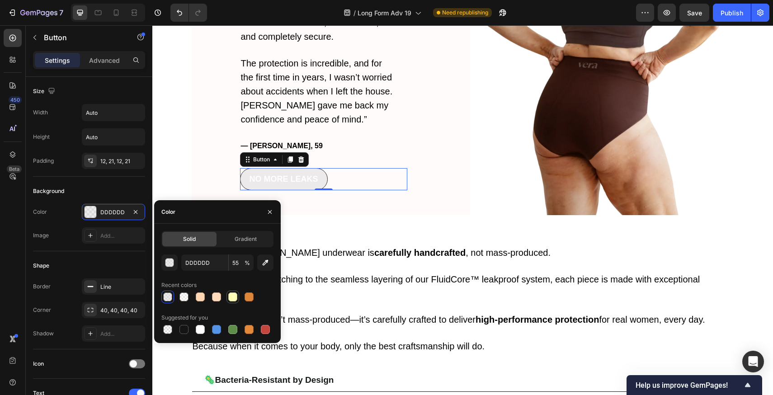
click at [230, 296] on div at bounding box center [232, 296] width 9 height 9
type input "FFFFBA"
type input "100"
click at [205, 298] on div at bounding box center [200, 297] width 11 height 11
click at [215, 298] on div at bounding box center [216, 296] width 9 height 9
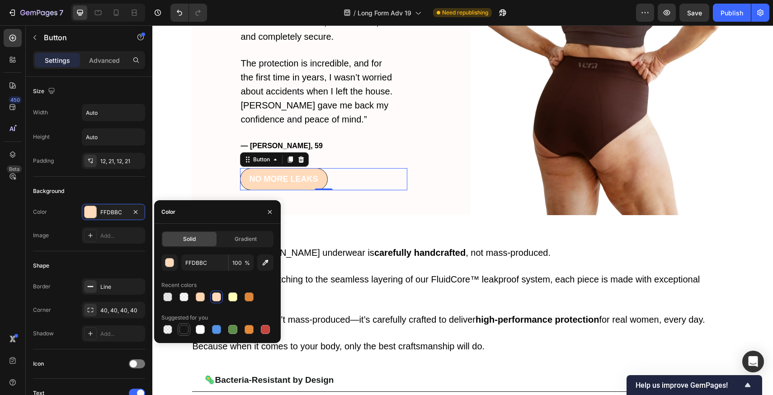
click at [185, 331] on div at bounding box center [183, 329] width 9 height 9
click at [220, 330] on div at bounding box center [216, 329] width 9 height 9
type input "5594E7"
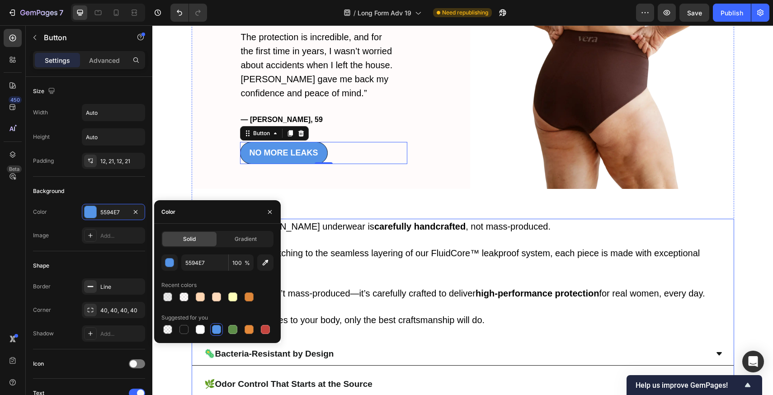
scroll to position [1704, 0]
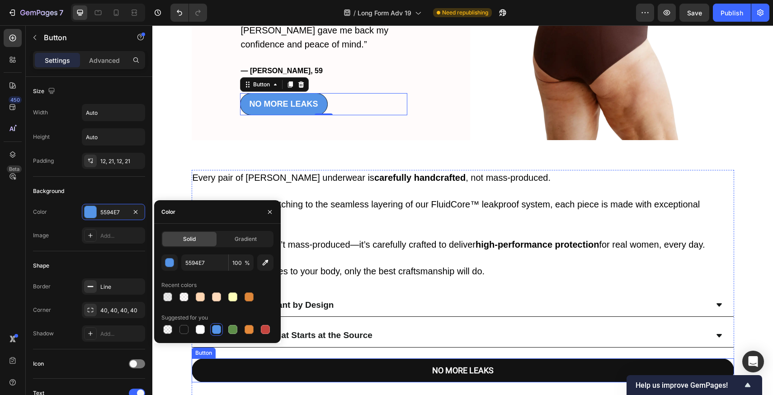
click at [419, 358] on link "NO MORE LEAKS" at bounding box center [463, 370] width 542 height 24
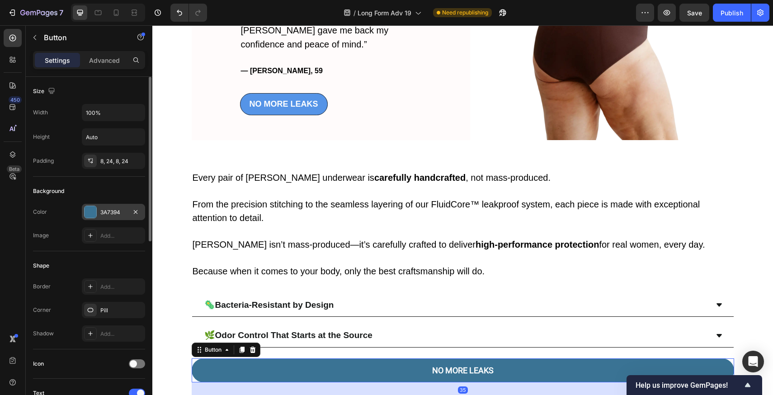
click at [102, 221] on div "Color 3A7394 Image Add..." at bounding box center [89, 224] width 112 height 40
click at [102, 218] on div "3A7394" at bounding box center [113, 212] width 63 height 16
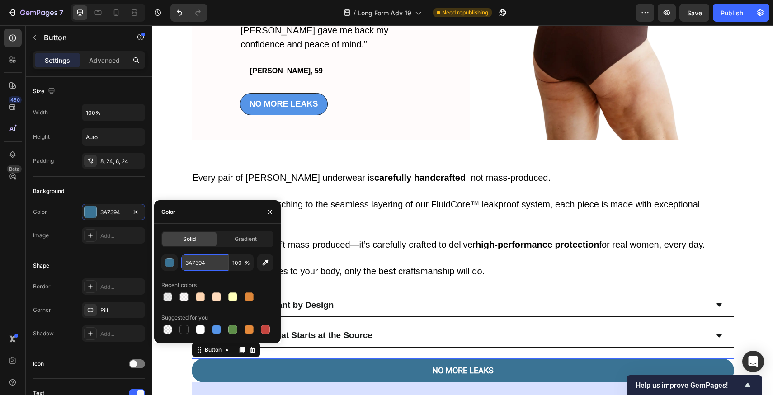
click at [224, 257] on input "3A7394" at bounding box center [204, 262] width 47 height 16
click at [315, 93] on button "NO MORE LEAKS" at bounding box center [284, 104] width 88 height 22
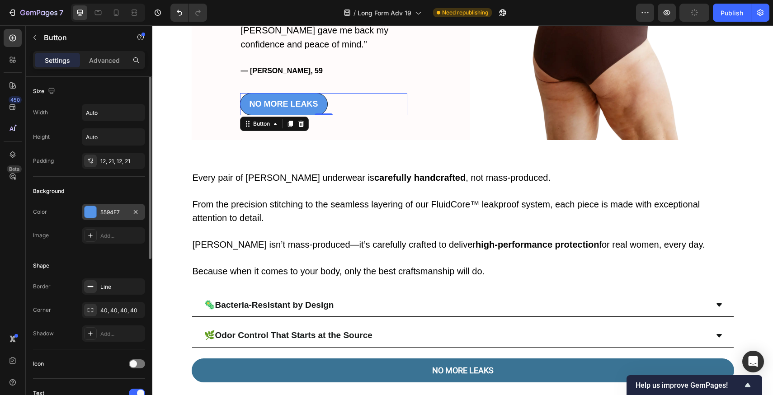
click at [106, 212] on div "5594E7" at bounding box center [113, 212] width 26 height 8
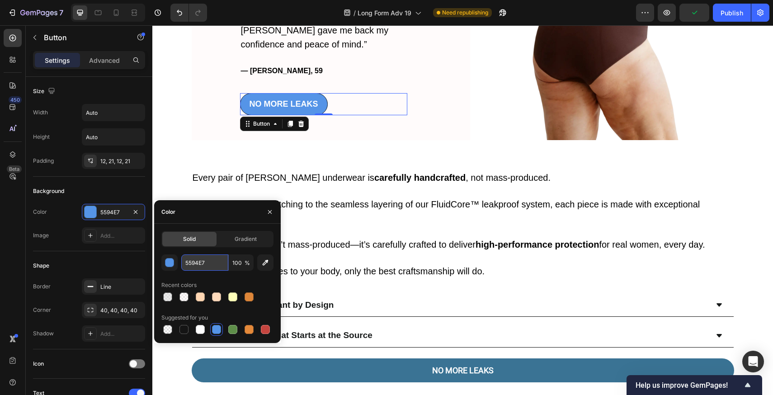
click at [203, 263] on input "5594E7" at bounding box center [204, 262] width 47 height 16
paste input "3A7394"
type input "3A7394"
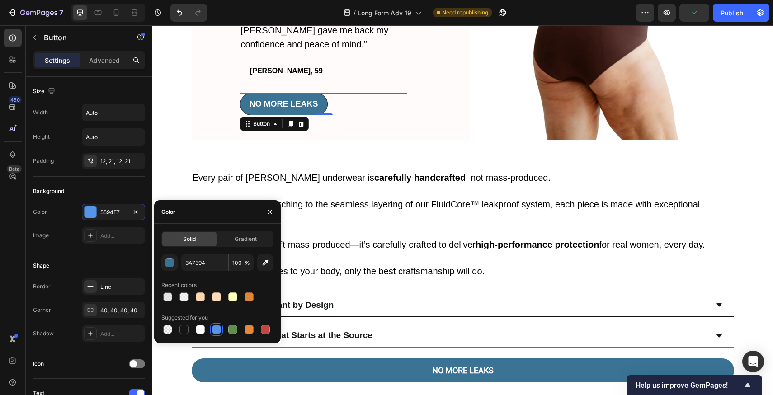
click at [375, 297] on div "🦠 Bacteria-Resistant by Design" at bounding box center [455, 305] width 505 height 16
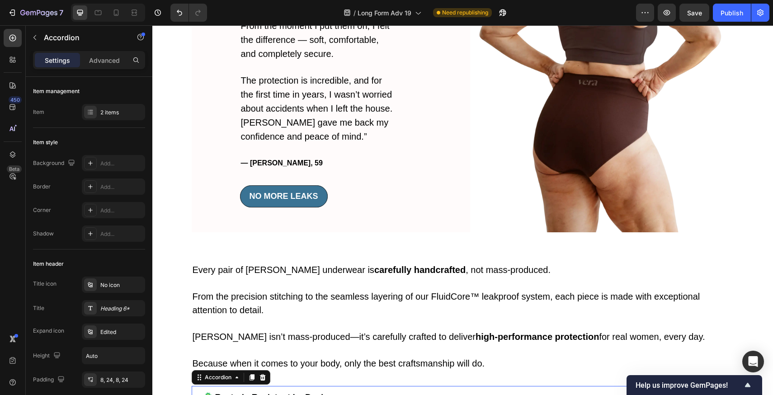
scroll to position [1545, 0]
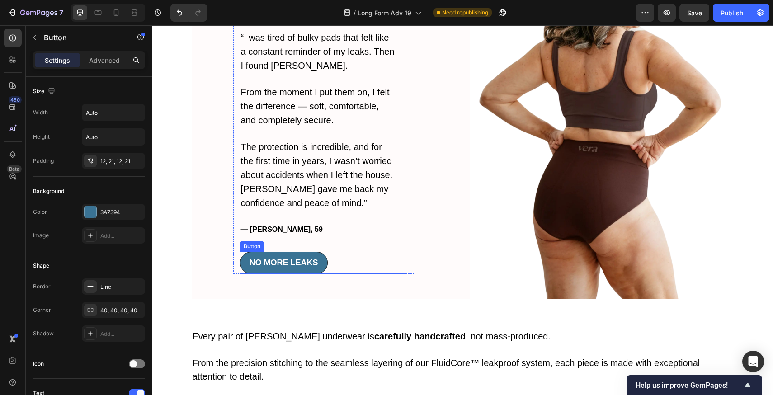
click at [316, 252] on button "NO MORE LEAKS" at bounding box center [284, 263] width 88 height 22
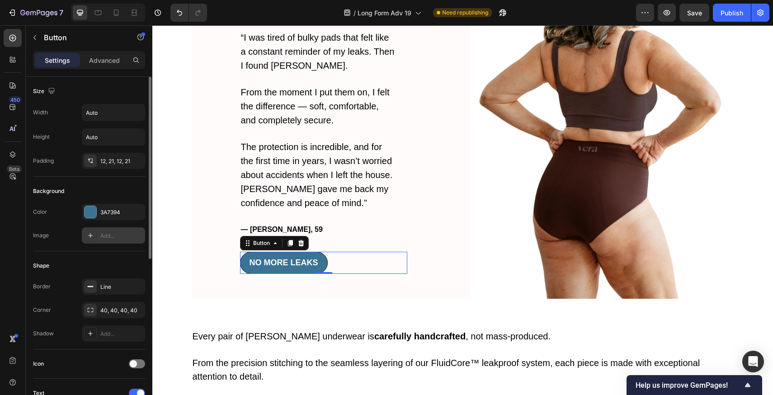
scroll to position [12, 0]
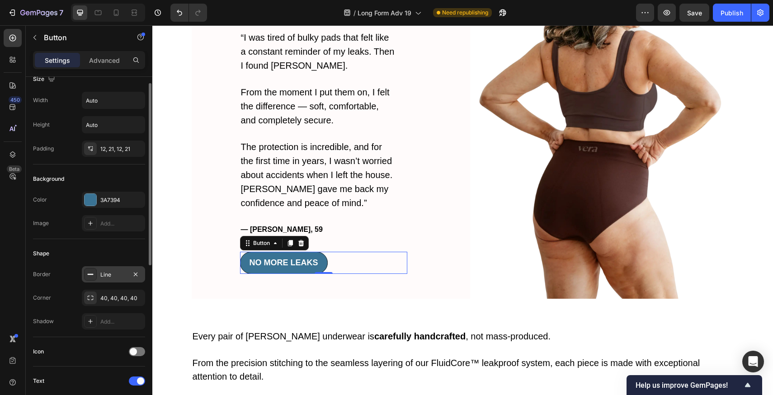
click at [116, 274] on div "Line" at bounding box center [113, 275] width 26 height 8
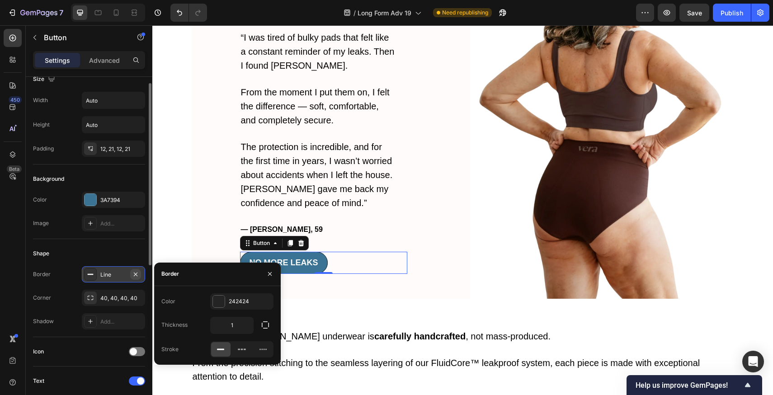
click at [140, 274] on button "button" at bounding box center [135, 274] width 11 height 11
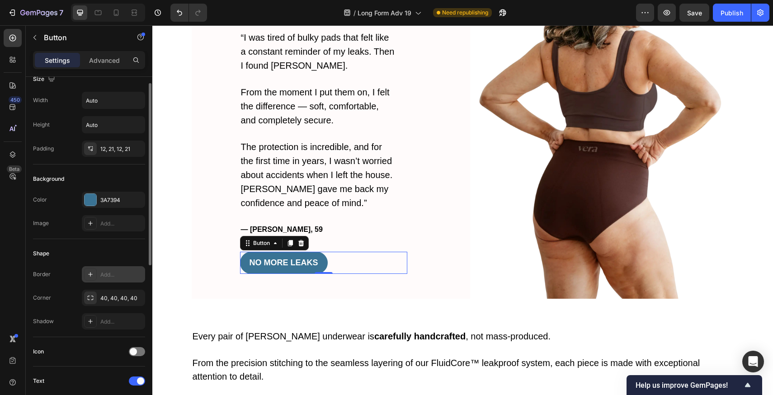
click at [122, 258] on div "Shape" at bounding box center [89, 253] width 112 height 14
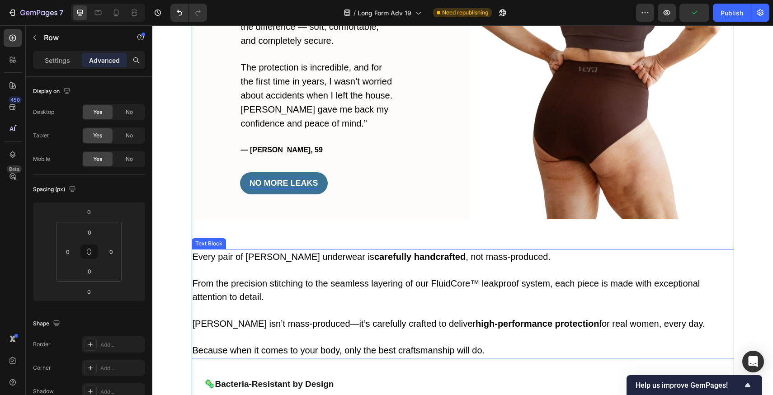
scroll to position [1591, 0]
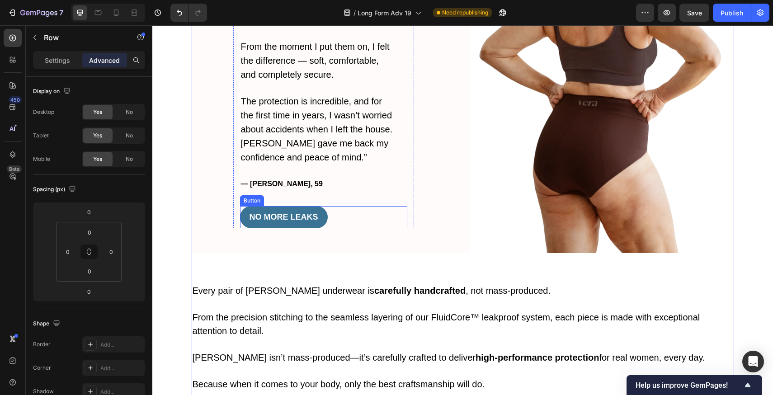
click at [316, 206] on button "NO MORE LEAKS" at bounding box center [284, 217] width 88 height 22
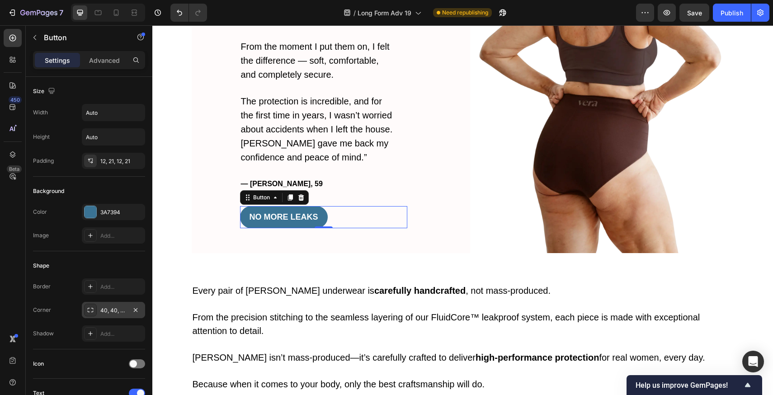
click at [110, 308] on div "40, 40, 40, 40" at bounding box center [113, 310] width 26 height 8
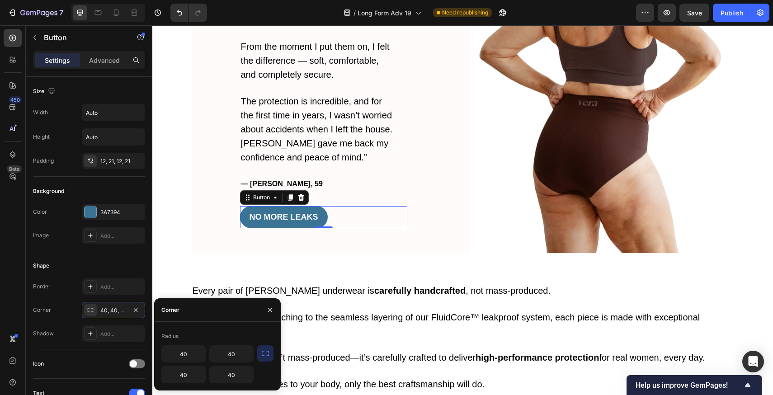
click at [258, 357] on button "button" at bounding box center [265, 353] width 16 height 16
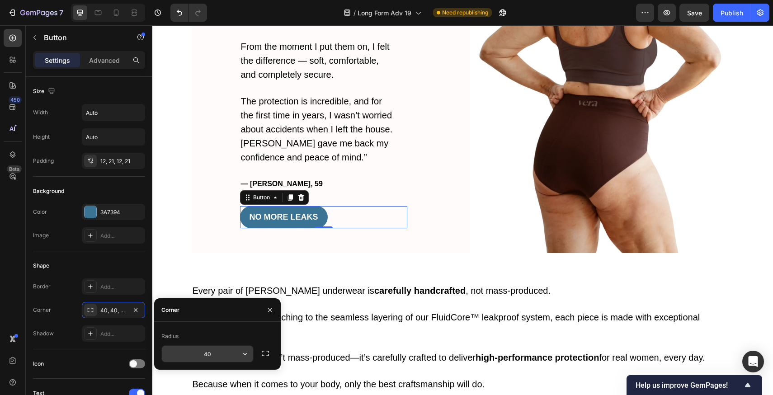
click at [200, 353] on input "40" at bounding box center [207, 354] width 91 height 16
click at [236, 353] on input "40" at bounding box center [207, 354] width 91 height 16
click at [250, 353] on button "button" at bounding box center [245, 354] width 16 height 16
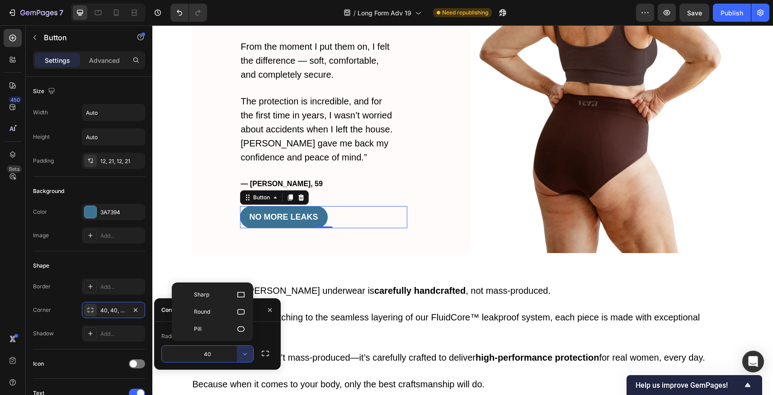
click at [203, 357] on input "40" at bounding box center [207, 354] width 91 height 16
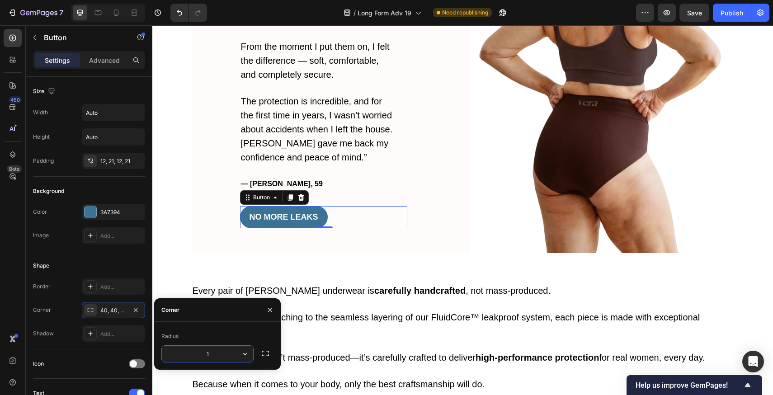
type input "10"
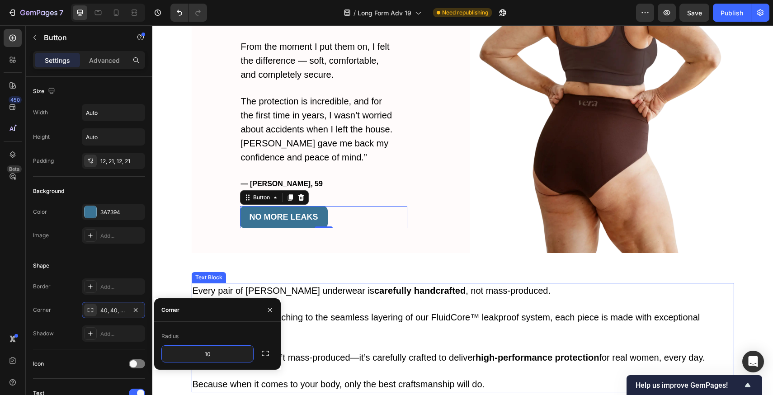
click at [351, 365] on p "Rich Text Editor. Editing area: main" at bounding box center [463, 371] width 541 height 13
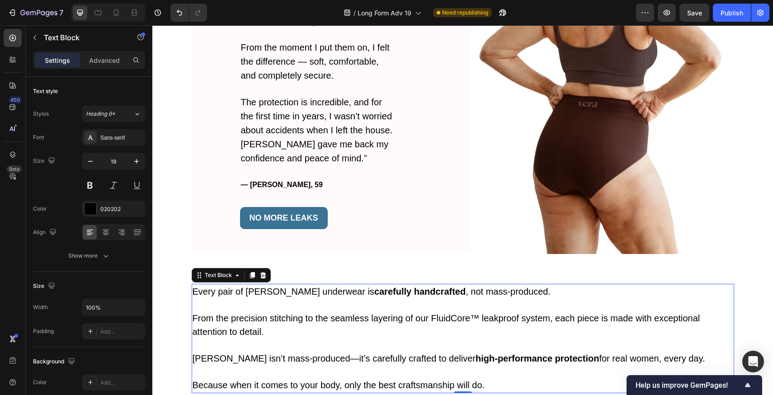
scroll to position [1574, 0]
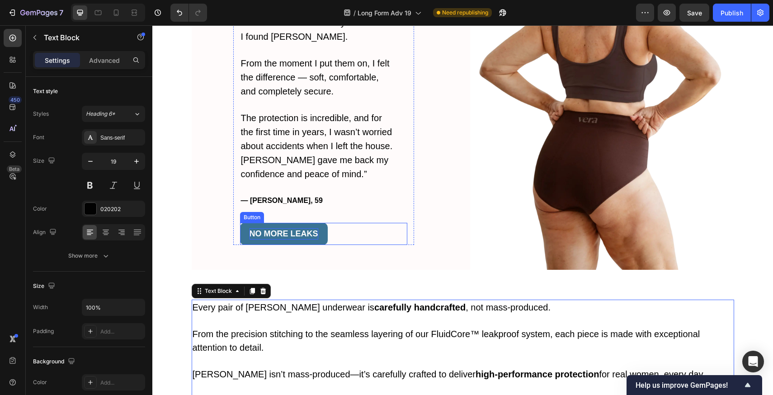
click at [314, 229] on strong "NO MORE LEAKS" at bounding box center [284, 233] width 69 height 9
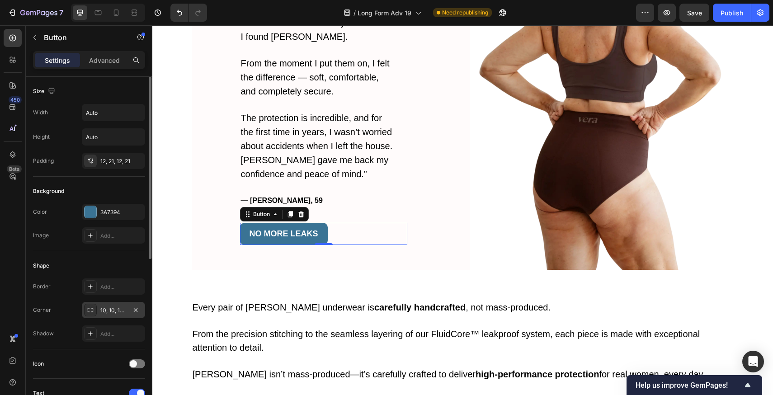
click at [108, 307] on div "10, 10, 10, 10" at bounding box center [113, 310] width 26 height 8
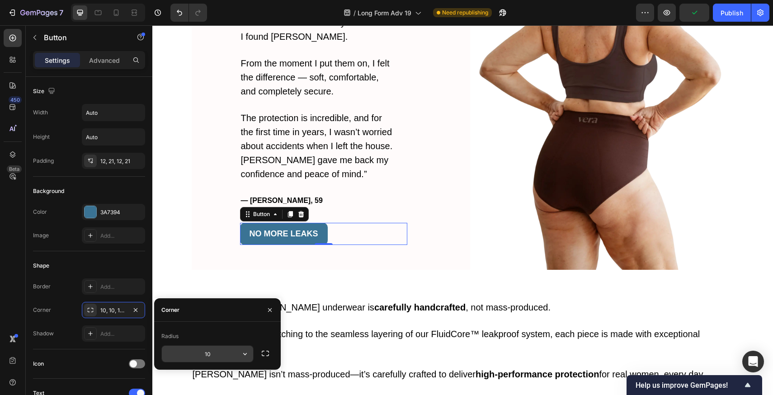
click at [207, 357] on input "10" at bounding box center [207, 354] width 91 height 16
type input "5"
click at [361, 369] on span "Vera isn’t mass-produced—it’s carefully crafted to deliver high-performance pro…" at bounding box center [449, 374] width 513 height 10
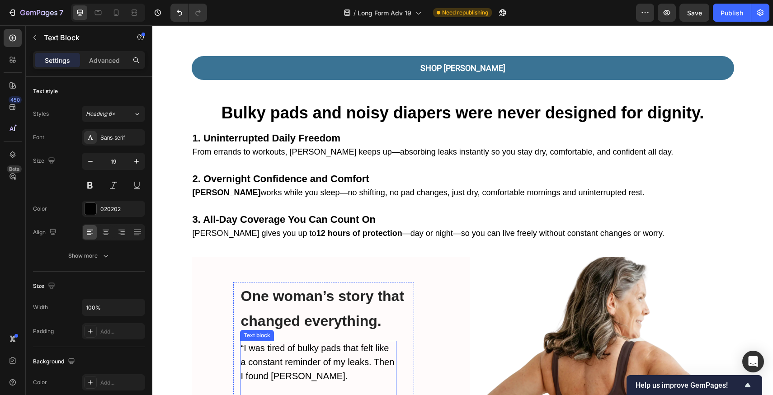
scroll to position [1114, 0]
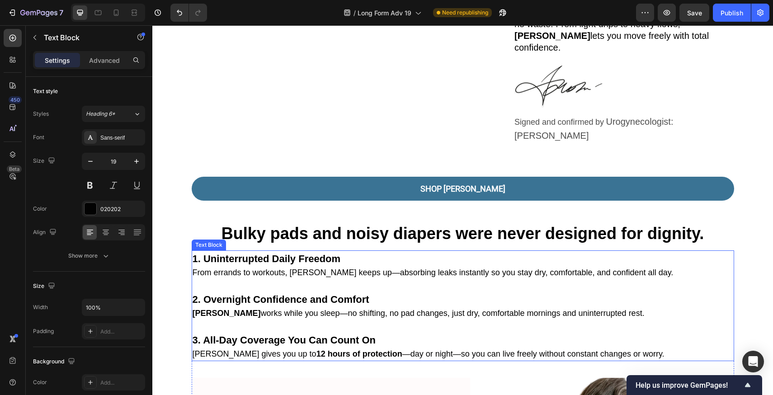
click at [429, 333] on p "3. All-Day Coverage You Can Count On Vera gives you up to 12 hours of protectio…" at bounding box center [463, 347] width 541 height 28
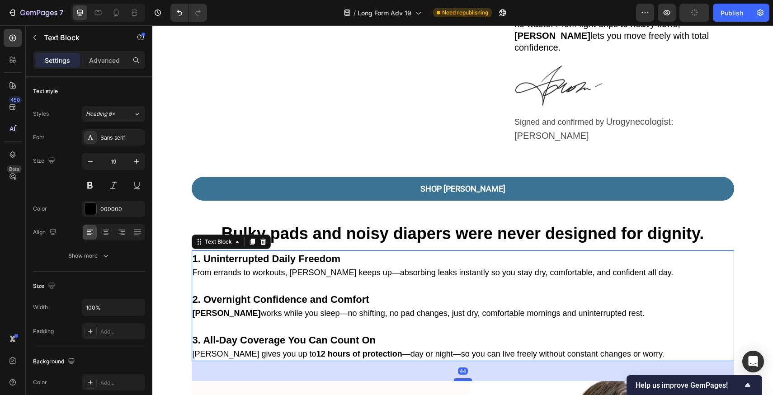
click at [462, 378] on div at bounding box center [463, 379] width 18 height 3
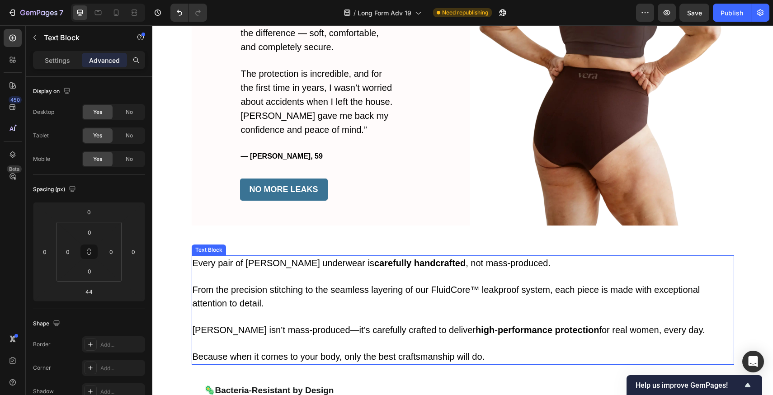
scroll to position [1659, 0]
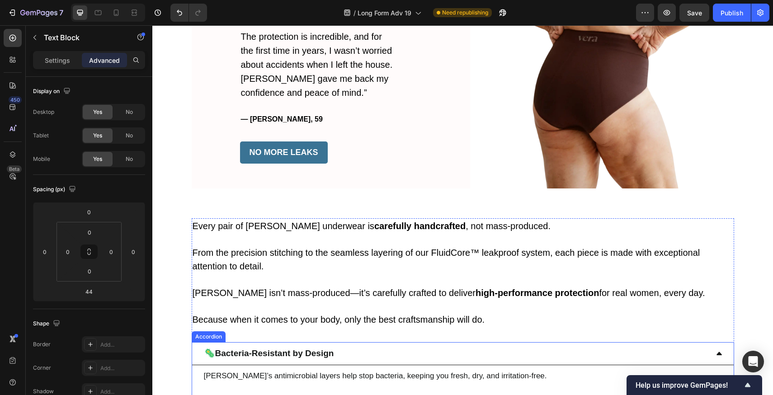
click at [367, 346] on div "🦠 Bacteria-Resistant by Design" at bounding box center [455, 354] width 505 height 16
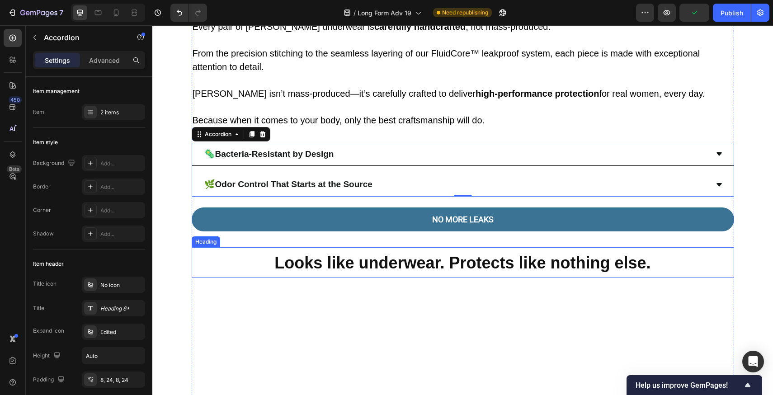
scroll to position [1941, 0]
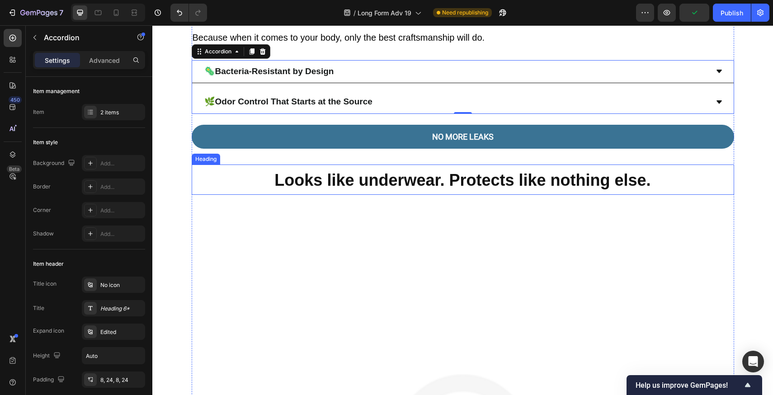
click at [383, 171] on strong "Looks like underwear. Protects like nothing else." at bounding box center [462, 180] width 376 height 19
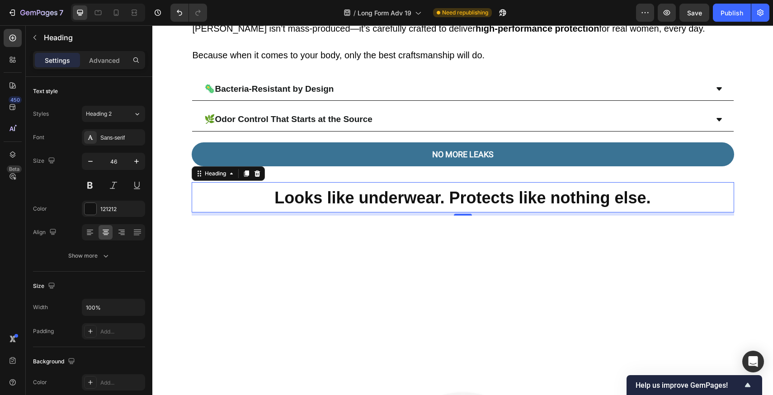
scroll to position [1891, 0]
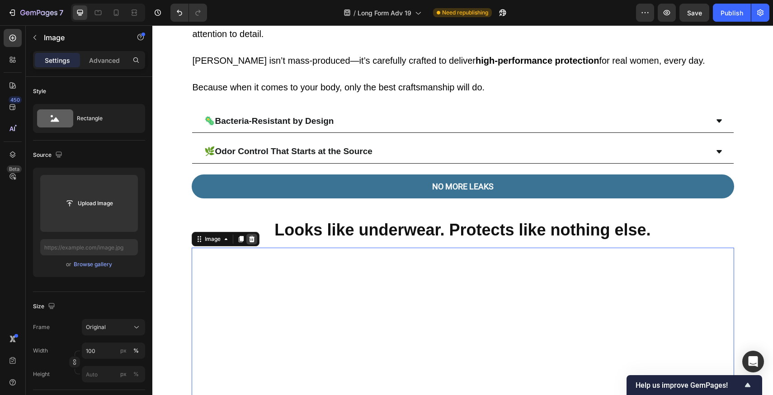
click at [248, 235] on icon at bounding box center [251, 238] width 7 height 7
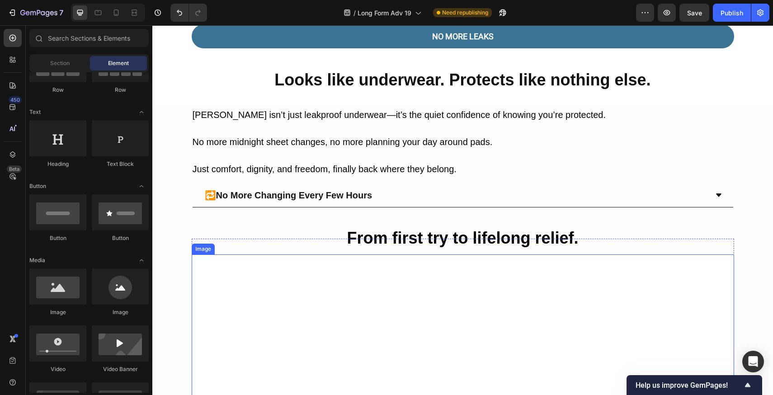
scroll to position [2204, 0]
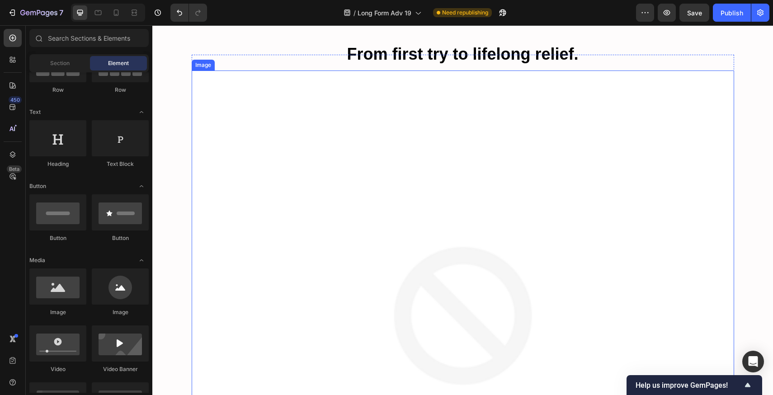
click at [397, 278] on img at bounding box center [463, 342] width 542 height 542
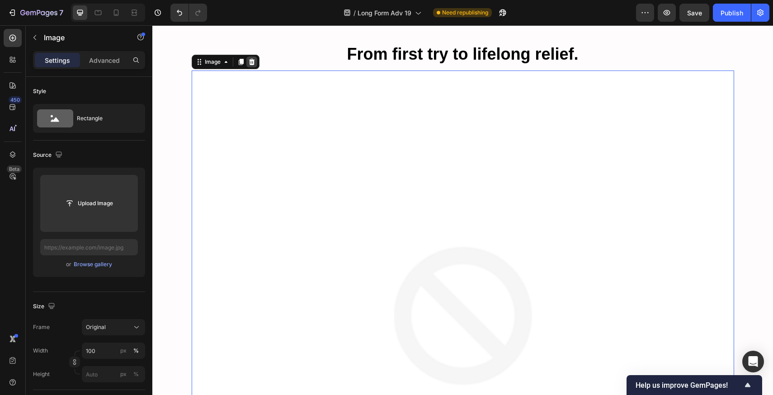
click at [249, 61] on icon at bounding box center [252, 62] width 6 height 6
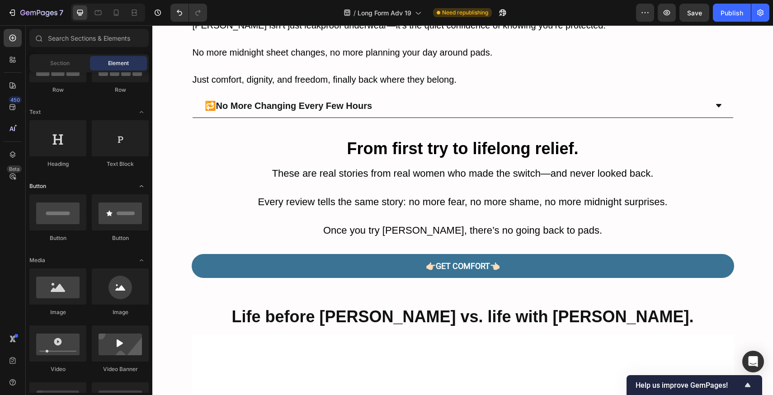
scroll to position [0, 0]
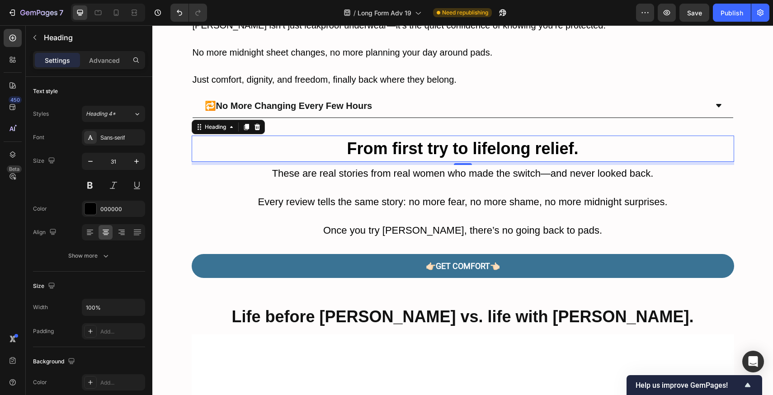
click at [225, 164] on div "7" at bounding box center [463, 163] width 542 height 3
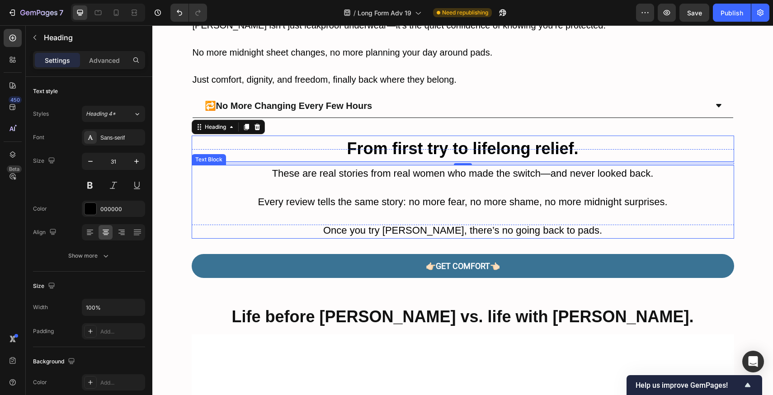
click at [212, 222] on p at bounding box center [463, 216] width 541 height 14
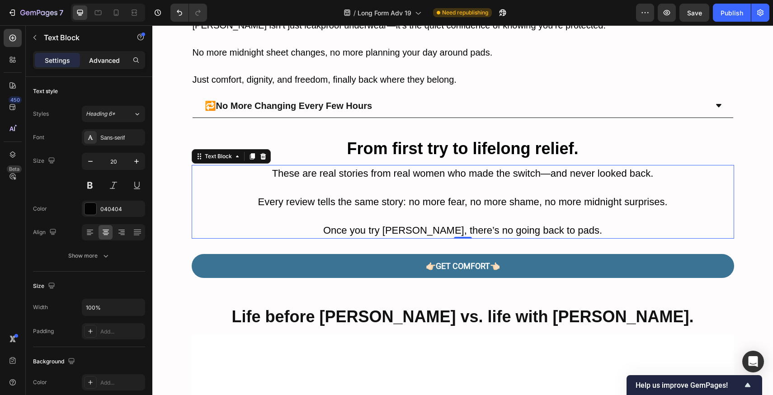
click at [97, 56] on p "Advanced" at bounding box center [104, 60] width 31 height 9
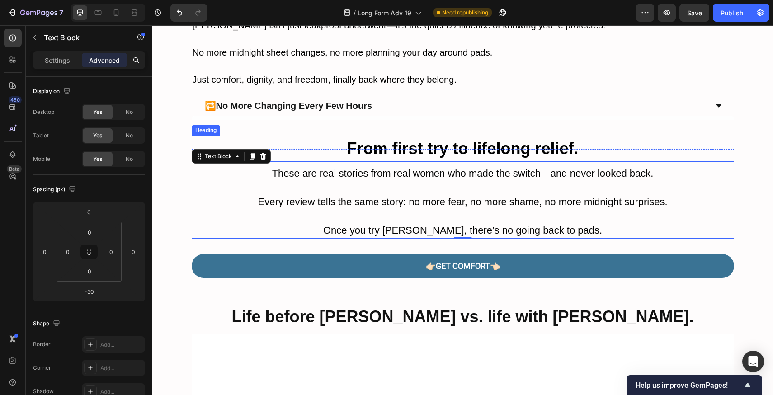
click at [484, 158] on h2 "From first try to lifelong relief." at bounding box center [463, 149] width 542 height 26
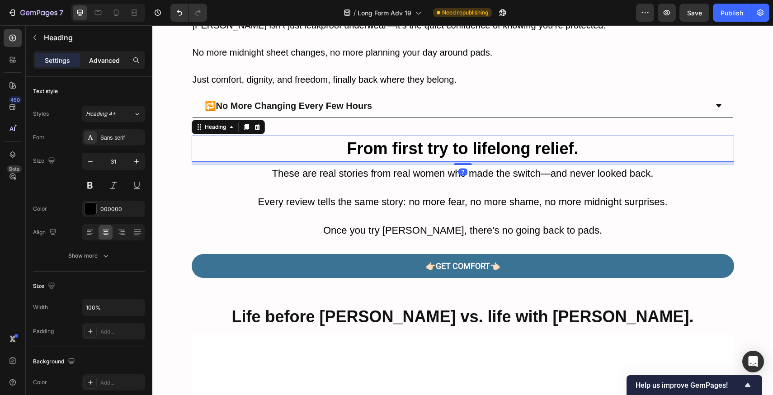
click at [96, 60] on p "Advanced" at bounding box center [104, 60] width 31 height 9
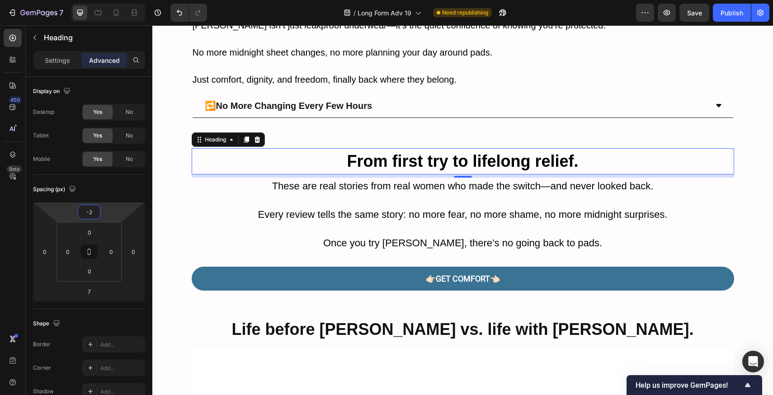
type input "0"
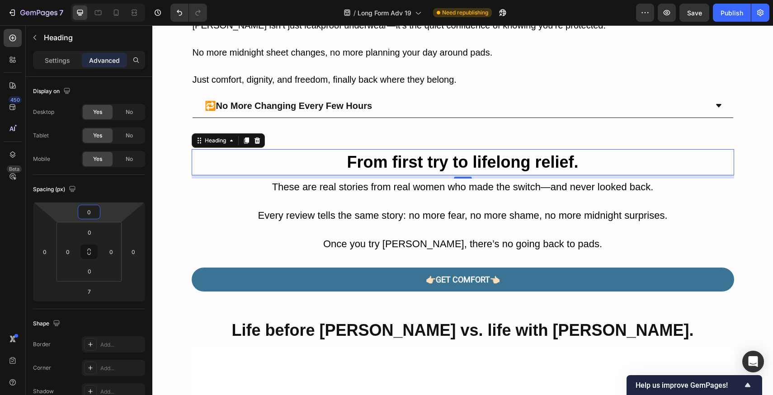
drag, startPoint x: 113, startPoint y: 214, endPoint x: 113, endPoint y: 207, distance: 6.8
click at [113, 0] on html "7 Version history / Long Form Adv 19 Need republishing Preview Save Publish 450…" at bounding box center [386, 0] width 773 height 0
click at [673, 217] on p "Every review tells the same story: no more fear, no more shame, no more midnigh…" at bounding box center [463, 215] width 541 height 15
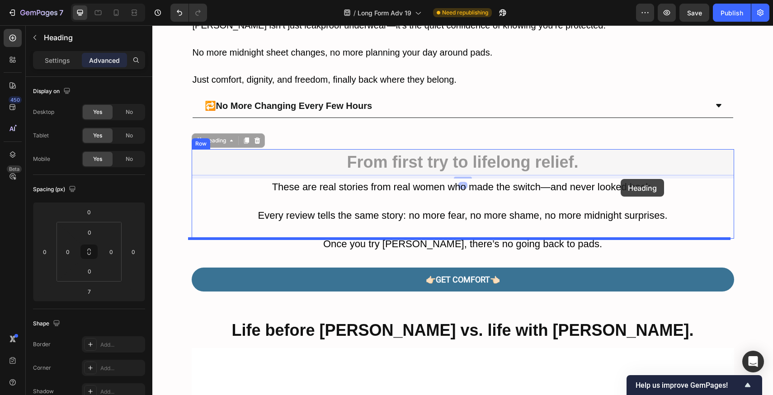
drag, startPoint x: 621, startPoint y: 165, endPoint x: 621, endPoint y: 179, distance: 14.0
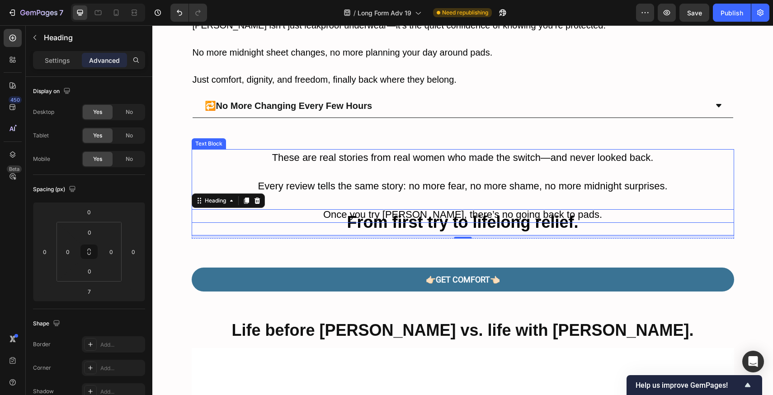
click at [551, 183] on span "Every review tells the same story: no more fear, no more shame, no more midnigh…" at bounding box center [463, 185] width 410 height 11
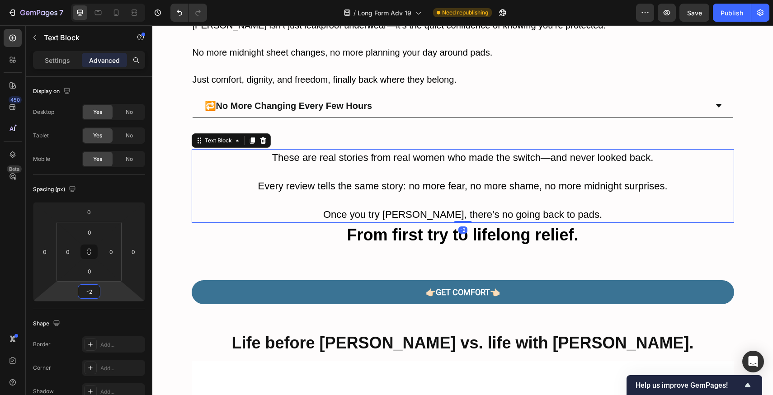
type input "0"
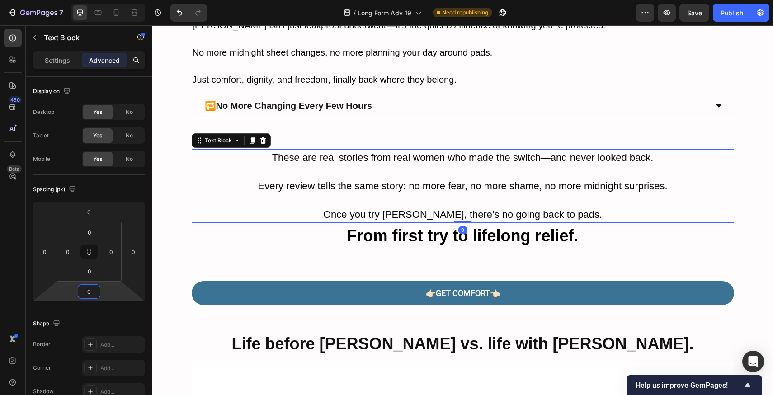
drag, startPoint x: 120, startPoint y: 288, endPoint x: 120, endPoint y: 282, distance: 6.3
click at [120, 0] on html "7 Version history / Long Form Adv 19 Need republishing Preview Save Publish 450…" at bounding box center [386, 0] width 773 height 0
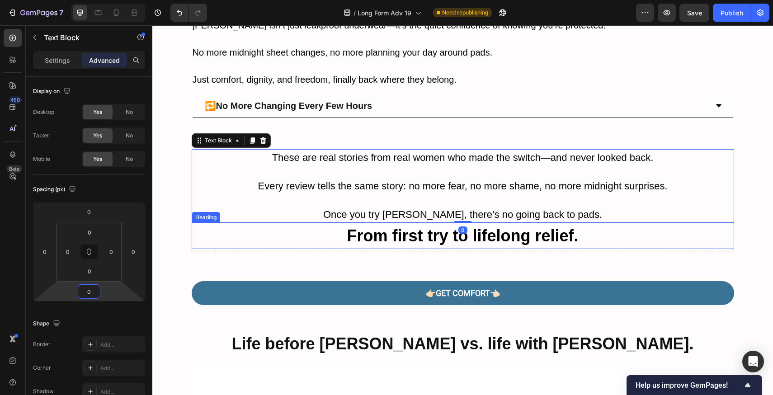
click at [621, 249] on div "From first try to lifelong relief. Heading" at bounding box center [463, 236] width 542 height 26
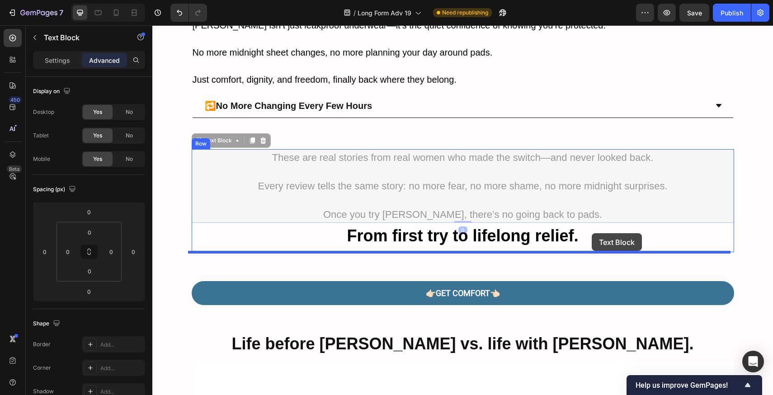
drag, startPoint x: 597, startPoint y: 184, endPoint x: 592, endPoint y: 233, distance: 49.5
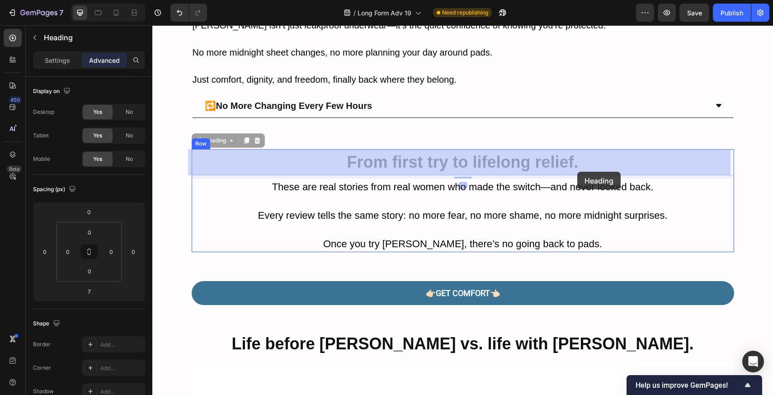
drag, startPoint x: 577, startPoint y: 161, endPoint x: 577, endPoint y: 172, distance: 10.4
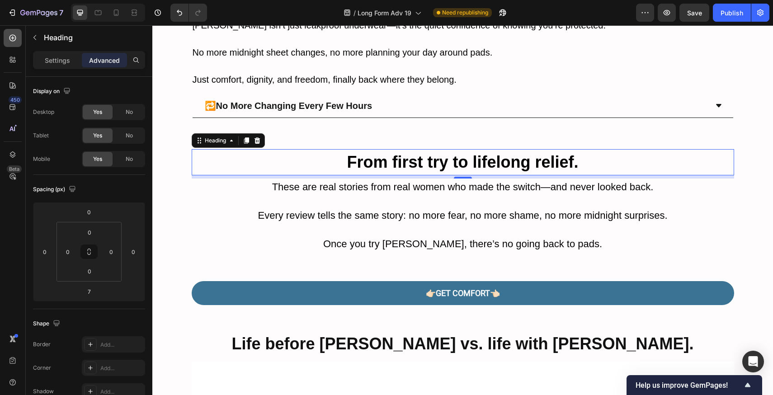
click at [16, 38] on icon at bounding box center [12, 37] width 9 height 9
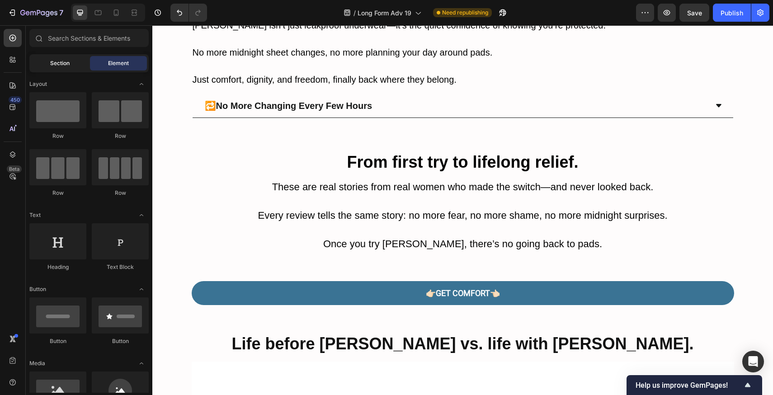
click at [40, 61] on div "Section" at bounding box center [59, 63] width 57 height 14
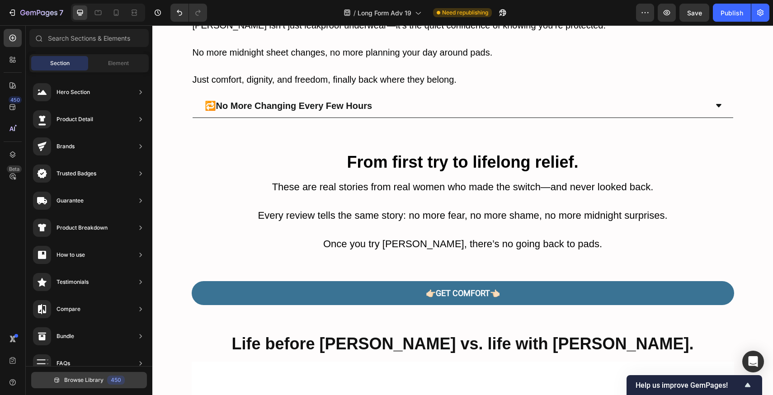
click at [66, 387] on button "Browse Library 450" at bounding box center [89, 380] width 116 height 16
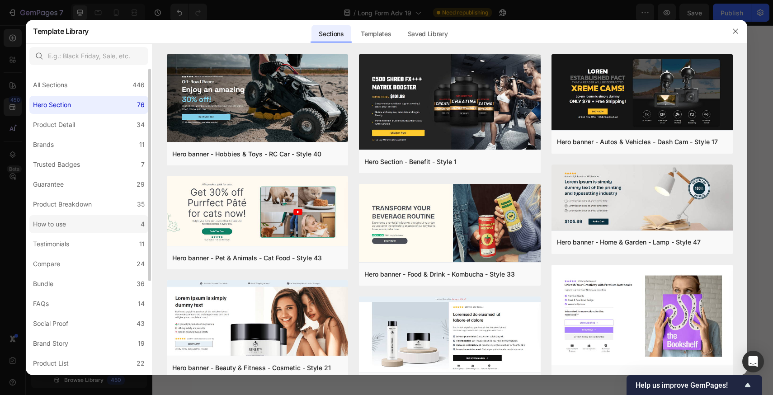
click at [68, 229] on div "How to use" at bounding box center [51, 224] width 37 height 11
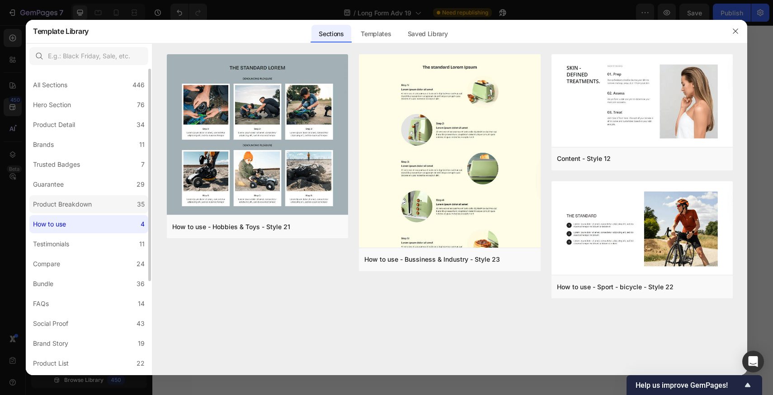
click at [79, 207] on div "Product Breakdown" at bounding box center [62, 204] width 59 height 11
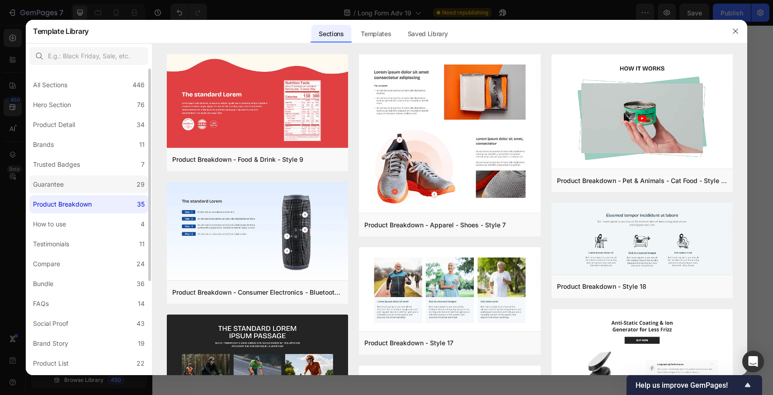
click at [74, 188] on label "Guarantee 29" at bounding box center [88, 184] width 119 height 18
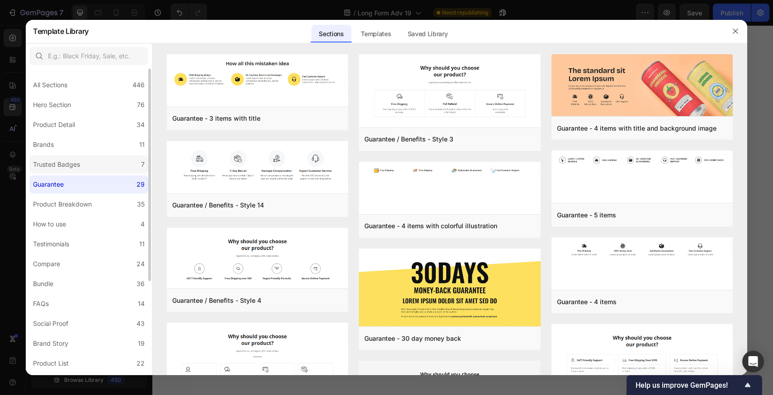
click at [76, 169] on div "Trusted Badges" at bounding box center [56, 164] width 47 height 11
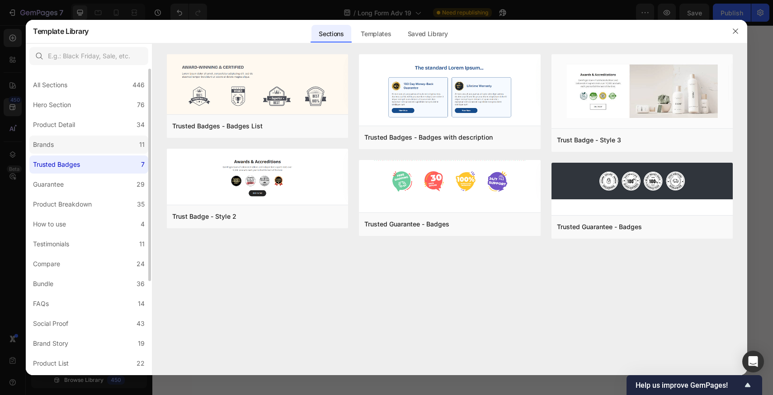
click at [81, 152] on label "Brands 11" at bounding box center [88, 145] width 119 height 18
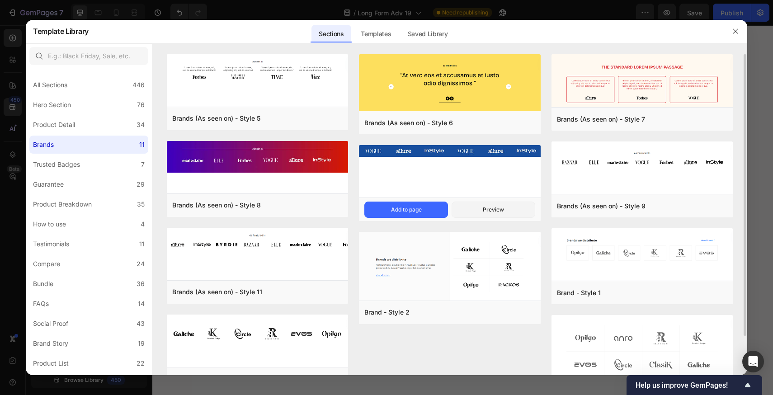
scroll to position [45, 0]
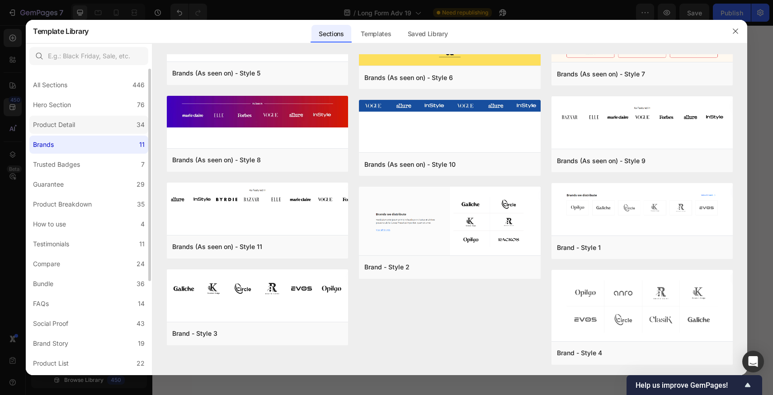
click at [63, 127] on div "Product Detail" at bounding box center [54, 124] width 42 height 11
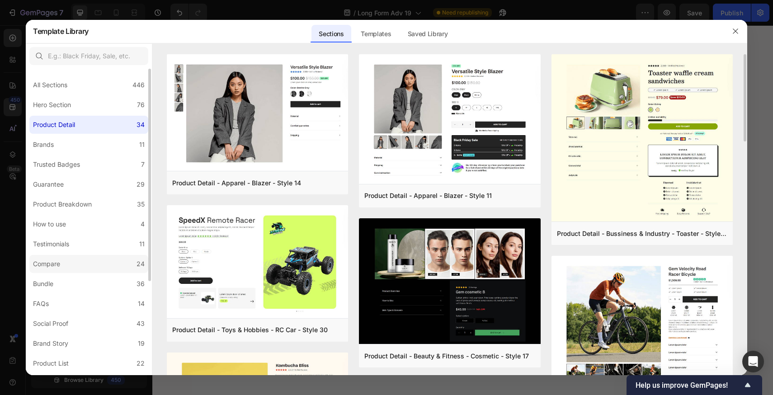
click at [70, 259] on label "Compare 24" at bounding box center [88, 264] width 119 height 18
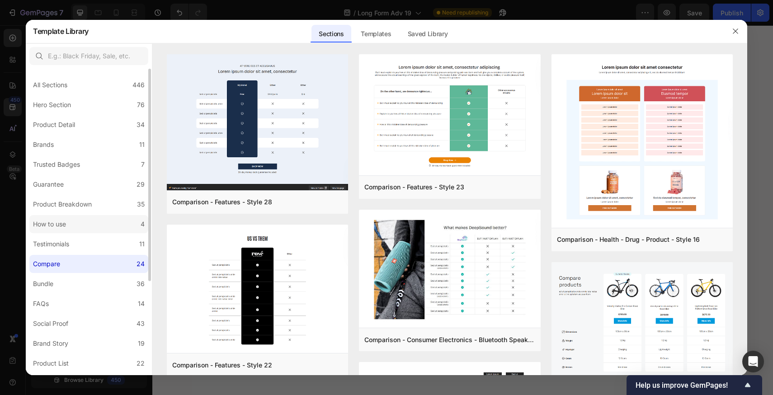
click at [71, 228] on label "How to use 4" at bounding box center [88, 224] width 119 height 18
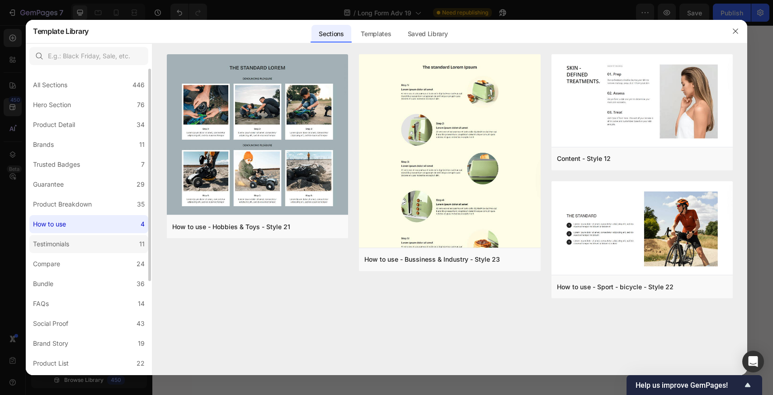
click at [88, 238] on label "Testimonials 11" at bounding box center [88, 244] width 119 height 18
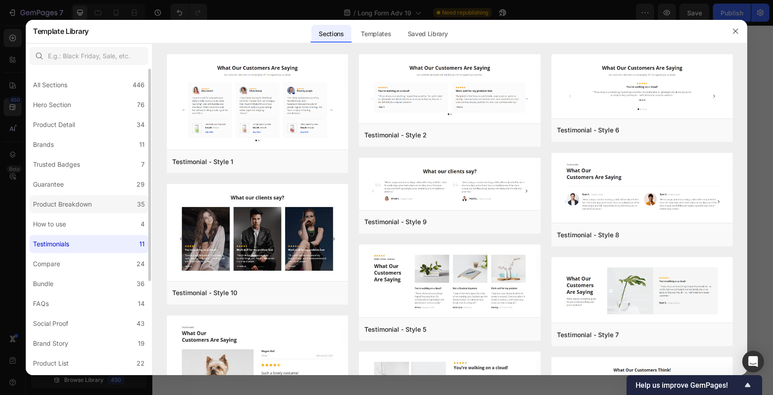
click at [88, 209] on div "Product Breakdown" at bounding box center [62, 204] width 59 height 11
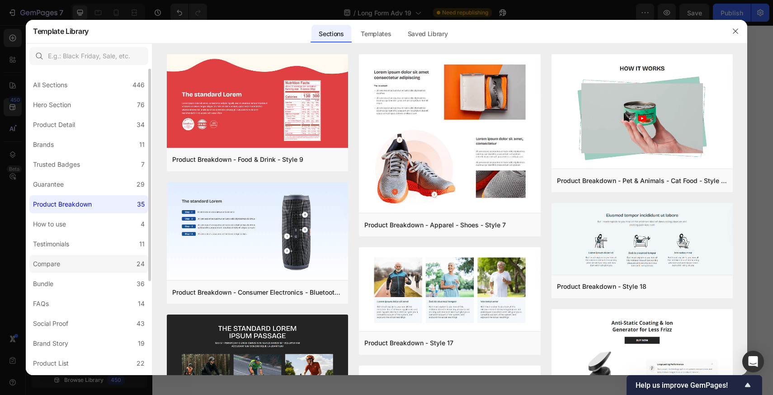
scroll to position [136, 0]
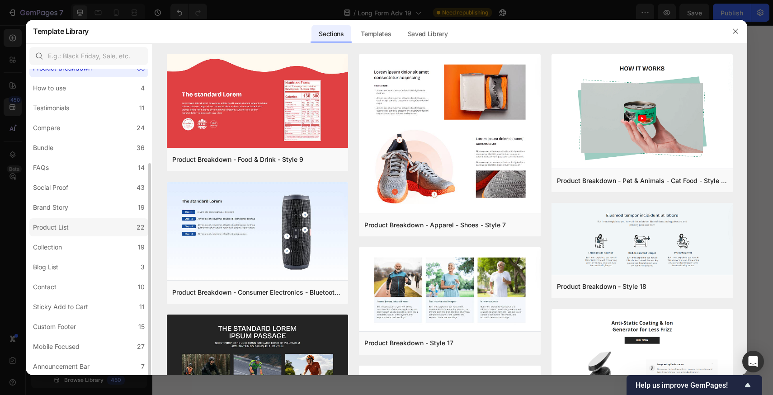
click at [84, 223] on label "Product List 22" at bounding box center [88, 227] width 119 height 18
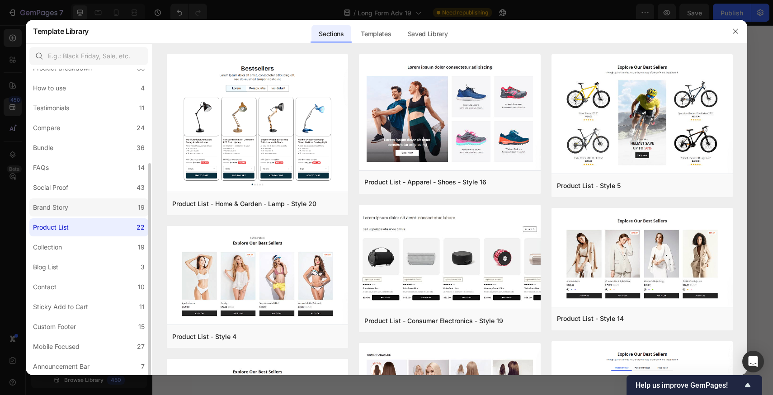
click at [83, 210] on label "Brand Story 19" at bounding box center [88, 207] width 119 height 18
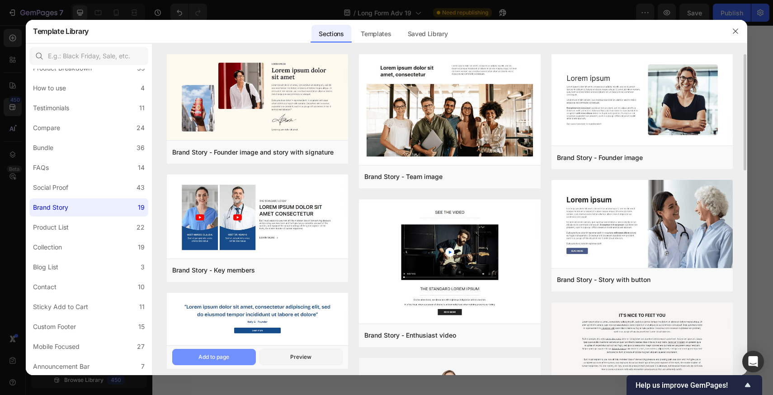
click at [207, 353] on div "Add to page" at bounding box center [213, 357] width 31 height 8
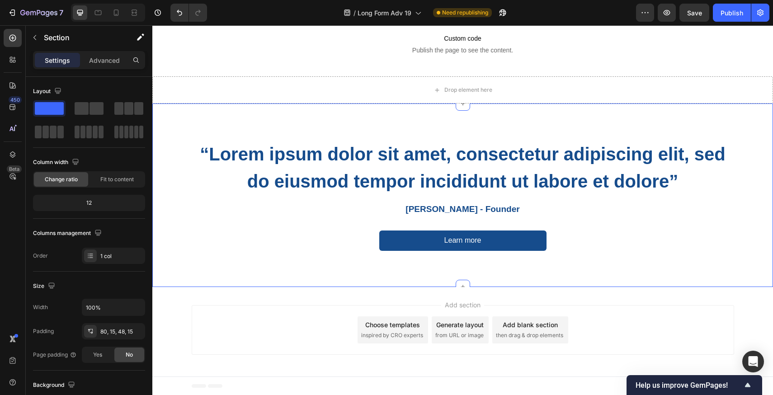
scroll to position [6704, 0]
click at [232, 222] on div "“Lorem ipsum dolor sit amet, consectetur adipiscing elit, sed do eiusmod tempor…" at bounding box center [463, 199] width 542 height 118
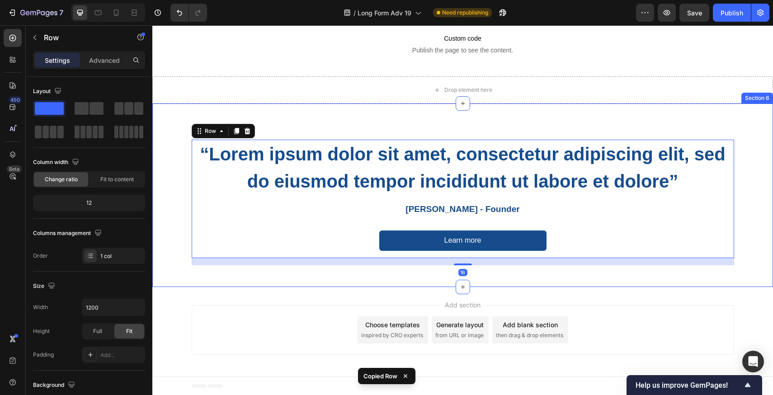
click at [179, 249] on div "“Lorem ipsum dolor sit amet, consectetur adipiscing elit, sed do eiusmod tempor…" at bounding box center [462, 203] width 607 height 126
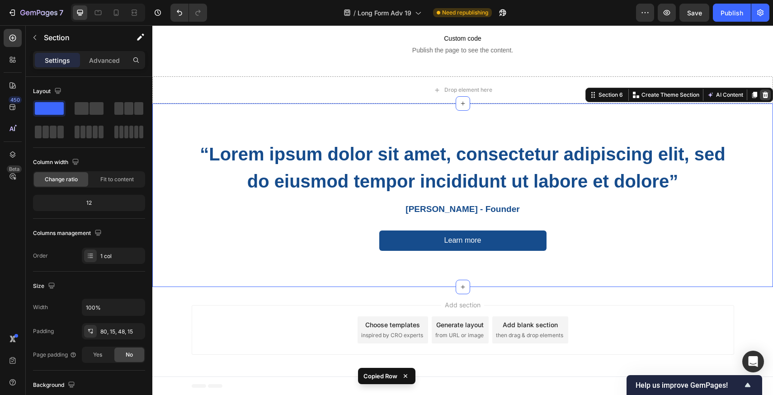
click at [762, 94] on icon at bounding box center [765, 94] width 7 height 7
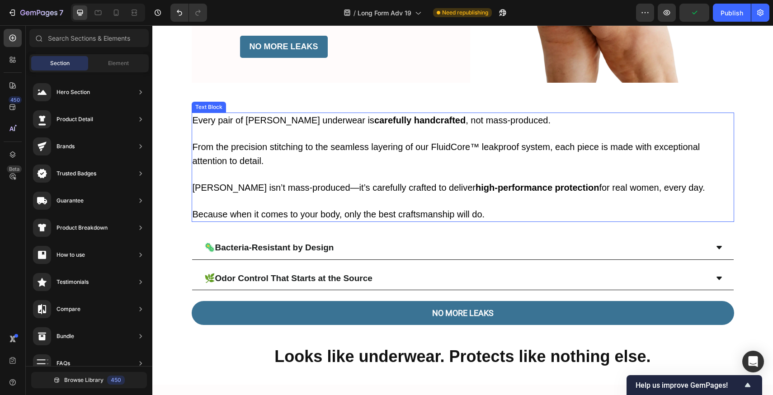
scroll to position [2057, 0]
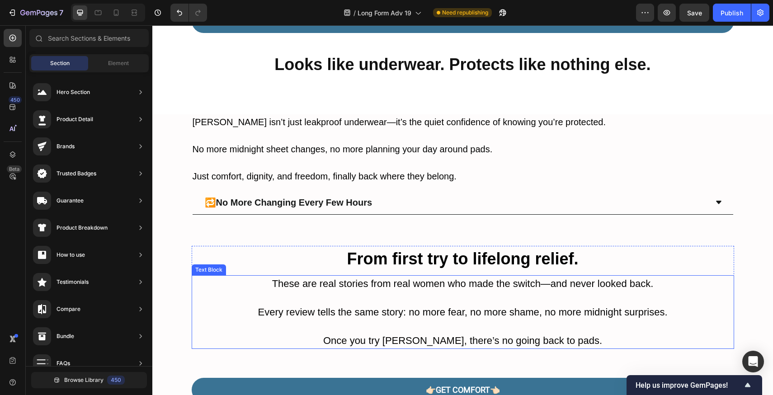
click at [619, 291] on p at bounding box center [463, 298] width 541 height 14
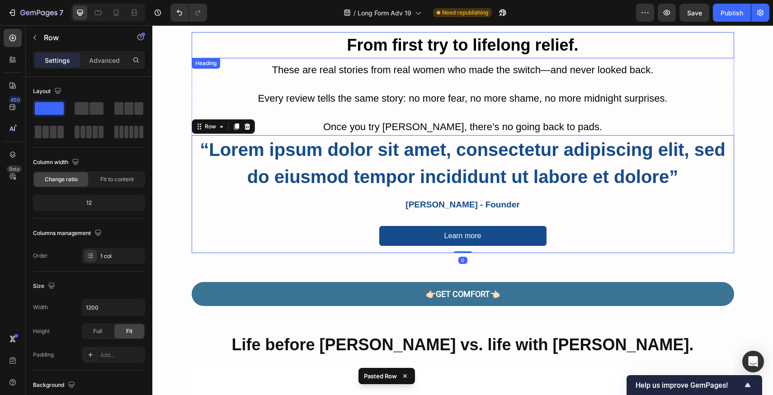
scroll to position [2163, 0]
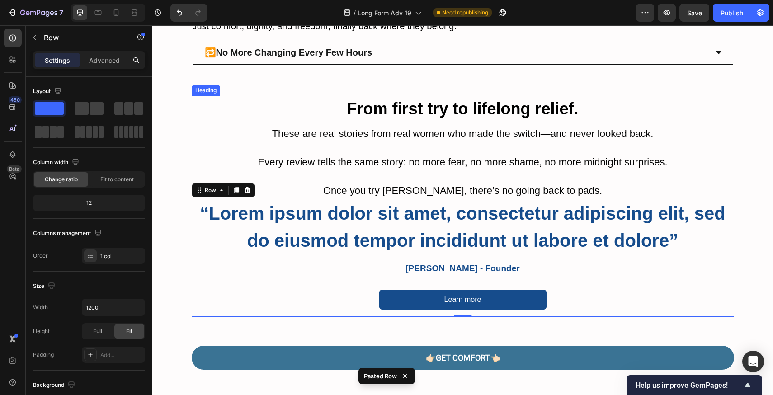
click at [453, 113] on strong "From first try to lifelong relief." at bounding box center [462, 108] width 231 height 19
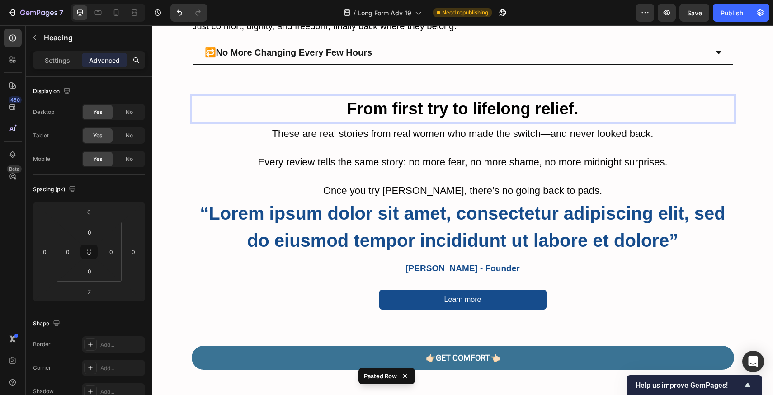
click at [453, 113] on strong "From first try to lifelong relief." at bounding box center [462, 108] width 231 height 19
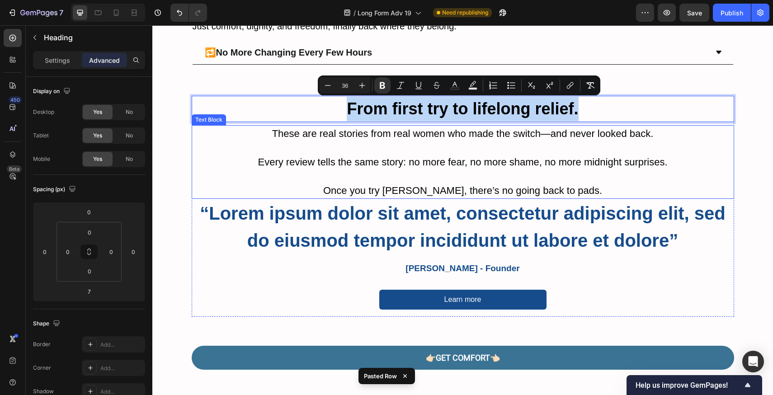
copy strong "From first try to lifelong relief."
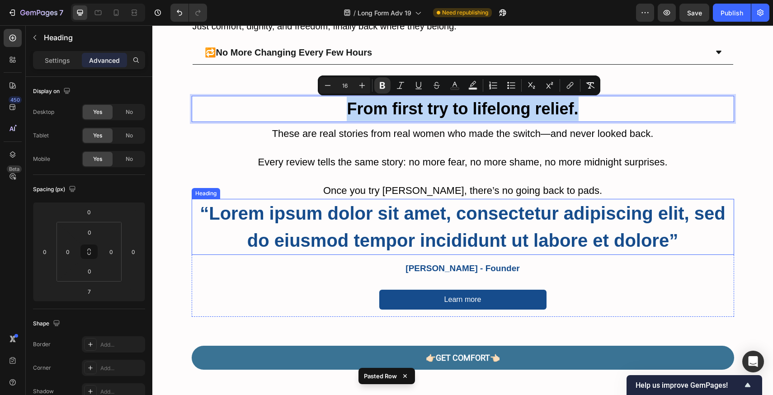
click at [464, 226] on h2 "“Lorem ipsum dolor sit amet, consectetur adipiscing elit, sed do eiusmod tempor…" at bounding box center [463, 227] width 542 height 56
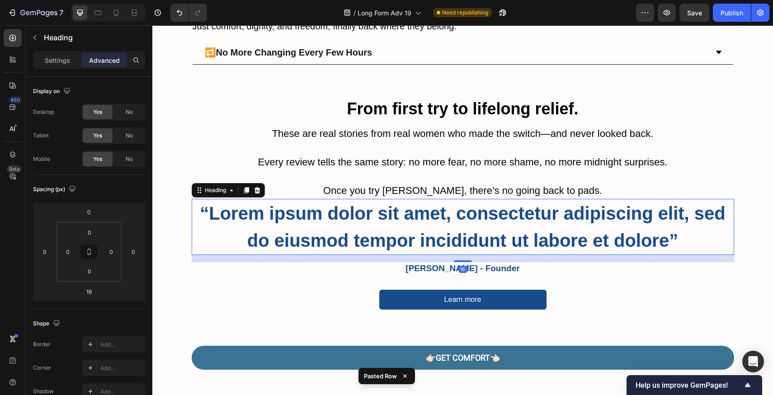
click at [465, 226] on h2 "“Lorem ipsum dolor sit amet, consectetur adipiscing elit, sed do eiusmod tempor…" at bounding box center [463, 227] width 542 height 56
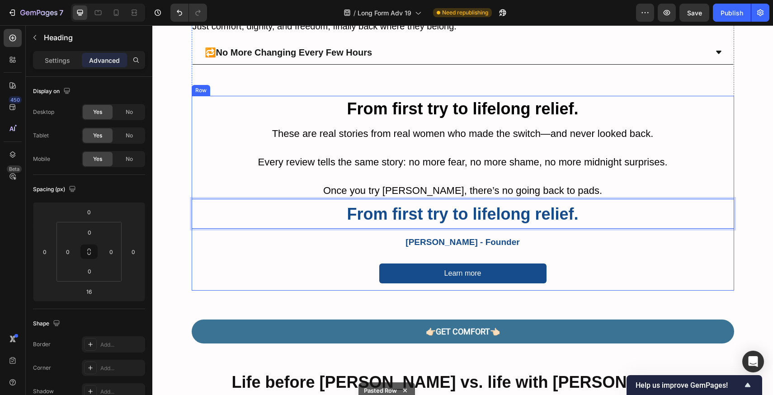
click at [459, 140] on p "These are real stories from real women who made the switch—and never looked bac…" at bounding box center [463, 133] width 541 height 15
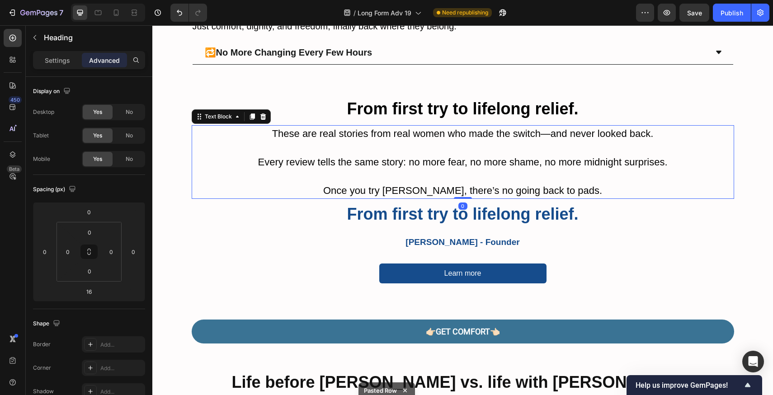
click at [459, 140] on p "These are real stories from real women who made the switch—and never looked bac…" at bounding box center [463, 133] width 541 height 15
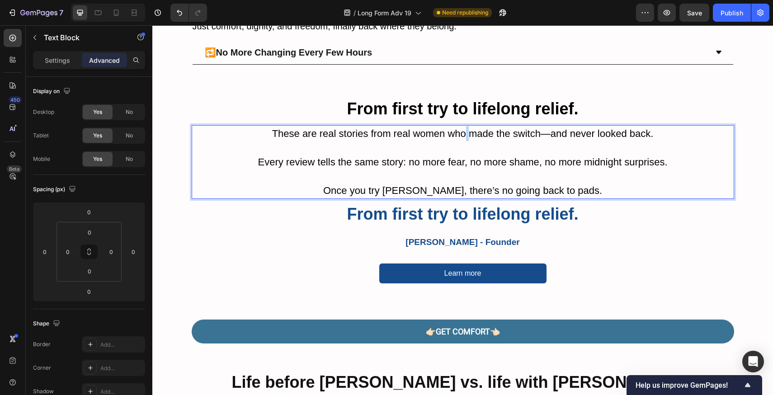
click at [459, 140] on p "These are real stories from real women who made the switch—and never looked bac…" at bounding box center [463, 133] width 541 height 15
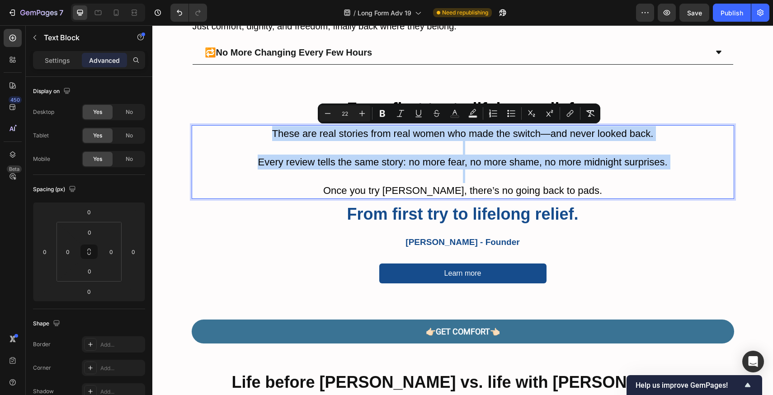
copy div "These are real stories from real women who made the switch—and never looked bac…"
click at [475, 249] on div "Kelly G - Founder Text Block" at bounding box center [463, 242] width 542 height 13
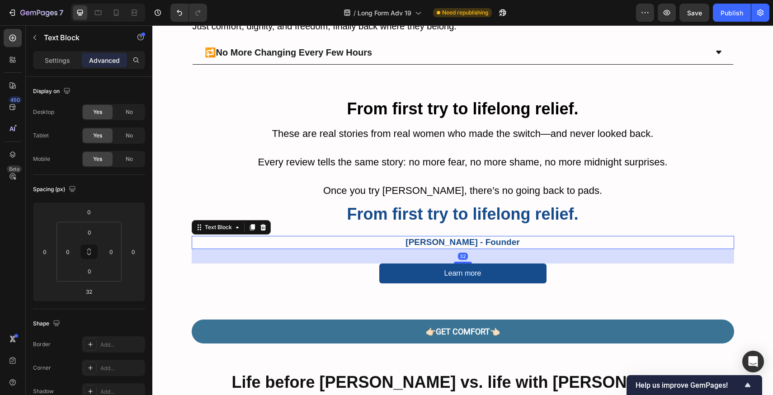
click at [474, 244] on p "Kelly G - Founder" at bounding box center [463, 242] width 541 height 11
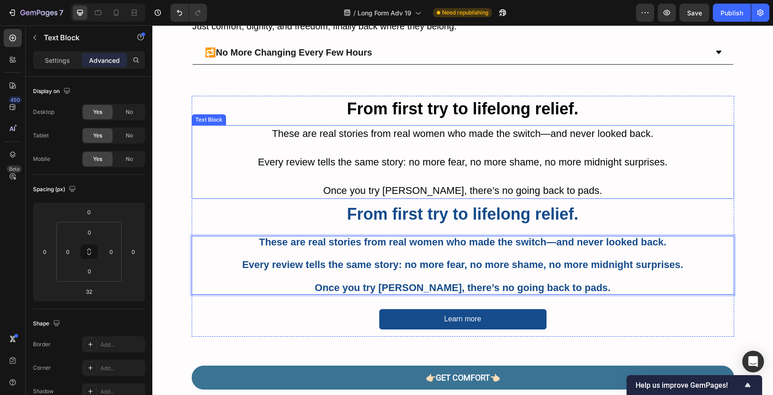
click at [485, 159] on span "Every review tells the same story: no more fear, no more shame, no more midnigh…" at bounding box center [463, 161] width 410 height 11
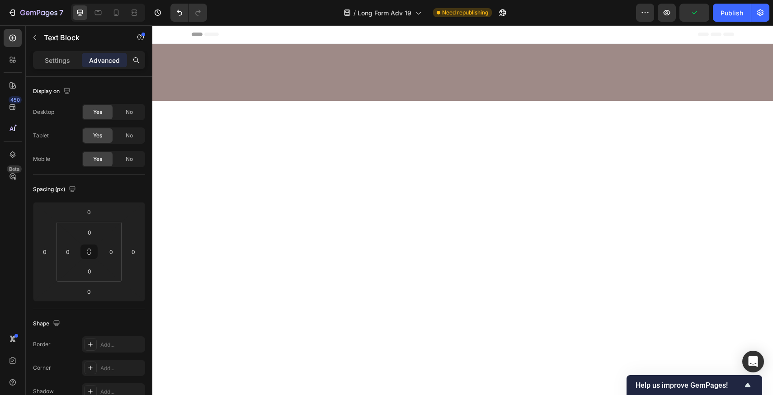
scroll to position [2163, 0]
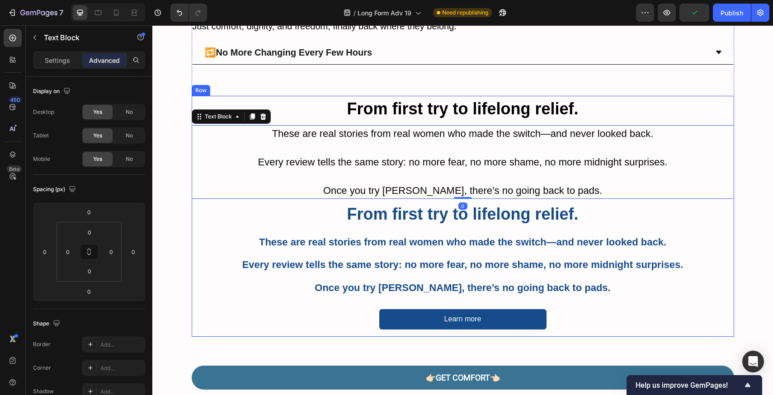
click at [721, 122] on div "⁠⁠⁠⁠⁠⁠⁠ From first try to lifelong relief. Heading These are real stories from …" at bounding box center [463, 216] width 542 height 241
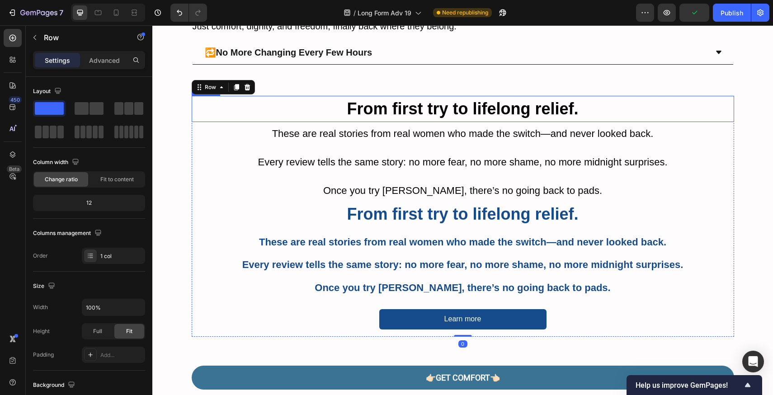
click at [693, 119] on p "⁠⁠⁠⁠⁠⁠⁠ From first try to lifelong relief." at bounding box center [463, 109] width 541 height 24
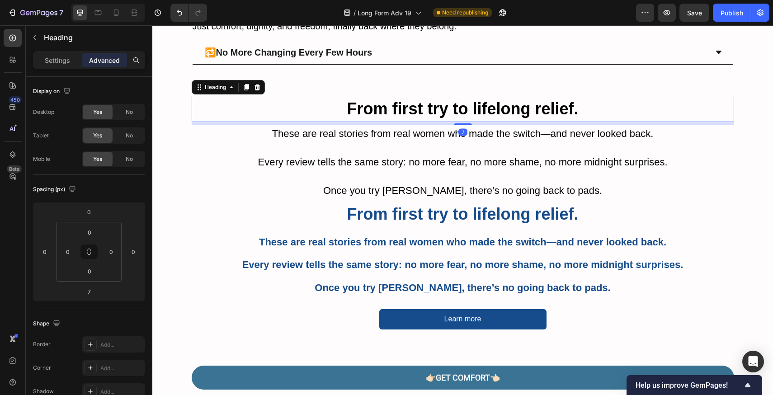
click at [259, 87] on div "Heading" at bounding box center [228, 87] width 73 height 14
click at [254, 87] on icon at bounding box center [257, 87] width 6 height 6
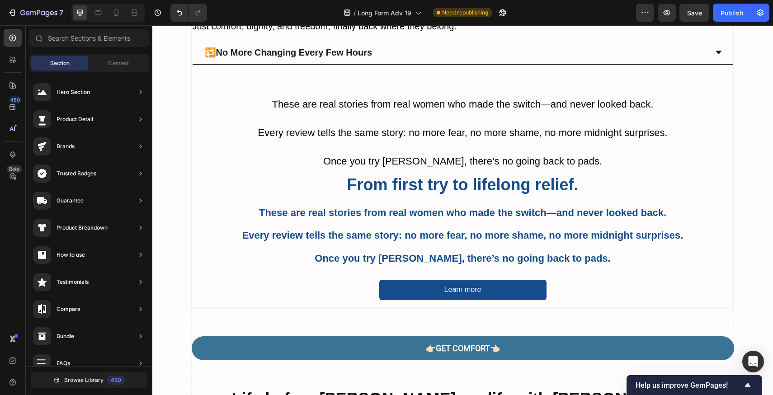
click at [288, 123] on p "Rich Text Editor. Editing area: main" at bounding box center [463, 119] width 541 height 14
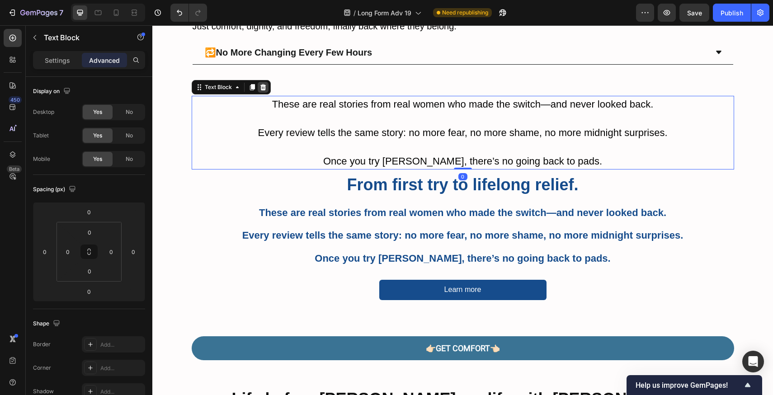
click at [260, 86] on icon at bounding box center [263, 87] width 6 height 6
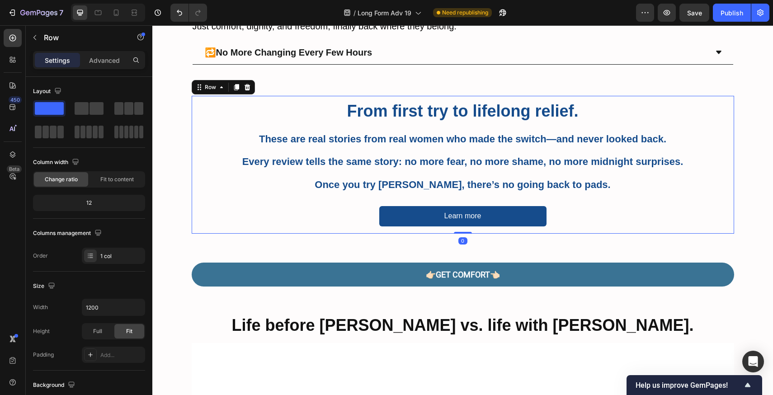
click at [716, 196] on div "⁠⁠⁠⁠⁠⁠⁠ From first try to lifelong relief. Heading These are real stories from …" at bounding box center [463, 165] width 542 height 138
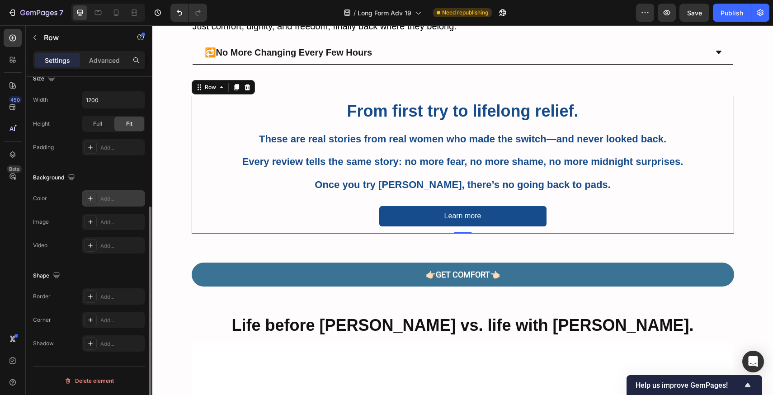
click at [113, 201] on div "Add..." at bounding box center [121, 199] width 42 height 8
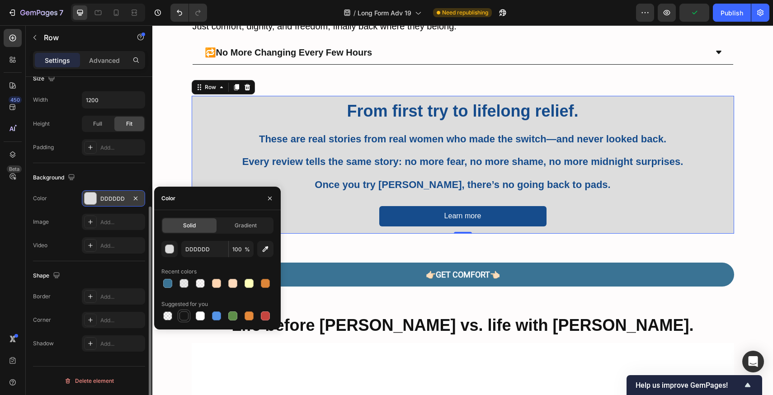
click at [189, 318] on div at bounding box center [184, 316] width 11 height 11
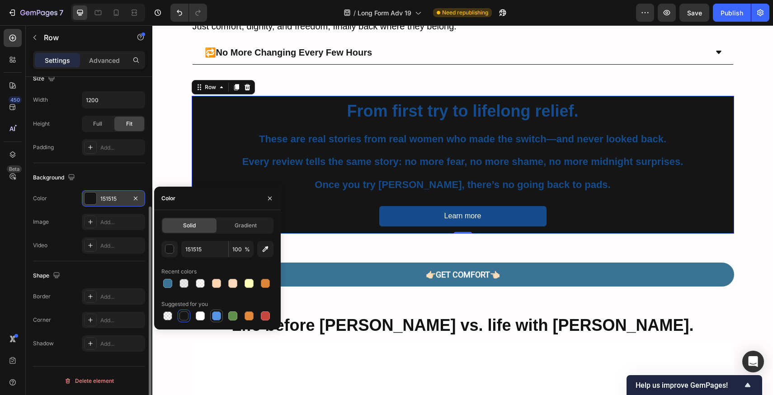
click at [221, 315] on div at bounding box center [216, 316] width 13 height 13
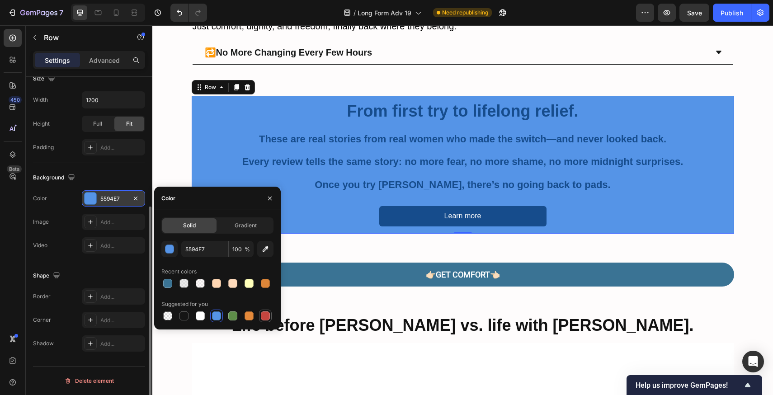
click at [261, 315] on div at bounding box center [265, 315] width 9 height 9
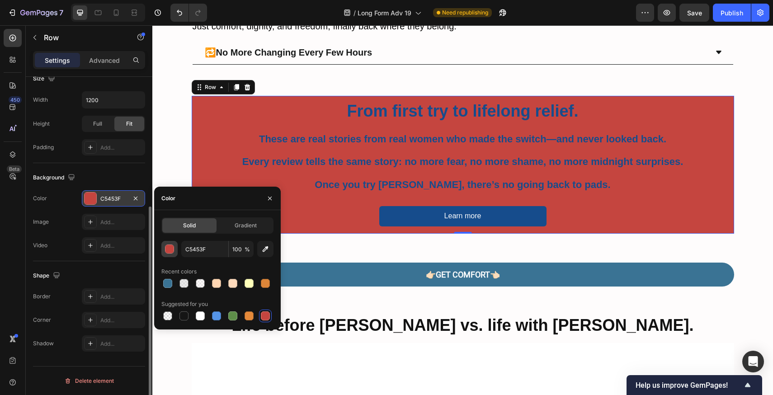
click at [172, 254] on button "button" at bounding box center [169, 249] width 16 height 16
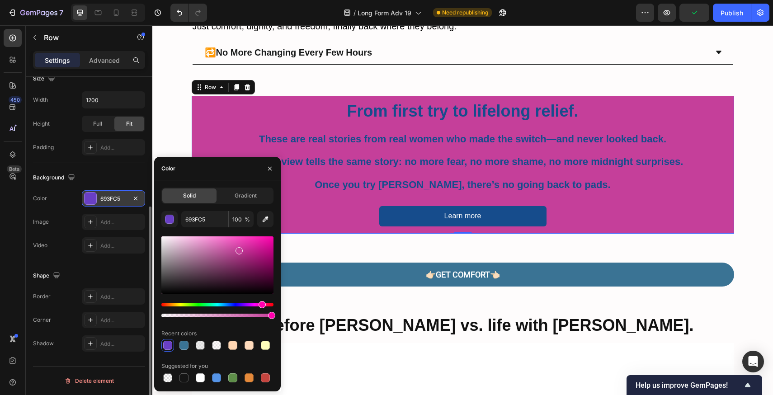
drag, startPoint x: 250, startPoint y: 306, endPoint x: 261, endPoint y: 306, distance: 11.8
click at [261, 306] on div "Hue" at bounding box center [217, 305] width 112 height 4
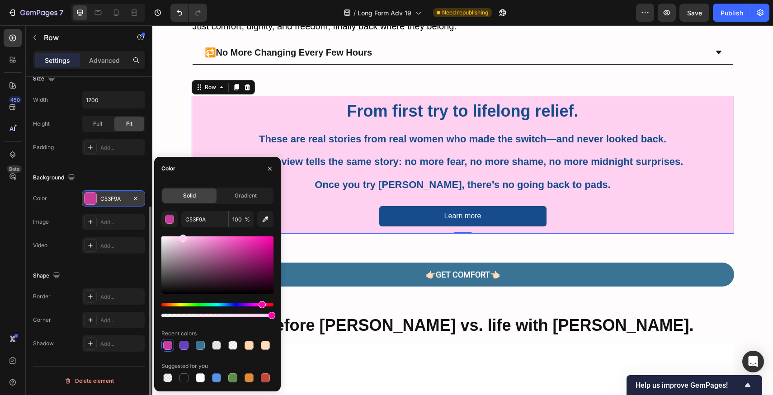
drag, startPoint x: 249, startPoint y: 240, endPoint x: 183, endPoint y: 229, distance: 67.4
click at [183, 229] on div "C53F9A 100 % Recent colors Suggested for you" at bounding box center [217, 297] width 112 height 173
type input "FFD1F0"
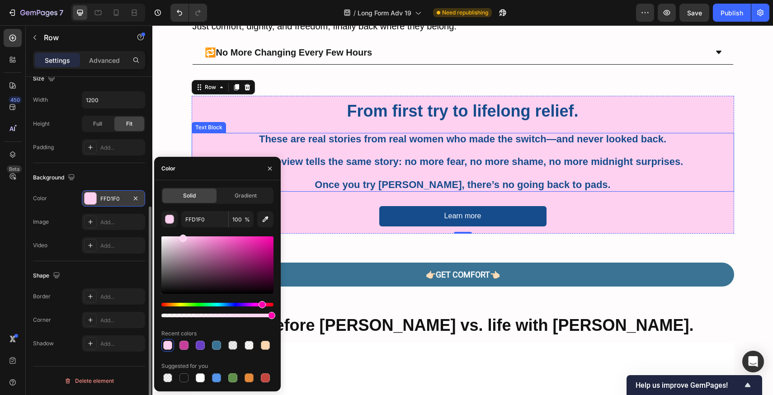
click at [507, 178] on p "Rich Text Editor. Editing area: main" at bounding box center [463, 173] width 541 height 11
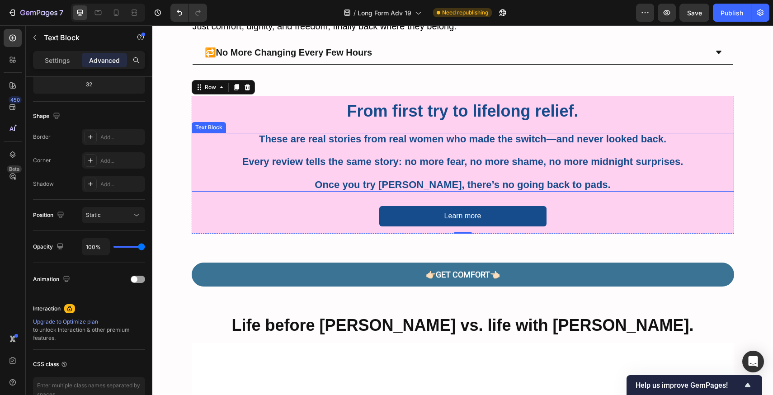
scroll to position [0, 0]
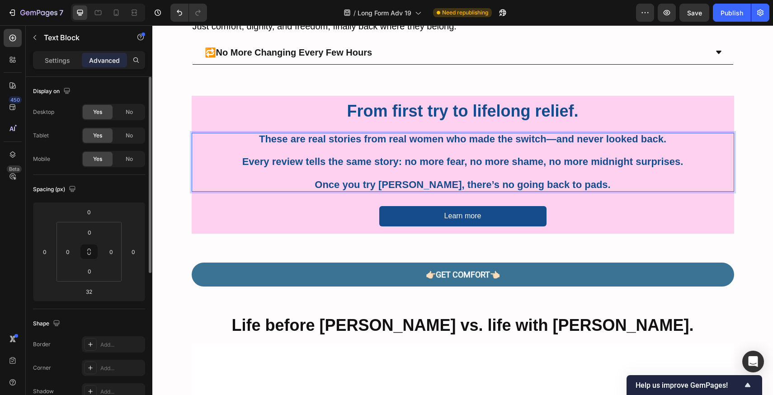
click at [379, 160] on span "Every review tells the same story: no more fear, no more shame, no more midnigh…" at bounding box center [462, 161] width 441 height 11
click at [396, 167] on span "Every review tells the same story: no more fear, no more shame, no more midnigh…" at bounding box center [462, 161] width 441 height 11
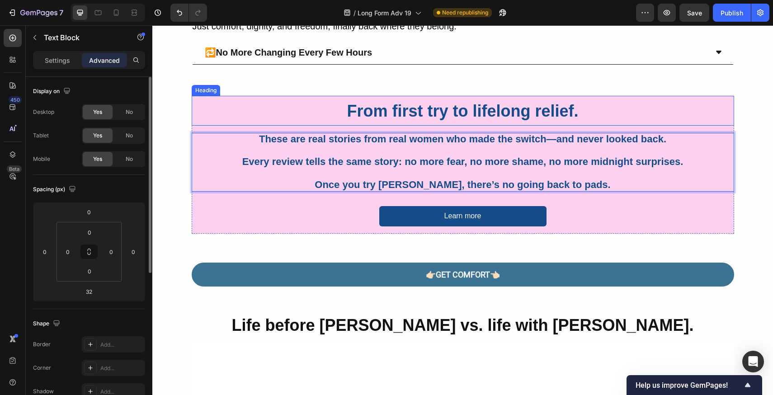
click at [450, 98] on p "⁠⁠⁠⁠⁠⁠⁠ From first try to lifelong relief." at bounding box center [463, 111] width 541 height 28
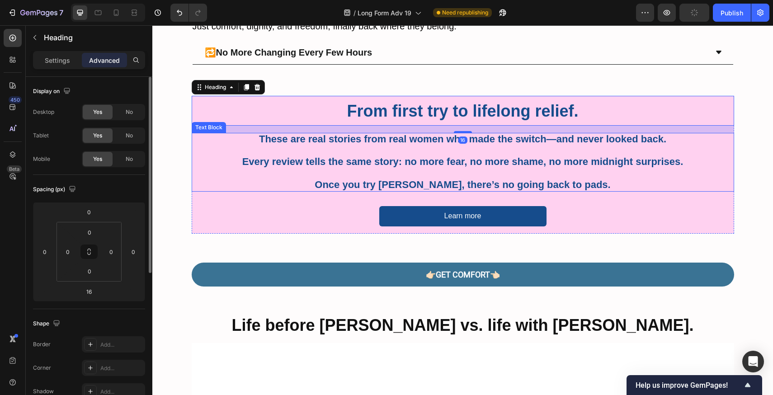
click at [440, 164] on span "Every review tells the same story: no more fear, no more shame, no more midnigh…" at bounding box center [462, 161] width 441 height 11
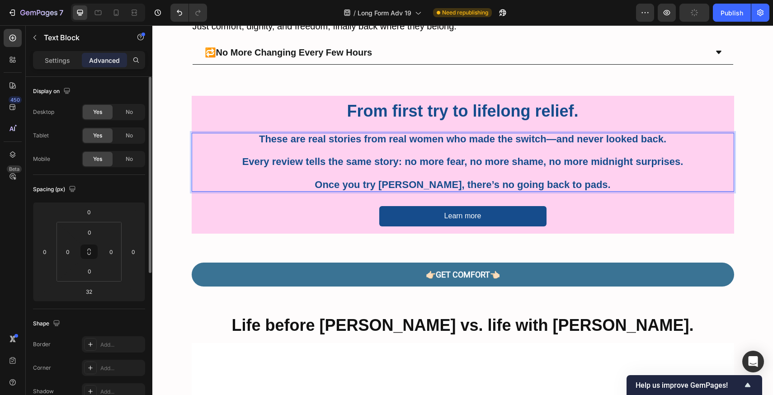
click at [443, 162] on span "Every review tells the same story: no more fear, no more shame, no more midnigh…" at bounding box center [462, 161] width 441 height 11
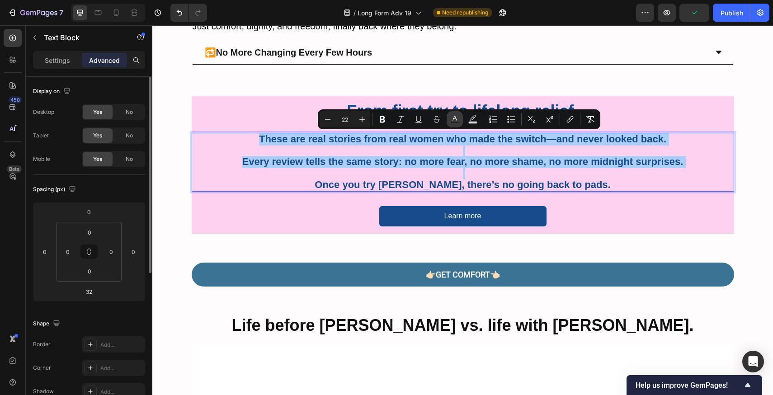
click at [452, 122] on rect "Editor contextual toolbar" at bounding box center [455, 123] width 9 height 2
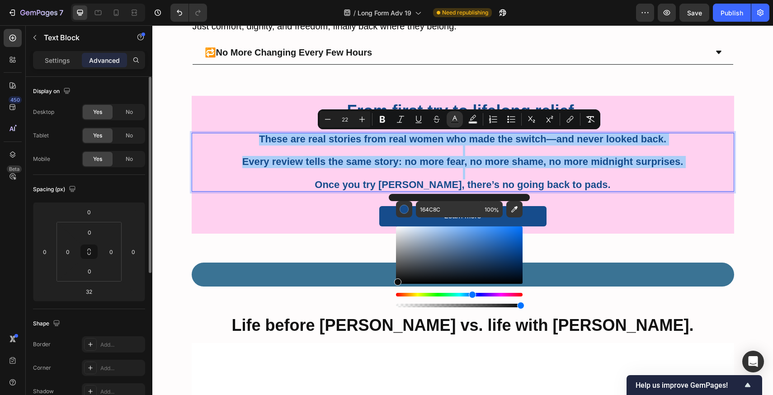
drag, startPoint x: 566, startPoint y: 295, endPoint x: 388, endPoint y: 292, distance: 178.1
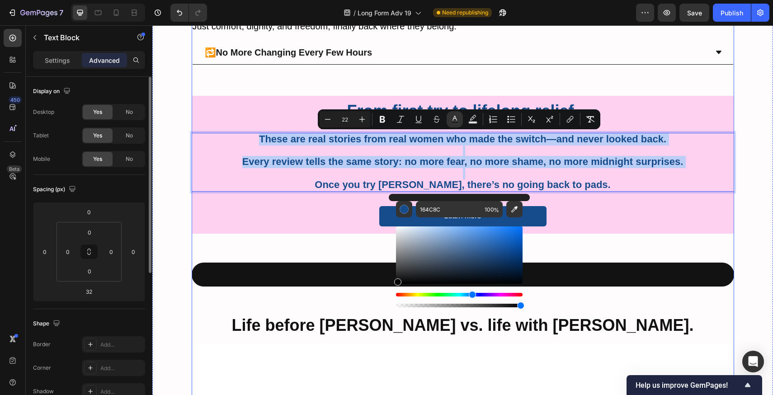
type input "000000"
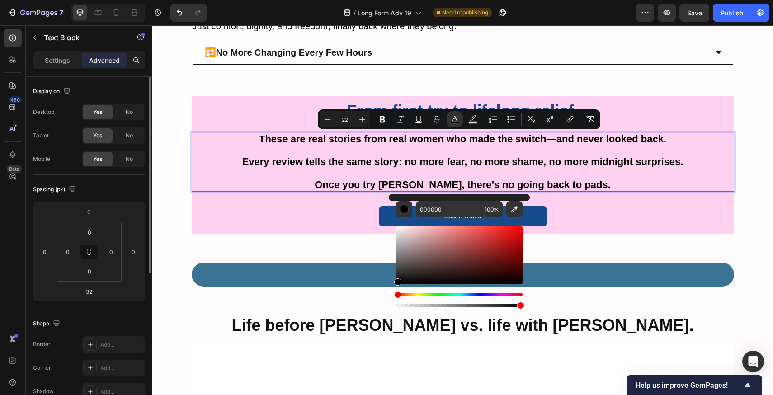
click at [378, 170] on p "Rich Text Editor. Editing area: main" at bounding box center [463, 173] width 541 height 11
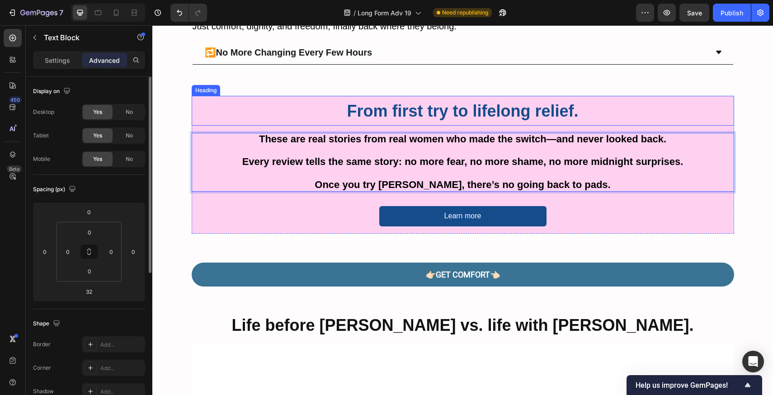
click at [433, 112] on strong "From first try to lifelong relief." at bounding box center [462, 111] width 231 height 19
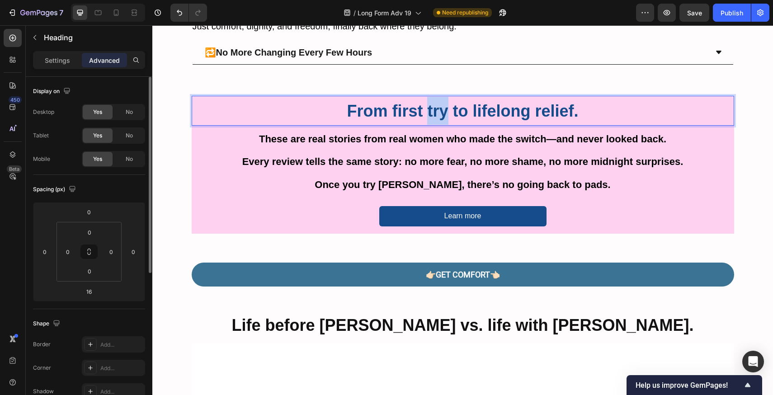
click at [434, 111] on strong "From first try to lifelong relief." at bounding box center [462, 111] width 231 height 19
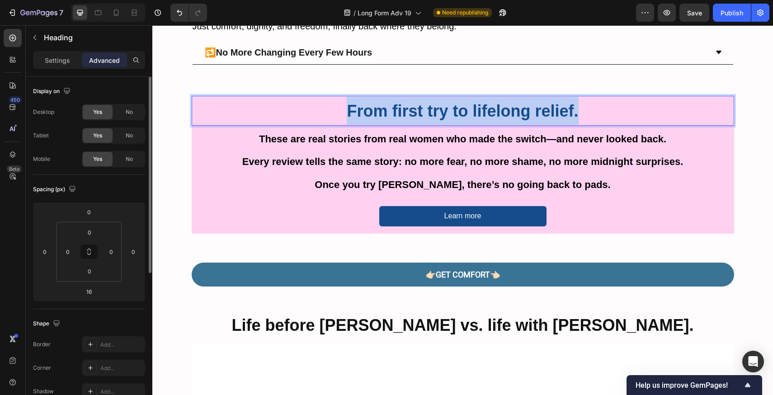
click at [434, 111] on strong "From first try to lifelong relief." at bounding box center [462, 111] width 231 height 19
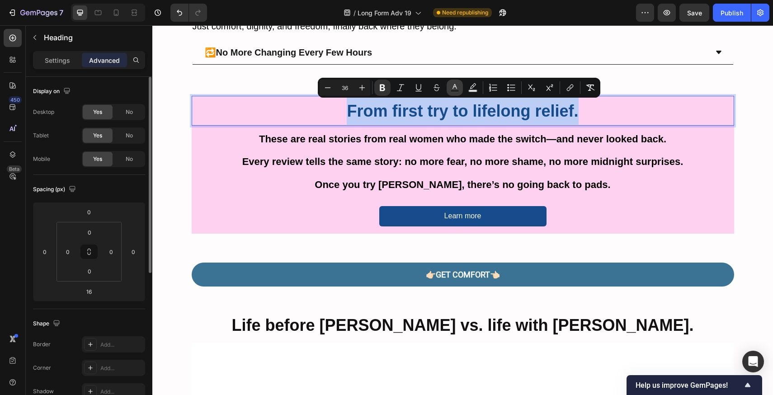
click at [452, 91] on rect "Editor contextual toolbar" at bounding box center [455, 91] width 9 height 2
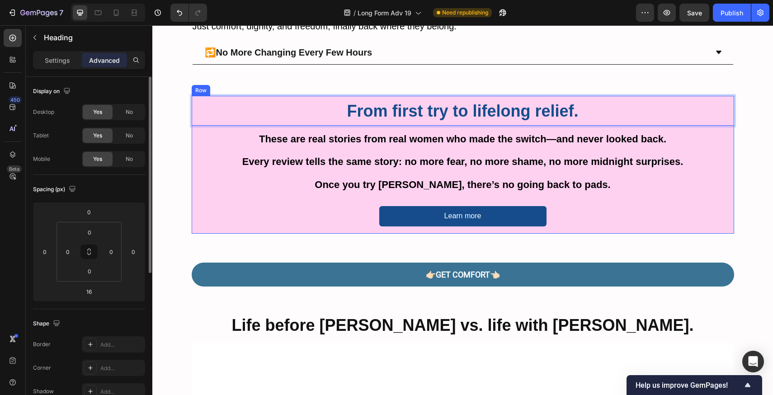
click at [618, 197] on div "From first try to lifelong relief. Heading 16 These are real stories from real …" at bounding box center [463, 165] width 542 height 138
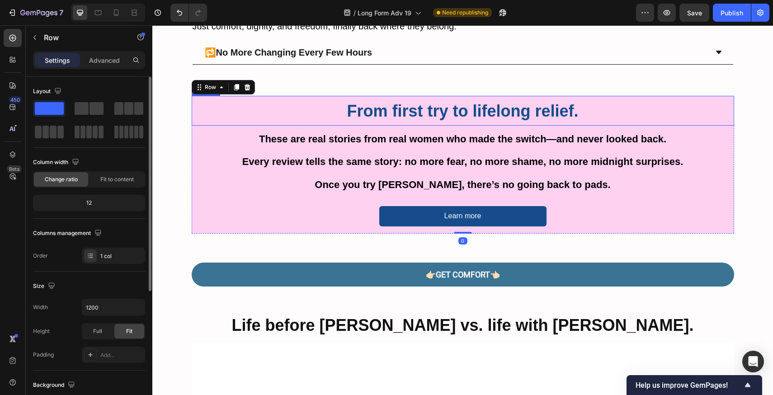
click at [487, 103] on strong "From first try to lifelong relief." at bounding box center [462, 111] width 231 height 19
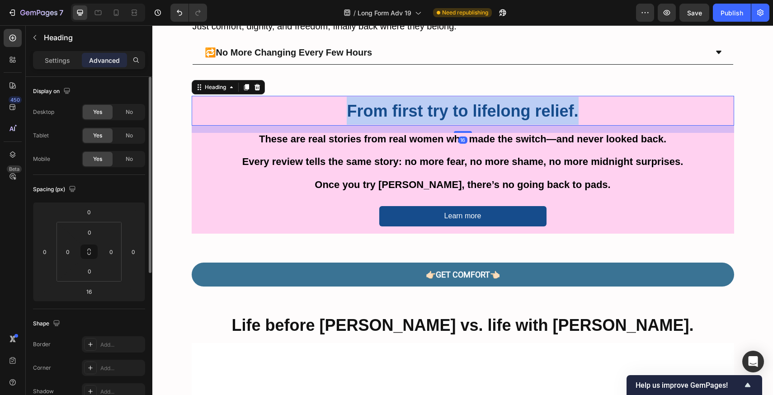
click at [487, 103] on strong "From first try to lifelong relief." at bounding box center [462, 111] width 231 height 19
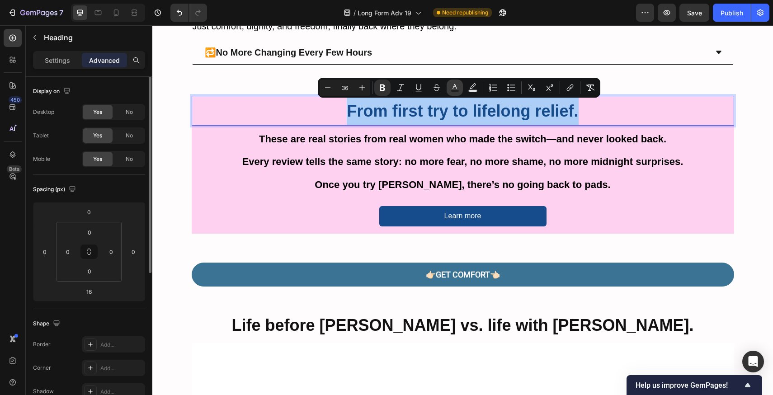
click at [447, 87] on button "Text Color" at bounding box center [455, 88] width 16 height 16
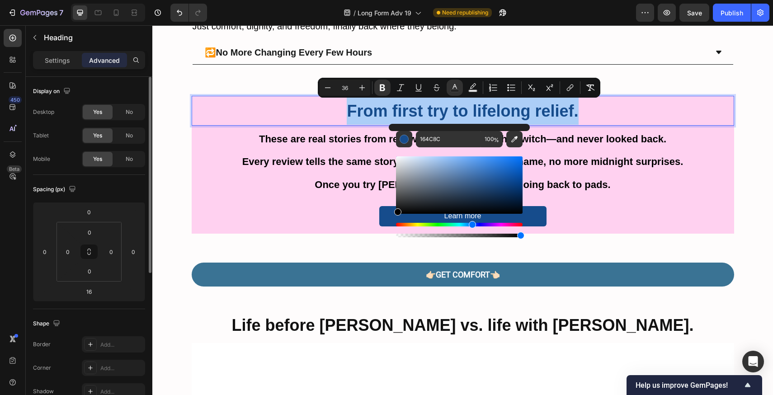
drag, startPoint x: 417, startPoint y: 200, endPoint x: 392, endPoint y: 226, distance: 35.8
click at [392, 226] on div "164C8C 100 %" at bounding box center [459, 181] width 141 height 115
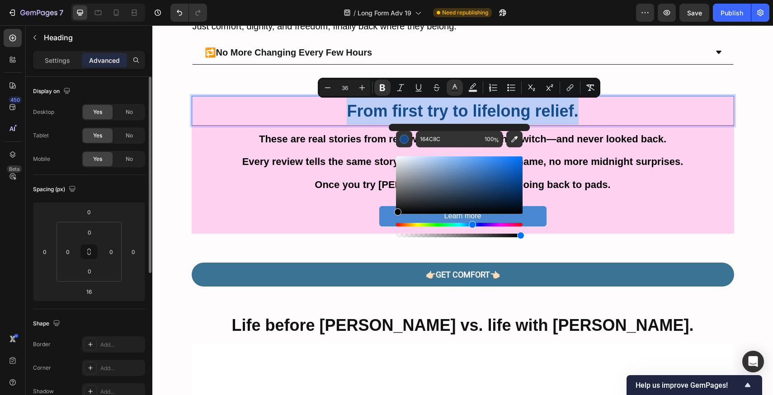
type input "000000"
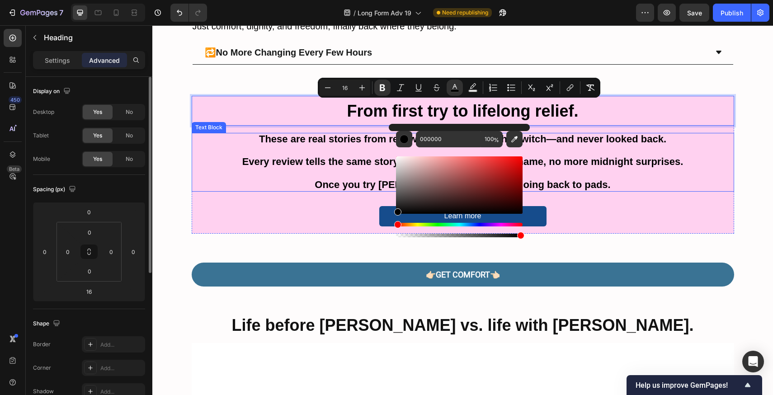
click at [360, 175] on p "Rich Text Editor. Editing area: main" at bounding box center [463, 173] width 541 height 11
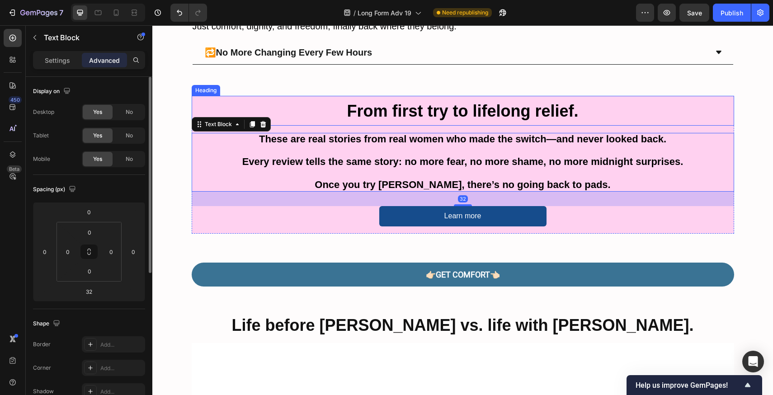
click at [412, 107] on strong "From first try to lifelong relief." at bounding box center [462, 111] width 231 height 19
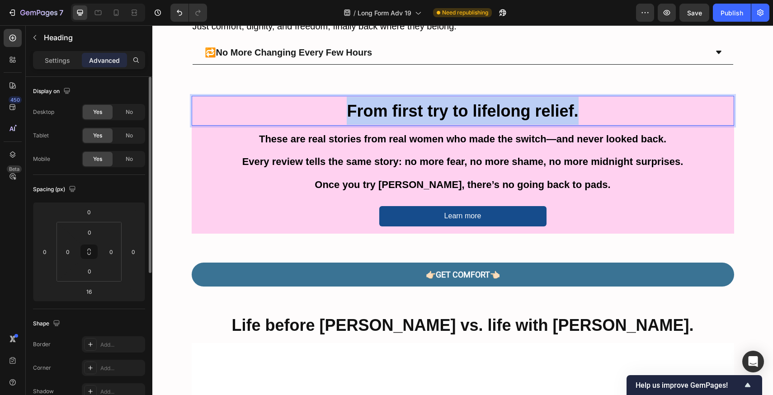
click at [412, 107] on strong "From first try to lifelong relief." at bounding box center [462, 111] width 231 height 19
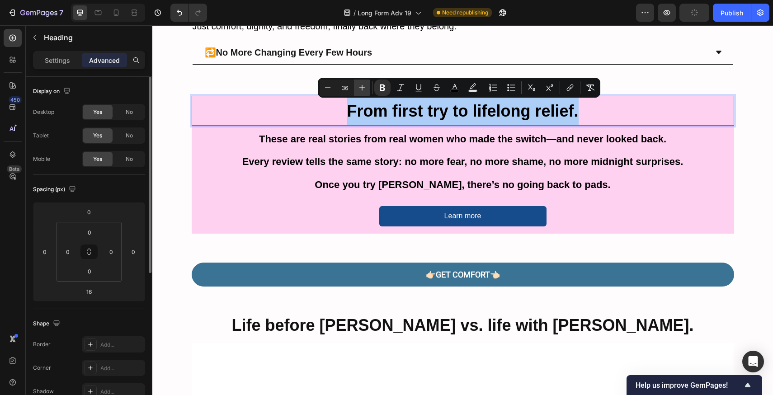
click at [358, 91] on icon "Editor contextual toolbar" at bounding box center [362, 87] width 9 height 9
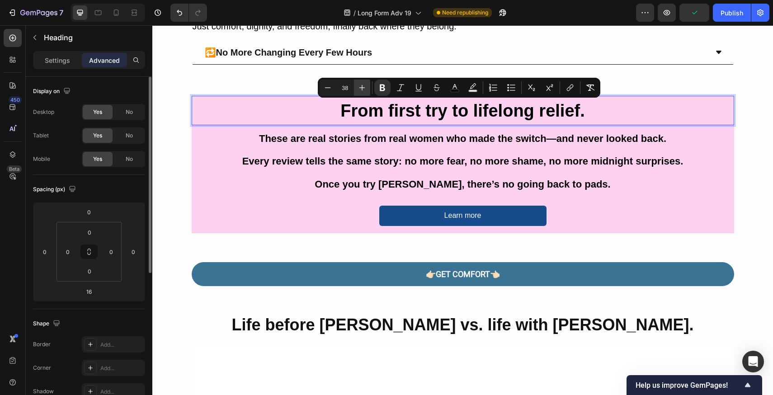
click at [358, 91] on icon "Editor contextual toolbar" at bounding box center [362, 87] width 9 height 9
click at [328, 88] on icon "Editor contextual toolbar" at bounding box center [328, 87] width 6 height 0
type input "38"
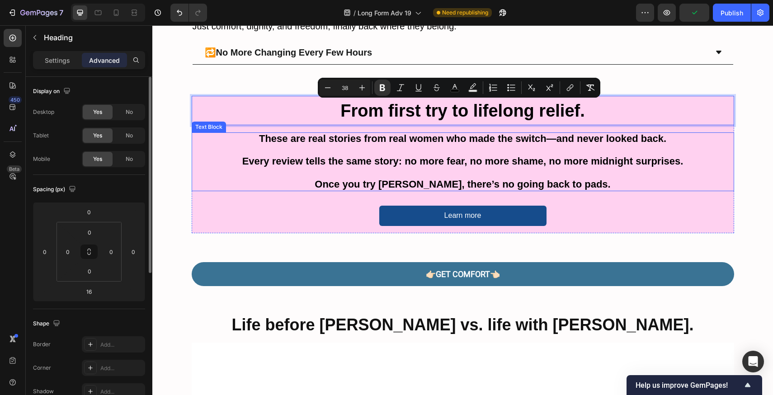
click at [452, 141] on span "These are real stories from real women who made the switch—and never looked bac…" at bounding box center [462, 138] width 407 height 11
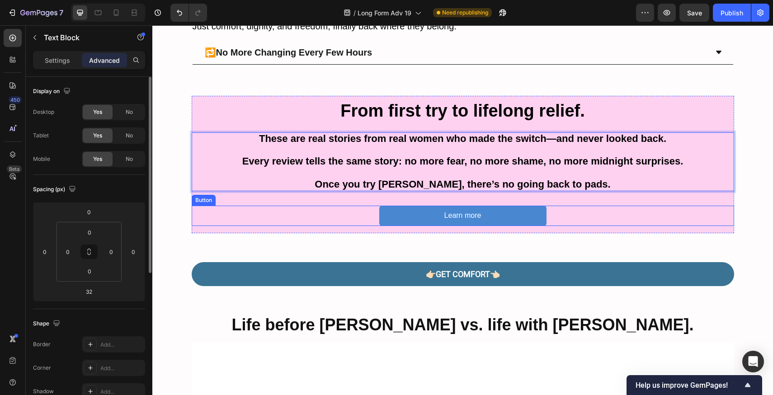
click at [400, 216] on button "Learn more" at bounding box center [462, 216] width 167 height 20
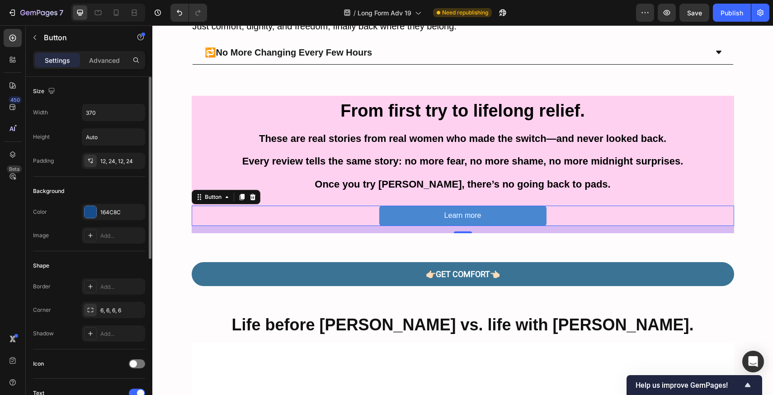
click at [380, 216] on button "Learn more" at bounding box center [462, 216] width 167 height 20
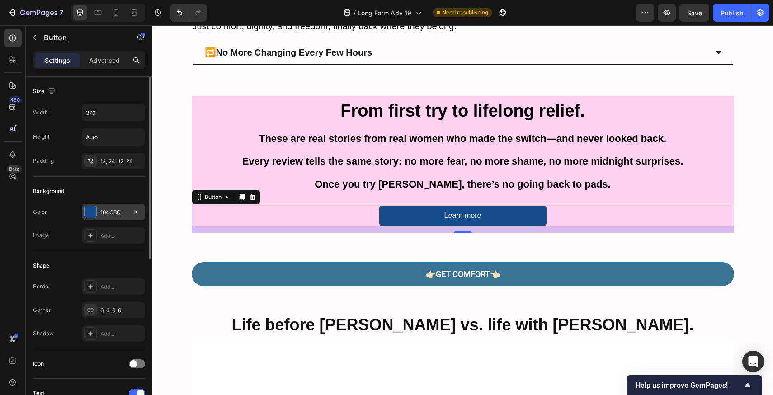
click at [103, 216] on div "164C8C" at bounding box center [113, 212] width 26 height 8
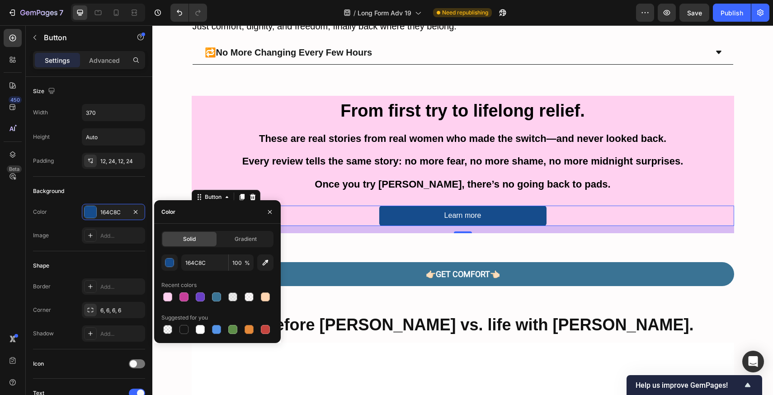
click at [196, 240] on div "Solid" at bounding box center [189, 239] width 54 height 14
click at [199, 262] on input "164C8C" at bounding box center [204, 262] width 47 height 16
paste input "9C8481"
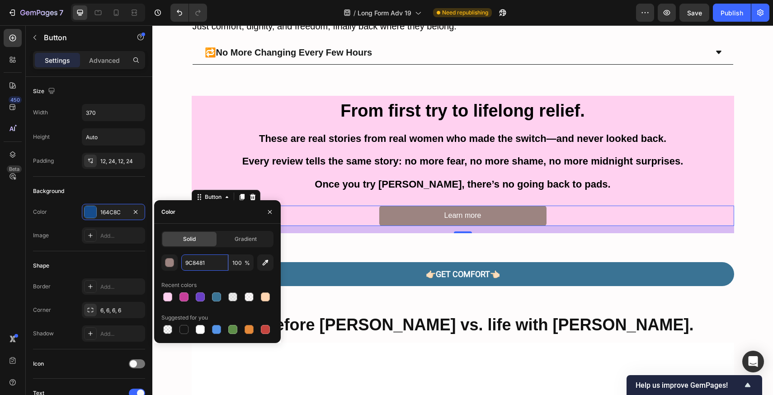
type input "9C8481"
click at [225, 253] on div "Solid Gradient 9C8481 100 % Recent colors Suggested for you" at bounding box center [217, 283] width 112 height 105
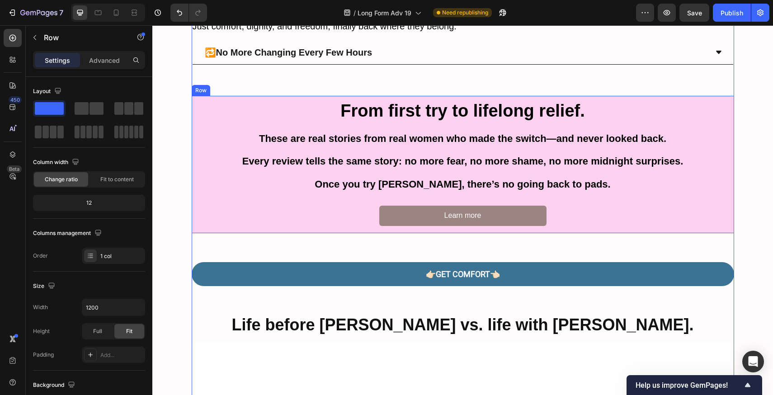
click at [702, 198] on div "⁠⁠⁠⁠⁠⁠⁠ From first try to lifelong relief. Heading These are real stories from …" at bounding box center [463, 164] width 542 height 137
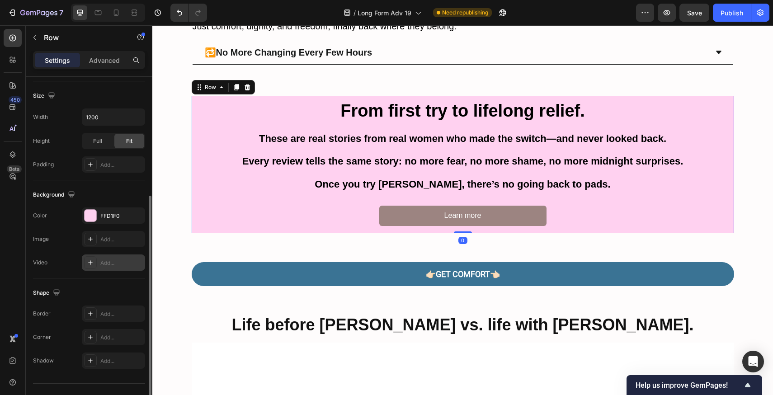
scroll to position [115, 0]
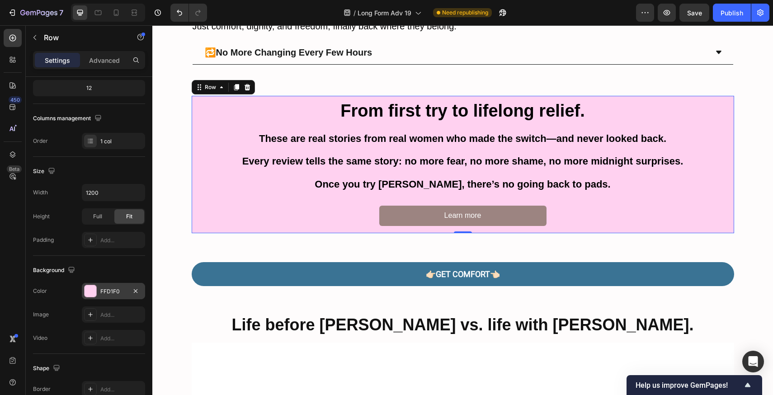
click at [104, 284] on div "FFD1F0" at bounding box center [113, 291] width 63 height 16
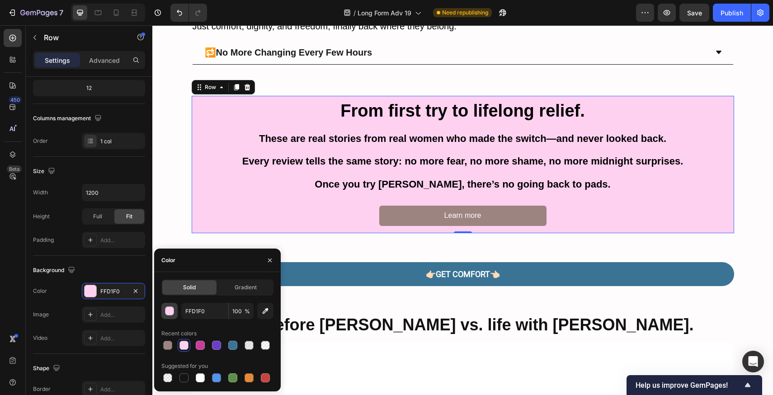
click at [163, 310] on button "button" at bounding box center [169, 311] width 16 height 16
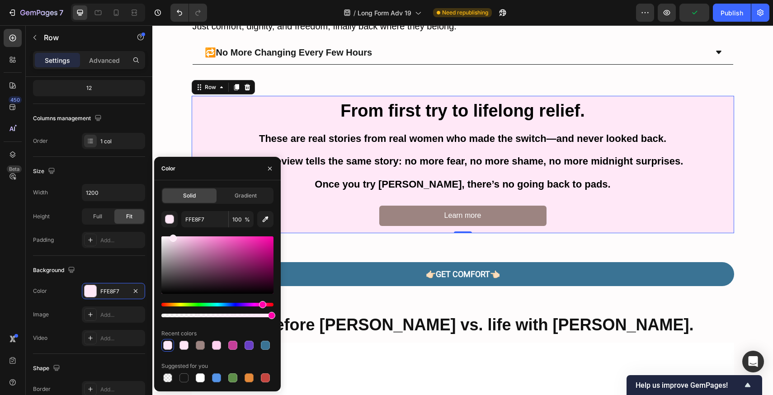
drag, startPoint x: 185, startPoint y: 240, endPoint x: 172, endPoint y: 231, distance: 15.4
click at [172, 231] on div "FFE8F7 100 % Recent colors Suggested for you" at bounding box center [217, 297] width 112 height 173
click at [169, 236] on div at bounding box center [217, 264] width 112 height 57
type input "FFEFF9"
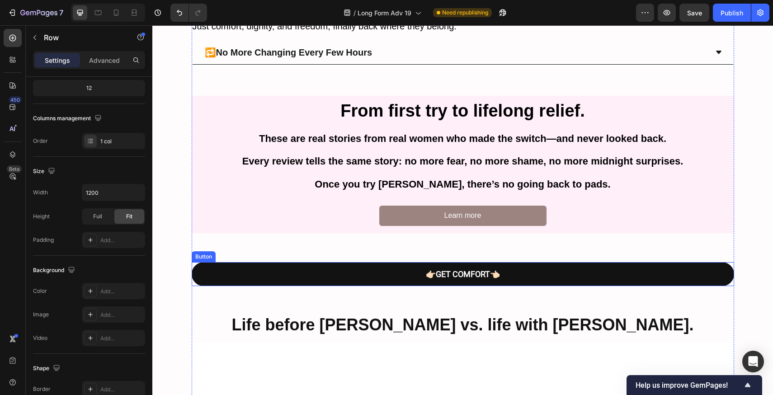
click at [398, 268] on link "👉🏻GET COMFORT 👈🏻" at bounding box center [463, 274] width 542 height 24
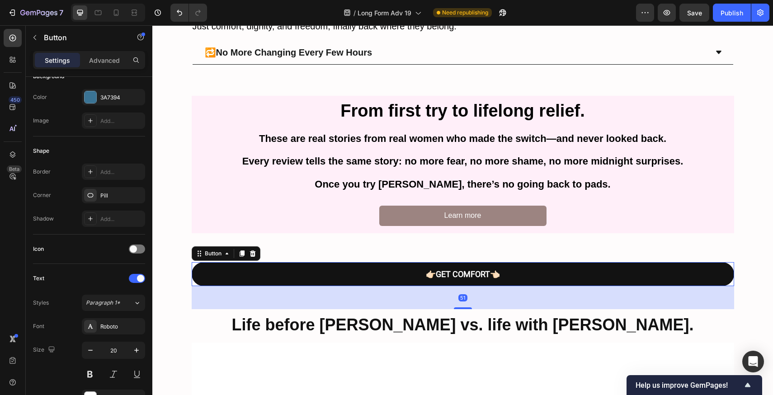
scroll to position [0, 0]
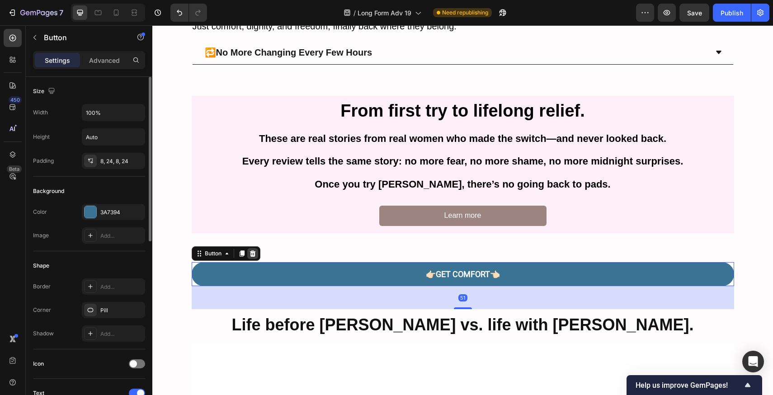
click at [252, 254] on icon at bounding box center [252, 253] width 7 height 7
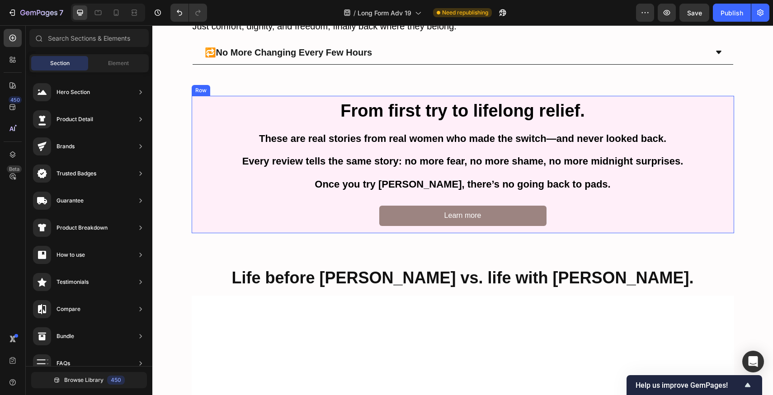
click at [235, 201] on div "⁠⁠⁠⁠⁠⁠⁠ From first try to lifelong relief. Heading These are real stories from …" at bounding box center [463, 164] width 542 height 137
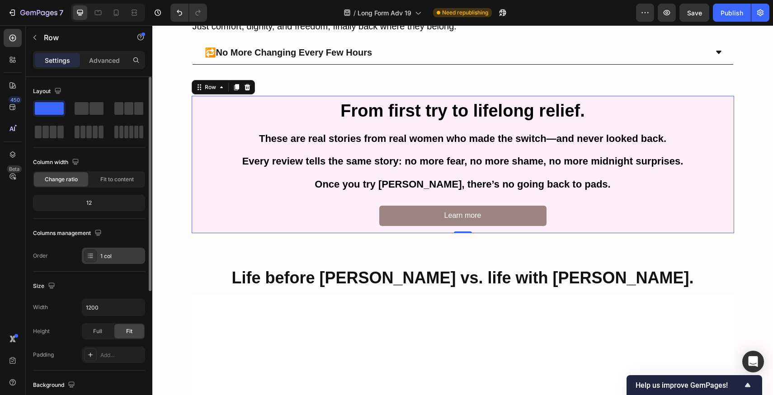
scroll to position [170, 0]
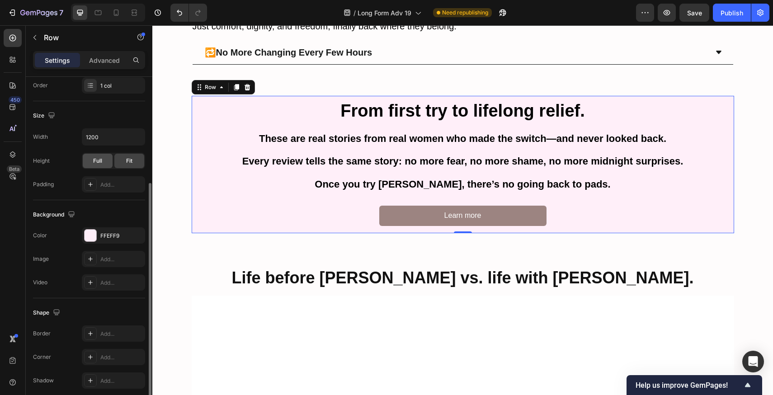
click at [95, 168] on div "Full" at bounding box center [98, 161] width 30 height 14
click at [140, 164] on div "Fit" at bounding box center [129, 161] width 30 height 14
click at [137, 138] on icon "button" at bounding box center [136, 136] width 9 height 9
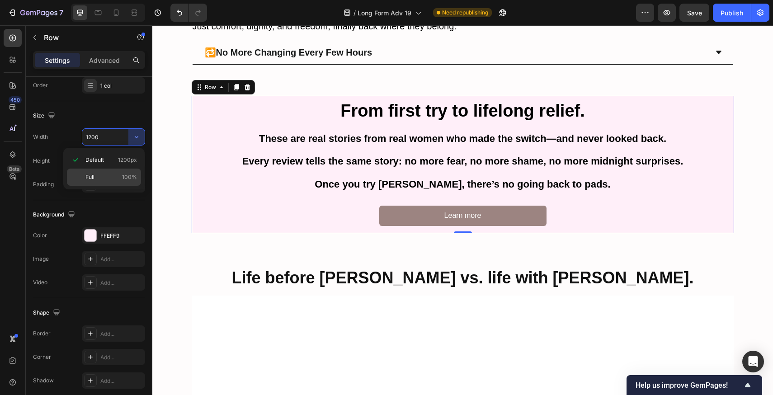
click at [104, 175] on p "Full 100%" at bounding box center [111, 177] width 52 height 8
type input "100%"
click at [117, 8] on div at bounding box center [116, 12] width 14 height 14
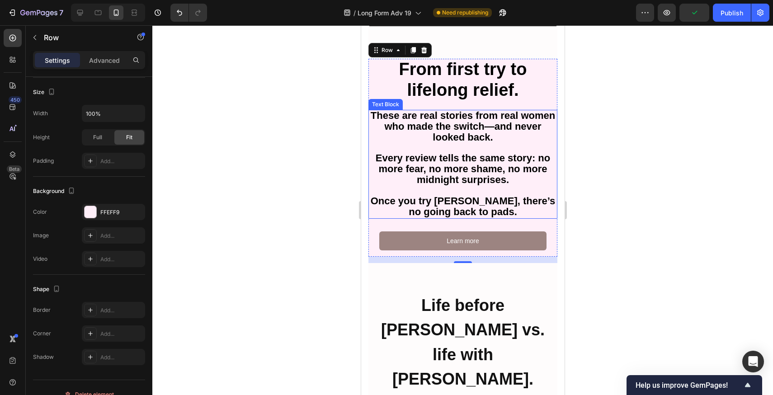
scroll to position [2248, 0]
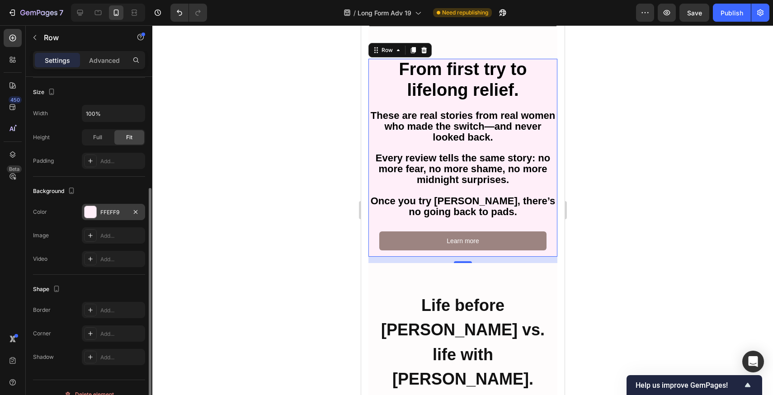
click at [105, 208] on div "FFEFF9" at bounding box center [113, 212] width 26 height 8
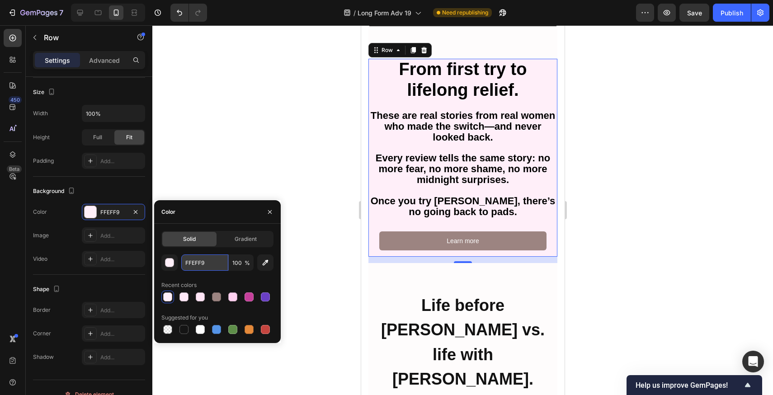
click at [198, 265] on input "FFEFF9" at bounding box center [204, 262] width 47 height 16
paste input "F993"
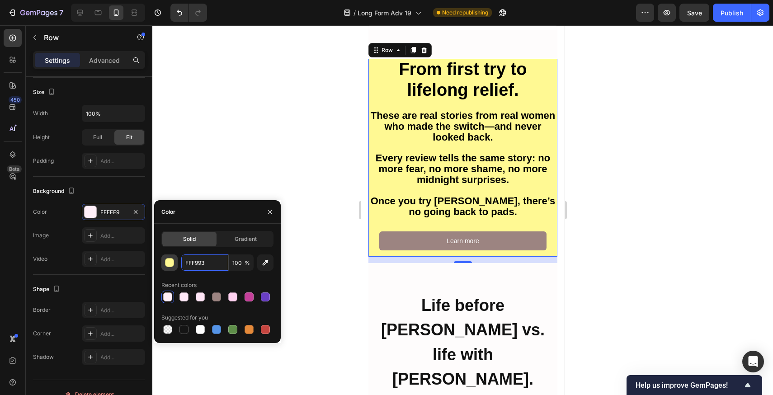
type input "FFF993"
click at [173, 264] on div "button" at bounding box center [169, 263] width 9 height 9
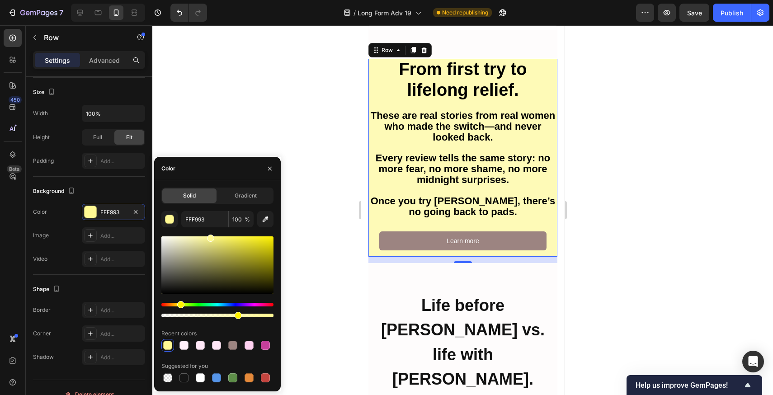
drag, startPoint x: 270, startPoint y: 315, endPoint x: 229, endPoint y: 314, distance: 41.6
click at [235, 314] on div at bounding box center [238, 315] width 7 height 7
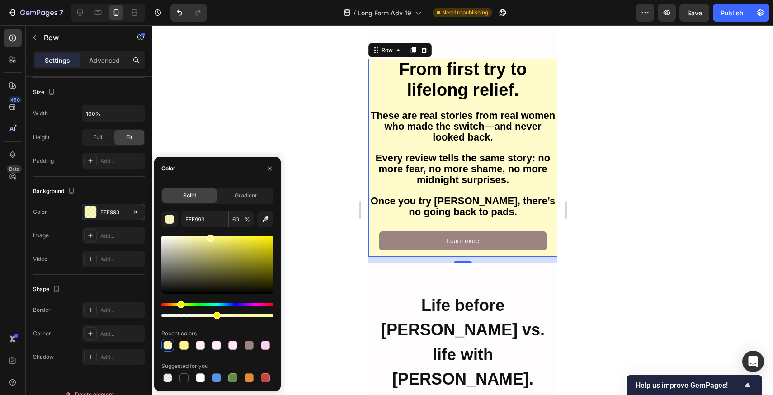
drag, startPoint x: 229, startPoint y: 314, endPoint x: 216, endPoint y: 315, distance: 13.6
click at [216, 315] on div at bounding box center [216, 315] width 7 height 7
drag, startPoint x: 216, startPoint y: 315, endPoint x: 222, endPoint y: 315, distance: 6.3
click at [221, 315] on div at bounding box center [222, 315] width 7 height 7
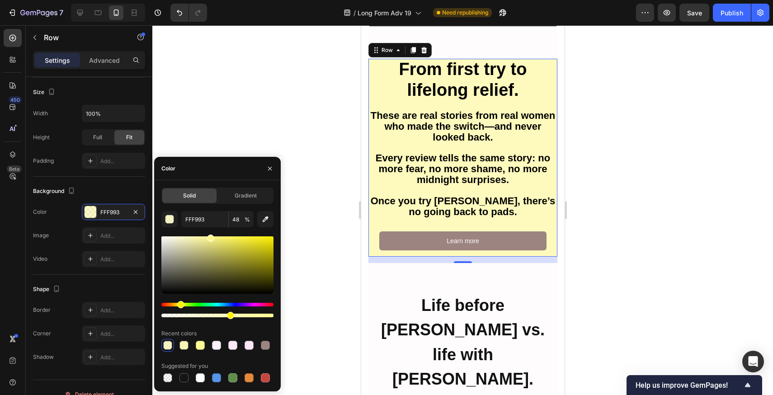
drag, startPoint x: 222, startPoint y: 315, endPoint x: 230, endPoint y: 316, distance: 8.1
click at [230, 316] on div at bounding box center [230, 315] width 7 height 7
click at [231, 315] on div at bounding box center [231, 315] width 7 height 7
type input "63"
drag, startPoint x: 209, startPoint y: 238, endPoint x: 202, endPoint y: 234, distance: 8.1
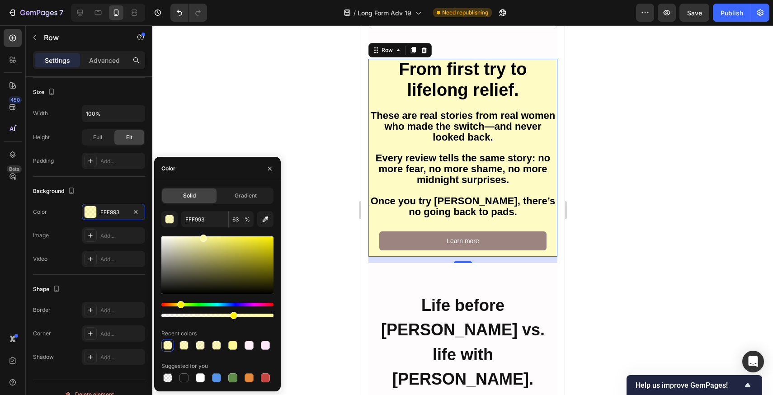
click at [202, 235] on div at bounding box center [203, 238] width 7 height 7
type input "FFFAA3"
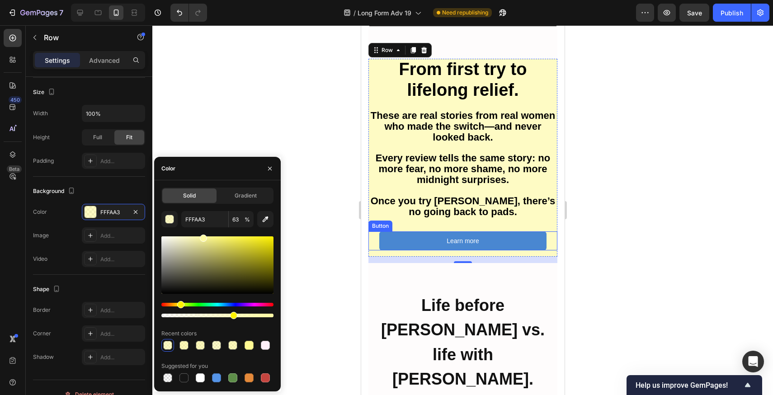
click at [399, 244] on button "Learn more" at bounding box center [462, 240] width 167 height 19
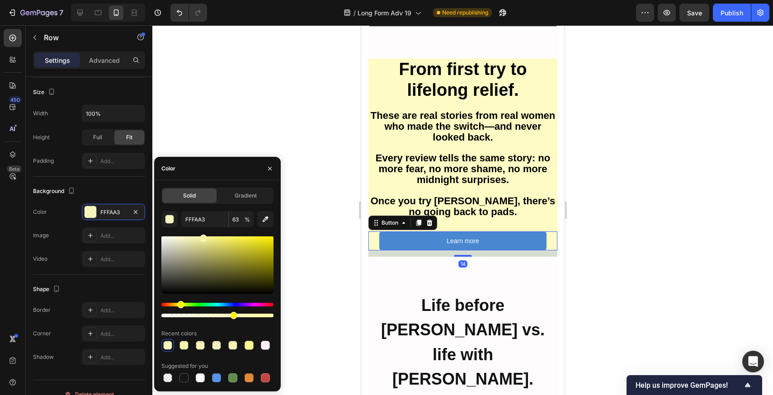
scroll to position [0, 0]
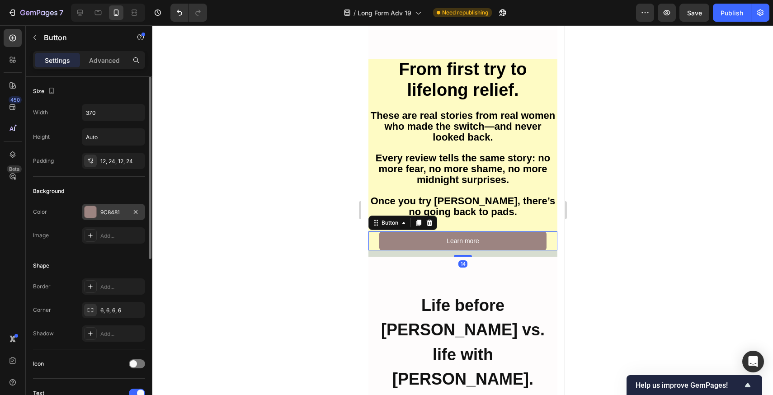
click at [115, 211] on div "9C8481" at bounding box center [113, 212] width 26 height 8
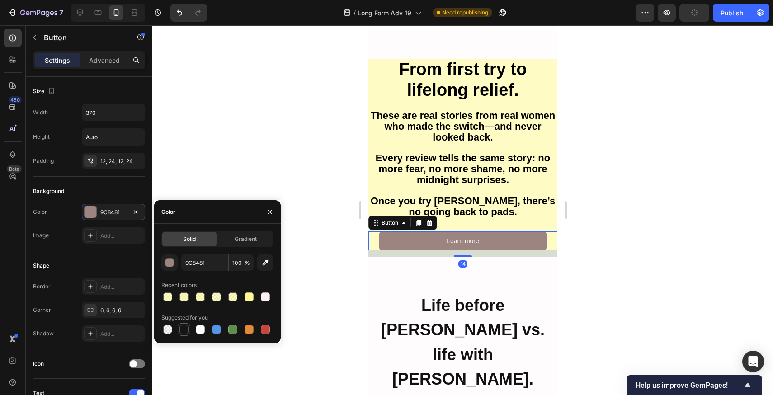
click at [184, 333] on div at bounding box center [183, 329] width 9 height 9
type input "151515"
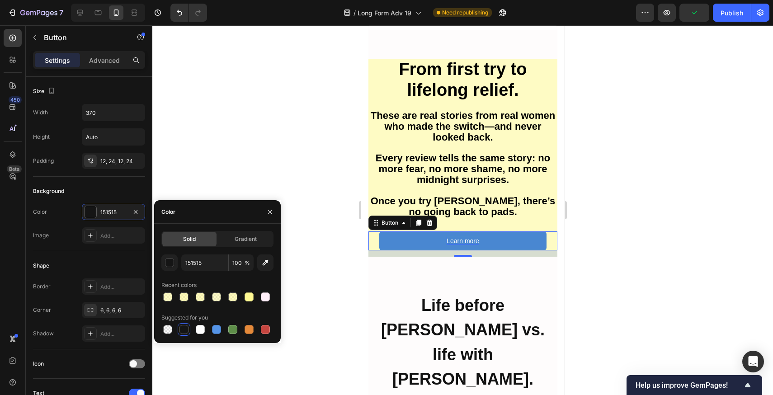
click at [448, 240] on div "Learn more" at bounding box center [462, 241] width 33 height 8
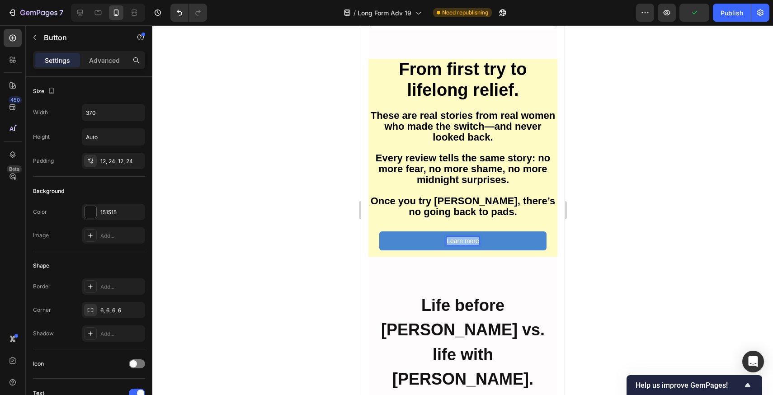
click at [448, 240] on p "Learn more" at bounding box center [462, 241] width 33 height 8
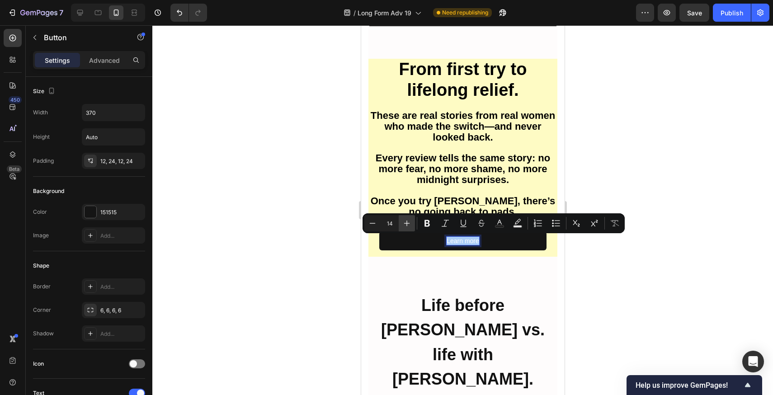
click at [400, 225] on button "Plus" at bounding box center [407, 223] width 16 height 16
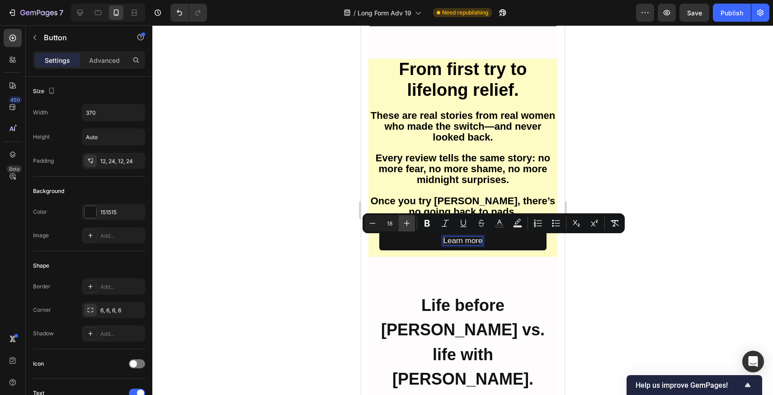
type input "19"
click at [78, 12] on icon at bounding box center [79, 12] width 9 height 9
type input "16"
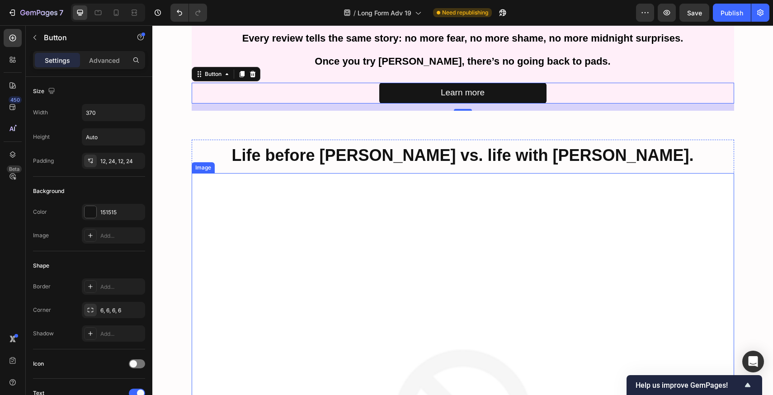
scroll to position [2133, 0]
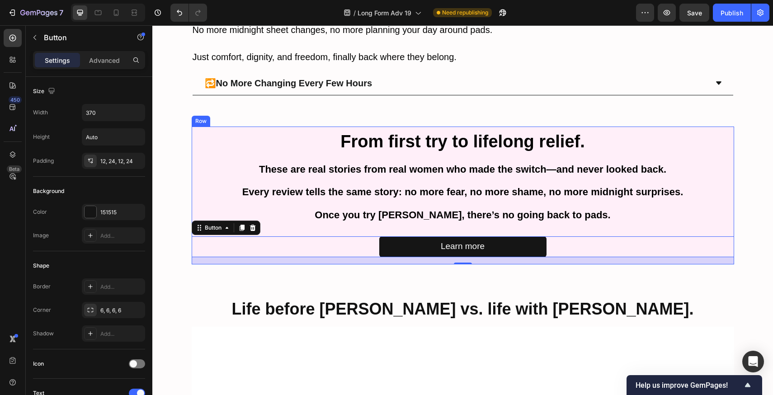
click at [718, 231] on div "⁠⁠⁠⁠⁠⁠⁠ From first try to lifelong relief. Heading These are real stories from …" at bounding box center [463, 196] width 542 height 138
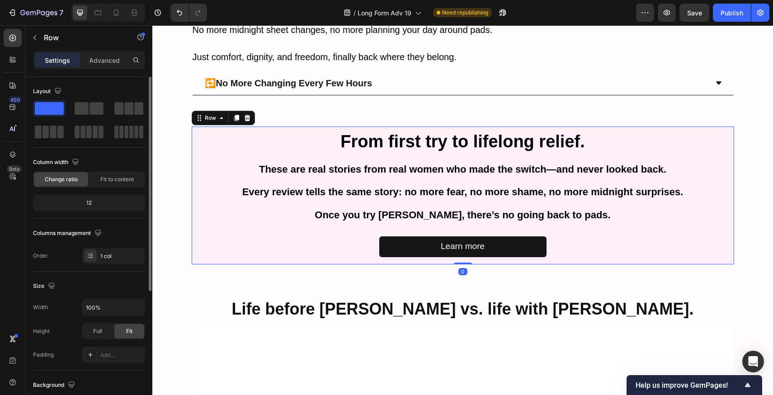
scroll to position [207, 0]
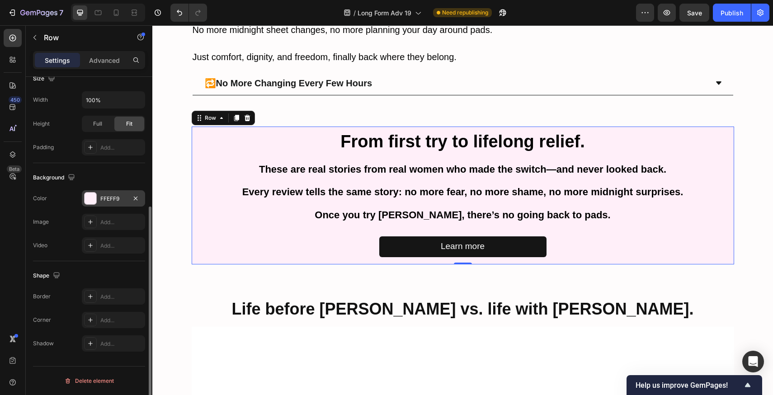
click at [116, 202] on div "FFEFF9" at bounding box center [113, 199] width 26 height 8
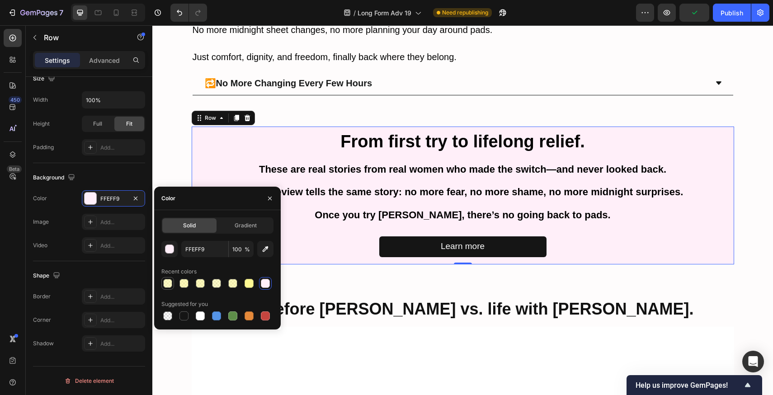
click at [171, 281] on div at bounding box center [167, 283] width 9 height 9
type input "FFFAA3"
type input "63"
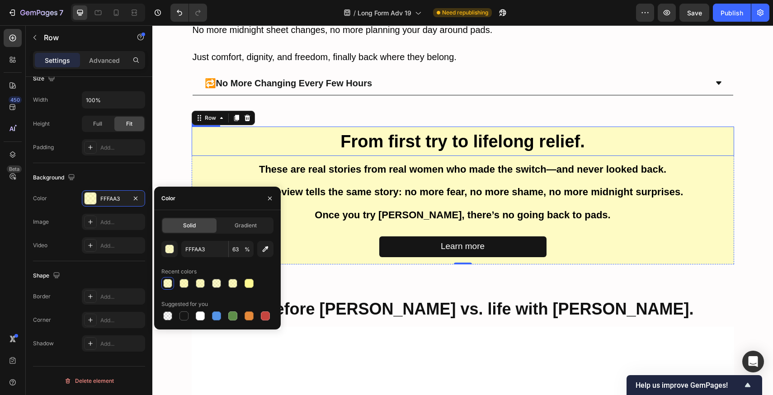
click at [433, 147] on strong "From first try to lifelong relief." at bounding box center [462, 141] width 245 height 19
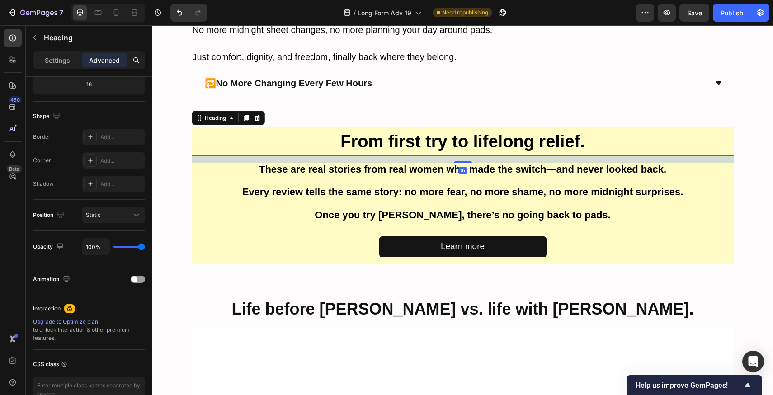
scroll to position [0, 0]
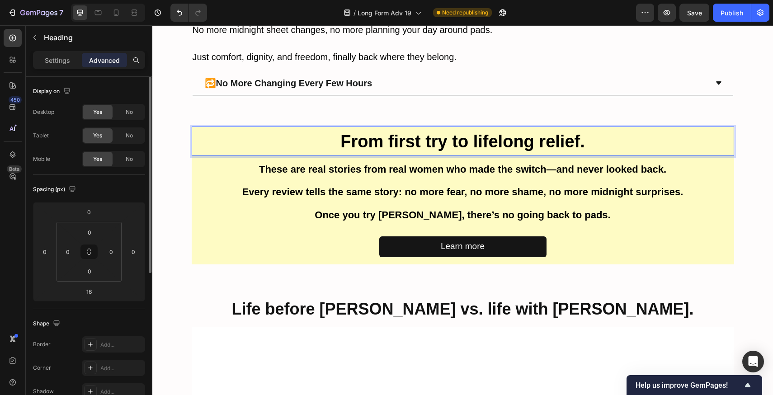
click at [433, 147] on strong "From first try to lifelong relief." at bounding box center [462, 141] width 245 height 19
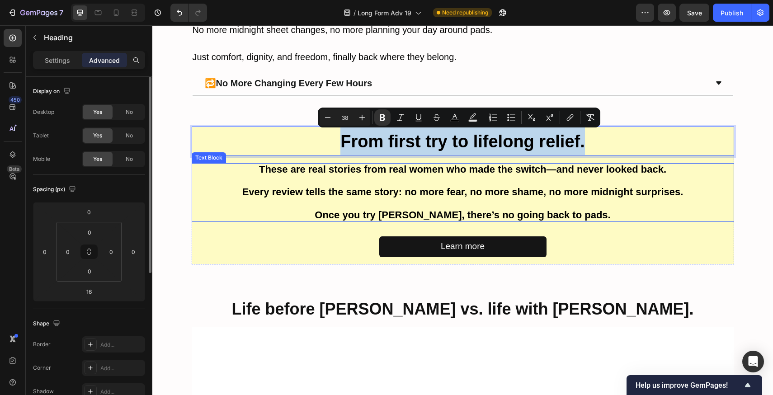
click at [483, 164] on span "These are real stories from real women who made the switch—and never looked bac…" at bounding box center [462, 169] width 407 height 11
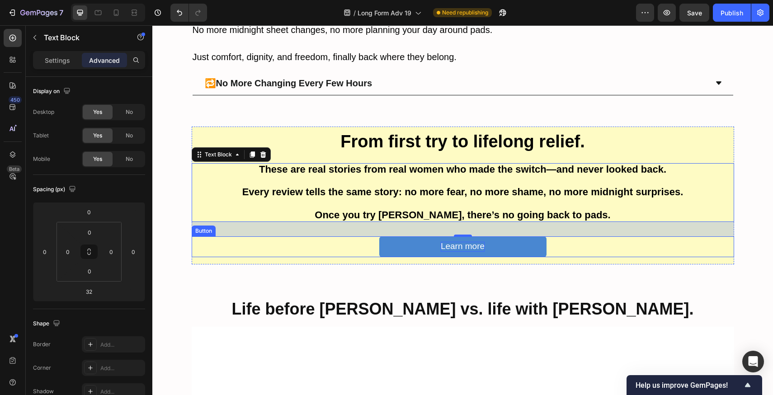
click at [460, 249] on span "Learn more" at bounding box center [463, 245] width 44 height 9
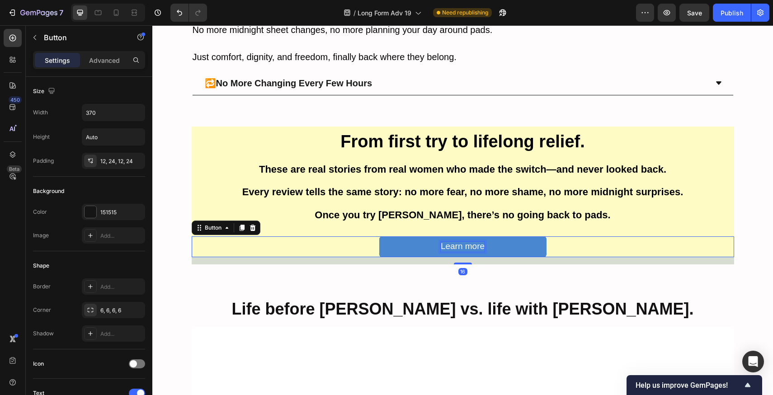
click at [460, 249] on span "Learn more" at bounding box center [463, 245] width 44 height 9
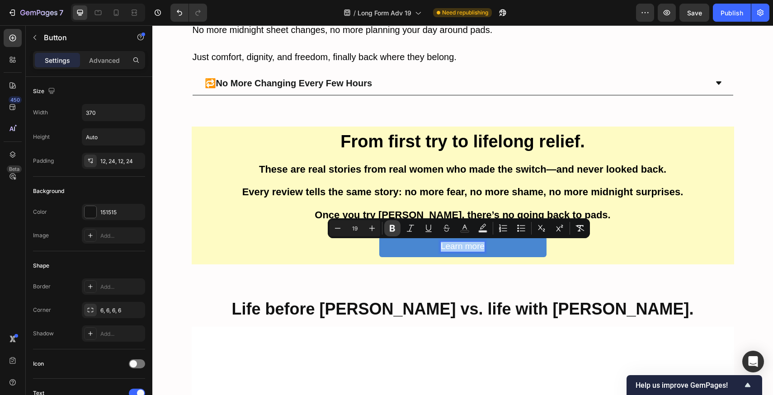
click at [386, 225] on button "Bold" at bounding box center [392, 228] width 16 height 16
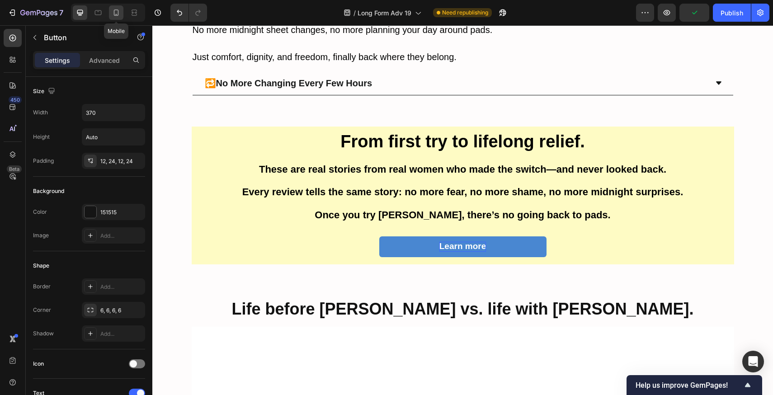
click at [116, 15] on icon at bounding box center [116, 12] width 5 height 6
type input "14"
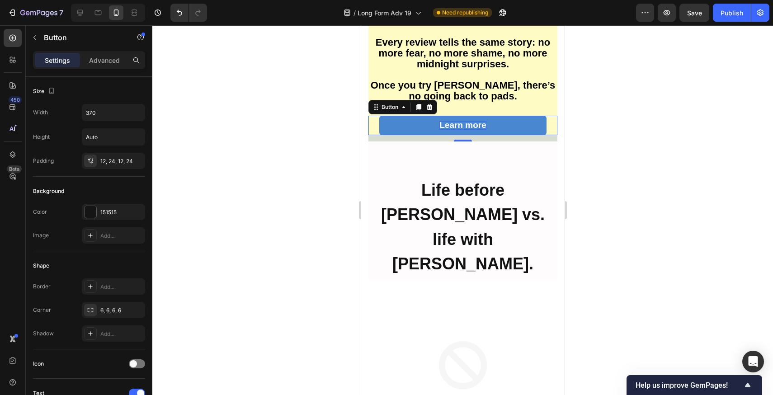
scroll to position [2341, 0]
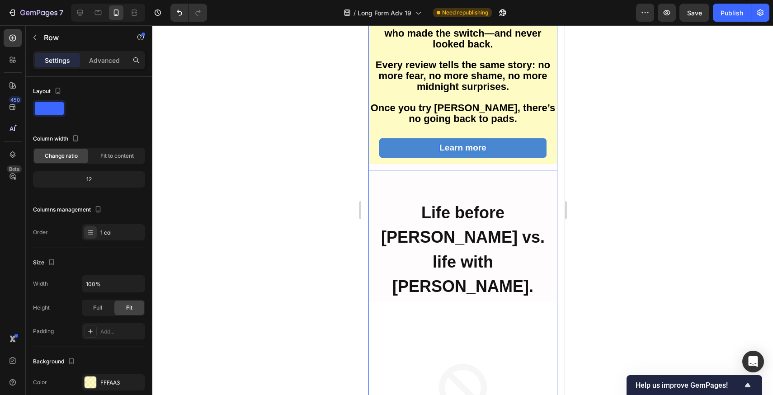
click at [470, 159] on div "Learn more Button" at bounding box center [462, 151] width 189 height 26
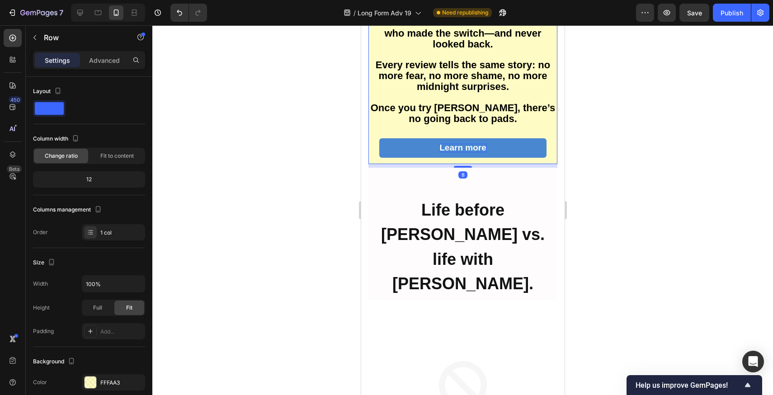
drag, startPoint x: 460, startPoint y: 170, endPoint x: 463, endPoint y: 139, distance: 30.9
click at [462, 141] on div "⁠⁠⁠⁠⁠⁠⁠ From first try to lifelong relief. Heading These are real stories from …" at bounding box center [462, 65] width 189 height 198
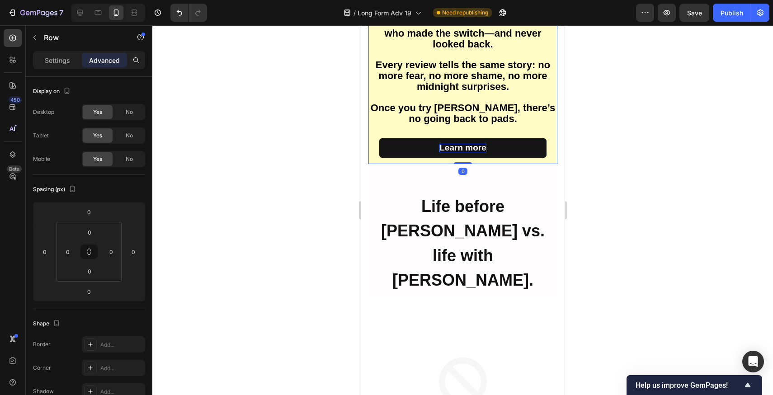
click at [384, 161] on div "Learn more Button" at bounding box center [462, 151] width 189 height 26
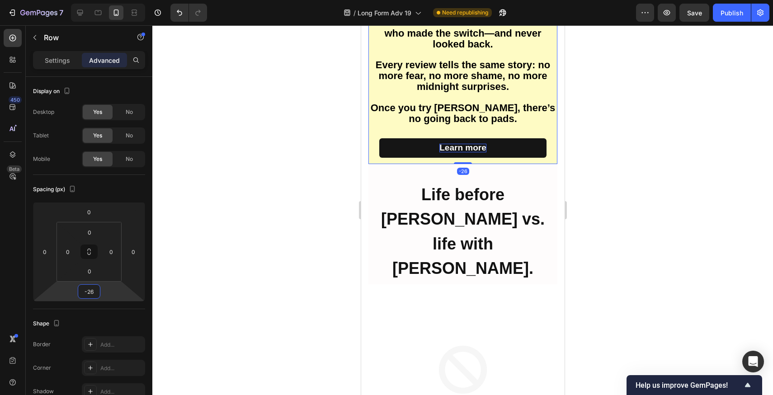
drag, startPoint x: 113, startPoint y: 295, endPoint x: 113, endPoint y: 301, distance: 5.9
click at [113, 0] on html "7 Version history / Long Form Adv 19 Need republishing Preview Save Publish 450…" at bounding box center [386, 0] width 773 height 0
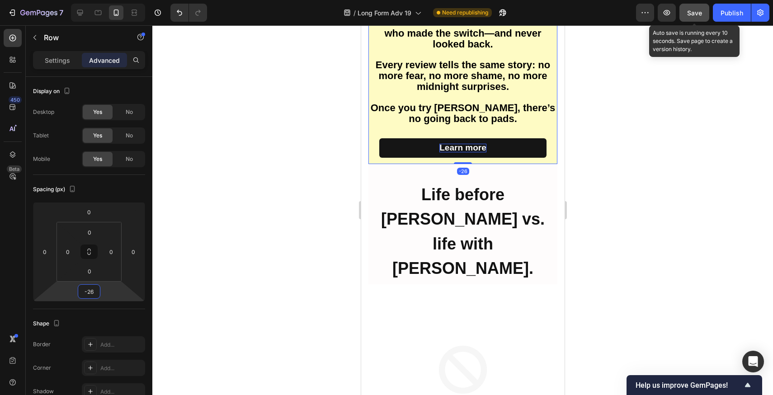
click at [688, 9] on span "Save" at bounding box center [694, 13] width 15 height 8
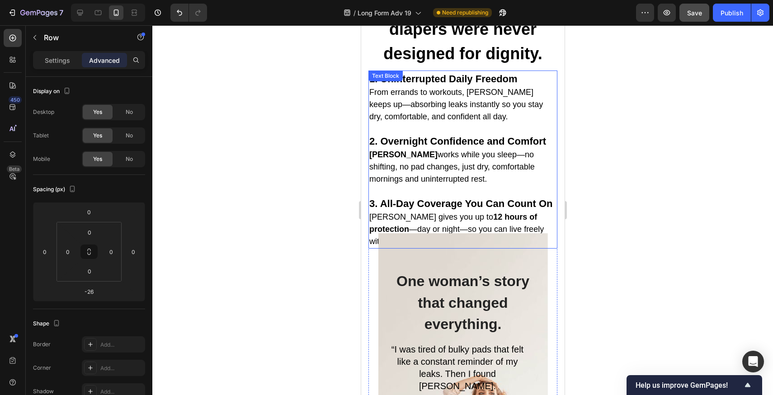
scroll to position [2191, 0]
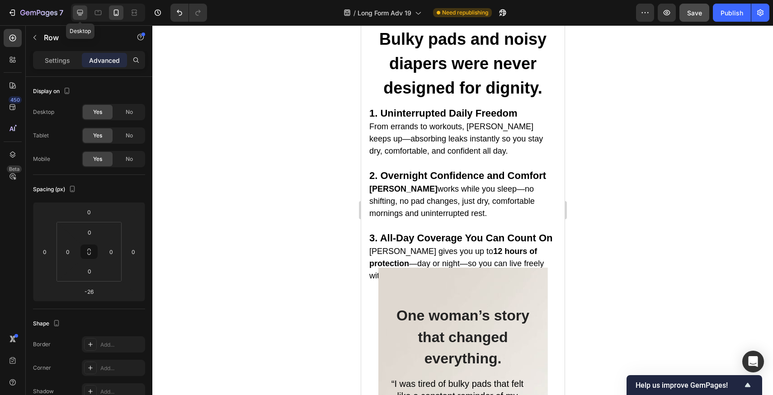
click at [85, 8] on div at bounding box center [80, 12] width 14 height 14
type input "0"
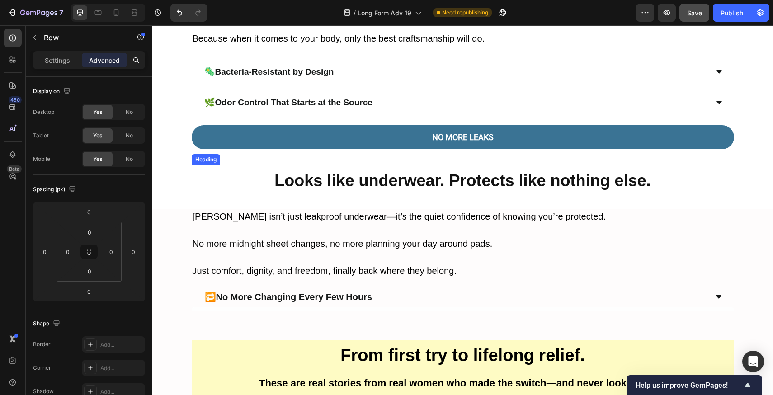
scroll to position [1873, 0]
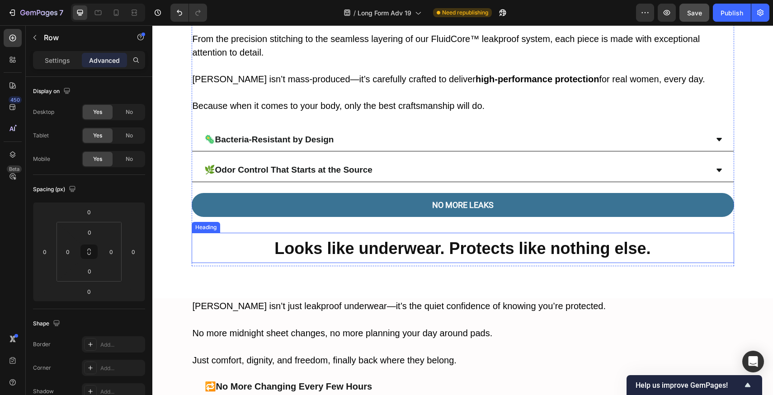
click at [410, 239] on strong "Looks like underwear. Protects like nothing else." at bounding box center [462, 248] width 376 height 19
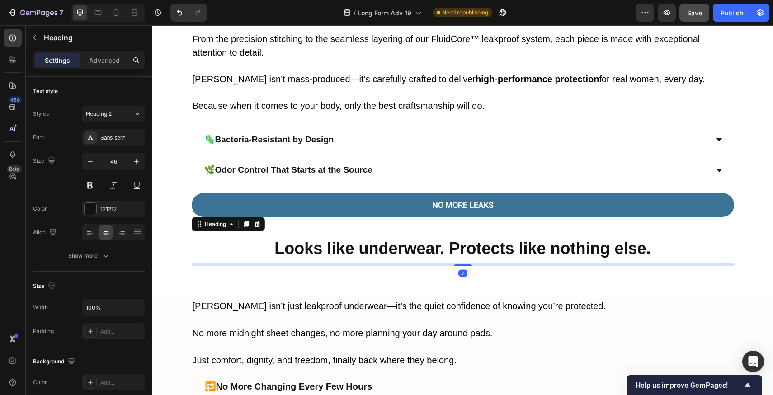
drag, startPoint x: 461, startPoint y: 222, endPoint x: 459, endPoint y: 207, distance: 15.5
click at [459, 233] on div "Looks like underwear. Protects like nothing else. Heading 7" at bounding box center [463, 248] width 542 height 30
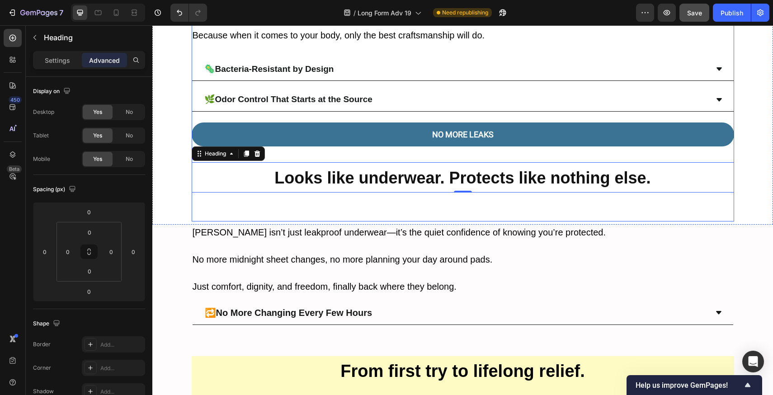
scroll to position [1934, 0]
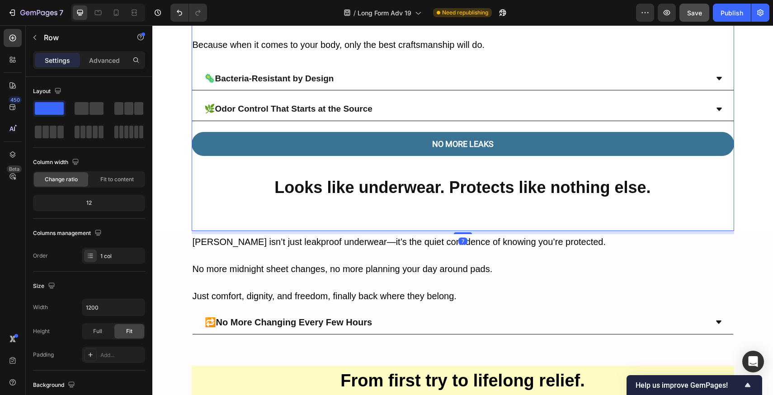
drag, startPoint x: 460, startPoint y: 188, endPoint x: 461, endPoint y: 154, distance: 33.9
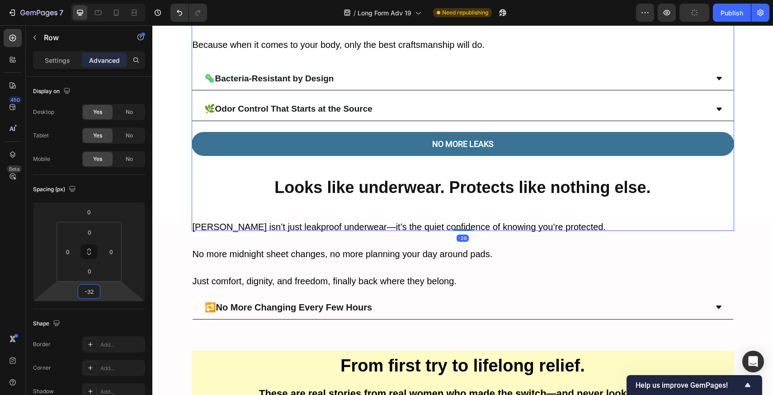
type input "-36"
drag, startPoint x: 108, startPoint y: 292, endPoint x: 112, endPoint y: 300, distance: 8.9
click at [112, 0] on html "7 Version history / Long Form Adv 19 Need republishing Preview Publish 450 Beta…" at bounding box center [386, 0] width 773 height 0
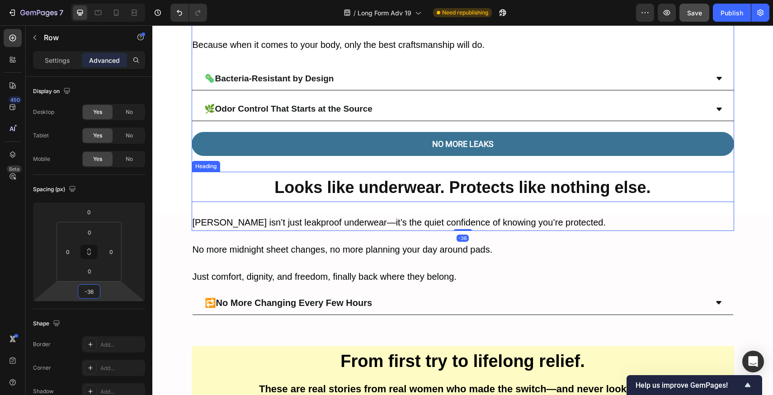
click at [632, 178] on strong "Looks like underwear. Protects like nothing else." at bounding box center [462, 187] width 376 height 19
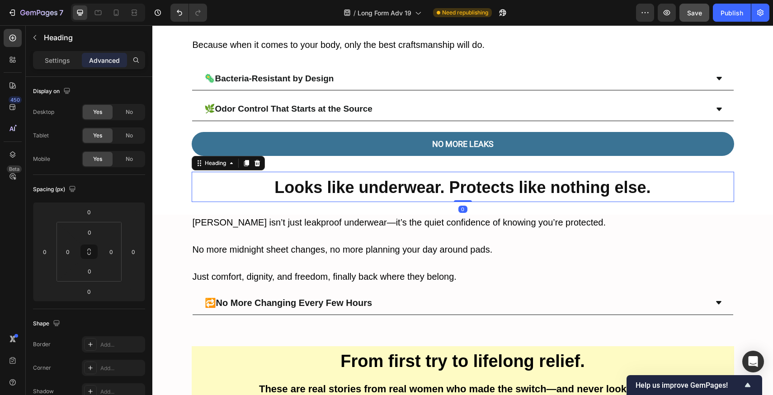
click at [666, 172] on h2 "Looks like underwear. Protects like nothing else." at bounding box center [463, 187] width 542 height 30
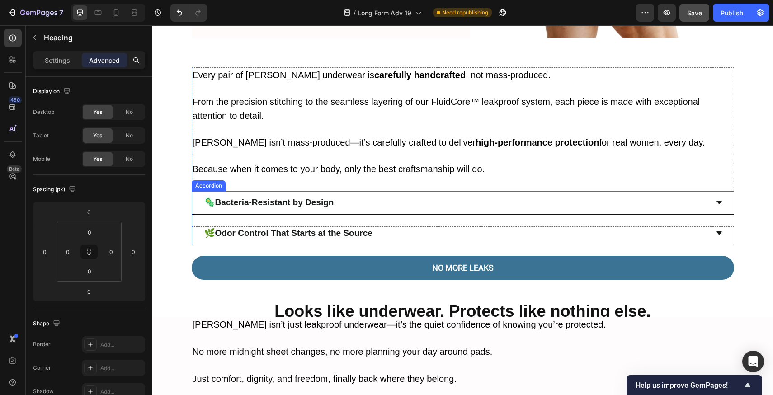
scroll to position [1949, 0]
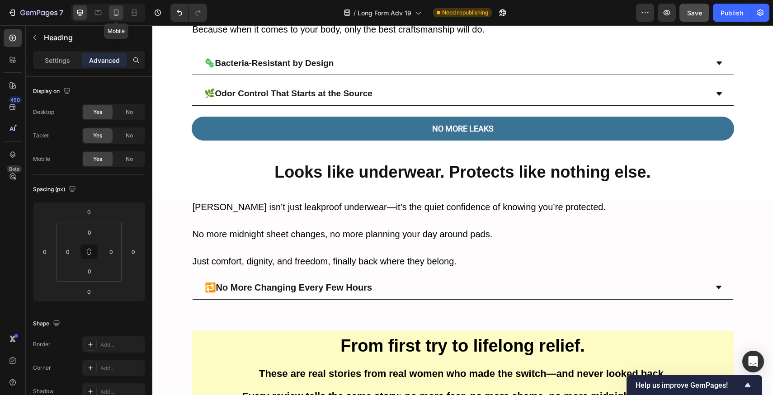
click at [111, 13] on div at bounding box center [116, 12] width 14 height 14
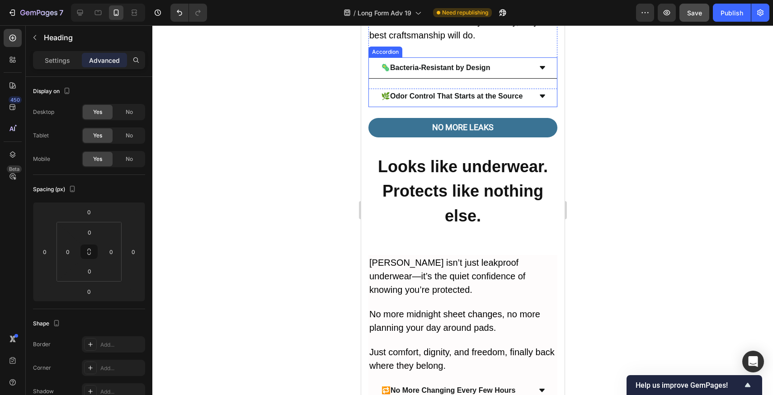
scroll to position [2880, 0]
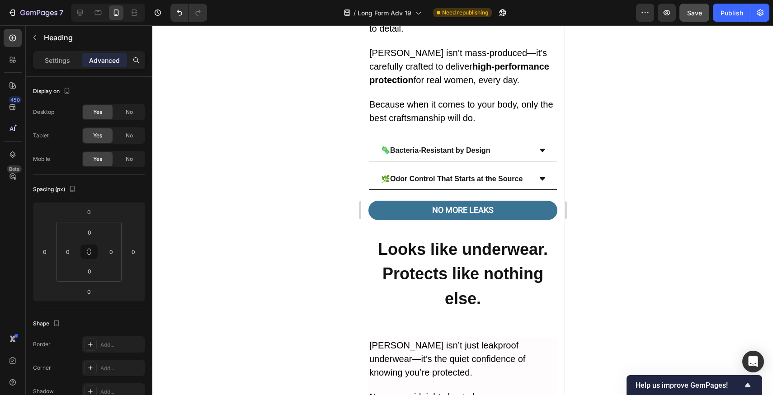
click at [461, 240] on strong "Looks like underwear. Protects like nothing else." at bounding box center [462, 274] width 170 height 68
click at [498, 237] on p "Looks like underwear. Protects like nothing else." at bounding box center [462, 274] width 187 height 74
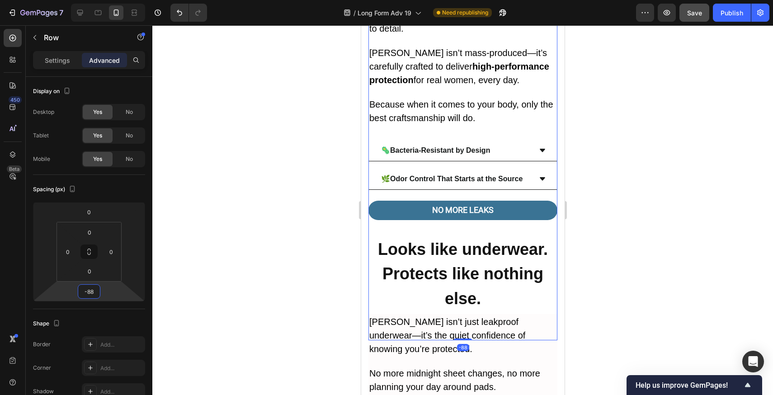
type input "-86"
drag, startPoint x: 109, startPoint y: 292, endPoint x: 113, endPoint y: 303, distance: 11.9
click at [113, 0] on html "7 Version history / Long Form Adv 19 Need republishing Preview Save Publish 450…" at bounding box center [386, 0] width 773 height 0
click at [110, 305] on div "Spacing (px) 0 -86 0 0 0 0" at bounding box center [89, 242] width 112 height 134
click at [463, 237] on p "⁠⁠⁠⁠⁠⁠⁠ Looks like underwear. Protects like nothing else." at bounding box center [462, 274] width 187 height 74
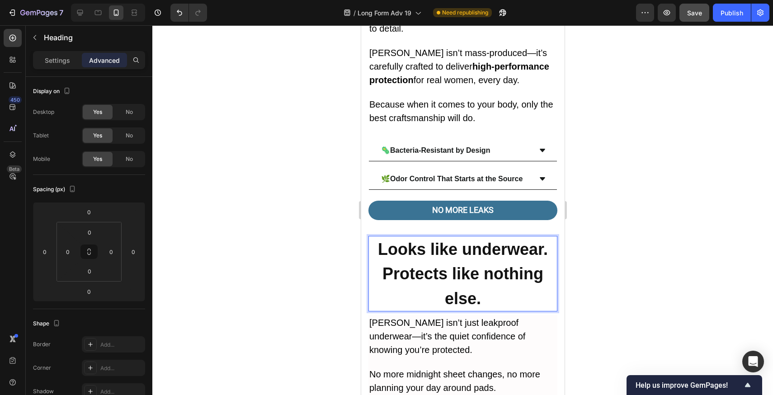
click at [463, 237] on p "Looks like underwear. Protects like nothing else." at bounding box center [462, 274] width 187 height 74
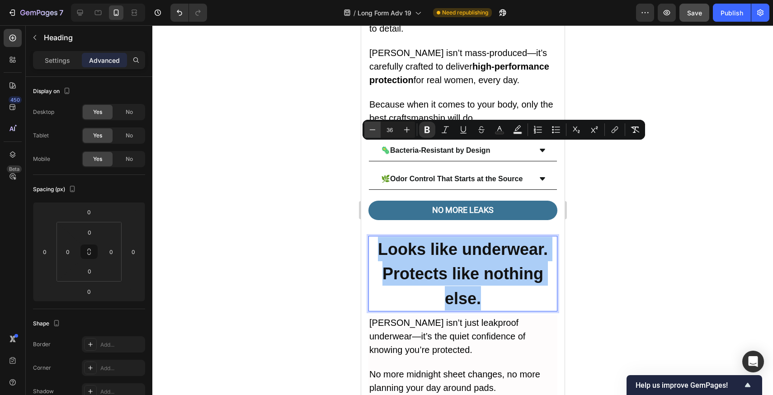
click at [374, 132] on icon "Editor contextual toolbar" at bounding box center [372, 129] width 9 height 9
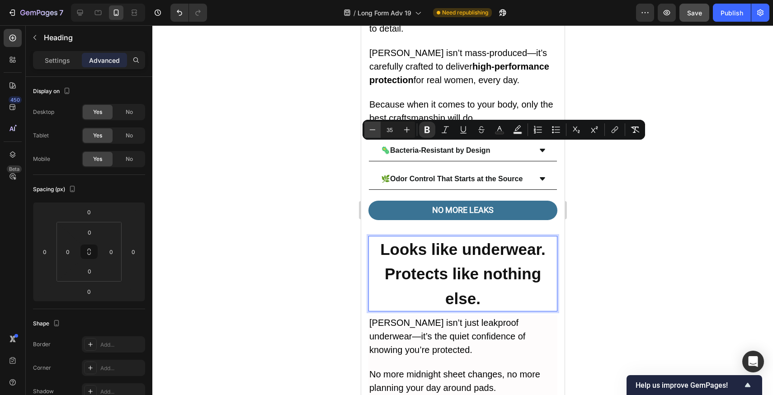
click at [374, 132] on icon "Editor contextual toolbar" at bounding box center [372, 129] width 9 height 9
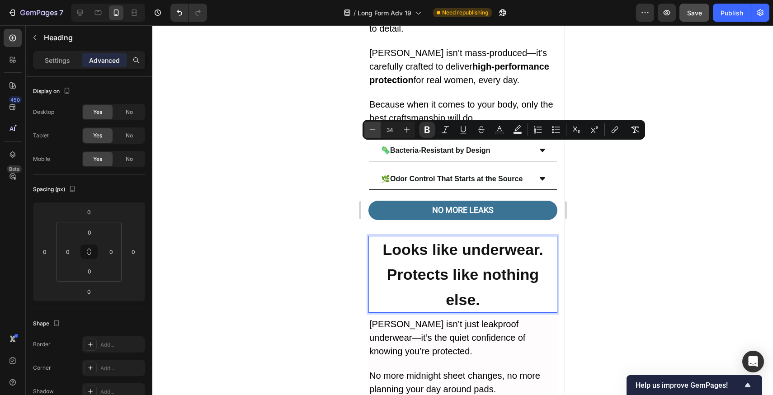
click at [374, 132] on icon "Editor contextual toolbar" at bounding box center [372, 129] width 9 height 9
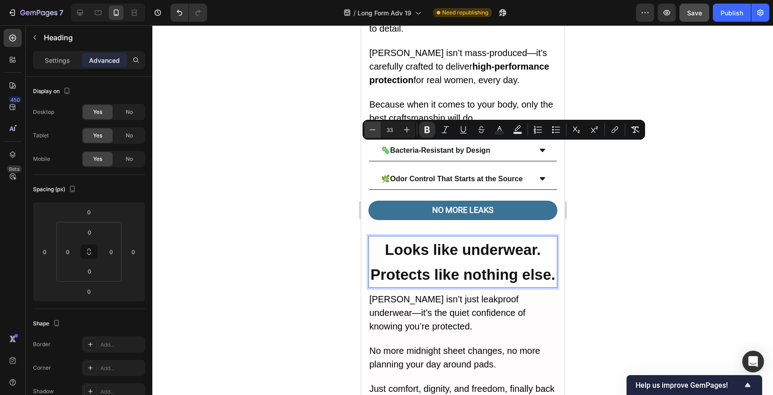
click at [374, 132] on icon "Editor contextual toolbar" at bounding box center [372, 129] width 9 height 9
type input "31"
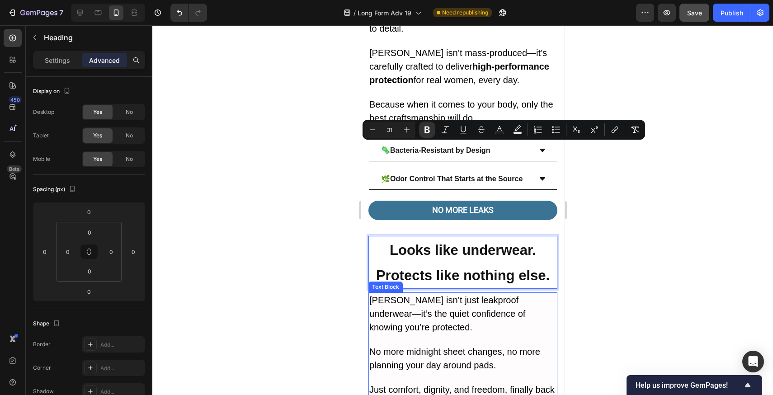
click at [474, 372] on p at bounding box center [462, 377] width 187 height 11
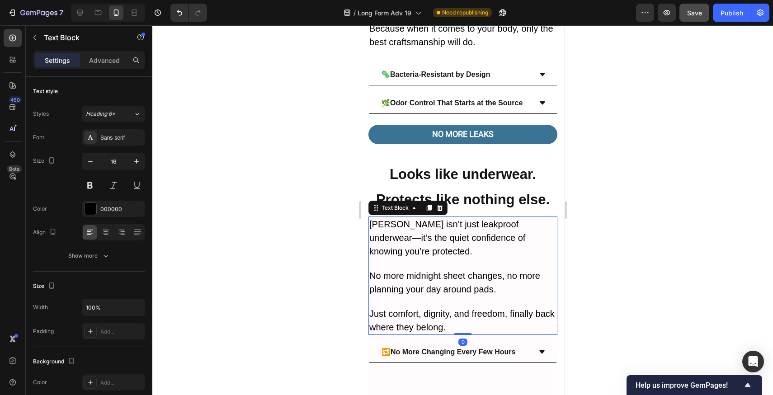
scroll to position [2956, 0]
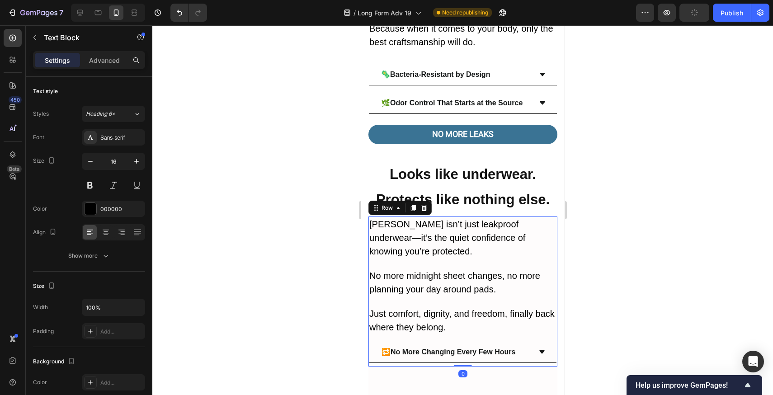
click at [474, 267] on div "Vera isn’t just leakproof underwear—it’s the quiet confidence of knowing you’re…" at bounding box center [462, 292] width 189 height 150
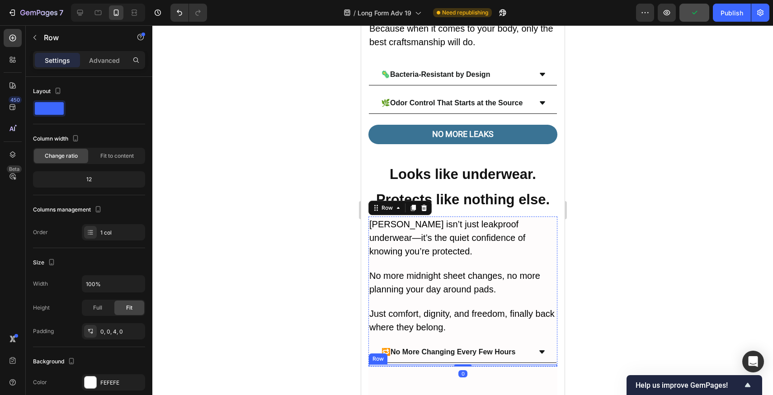
click at [477, 364] on div "🔁 No More Changing Every Few Hours Accordion Row" at bounding box center [462, 365] width 189 height 3
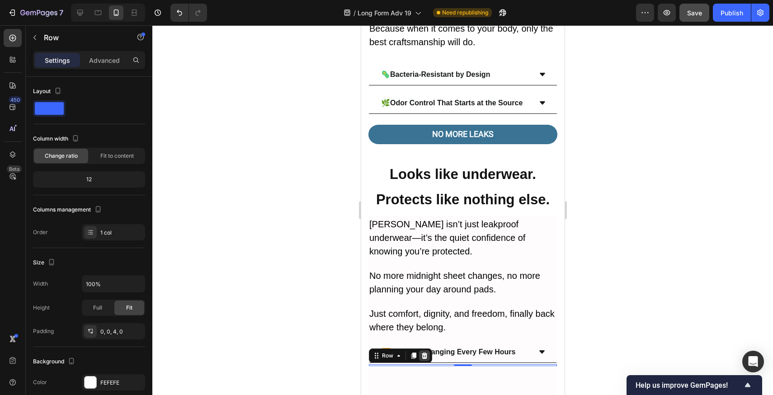
click at [426, 353] on icon at bounding box center [424, 356] width 6 height 6
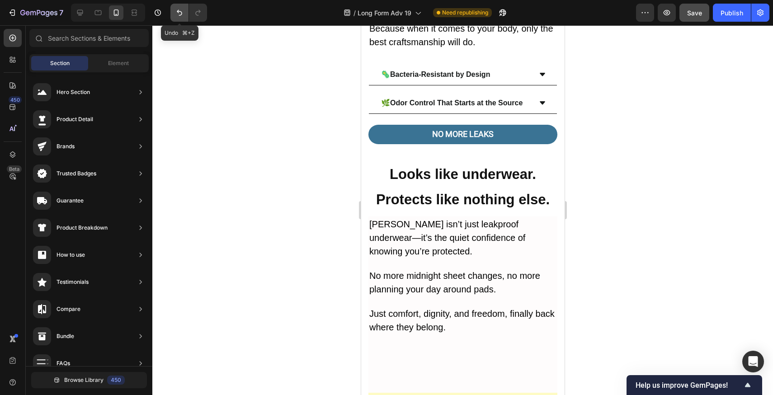
click at [171, 9] on button "Undo/Redo" at bounding box center [179, 13] width 18 height 18
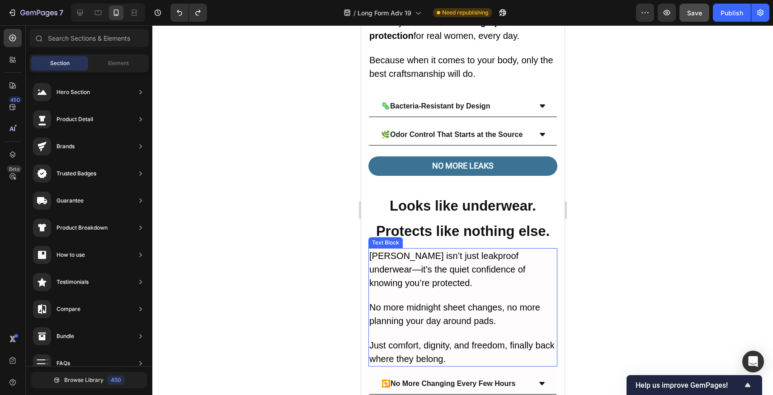
scroll to position [3035, 0]
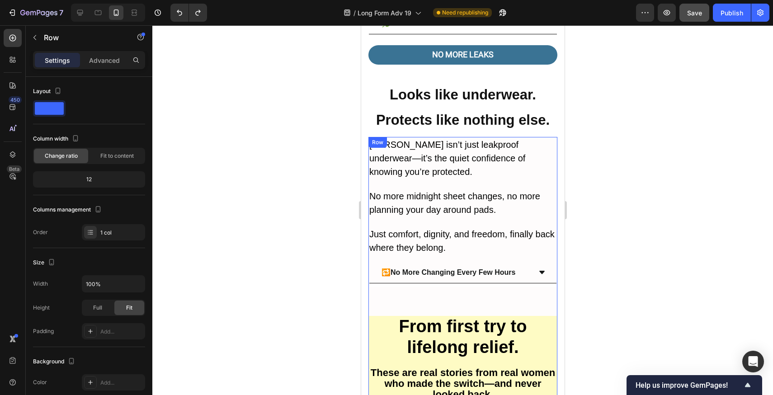
click at [432, 203] on div "Vera isn’t just leakproof underwear—it’s the quiet confidence of knowing you’re…" at bounding box center [462, 320] width 189 height 366
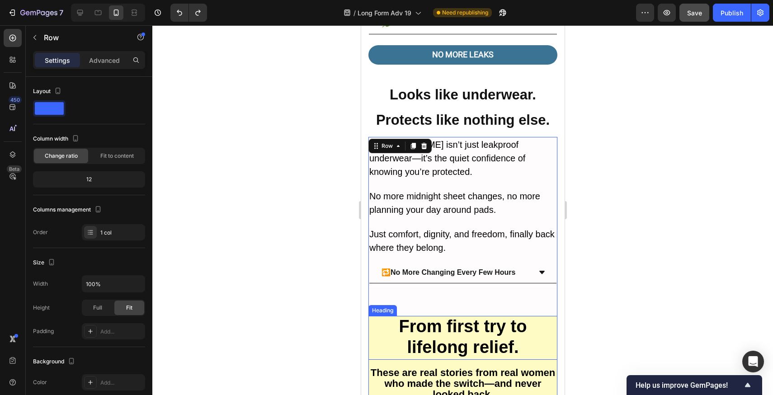
click at [429, 317] on strong "From first try to lifelong relief." at bounding box center [463, 337] width 128 height 40
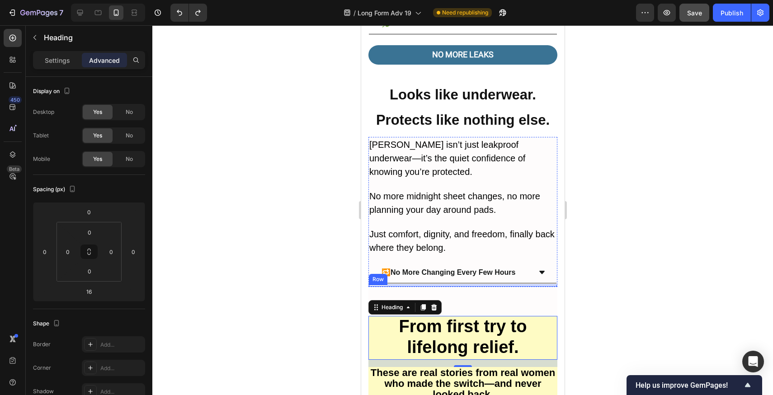
click at [448, 284] on div "🔁 No More Changing Every Few Hours Accordion Row" at bounding box center [462, 285] width 189 height 3
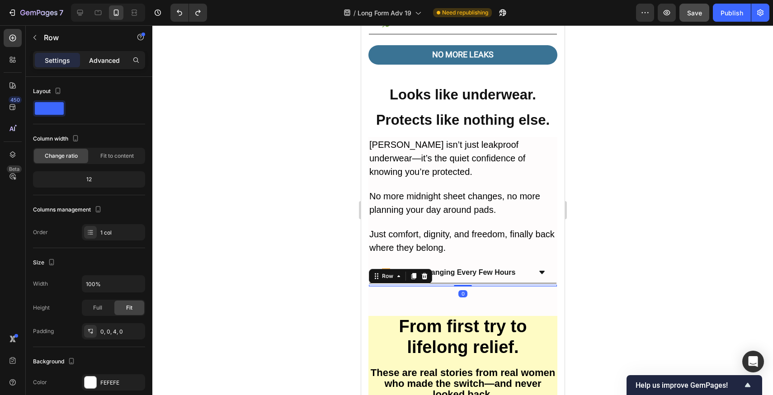
click at [116, 57] on p "Advanced" at bounding box center [104, 60] width 31 height 9
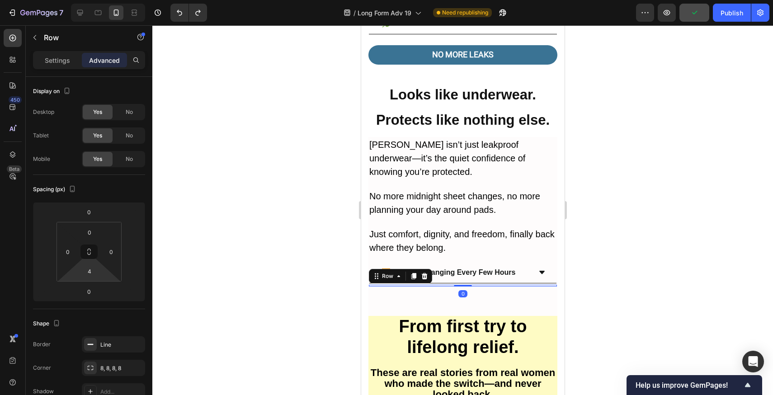
type input "0"
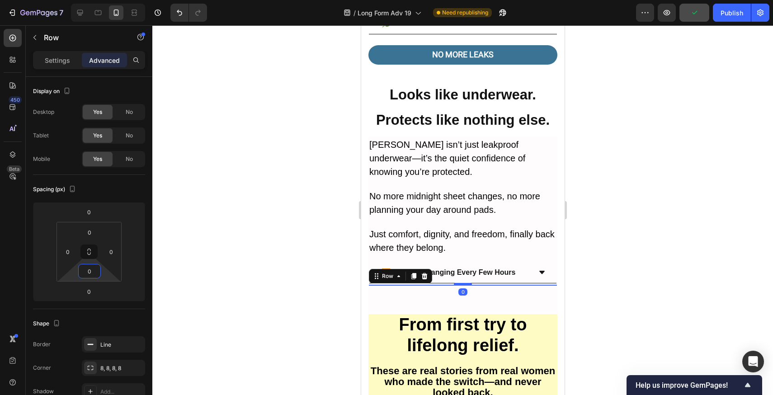
click at [102, 0] on html "7 Version history / Long Form Adv 19 Need republishing Preview Publish 450 Beta…" at bounding box center [386, 0] width 773 height 0
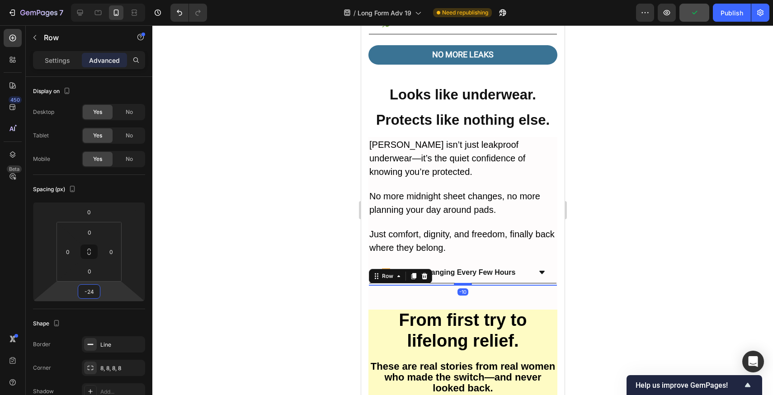
type input "-26"
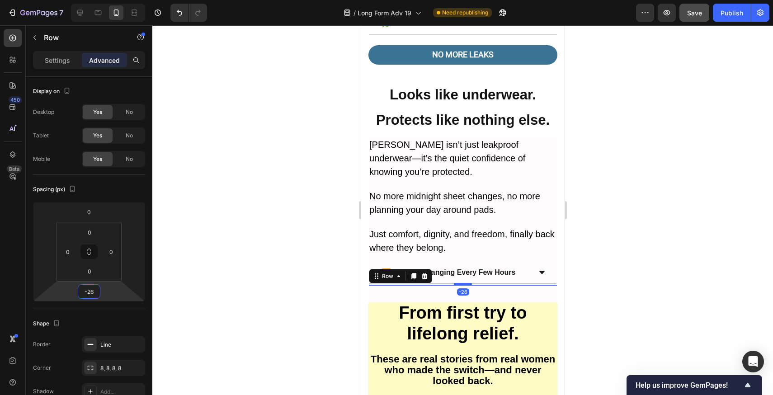
drag, startPoint x: 112, startPoint y: 288, endPoint x: 112, endPoint y: 294, distance: 5.9
click at [112, 0] on html "7 Version history / Long Form Adv 19 Need republishing Preview Save Publish 450…" at bounding box center [386, 0] width 773 height 0
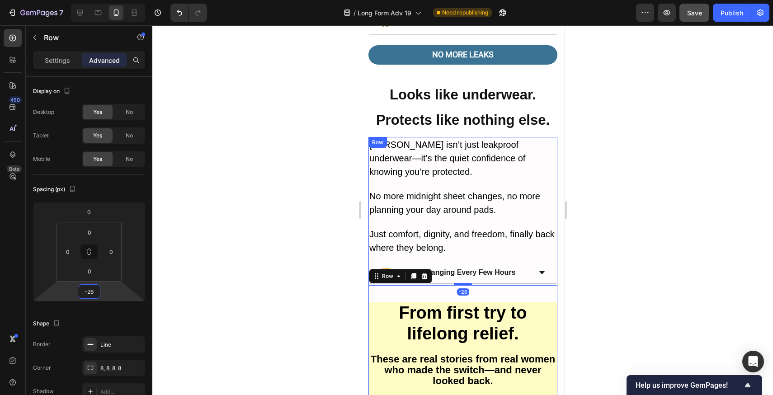
click at [432, 303] on strong "From first try to lifelong relief." at bounding box center [463, 323] width 128 height 40
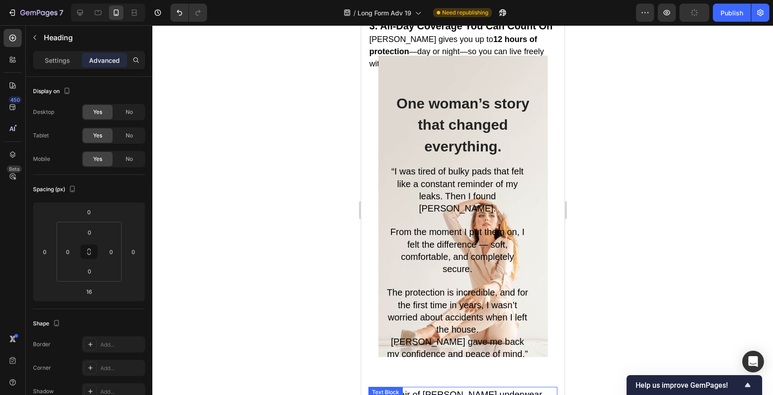
scroll to position [2363, 0]
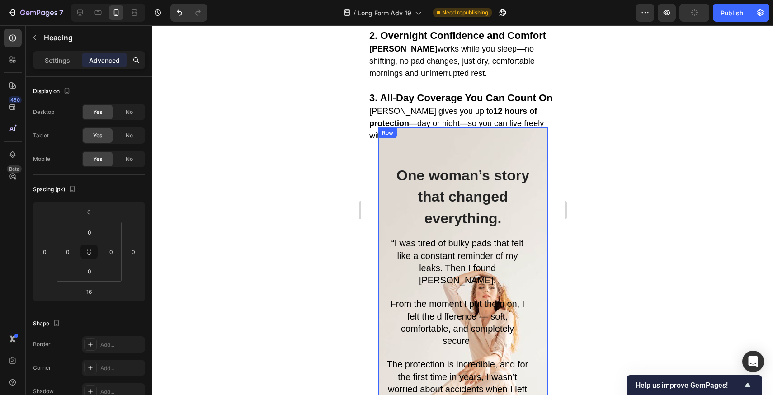
click at [530, 221] on div "One woman’s story that changed everything. Heading “I was tired of bulky pads t…" at bounding box center [463, 327] width 156 height 326
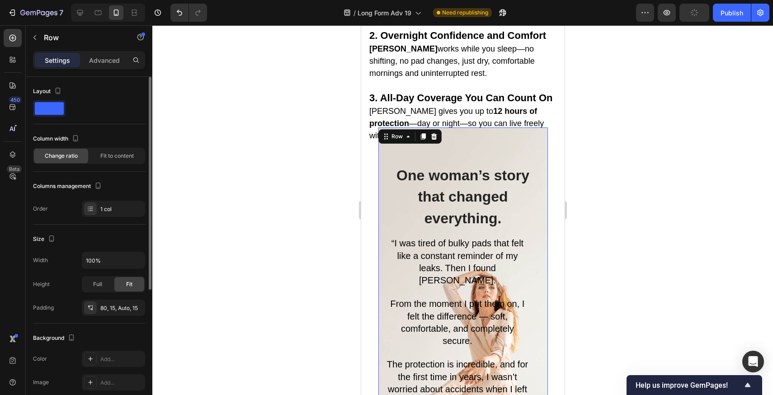
scroll to position [212, 0]
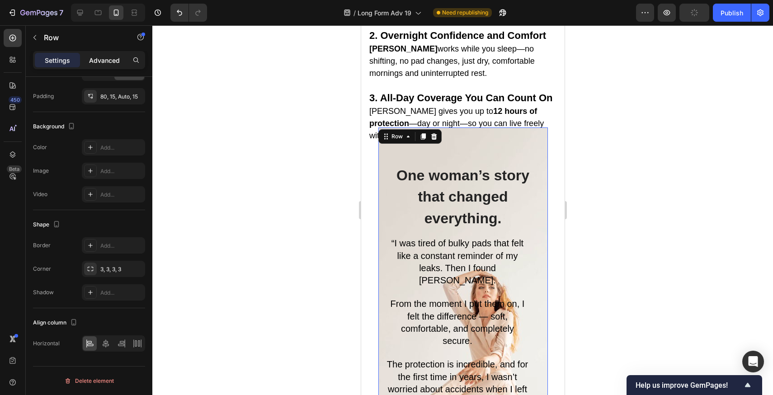
click at [122, 60] on div "Advanced" at bounding box center [104, 60] width 45 height 14
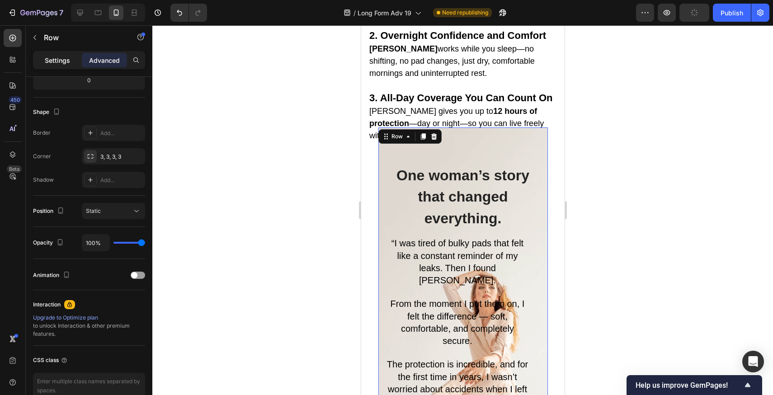
click at [61, 58] on p "Settings" at bounding box center [57, 60] width 25 height 9
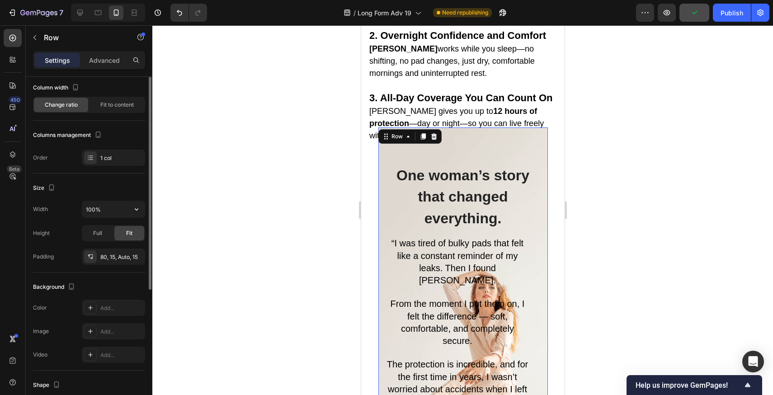
scroll to position [0, 0]
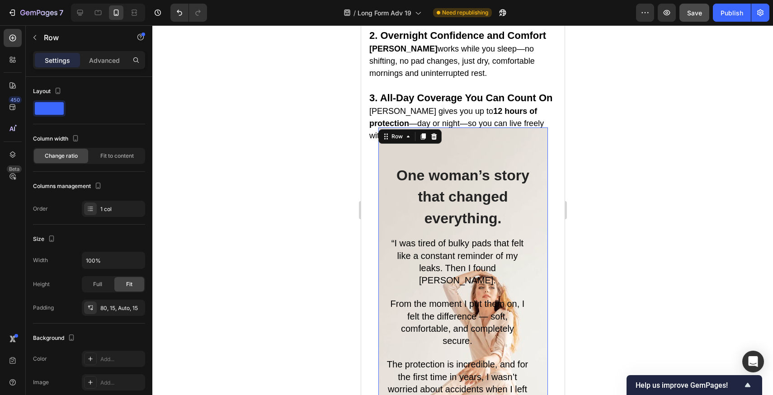
click at [527, 164] on h2 "One woman’s story that changed everything." at bounding box center [463, 197] width 156 height 66
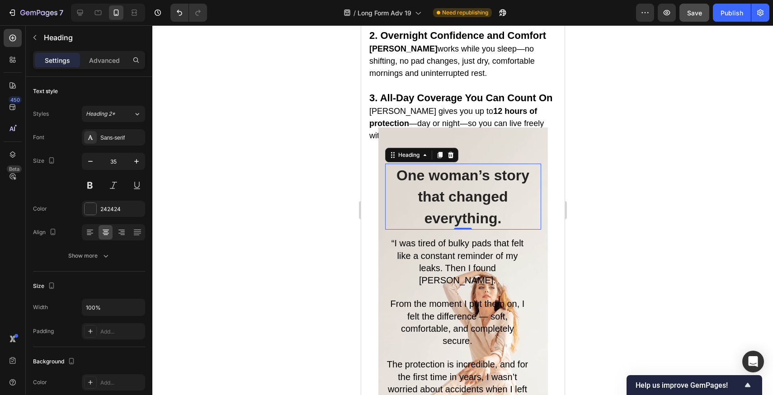
click at [535, 164] on div "One woman’s story that changed everything. Heading 0 “I was tired of bulky pads…" at bounding box center [463, 327] width 156 height 326
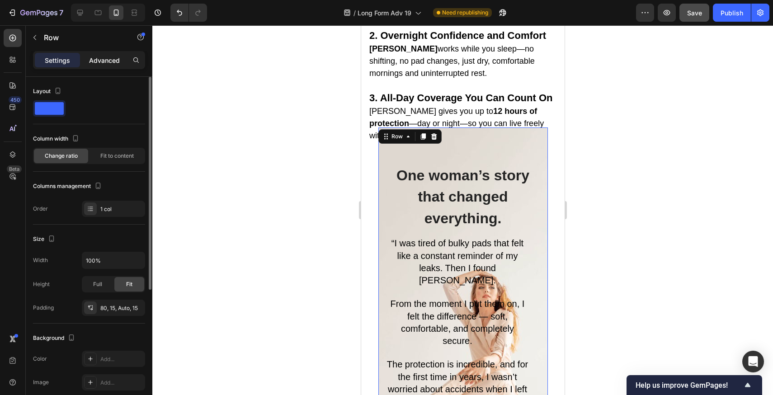
click at [108, 61] on p "Advanced" at bounding box center [104, 60] width 31 height 9
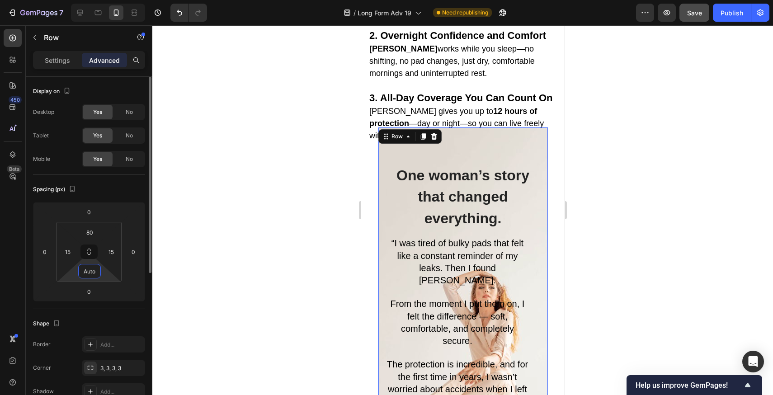
click at [93, 269] on input "Auto" at bounding box center [89, 271] width 18 height 14
type input "0"
click at [118, 186] on div "Spacing (px)" at bounding box center [89, 189] width 112 height 14
click at [78, 12] on icon at bounding box center [80, 13] width 6 height 6
type input "Auto"
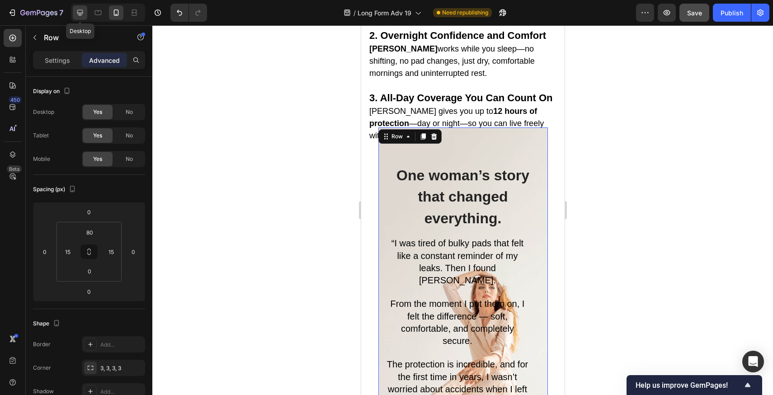
type input "Auto"
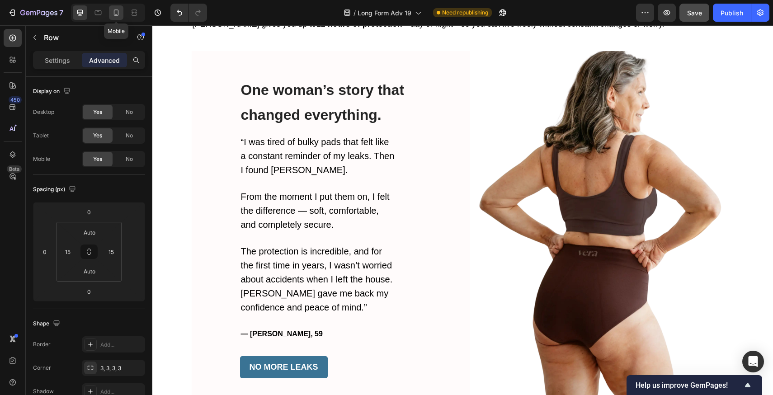
click at [118, 15] on icon at bounding box center [116, 12] width 9 height 9
type input "0"
type input "80"
type input "0"
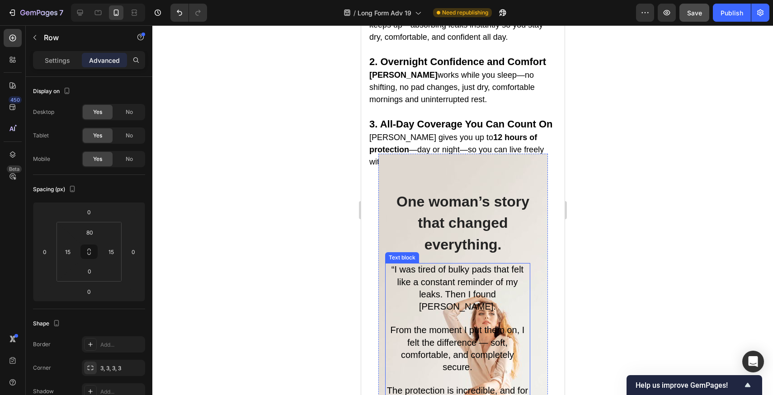
scroll to position [2337, 0]
click at [520, 132] on span "Vera gives you up to 12 hours of protection —day or night—so you can live freel…" at bounding box center [456, 148] width 174 height 33
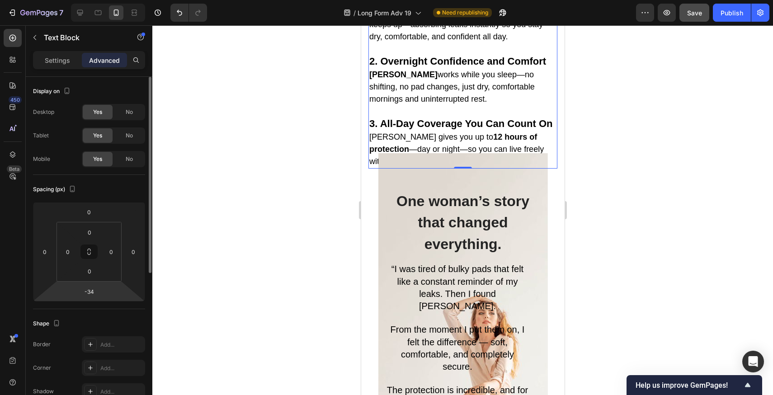
click at [104, 0] on html "7 Version history / Long Form Adv 19 Need republishing Preview Save Publish 450…" at bounding box center [386, 0] width 773 height 0
click at [104, 0] on html "7 Version history / Long Form Adv 19 Need republishing Preview Publish 450 Beta…" at bounding box center [386, 0] width 773 height 0
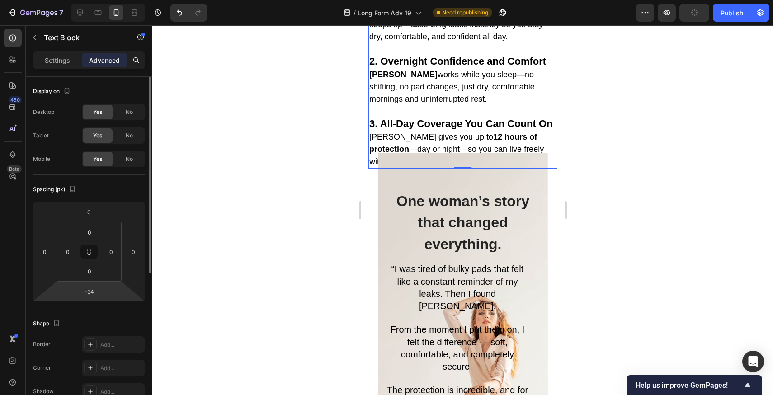
click at [104, 0] on html "7 Version history / Long Form Adv 19 Need republishing Preview Publish 450 Beta…" at bounding box center [386, 0] width 773 height 0
click at [100, 293] on div "-34" at bounding box center [89, 291] width 23 height 14
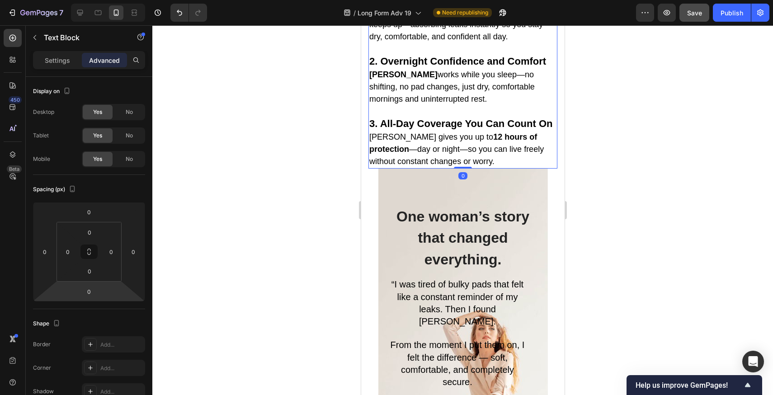
drag, startPoint x: 112, startPoint y: 292, endPoint x: 111, endPoint y: 285, distance: 7.7
click at [111, 0] on html "7 Version history / Long Form Adv 19 Need republishing Preview Save Publish 450…" at bounding box center [386, 0] width 773 height 0
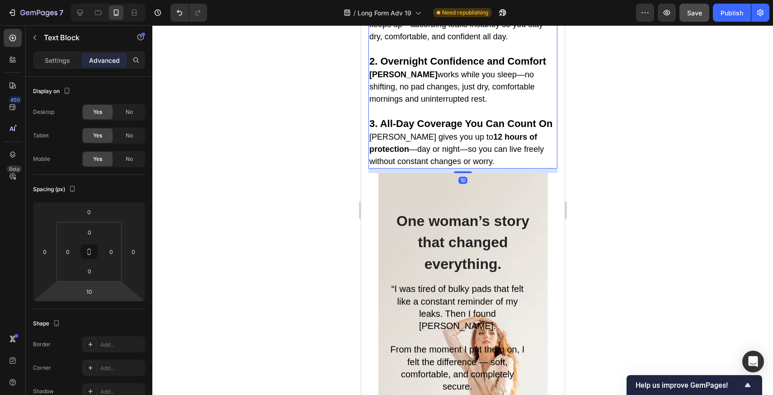
type input "12"
click at [124, 0] on html "7 Version history / Long Form Adv 19 Need republishing Preview Save Publish 450…" at bounding box center [386, 0] width 773 height 0
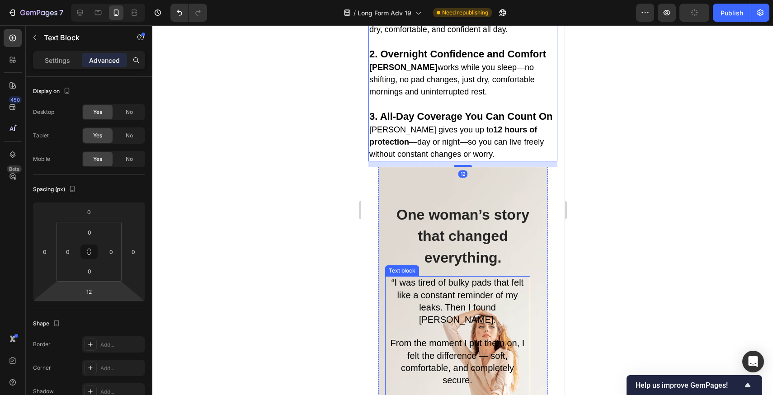
scroll to position [2354, 0]
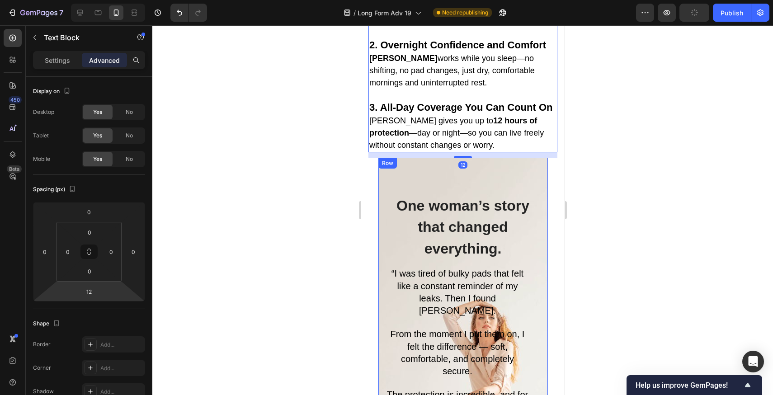
click at [533, 337] on div "One woman’s story that changed everything. Heading “I was tired of bulky pads t…" at bounding box center [463, 357] width 156 height 326
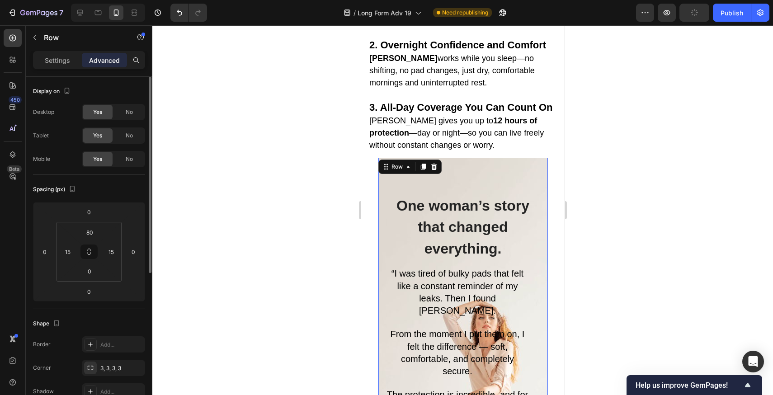
scroll to position [259, 0]
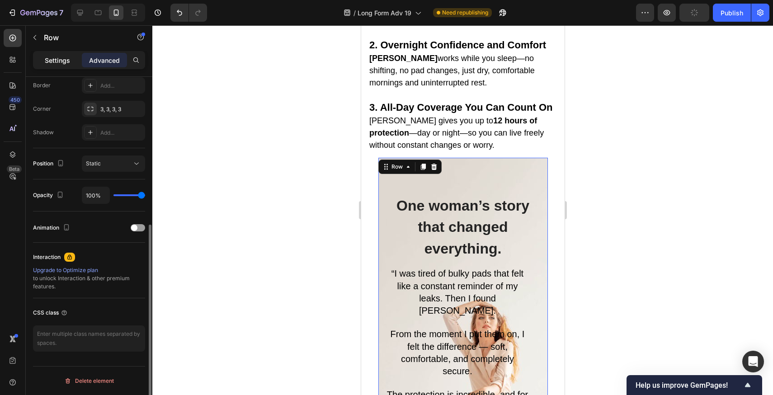
click at [50, 55] on div "Settings" at bounding box center [57, 60] width 45 height 14
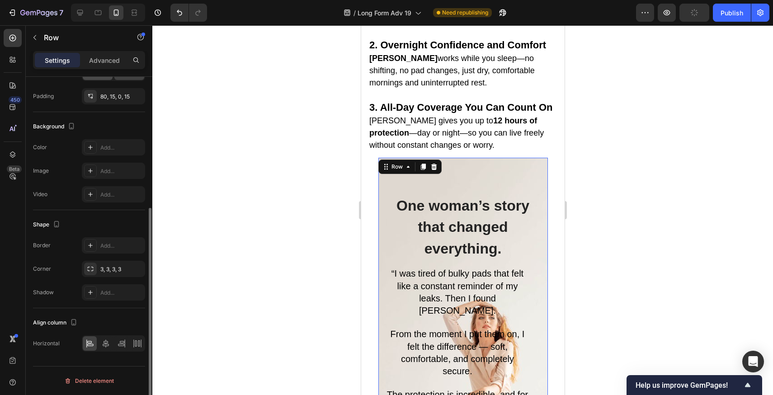
scroll to position [0, 0]
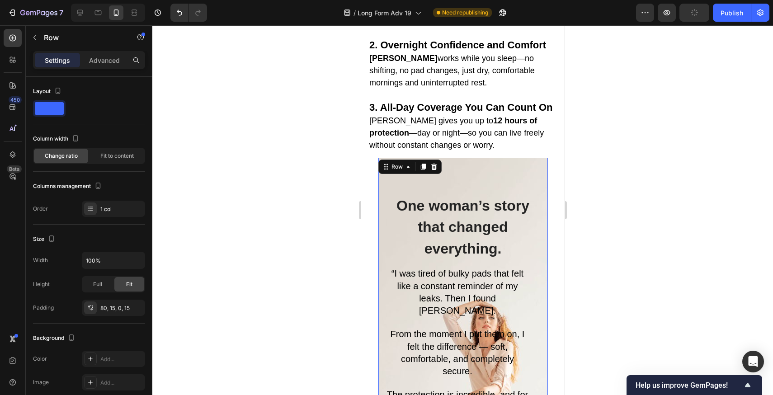
click at [541, 217] on div "One woman’s story that changed everything. Heading “I was tired of bulky pads t…" at bounding box center [463, 339] width 170 height 363
click at [109, 63] on p "Advanced" at bounding box center [104, 60] width 31 height 9
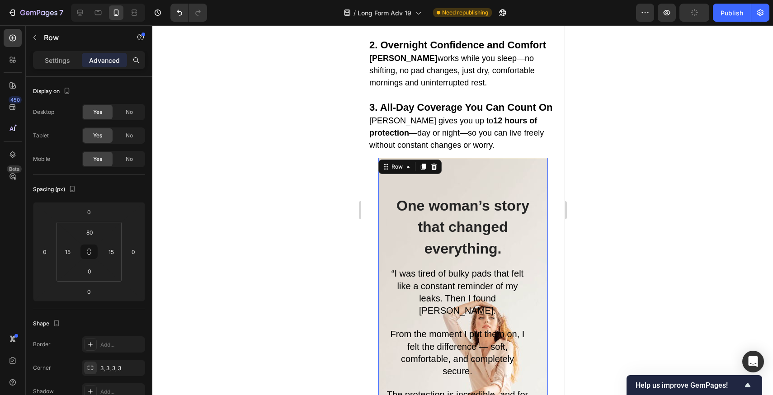
click at [538, 279] on div "One woman’s story that changed everything. Heading “I was tired of bulky pads t…" at bounding box center [463, 339] width 170 height 363
click at [516, 268] on span "“I was tired of bulky pads that felt like a constant reminder of my leaks. Then…" at bounding box center [457, 291] width 132 height 47
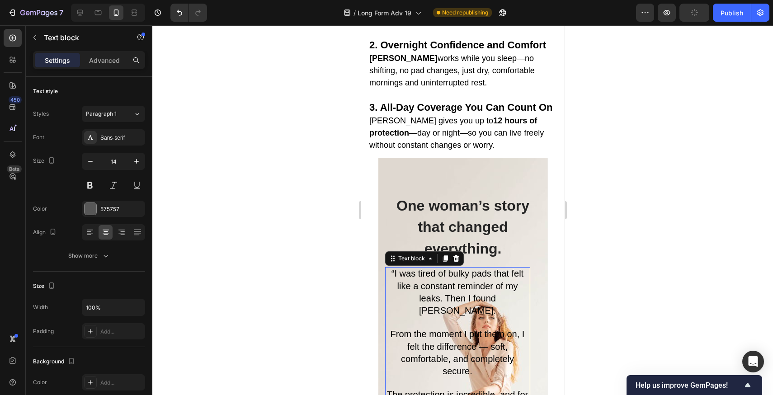
click at [528, 329] on div "One woman’s story that changed everything. Heading “I was tired of bulky pads t…" at bounding box center [463, 357] width 156 height 326
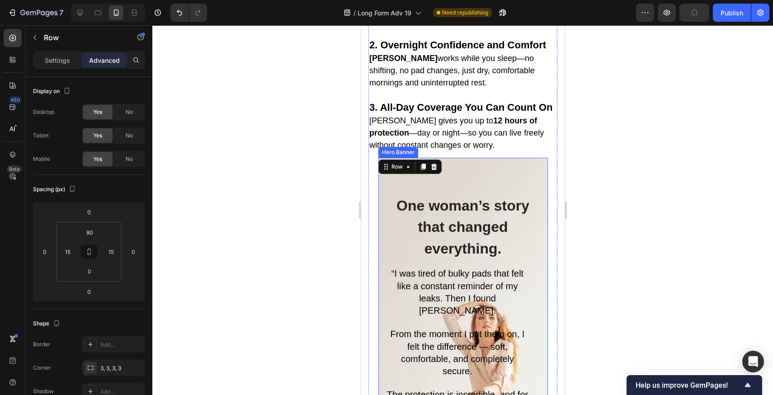
click at [532, 365] on div "One woman’s story that changed everything. Heading “I was tired of bulky pads t…" at bounding box center [463, 313] width 170 height 311
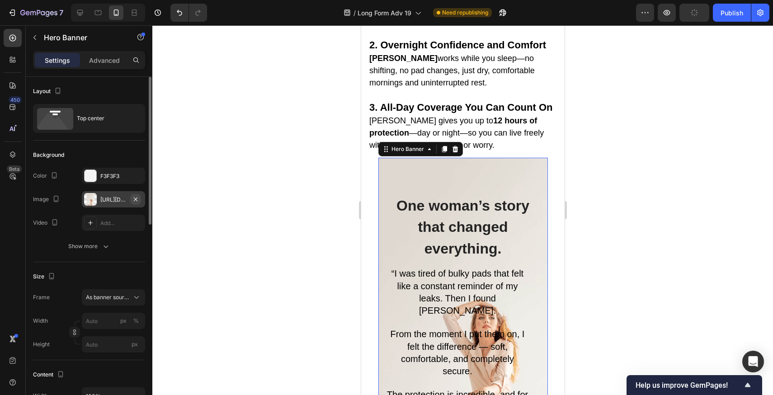
click at [137, 203] on button "button" at bounding box center [135, 199] width 11 height 11
type input "100"
type input "Auto"
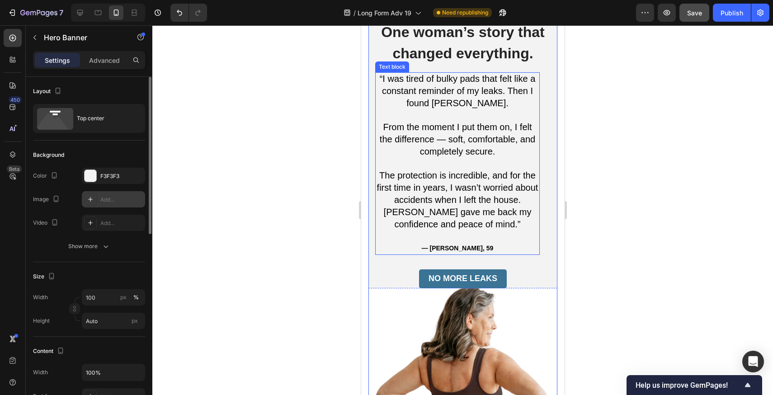
scroll to position [2573, 0]
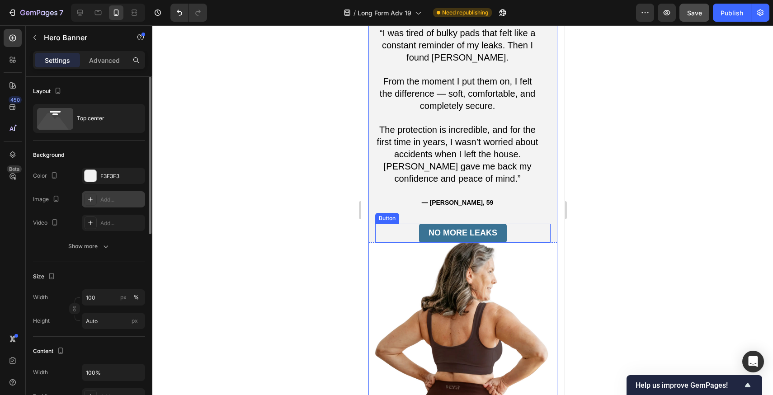
click at [539, 224] on div "NO MORE LEAKS Button" at bounding box center [462, 233] width 175 height 19
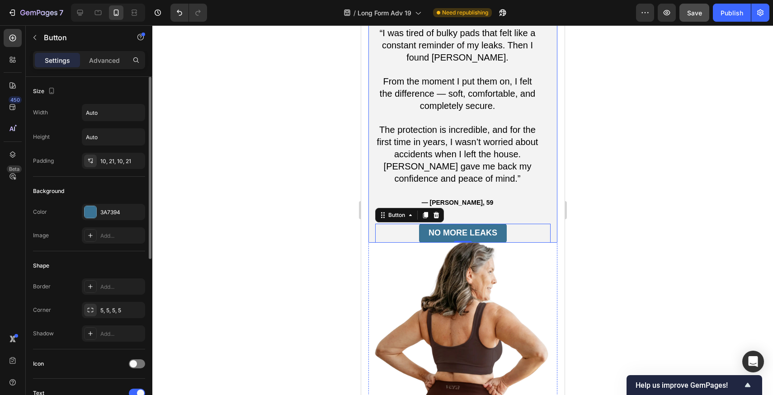
click at [546, 141] on div "One woman’s story that changed everything. Heading “I was tired of bulky pads t…" at bounding box center [462, 91] width 189 height 304
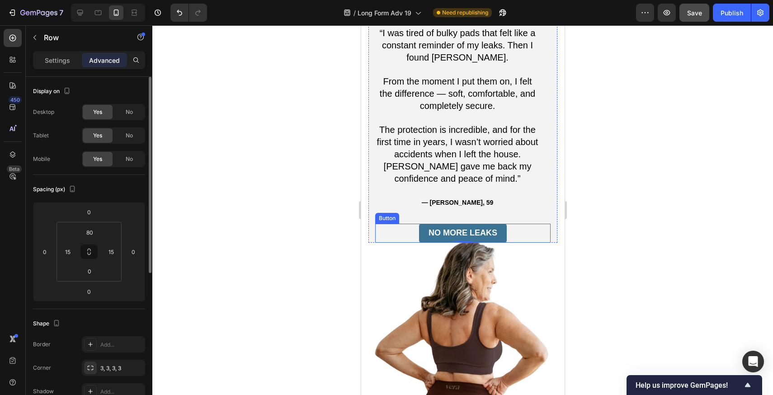
click at [534, 224] on div "NO MORE LEAKS Button" at bounding box center [462, 233] width 175 height 19
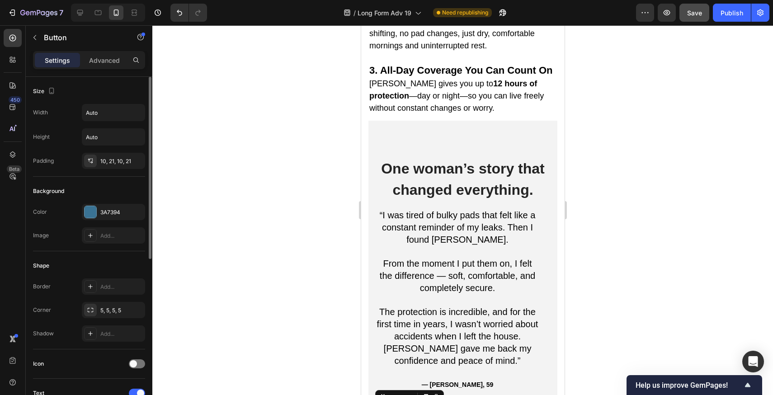
scroll to position [2439, 0]
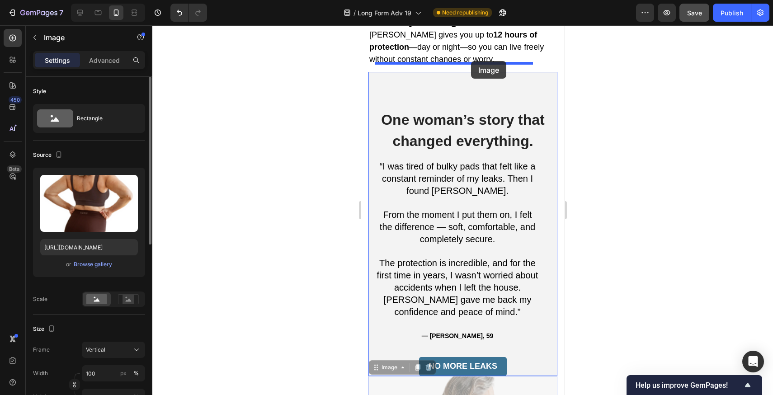
drag, startPoint x: 470, startPoint y: 325, endPoint x: 471, endPoint y: 61, distance: 264.0
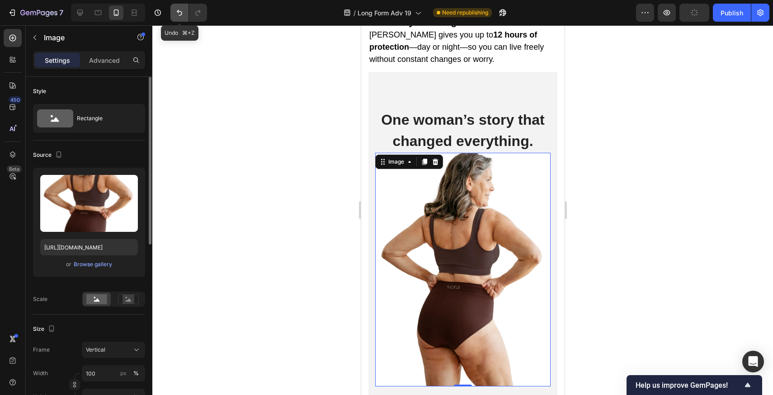
click at [181, 17] on icon "Undo/Redo" at bounding box center [179, 12] width 9 height 9
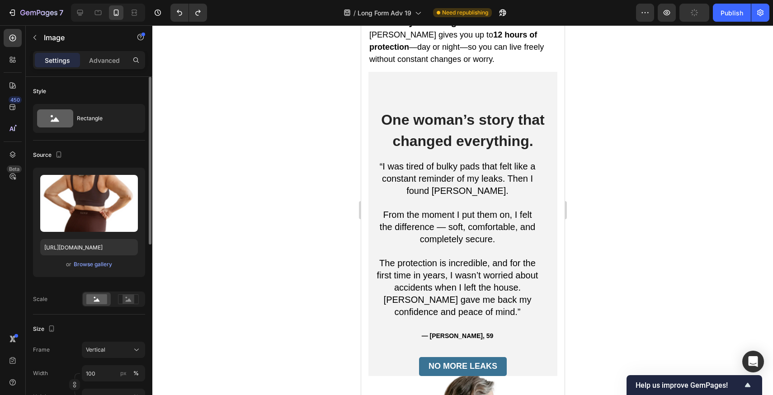
click at [515, 357] on div "NO MORE LEAKS Button" at bounding box center [462, 366] width 175 height 19
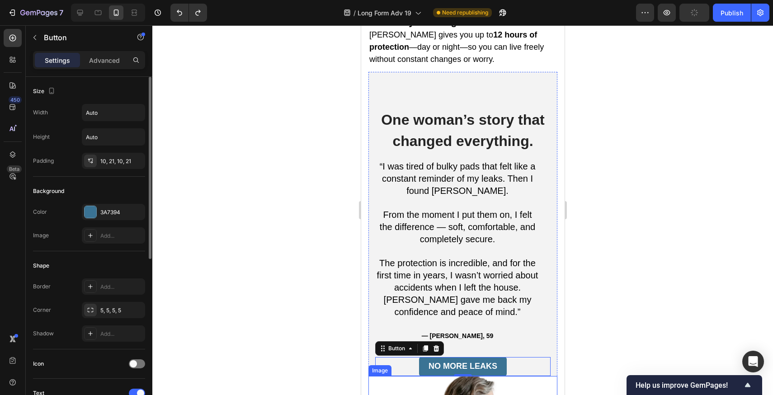
scroll to position [2516, 0]
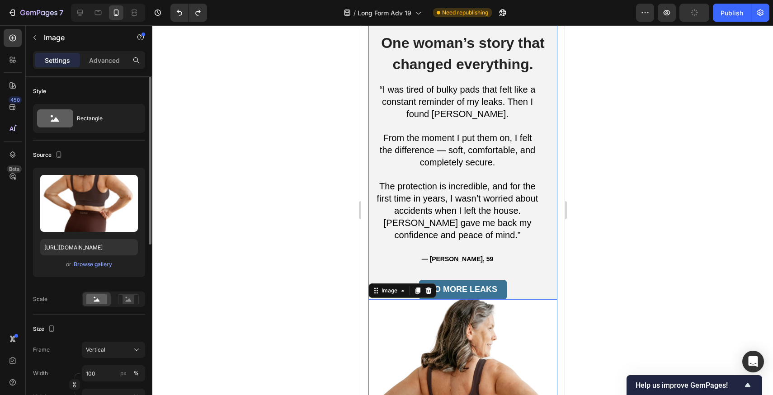
click at [375, 266] on div "NO MORE LEAKS Button" at bounding box center [462, 282] width 175 height 33
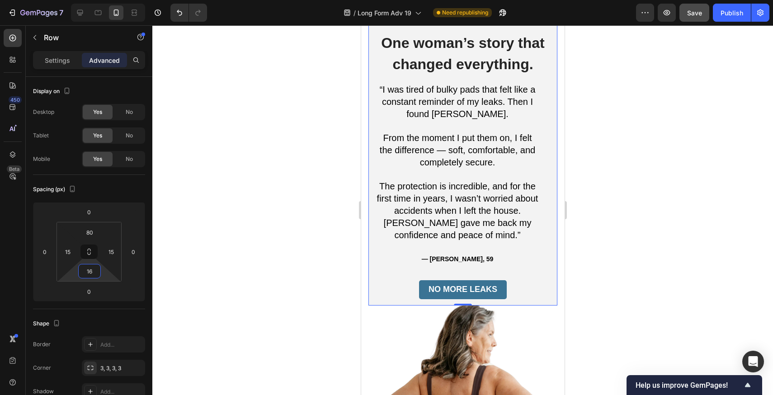
type input "18"
click at [109, 0] on html "7 Version history / Long Form Adv 19 Need republishing Preview Save Publish 450…" at bounding box center [386, 0] width 773 height 0
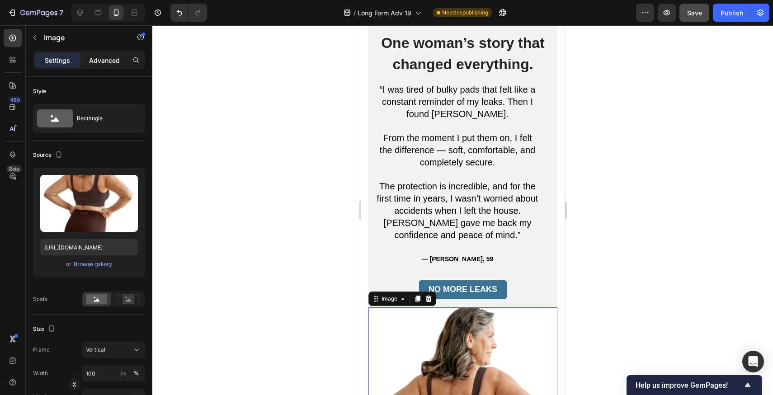
click at [93, 56] on p "Advanced" at bounding box center [104, 60] width 31 height 9
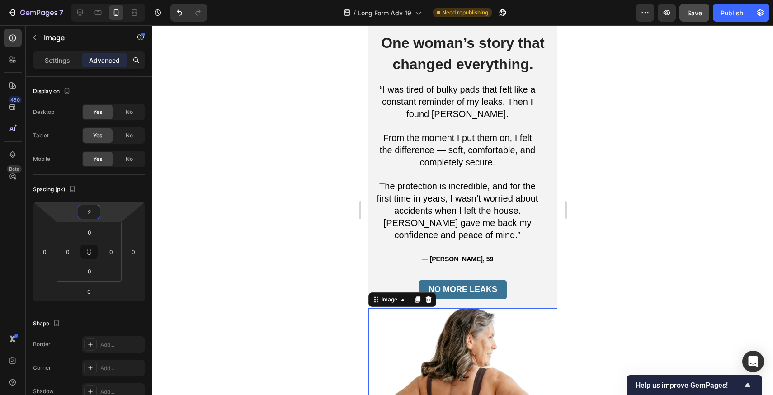
type input "0"
click at [113, 0] on html "7 Version history / Long Form Adv 19 Need republishing Preview Save Publish 450…" at bounding box center [386, 0] width 773 height 0
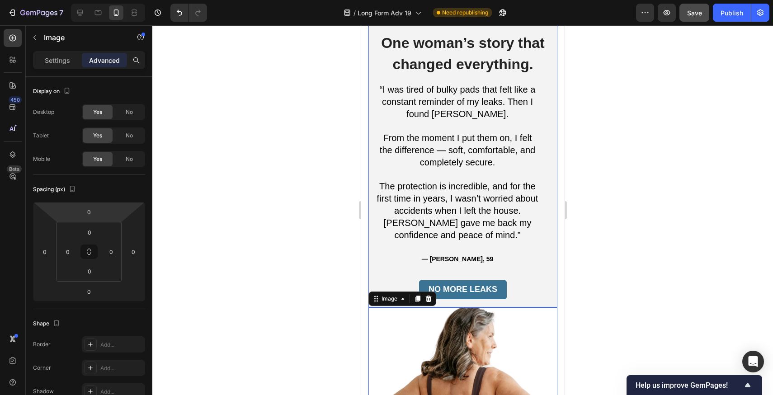
click at [526, 208] on div "One woman’s story that changed everything. Heading “I was tired of bulky pads t…" at bounding box center [462, 151] width 189 height 312
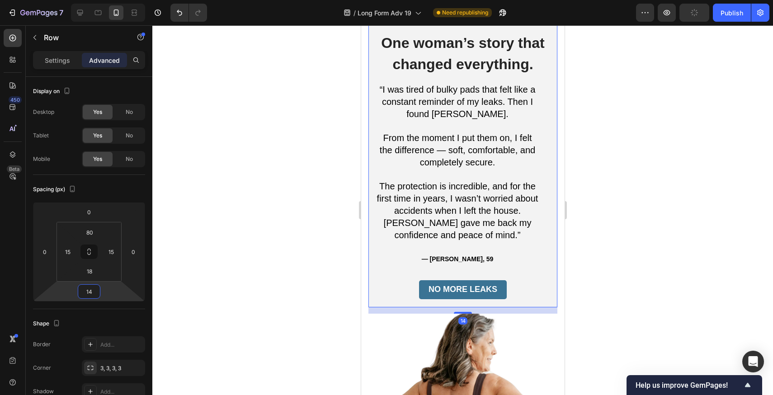
click at [118, 0] on html "7 Version history / Long Form Adv 19 Need republishing Preview Publish 450 Beta…" at bounding box center [386, 0] width 773 height 0
type input "14"
click at [119, 0] on html "7 Version history / Long Form Adv 19 Need republishing Preview Publish 450 Beta…" at bounding box center [386, 0] width 773 height 0
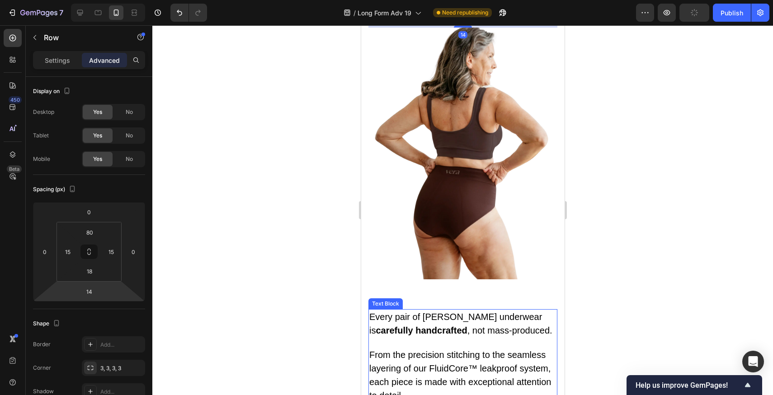
scroll to position [2802, 0]
click at [491, 337] on p at bounding box center [462, 342] width 187 height 11
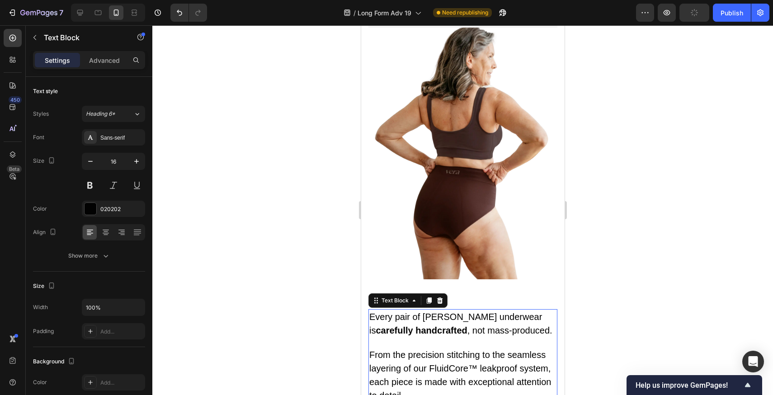
click at [491, 146] on img at bounding box center [462, 154] width 189 height 252
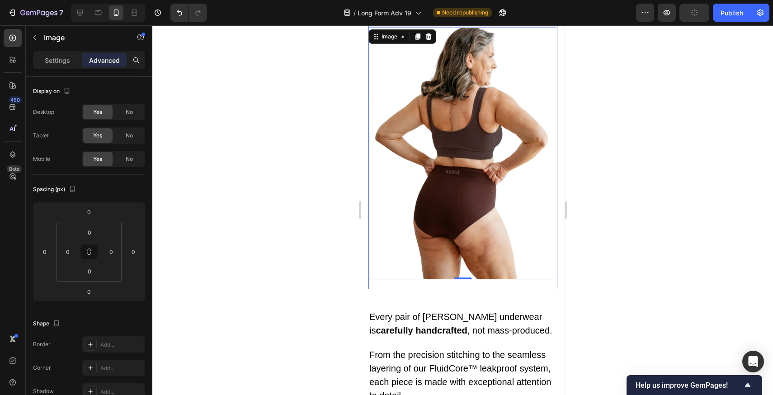
click at [460, 187] on div "SHOP VERA Button Row Bulky pads and noisy diapers were never designed for digni…" at bounding box center [462, 25] width 189 height 1262
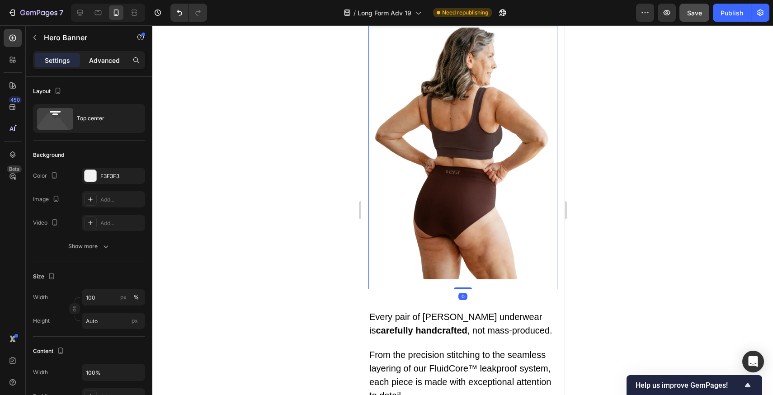
click at [101, 62] on p "Advanced" at bounding box center [104, 60] width 31 height 9
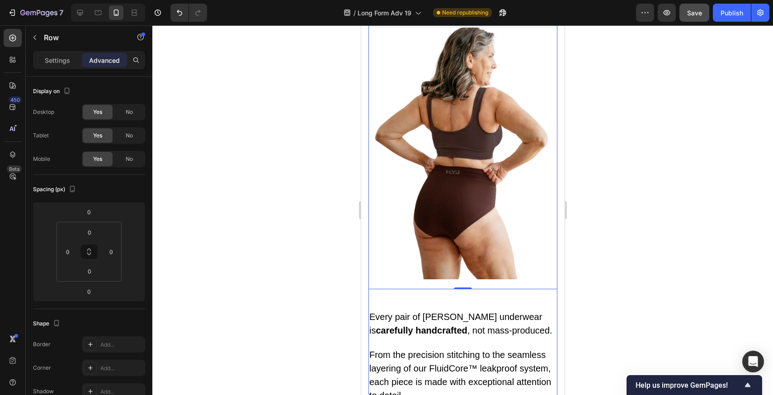
click at [418, 202] on div "SHOP VERA Button Row Bulky pads and noisy diapers were never designed for digni…" at bounding box center [462, 25] width 189 height 1262
click at [424, 312] on span "Every pair of Vera underwear is carefully handcrafted , not mass-produced." at bounding box center [460, 324] width 183 height 24
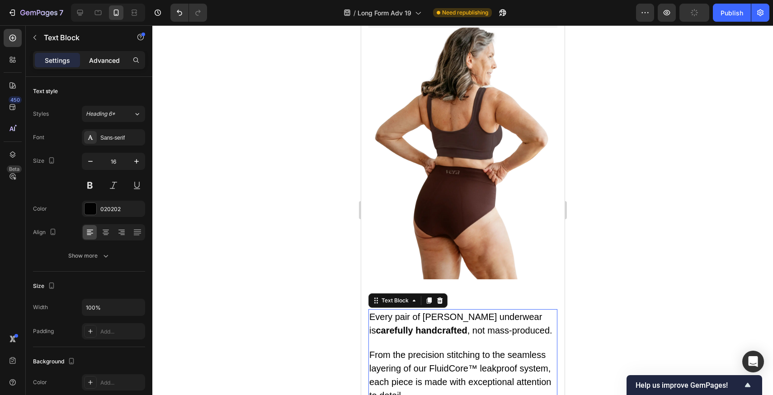
click at [100, 62] on p "Advanced" at bounding box center [104, 60] width 31 height 9
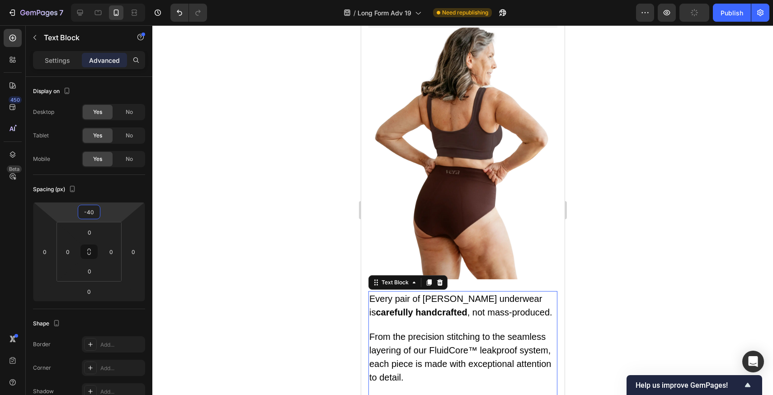
type input "-42"
drag, startPoint x: 119, startPoint y: 212, endPoint x: 119, endPoint y: 221, distance: 9.5
click at [119, 0] on html "7 Version history / Long Form Adv 19 Need republishing Preview Publish 450 Beta…" at bounding box center [386, 0] width 773 height 0
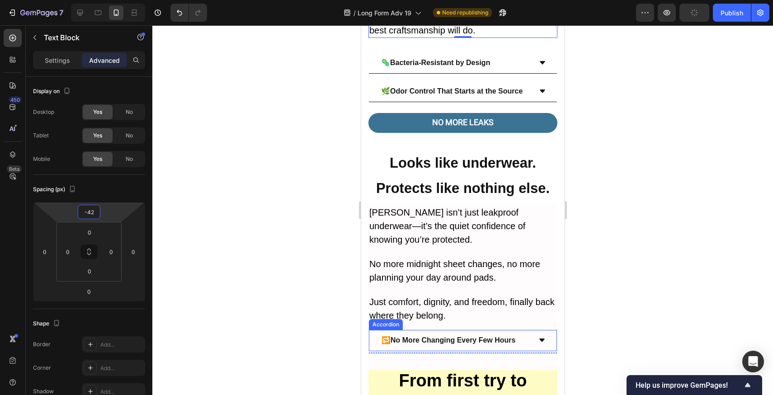
scroll to position [3207, 0]
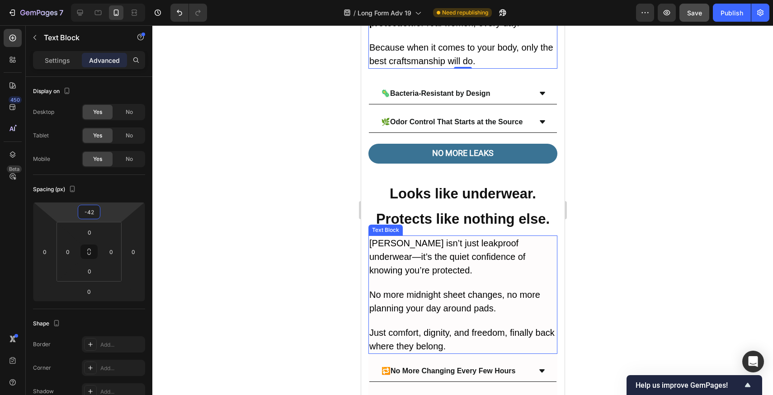
click at [462, 288] on p "No more midnight sheet changes, no more planning your day around pads." at bounding box center [462, 301] width 187 height 27
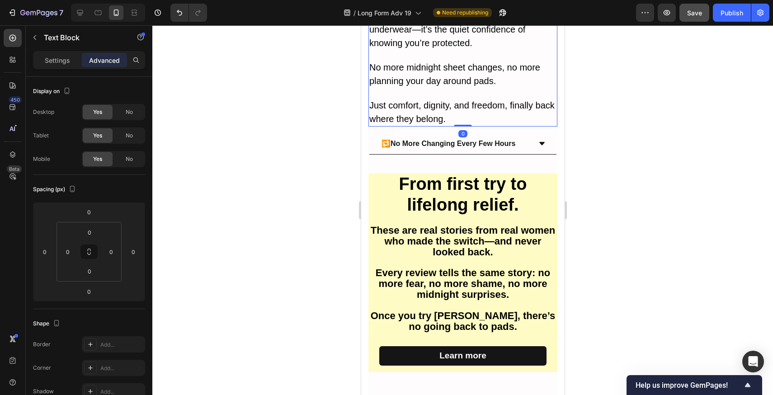
scroll to position [3390, 0]
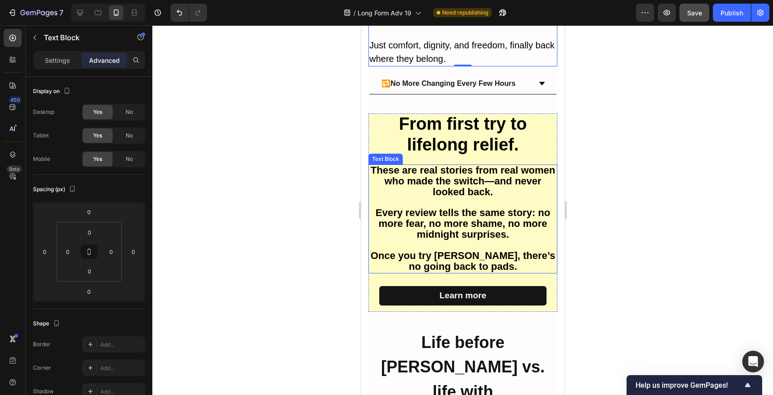
click at [444, 211] on span "Every review tells the same story: no more fear, no more shame, no more midnigh…" at bounding box center [462, 223] width 174 height 33
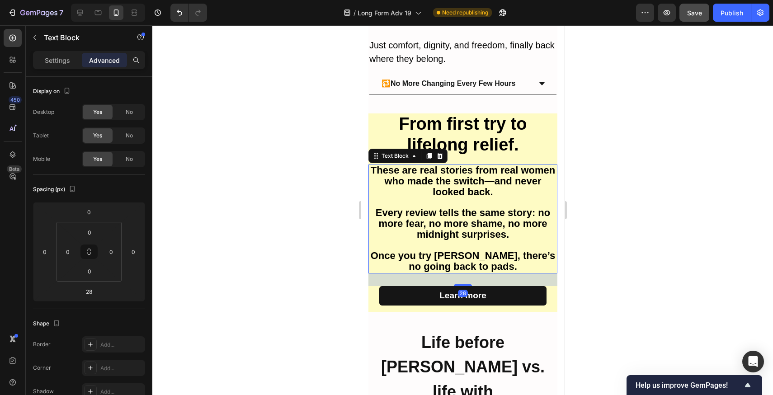
click at [446, 216] on span "Every review tells the same story: no more fear, no more shame, no more midnigh…" at bounding box center [462, 223] width 174 height 33
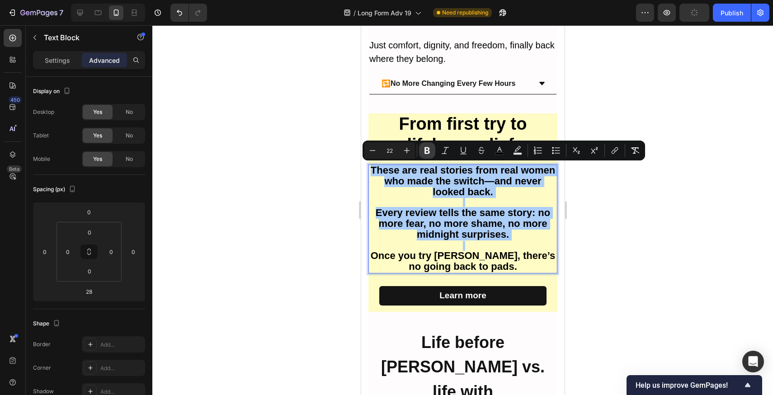
click at [424, 151] on icon "Editor contextual toolbar" at bounding box center [427, 150] width 9 height 9
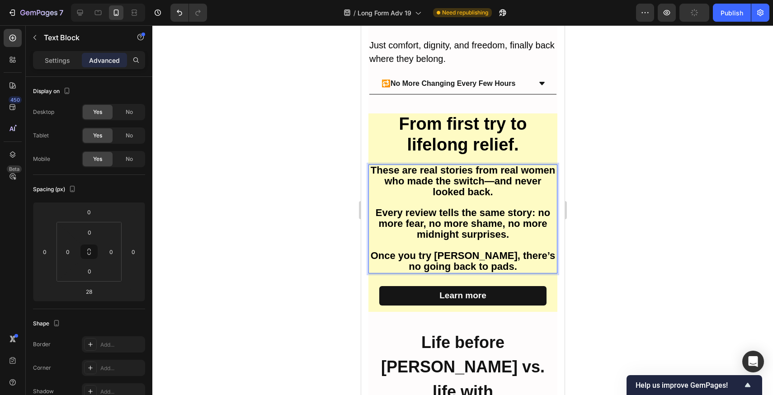
click at [433, 199] on p "Rich Text Editor. Editing area: main" at bounding box center [462, 203] width 187 height 10
click at [435, 190] on strong "These are real stories from real women who made the switch—and never looked bac…" at bounding box center [462, 181] width 184 height 33
click at [68, 65] on div "Settings" at bounding box center [57, 60] width 45 height 14
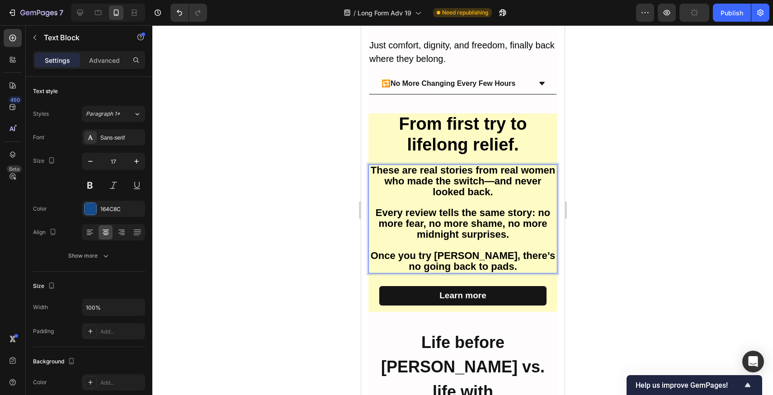
click at [431, 193] on strong "These are real stories from real women who made the switch—and never looked bac…" at bounding box center [462, 181] width 184 height 33
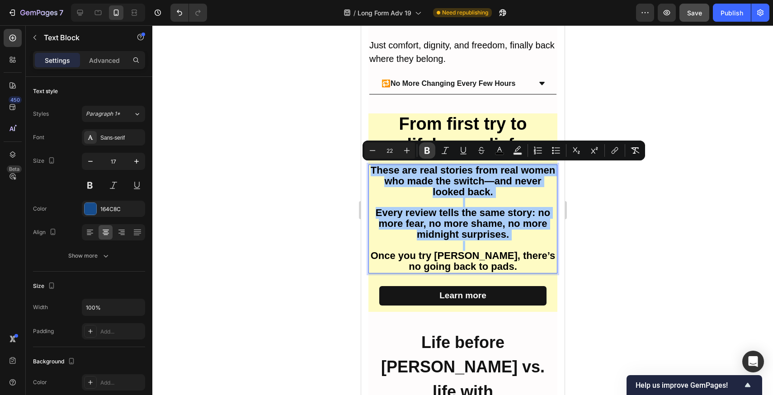
click at [421, 151] on button "Bold" at bounding box center [427, 150] width 16 height 16
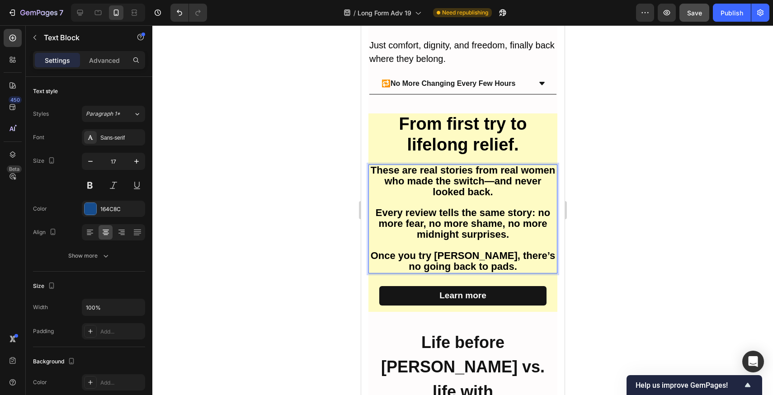
click at [443, 188] on span "These are real stories from real women who made the switch—and never looked bac…" at bounding box center [462, 181] width 184 height 33
click at [452, 123] on strong "From first try to lifelong relief." at bounding box center [463, 134] width 128 height 40
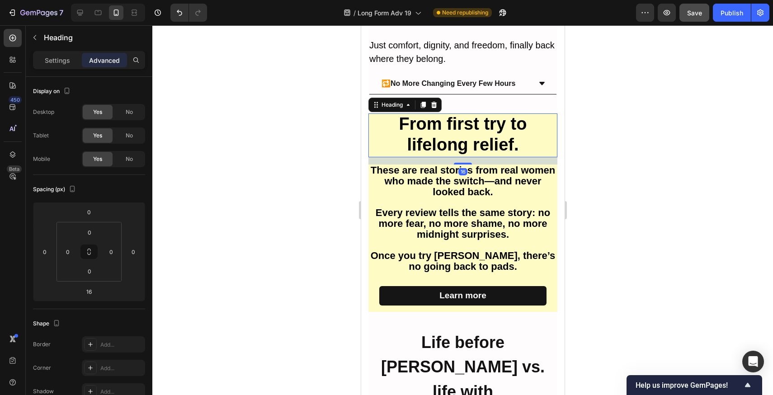
click at [455, 193] on span "These are real stories from real women who made the switch—and never looked bac…" at bounding box center [462, 181] width 184 height 33
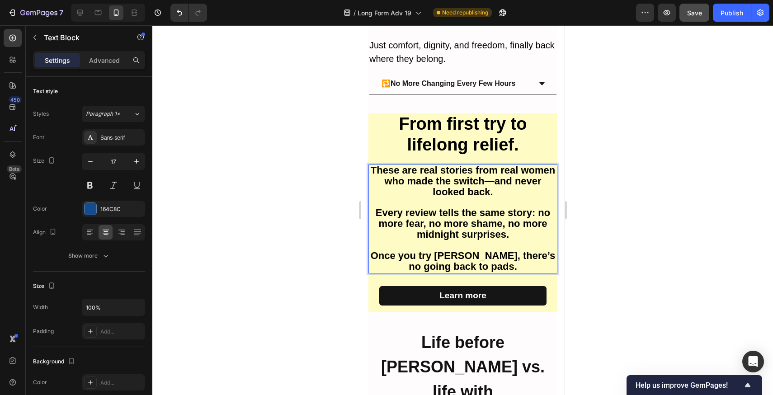
click at [455, 196] on span "These are real stories from real women who made the switch—and never looked bac…" at bounding box center [462, 181] width 184 height 33
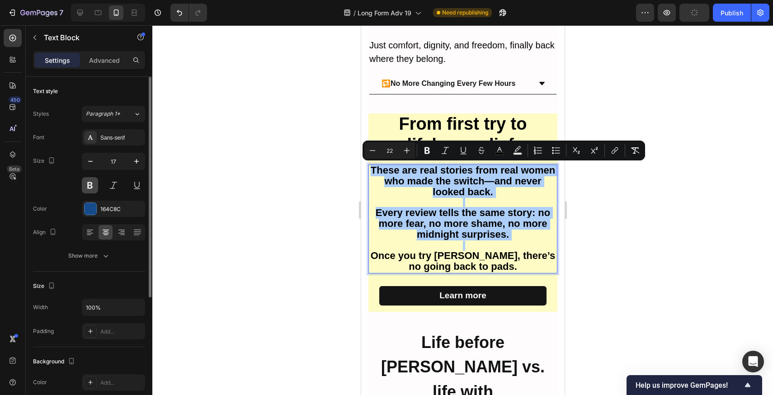
click at [89, 193] on button at bounding box center [90, 185] width 16 height 16
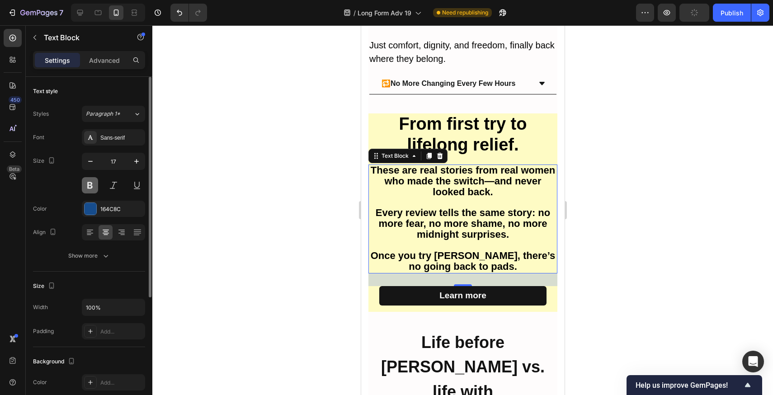
click at [95, 188] on button at bounding box center [90, 185] width 16 height 16
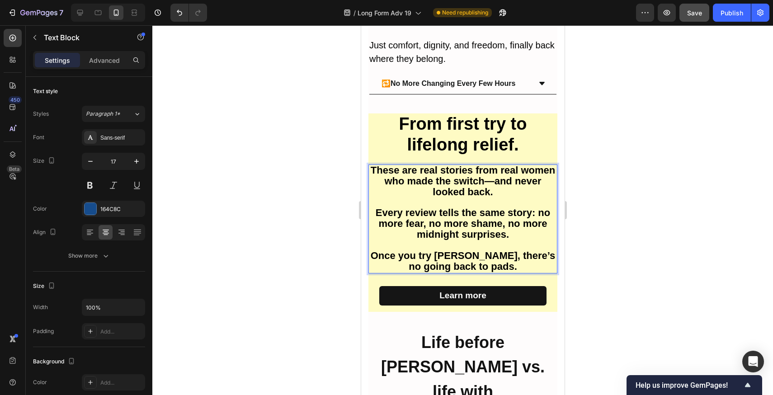
click at [487, 190] on span "These are real stories from real women who made the switch—and never looked bac…" at bounding box center [462, 181] width 184 height 33
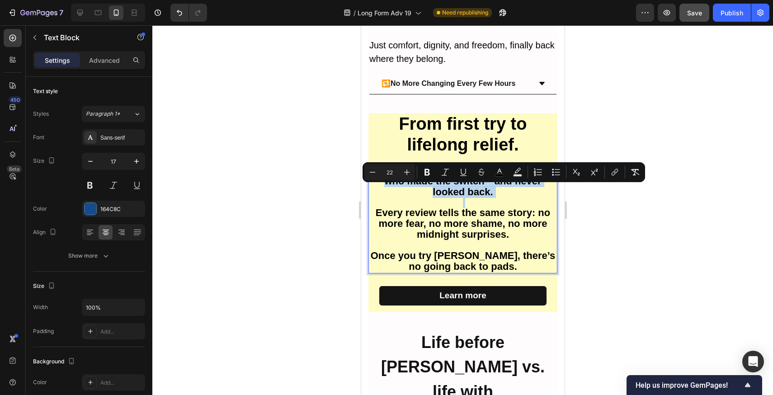
click at [487, 190] on span "These are real stories from real women who made the switch—and never looked bac…" at bounding box center [462, 181] width 184 height 33
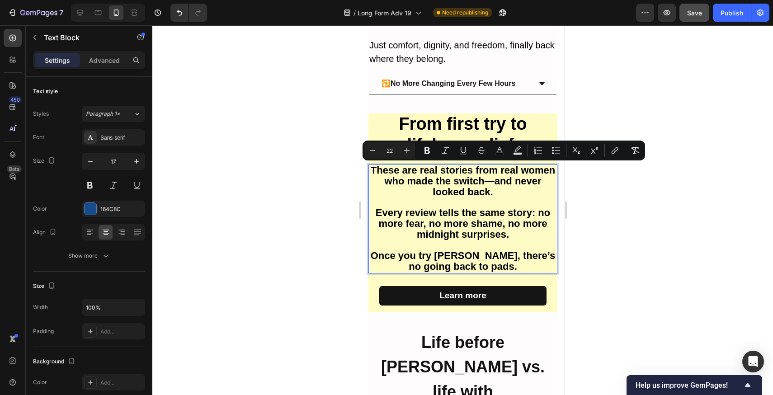
click at [485, 229] on span "Every review tells the same story: no more fear, no more shame, no more midnigh…" at bounding box center [462, 223] width 174 height 33
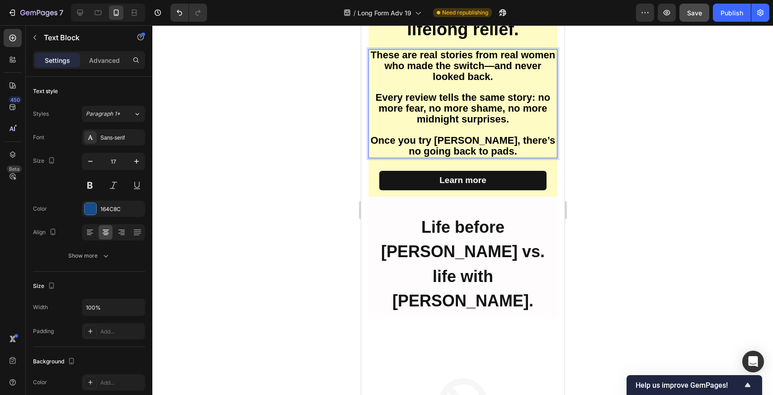
scroll to position [3528, 0]
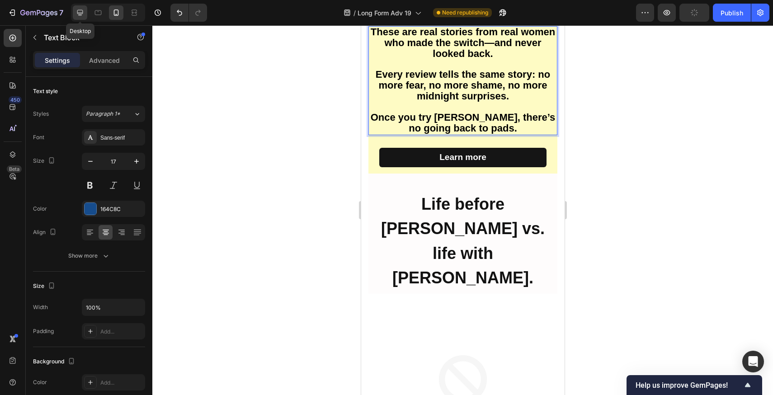
click at [85, 16] on icon at bounding box center [79, 12] width 9 height 9
type input "19"
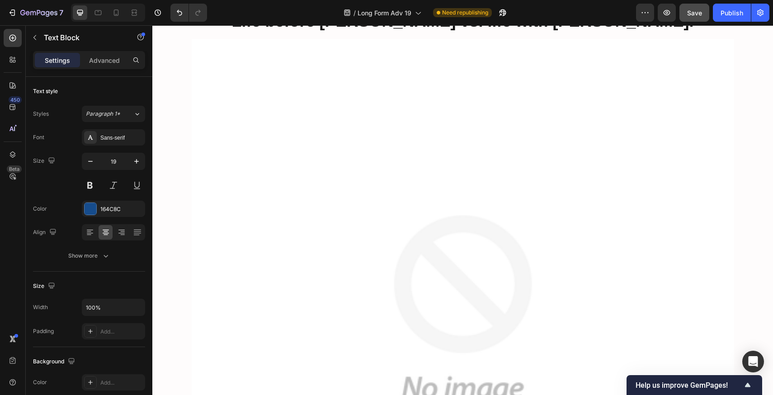
click at [435, 159] on img at bounding box center [463, 310] width 542 height 542
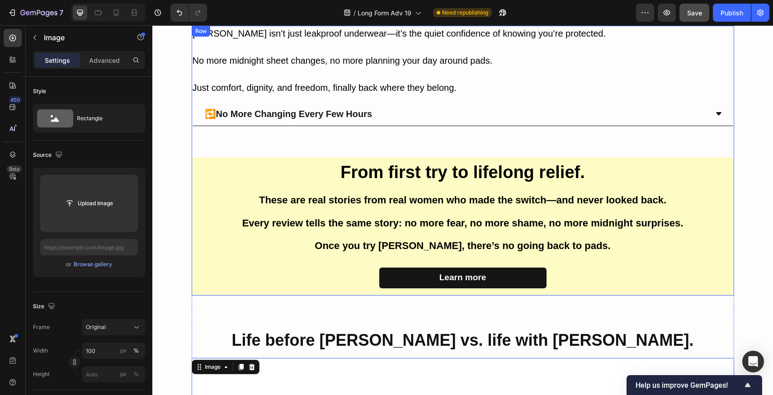
scroll to position [2247, 0]
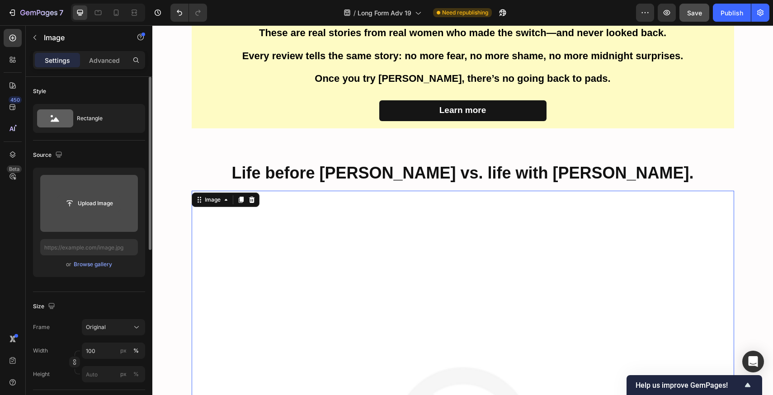
click at [104, 205] on input "file" at bounding box center [89, 203] width 62 height 15
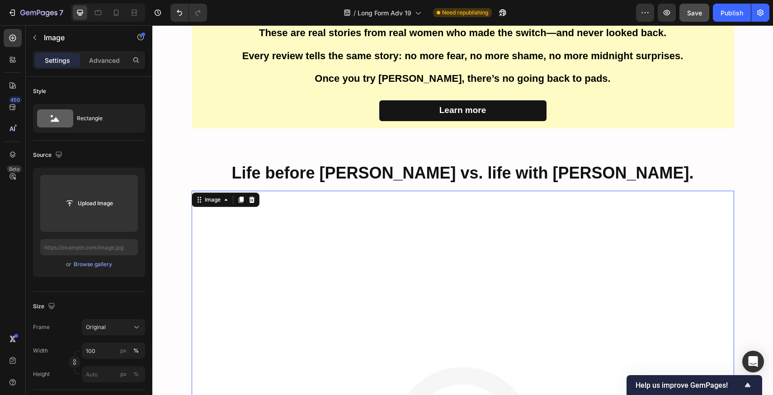
click at [22, 42] on div "450 Beta" at bounding box center [13, 210] width 26 height 370
click at [18, 40] on div at bounding box center [13, 38] width 18 height 18
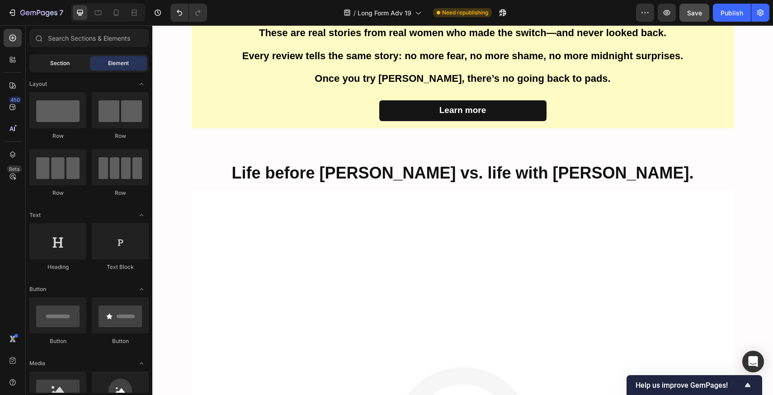
click at [57, 66] on span "Section" at bounding box center [59, 63] width 19 height 8
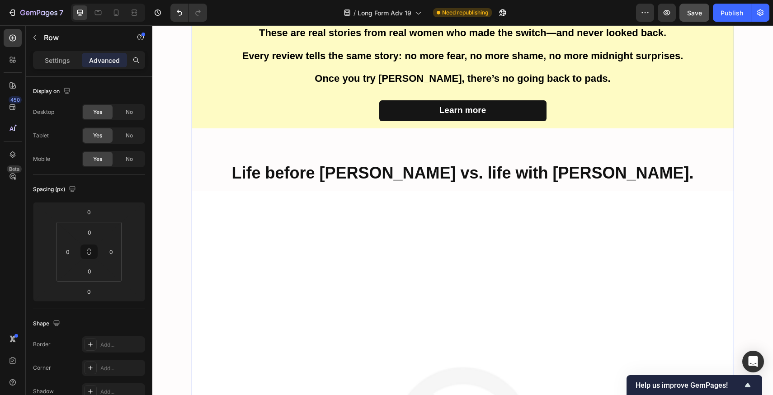
click at [583, 126] on div "Learn more Button" at bounding box center [463, 114] width 542 height 28
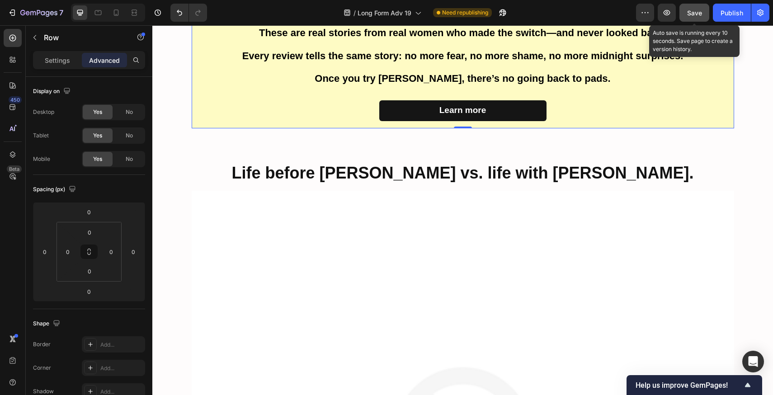
click at [691, 10] on span "Save" at bounding box center [694, 13] width 15 height 8
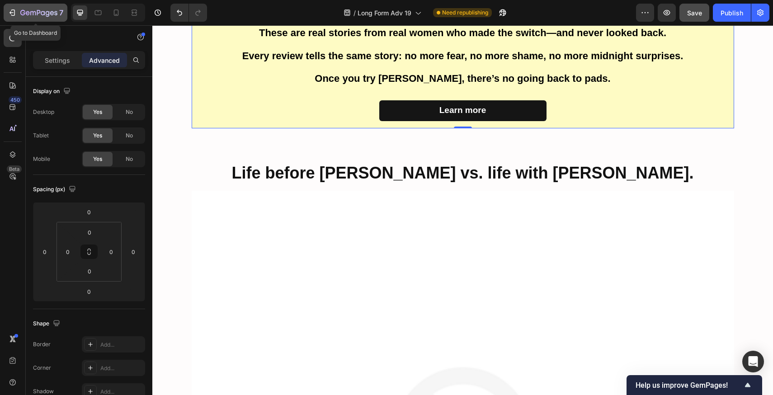
click at [23, 6] on button "7" at bounding box center [36, 13] width 64 height 18
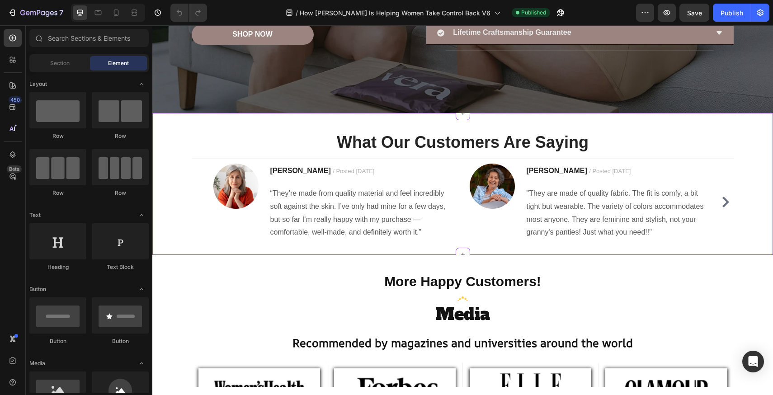
scroll to position [280, 0]
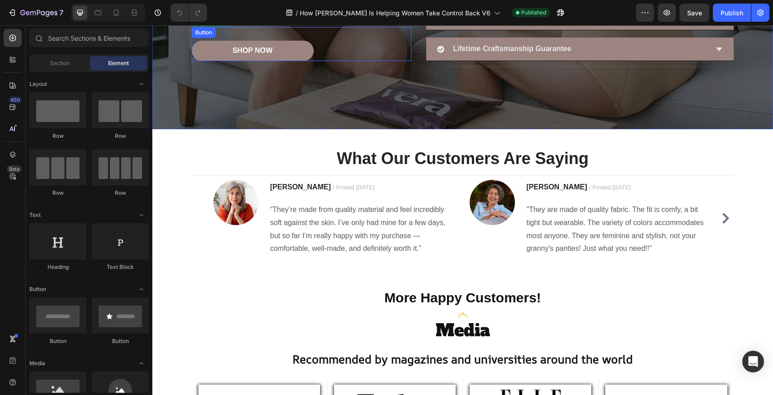
click at [301, 55] on link "Shop Now" at bounding box center [253, 51] width 122 height 20
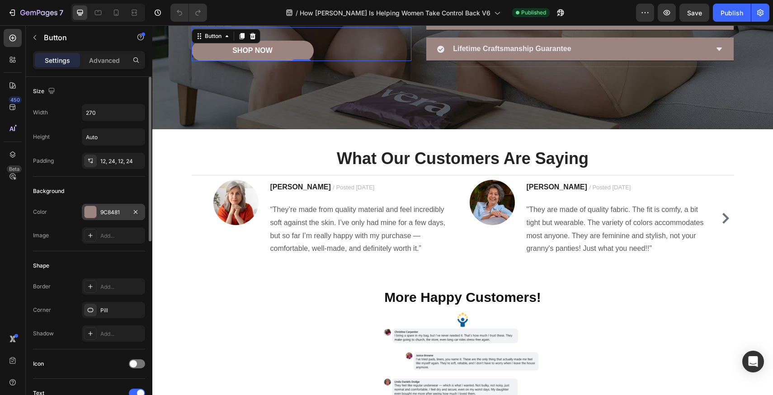
click at [105, 207] on div "9C8481" at bounding box center [113, 212] width 63 height 16
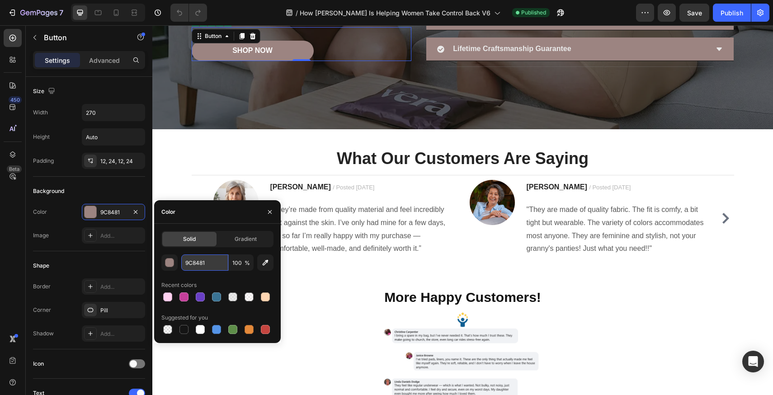
click at [193, 262] on input "9C8481" at bounding box center [204, 262] width 47 height 16
click at [39, 14] on icon "button" at bounding box center [38, 13] width 37 height 8
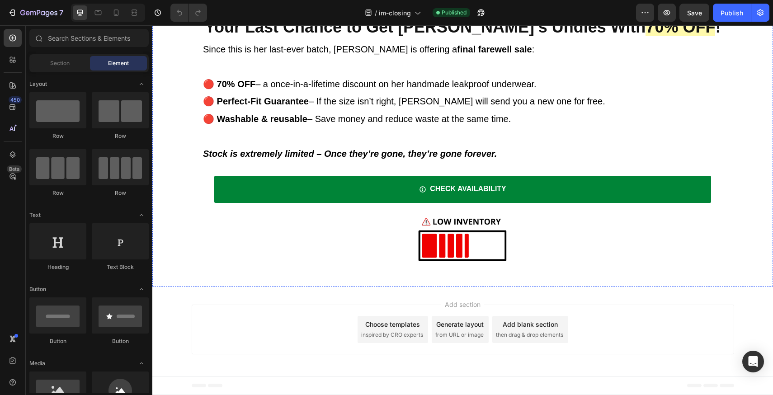
scroll to position [3331, 0]
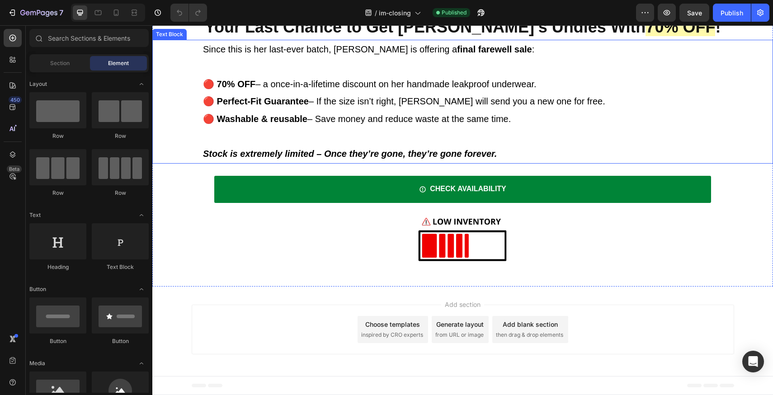
click at [606, 40] on h2 "Your Last Chance to Get [PERSON_NAME]’s Undies With 70% OFF !" at bounding box center [463, 27] width 542 height 26
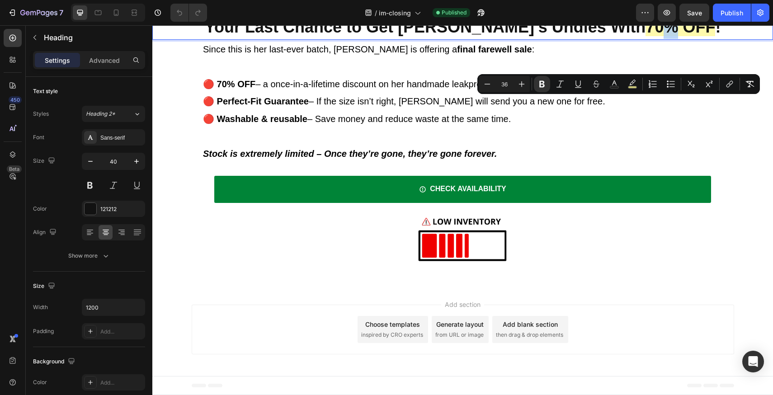
click at [645, 36] on strong "70% OFF" at bounding box center [680, 27] width 70 height 19
click at [636, 82] on icon "Editor contextual toolbar" at bounding box center [632, 84] width 9 height 9
type input "FFF993"
type input "77"
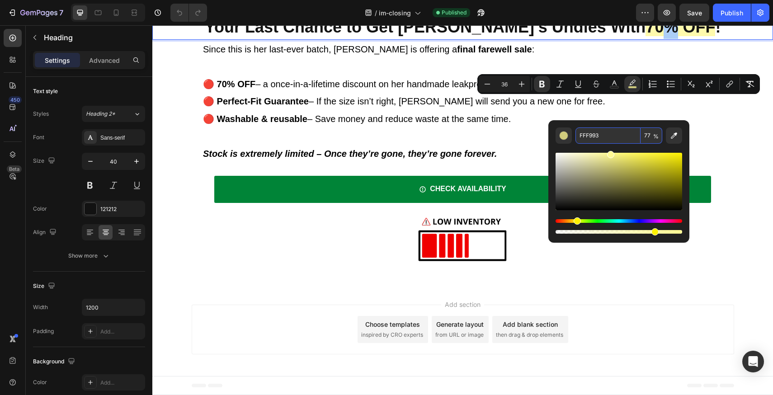
click at [603, 137] on input "FFF993" at bounding box center [607, 135] width 65 height 16
click at [57, 8] on div "7" at bounding box center [41, 12] width 43 height 11
